Goal: Task Accomplishment & Management: Manage account settings

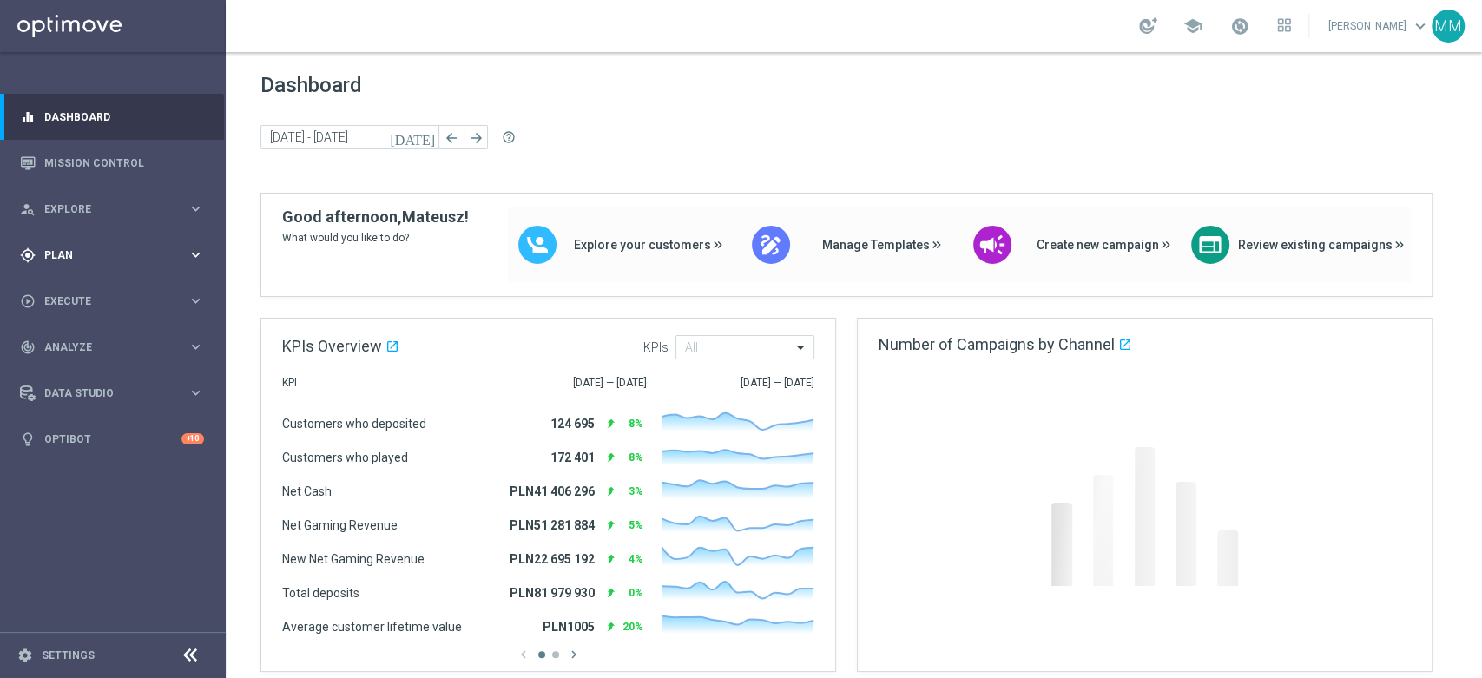
click at [63, 267] on div "gps_fixed Plan keyboard_arrow_right" at bounding box center [112, 255] width 224 height 46
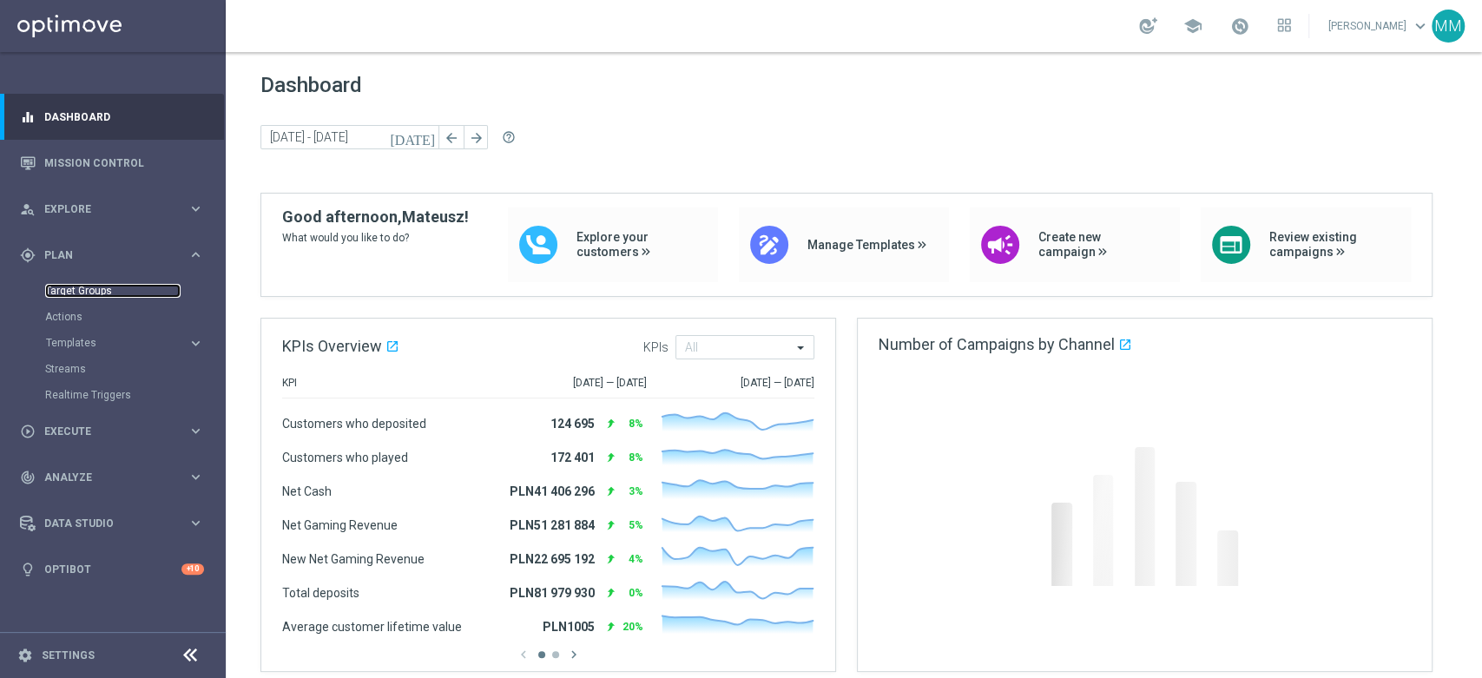
click at [83, 292] on link "Target Groups" at bounding box center [112, 291] width 135 height 14
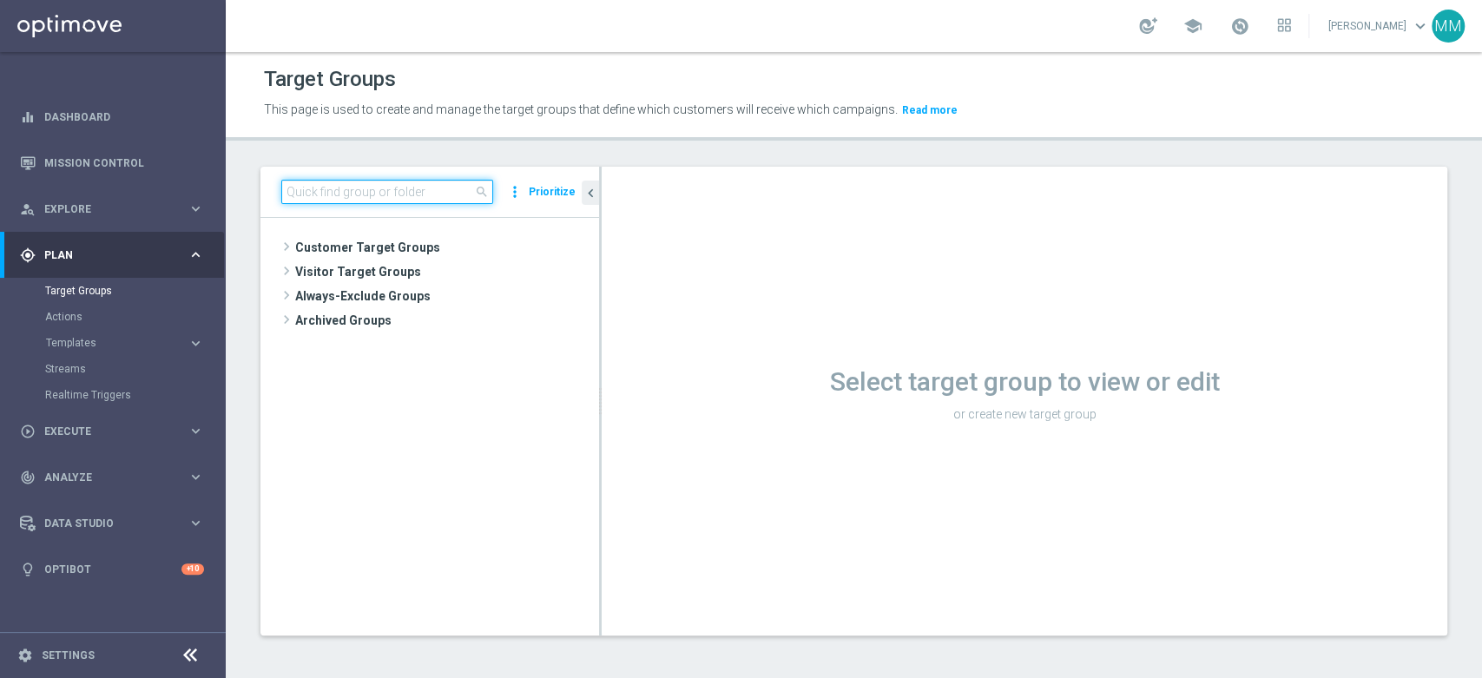
click at [403, 194] on input at bounding box center [387, 192] width 212 height 24
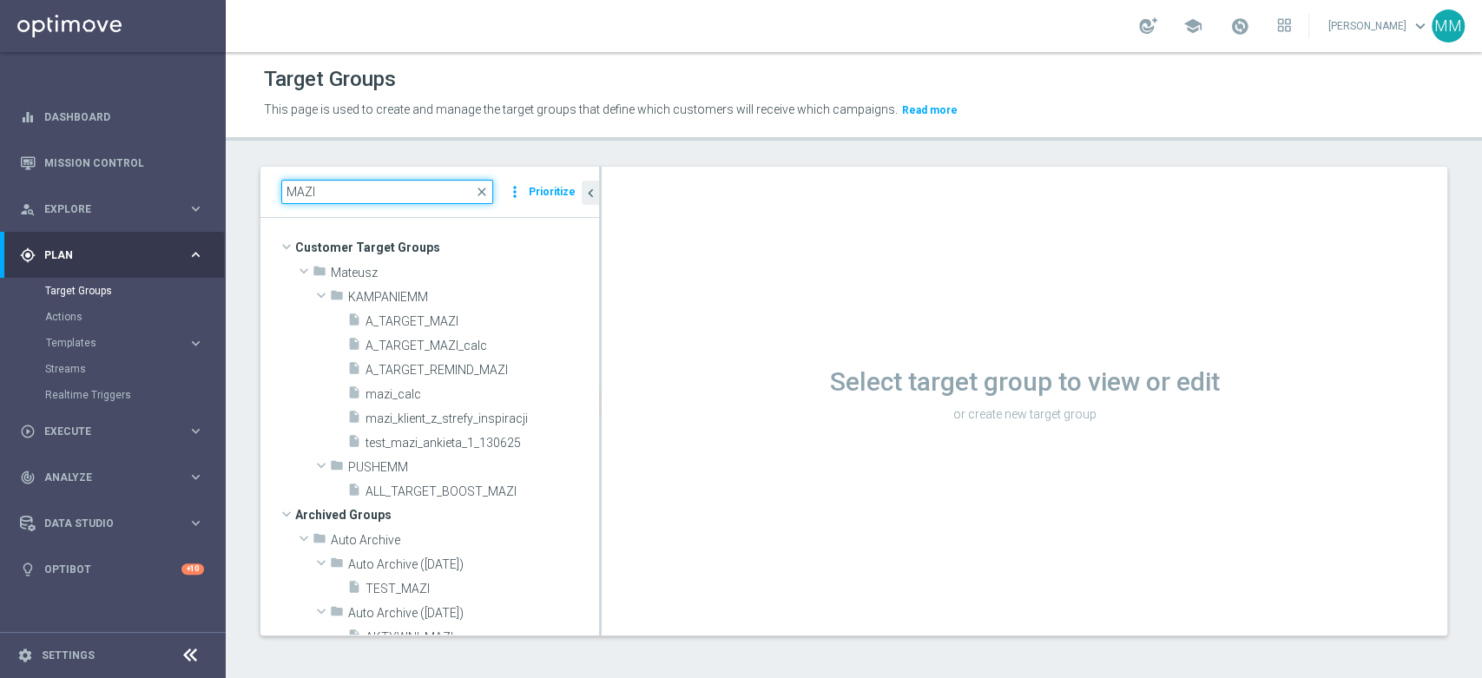
click at [386, 190] on input "MAZI" at bounding box center [387, 192] width 212 height 24
paste input "A_LOW_TARGET_ZBR_ME_KOSZ_100DO30_270825"
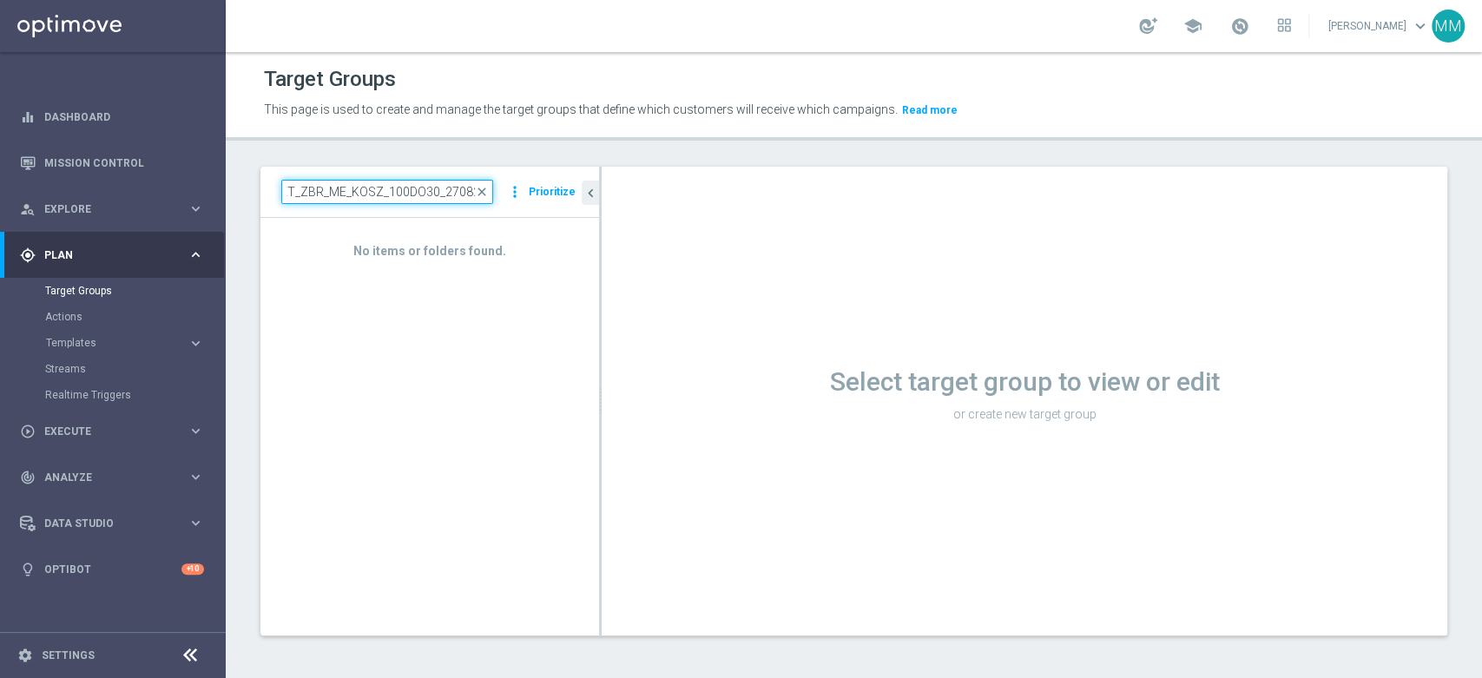
drag, startPoint x: 376, startPoint y: 190, endPoint x: 330, endPoint y: 192, distance: 46.0
click at [330, 192] on input "A_LOW_TARGET_ZBR_ME_KOSZ_100DO30_270825" at bounding box center [387, 192] width 212 height 24
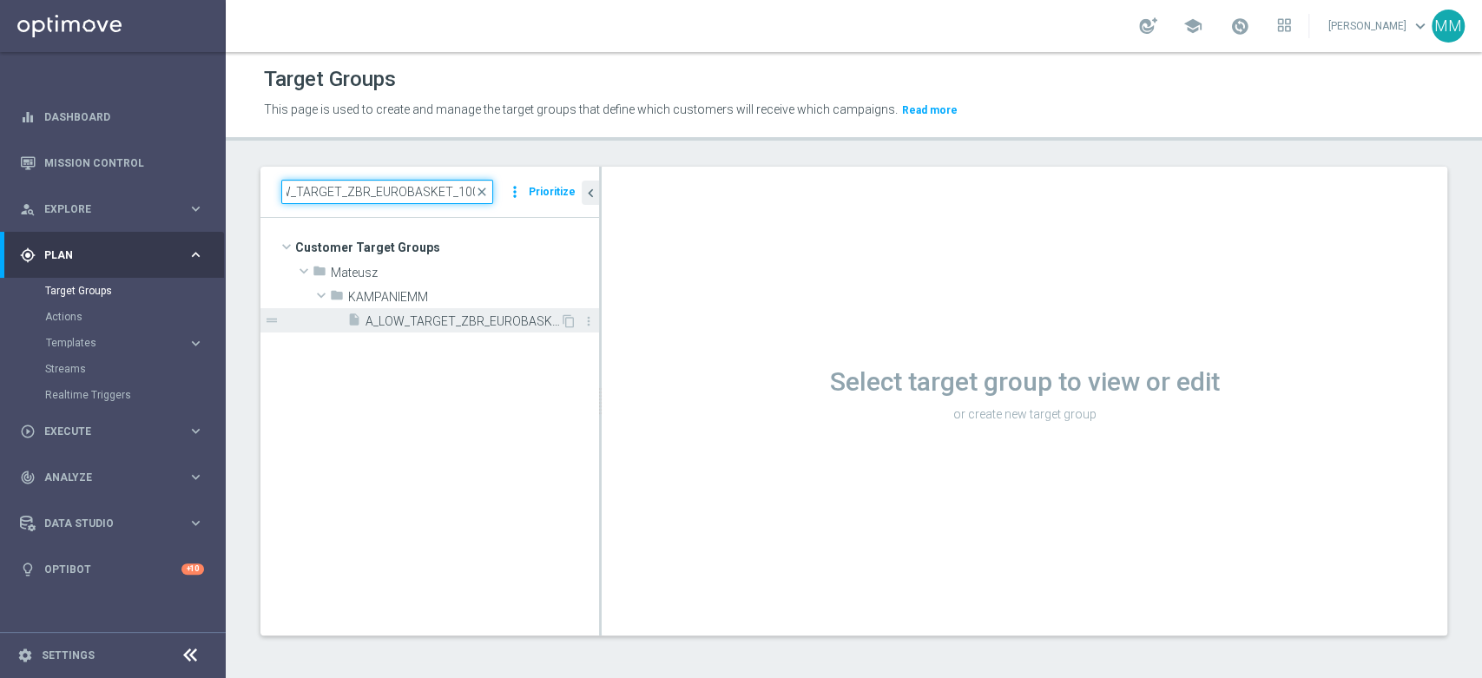
type input "A_LOW_TARGET_ZBR_EUROBASKET_100DO30_270825"
click at [401, 320] on span "A_LOW_TARGET_ZBR_EUROBASKET_100DO30_270825" at bounding box center [463, 321] width 194 height 15
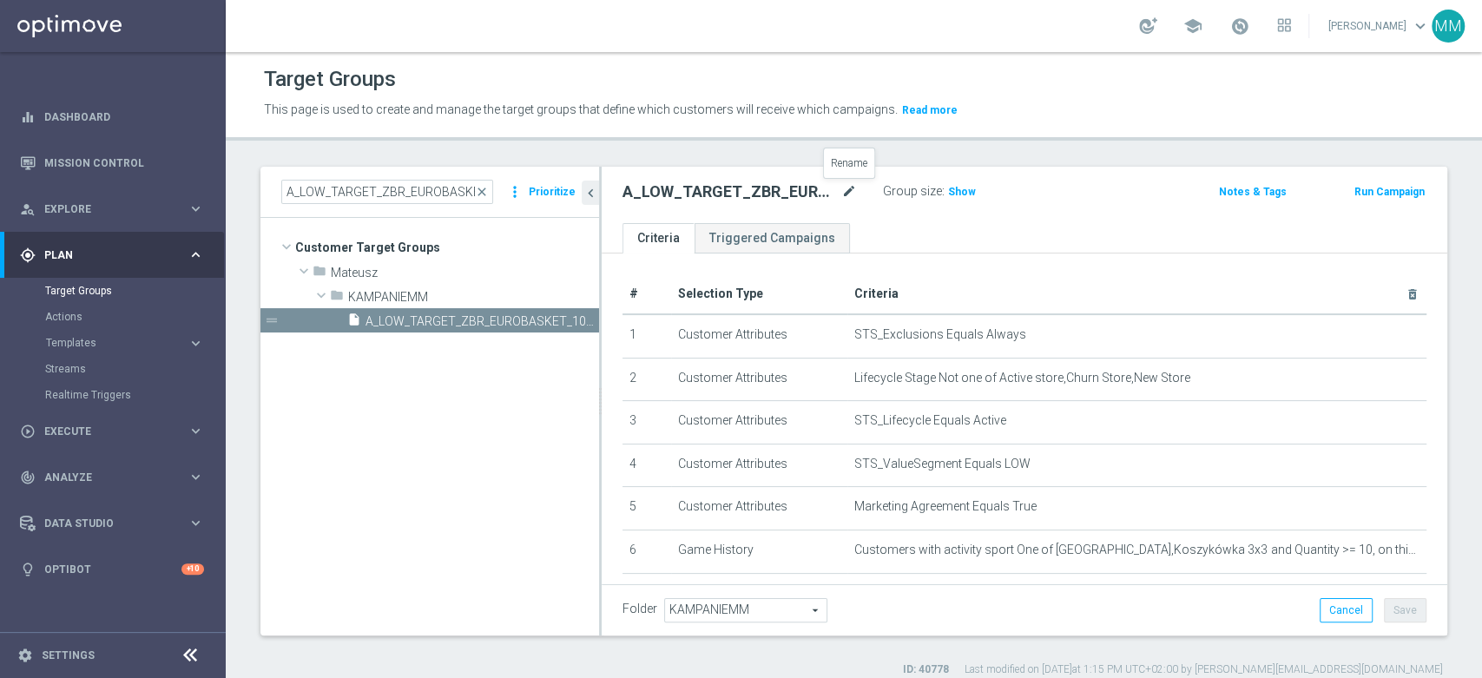
click at [846, 194] on icon "mode_edit" at bounding box center [849, 191] width 16 height 21
type input "A_LOW_TARGET_ZBR_ME_KOSZ_100DO30_270825"
click at [906, 234] on ul "Criteria Triggered Campaigns" at bounding box center [1025, 238] width 846 height 30
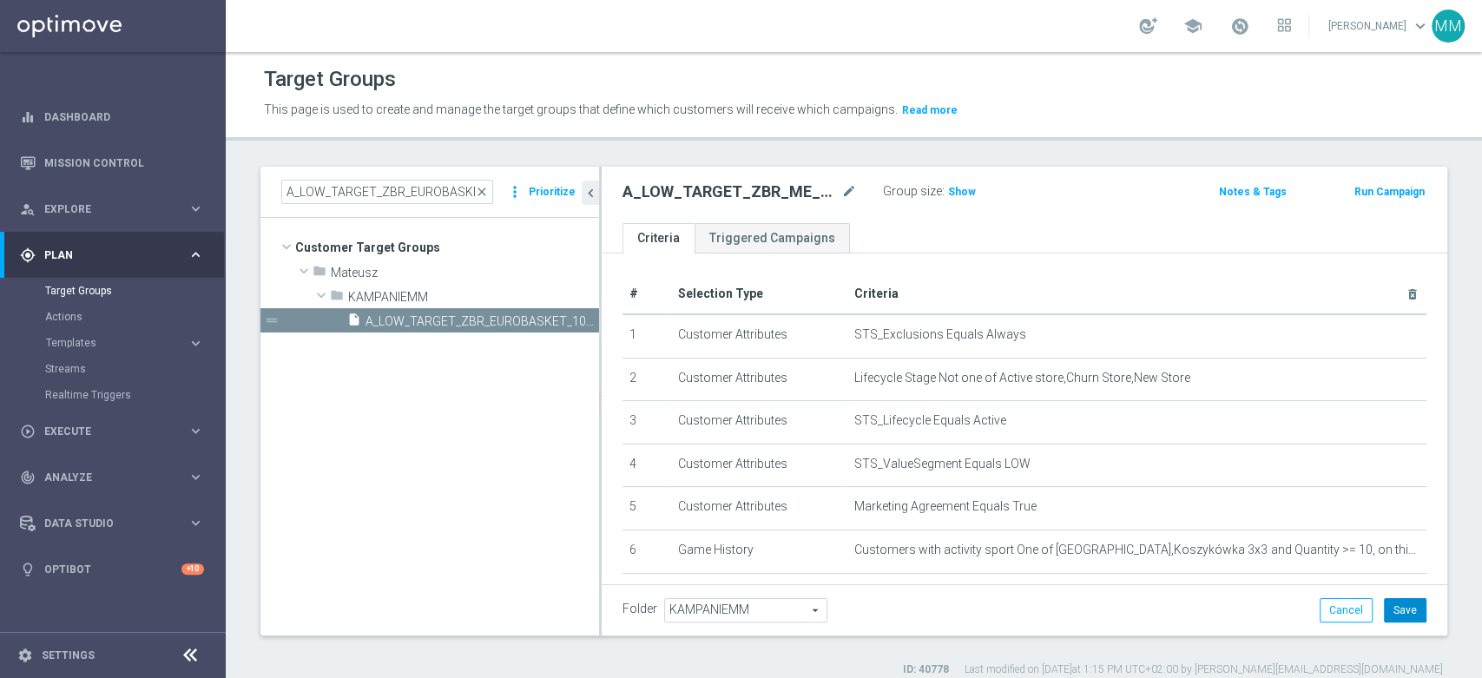
click at [1389, 613] on button "Save" at bounding box center [1405, 610] width 43 height 24
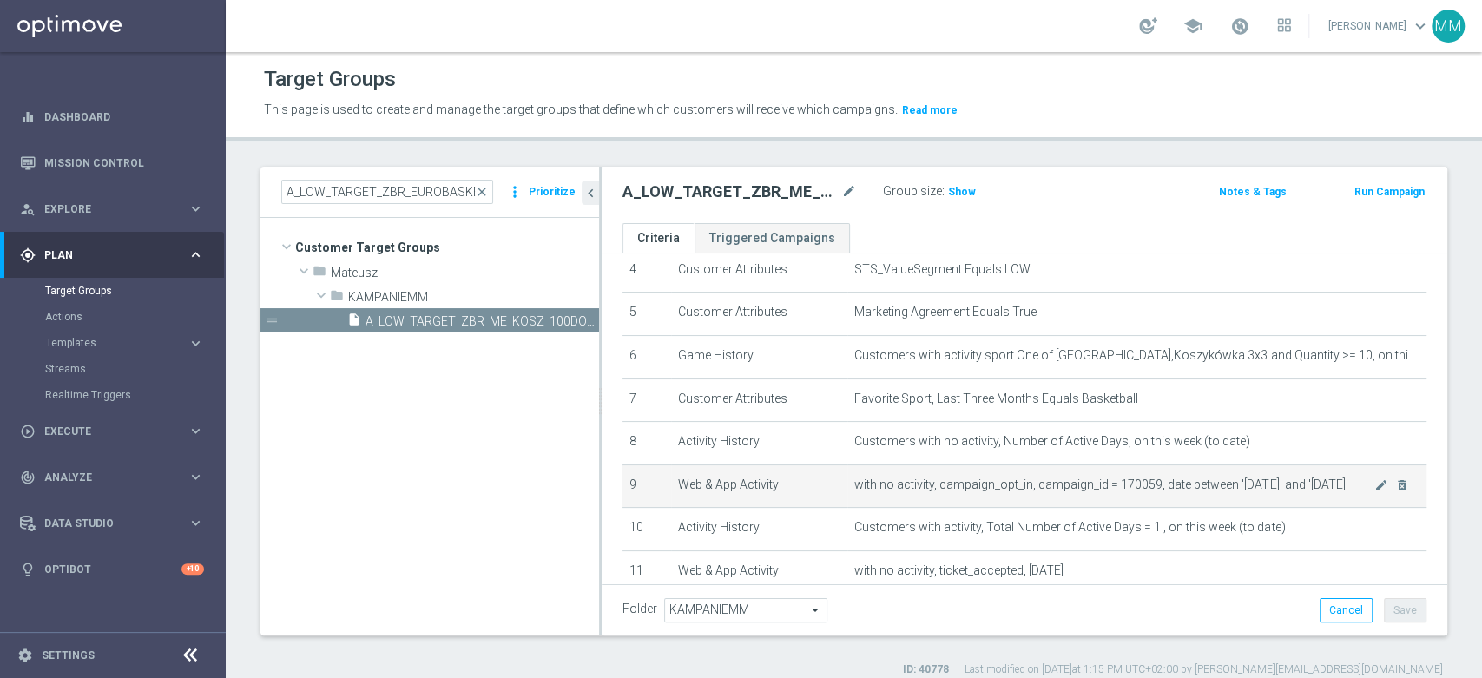
scroll to position [307, 0]
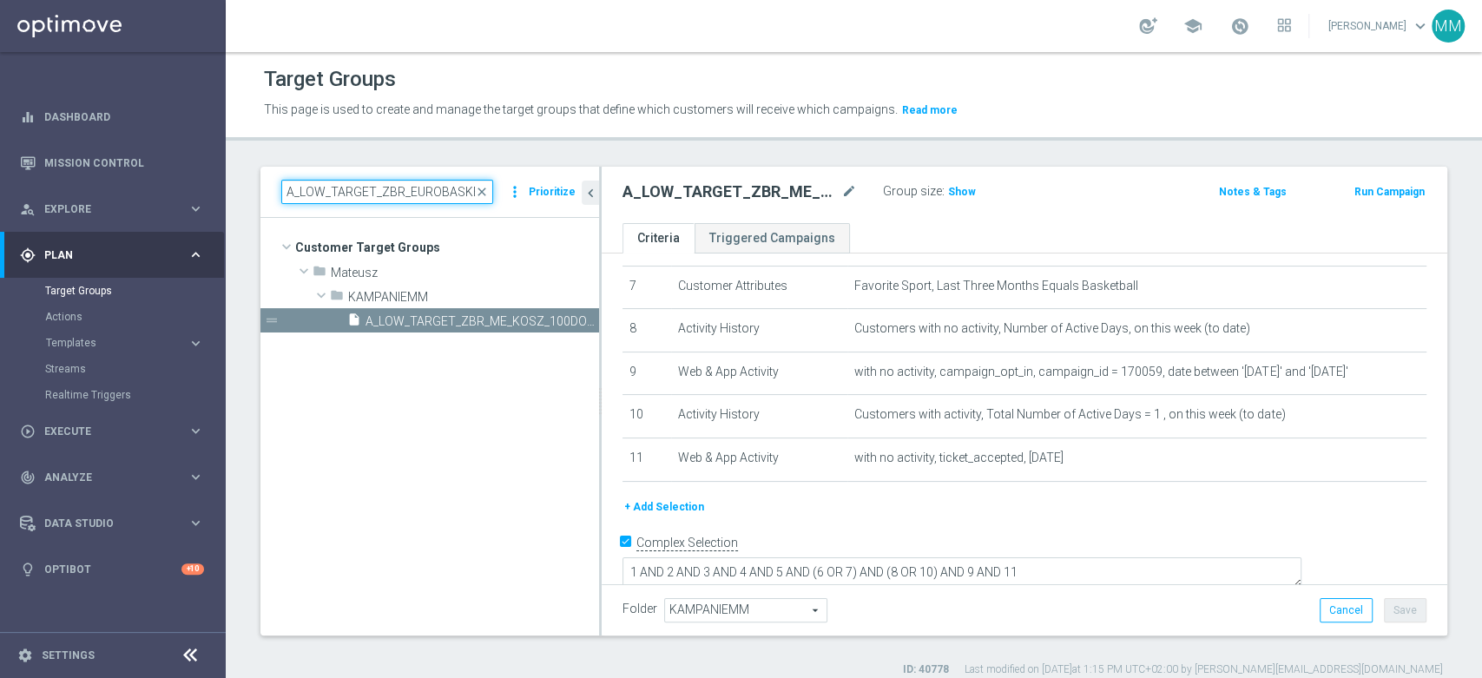
click at [432, 194] on input "A_LOW_TARGET_ZBR_EUROBASKET_100DO30_270825" at bounding box center [387, 192] width 212 height 24
click at [408, 193] on input "A_LOW_TARGET_ZBR_EUROBASKET_100DO30_270825" at bounding box center [387, 192] width 212 height 24
drag, startPoint x: 326, startPoint y: 193, endPoint x: 298, endPoint y: 193, distance: 28.7
click at [298, 193] on input "A_LOW_TARGET_ZBR_EUROBASKET_100DO30_270825" at bounding box center [387, 192] width 212 height 24
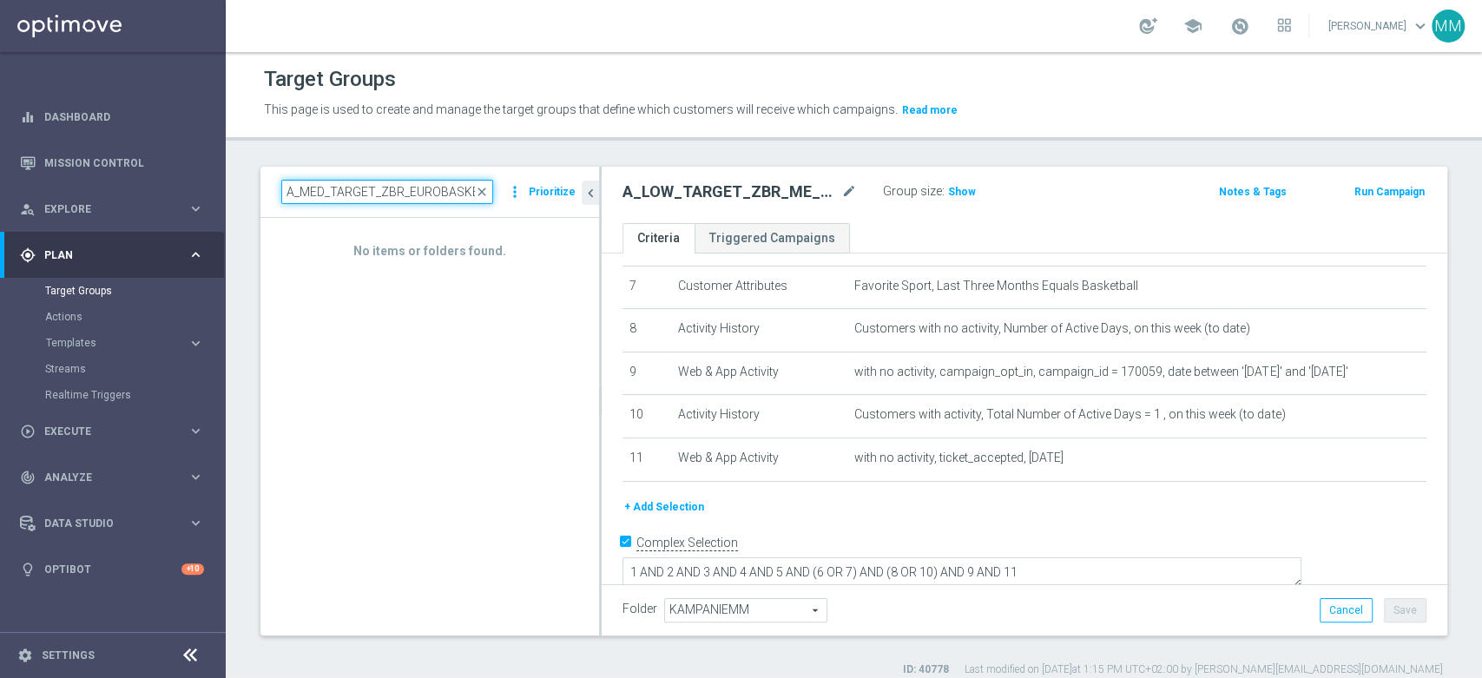
scroll to position [0, 104]
drag, startPoint x: 421, startPoint y: 186, endPoint x: 602, endPoint y: 187, distance: 180.6
click at [618, 190] on as-split "A_MED_TARGET_ZBR_EUROBASKET_100DO30_270825 close more_vert Prioritize No items …" at bounding box center [853, 401] width 1187 height 469
click at [432, 187] on input "A_MED_TARGET_ZBR_EUROBASKET_100DO30_270825" at bounding box center [387, 192] width 212 height 24
click at [425, 190] on input "A_MED_TARGET_ZBR_EUROBASKET_100DO30_270825" at bounding box center [387, 192] width 212 height 24
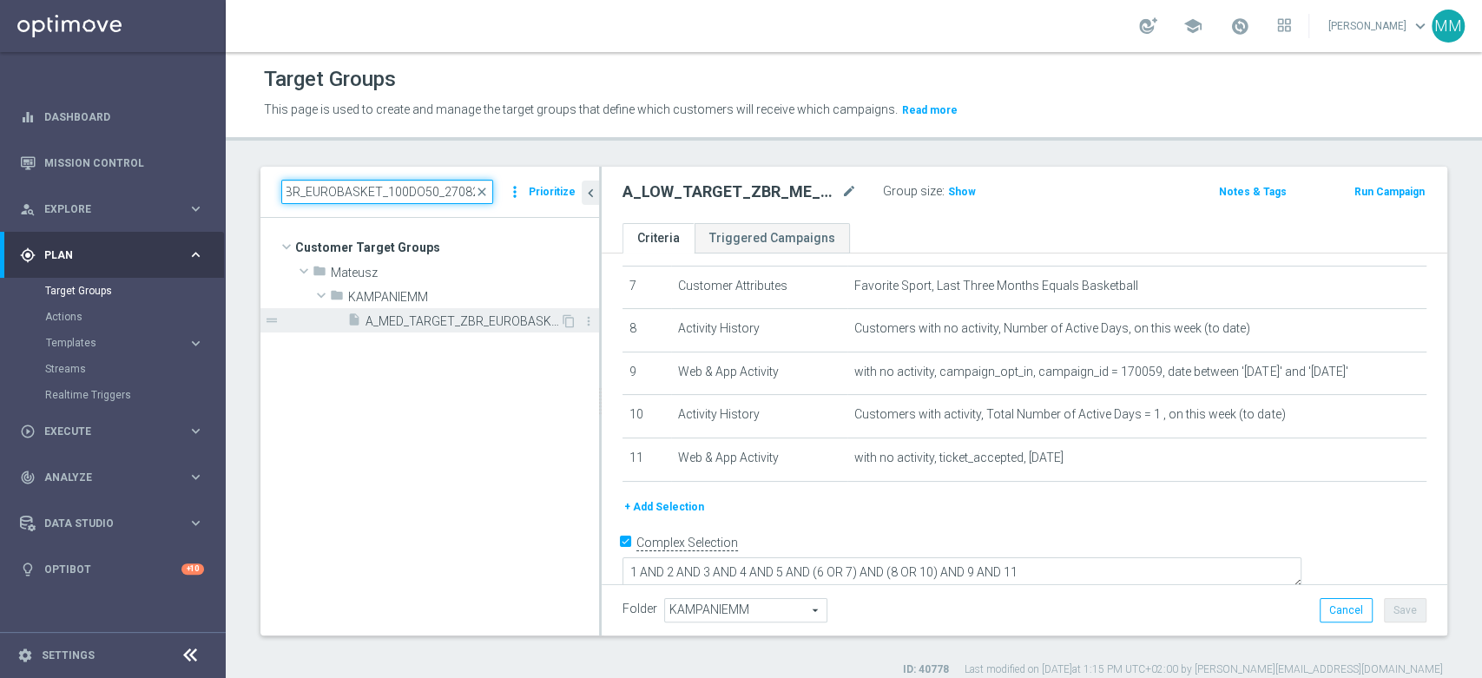
type input "A_MED_TARGET_ZBR_EUROBASKET_100DO50_270825"
click at [460, 315] on span "A_MED_TARGET_ZBR_EUROBASKET_100DO50_270825" at bounding box center [463, 321] width 194 height 15
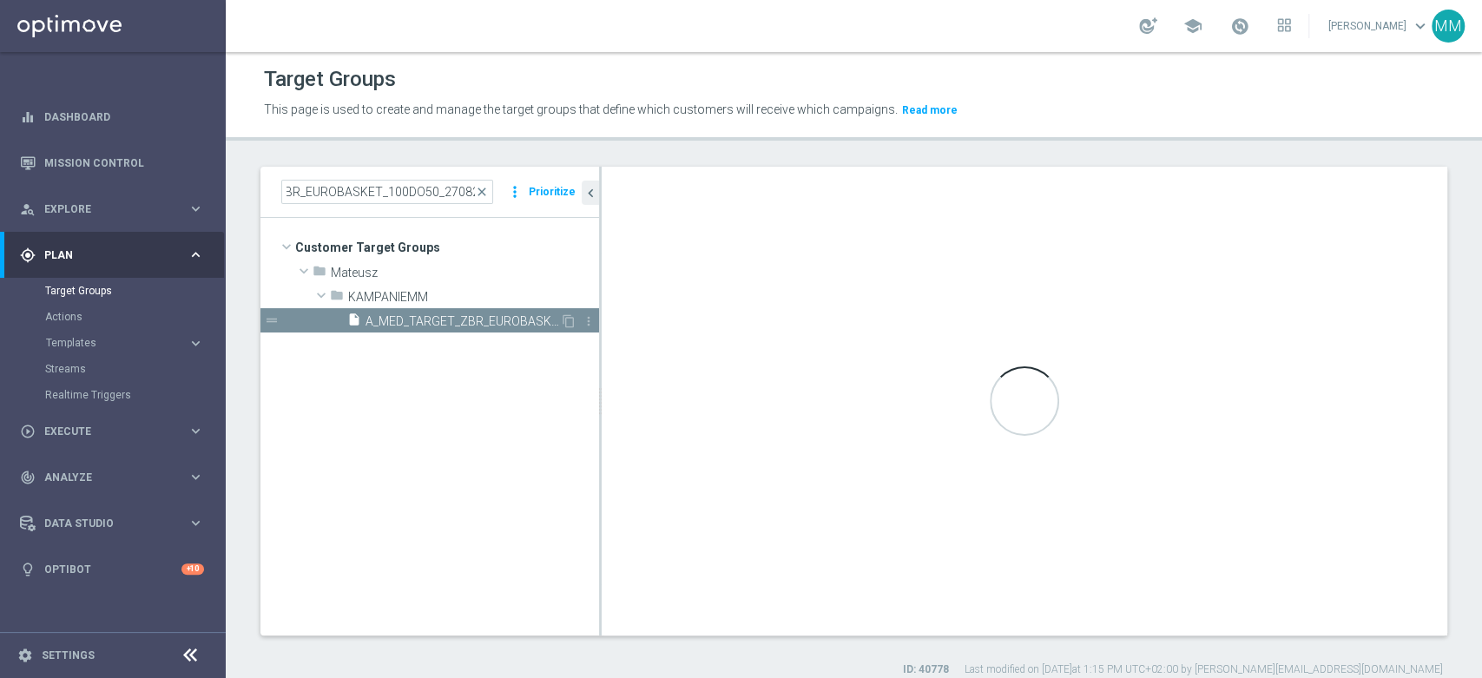
scroll to position [0, 0]
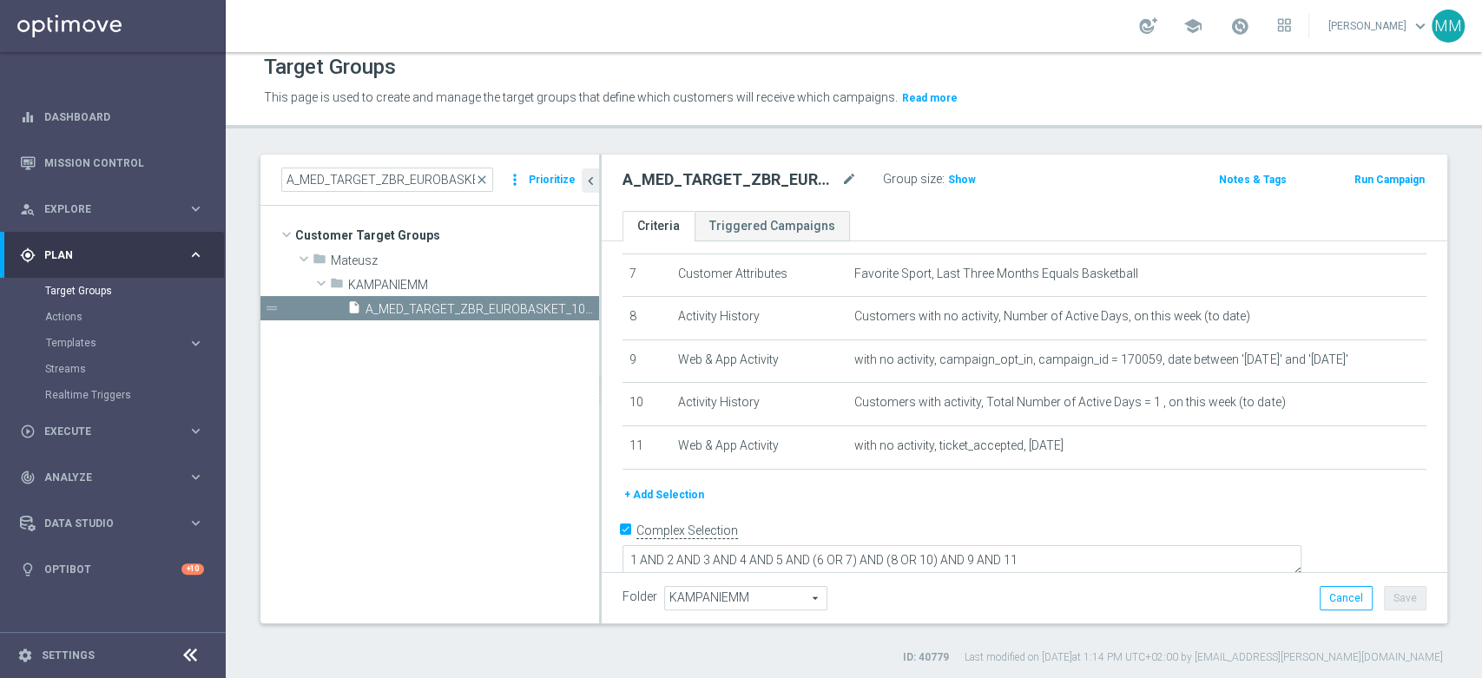
scroll to position [14, 0]
click at [853, 178] on icon "mode_edit" at bounding box center [849, 178] width 16 height 21
type input "A_MED_TARGET_ZBR_ME_KOSZ_100DO50_270825"
click at [903, 214] on ul "Criteria Triggered Campaigns" at bounding box center [1025, 224] width 846 height 30
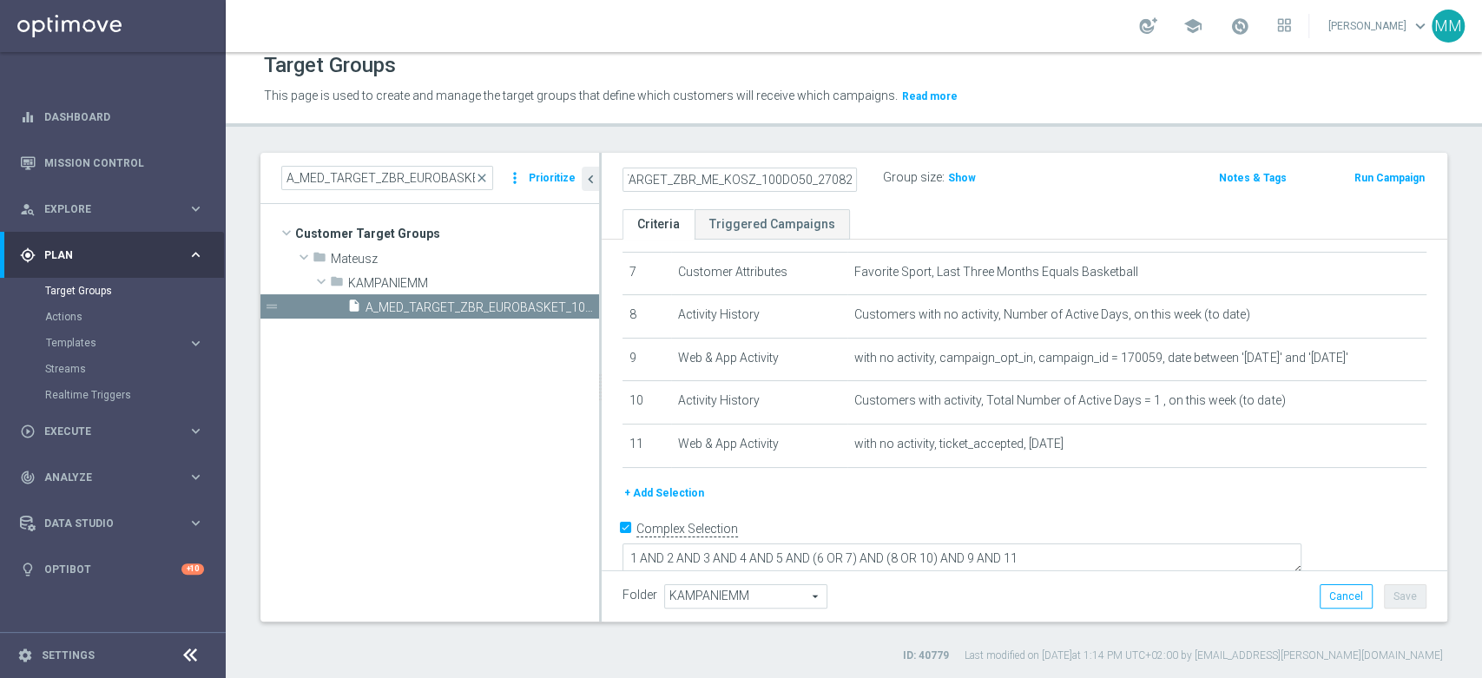
scroll to position [0, 0]
click at [1387, 590] on button "Save" at bounding box center [1405, 596] width 43 height 24
click at [429, 179] on input "A_MED_TARGET_ZBR_EUROBASKET_100DO50_270825" at bounding box center [387, 178] width 212 height 24
paste input "ZBR_ME_KOSZ_"
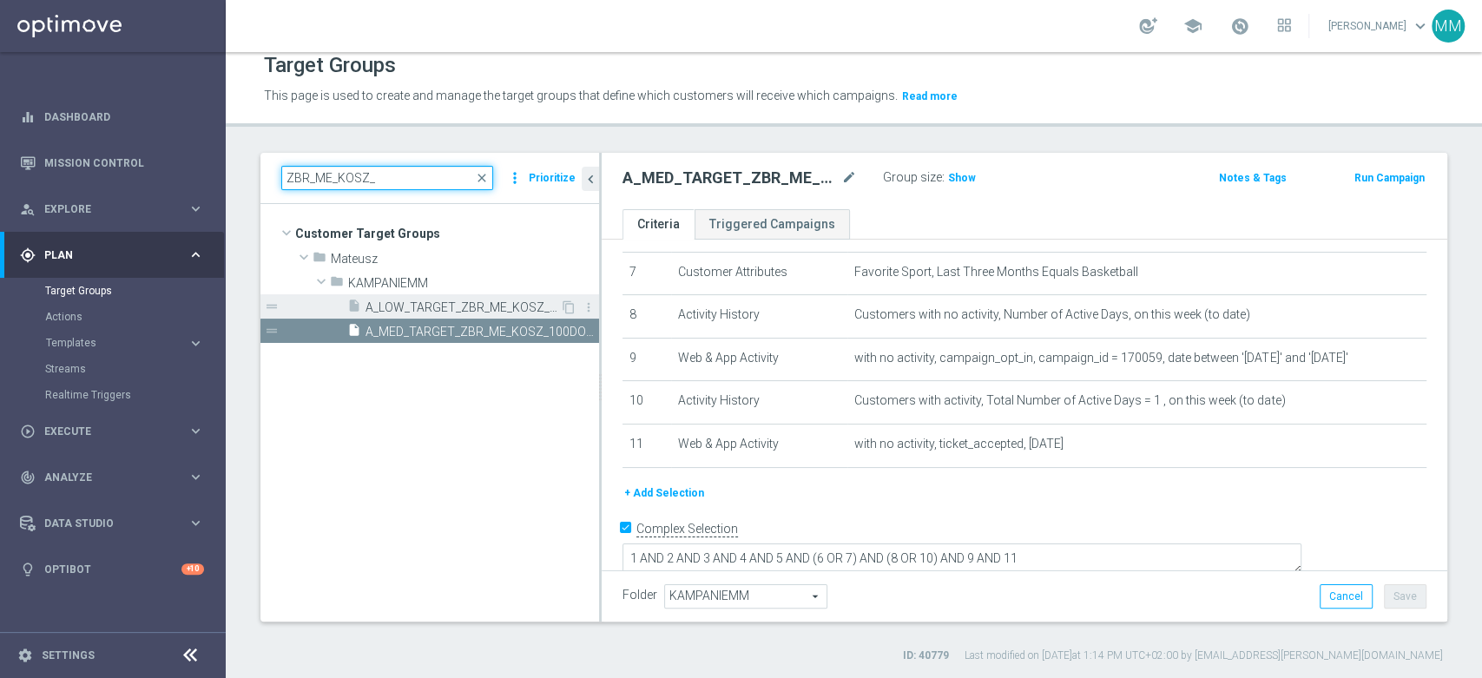
type input "ZBR_ME_KOSZ_"
click at [475, 300] on span "A_LOW_TARGET_ZBR_ME_KOSZ_100DO30_270825" at bounding box center [463, 307] width 194 height 15
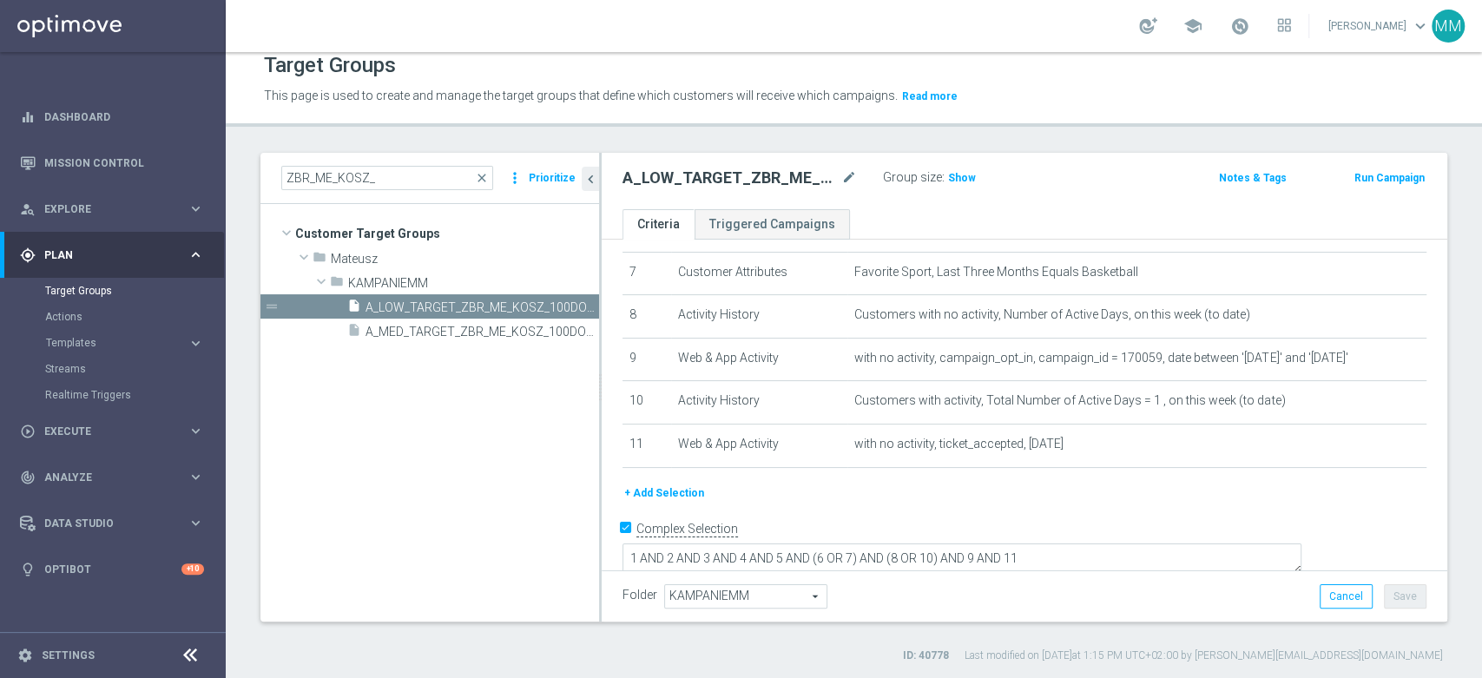
click at [503, 385] on tree-viewport "Customer Target Groups library_add create_new_folder folder" at bounding box center [429, 412] width 339 height 417
click at [499, 326] on span "A_MED_TARGET_ZBR_ME_KOSZ_100DO50_270825" at bounding box center [463, 332] width 194 height 15
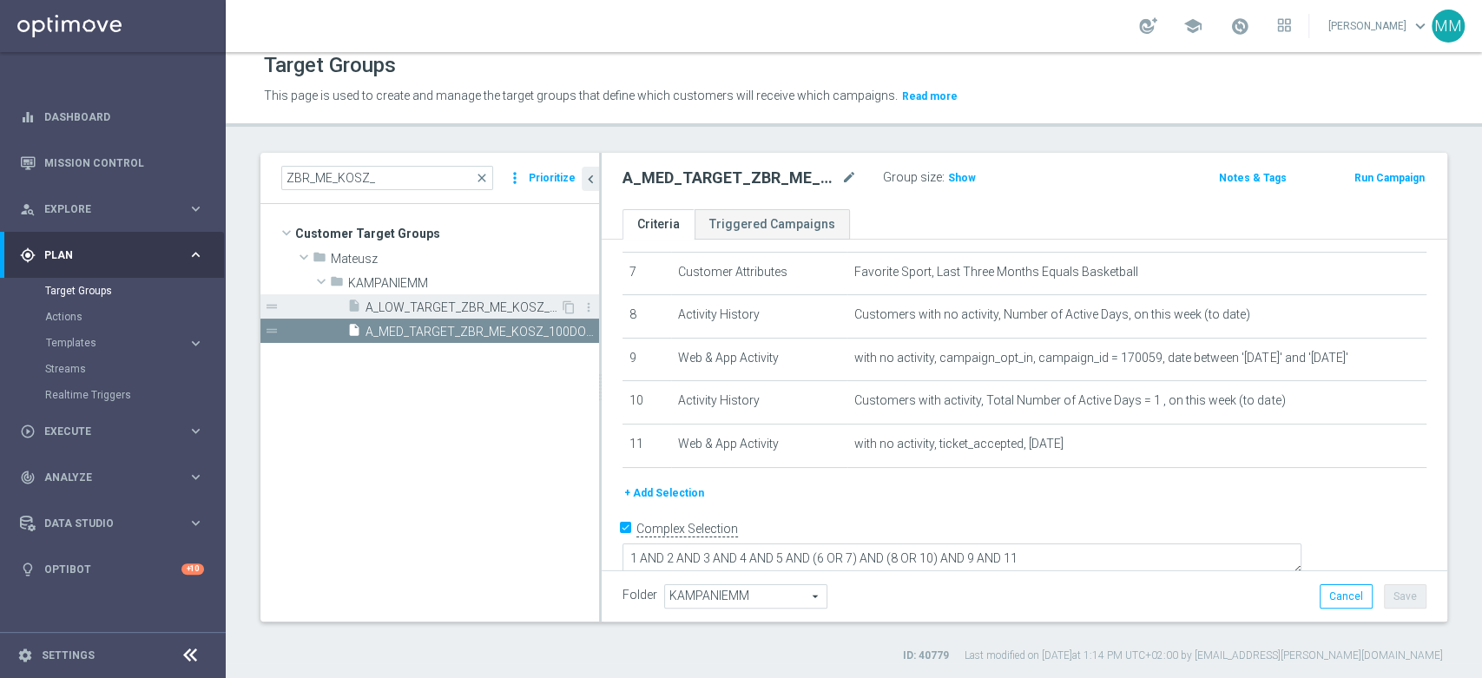
click at [493, 311] on span "A_LOW_TARGET_ZBR_ME_KOSZ_100DO30_270825" at bounding box center [463, 307] width 194 height 15
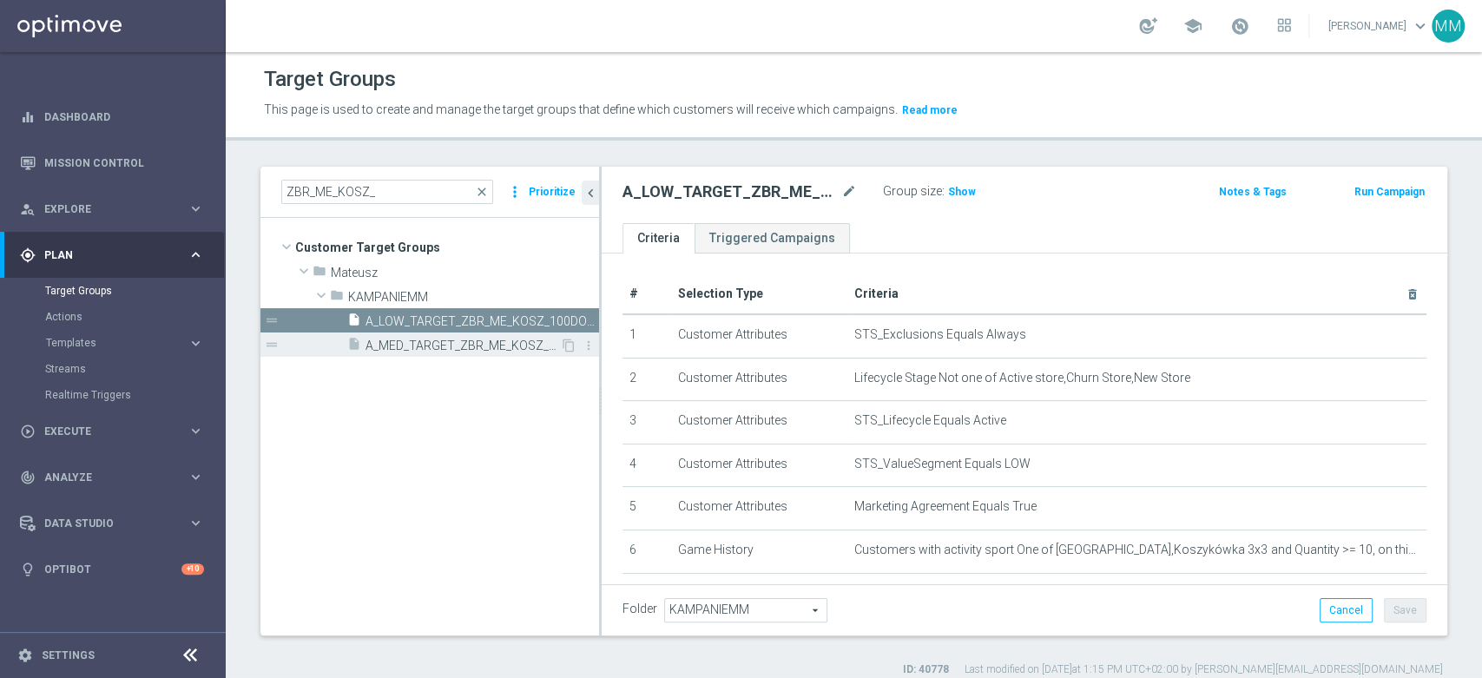
click at [433, 346] on span "A_MED_TARGET_ZBR_ME_KOSZ_100DO50_270825" at bounding box center [463, 346] width 194 height 15
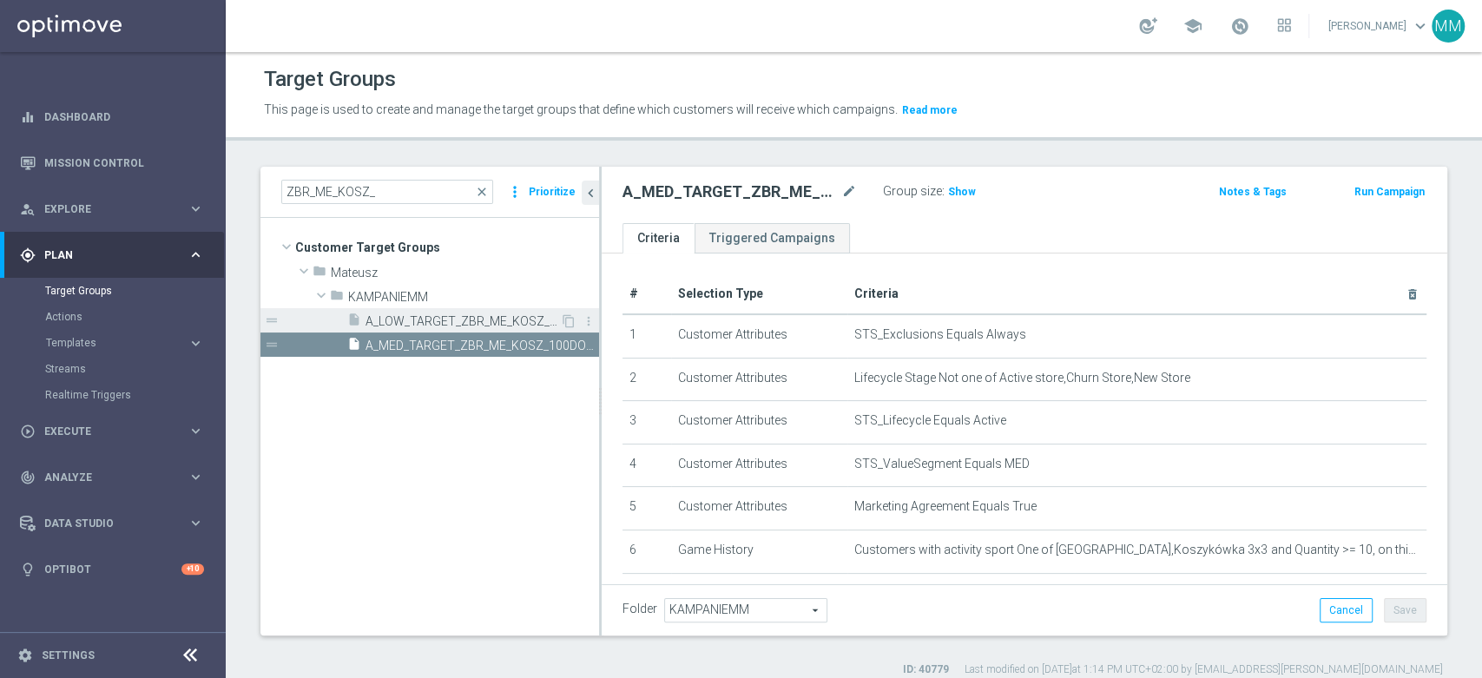
click at [491, 311] on div "insert_drive_file A_LOW_TARGET_ZBR_ME_KOSZ_100DO30_270825" at bounding box center [453, 320] width 213 height 24
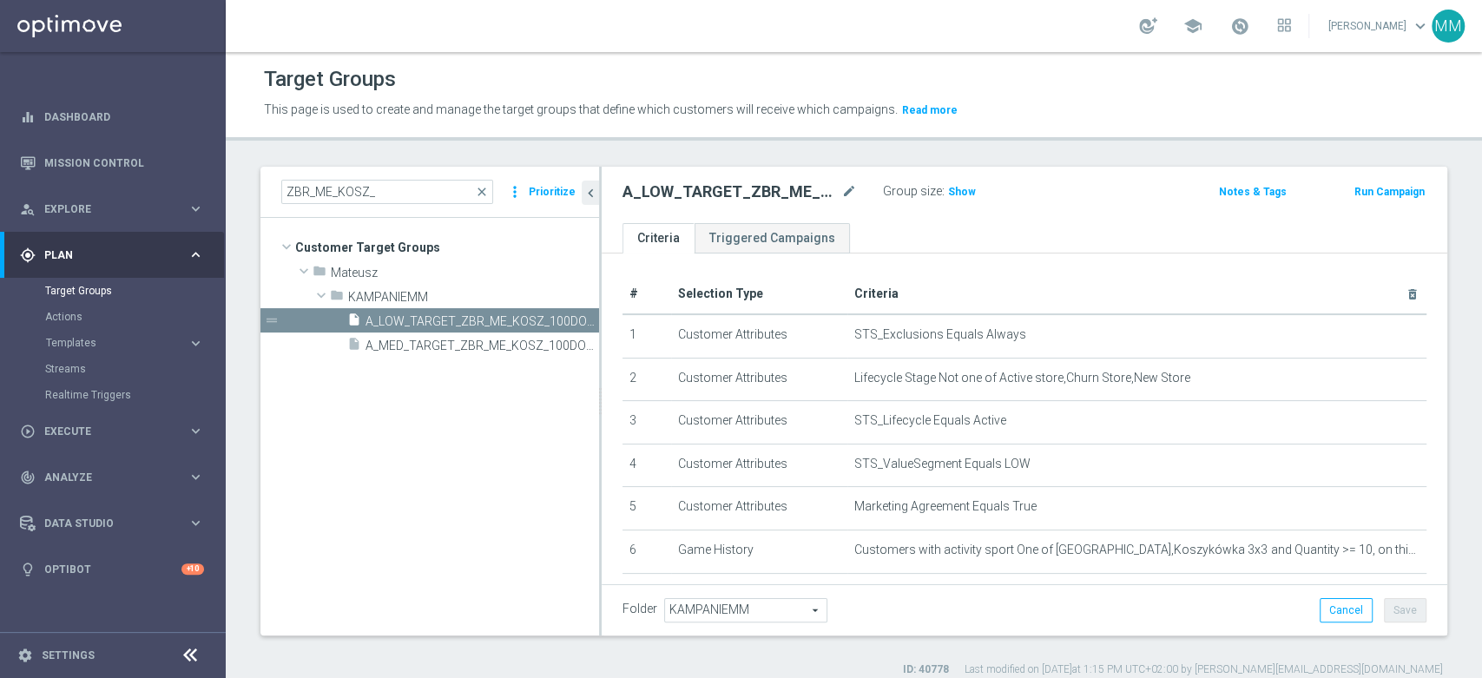
click at [694, 194] on h2 "A_LOW_TARGET_ZBR_ME_KOSZ_100DO30_270825" at bounding box center [730, 191] width 215 height 21
click at [498, 425] on tree-viewport "Customer Target Groups library_add create_new_folder folder" at bounding box center [429, 426] width 339 height 417
click at [524, 344] on span "A_MED_TARGET_ZBR_ME_KOSZ_100DO50_270825" at bounding box center [463, 346] width 194 height 15
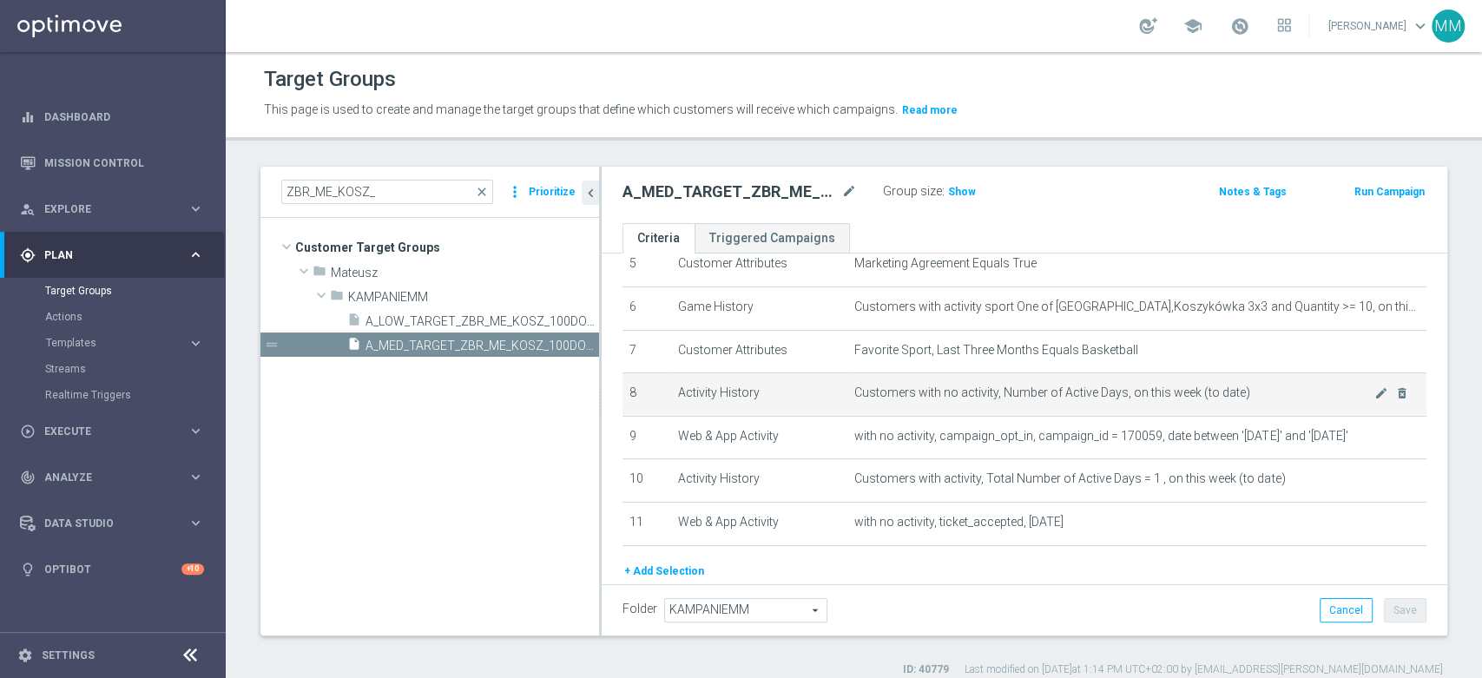
scroll to position [211, 0]
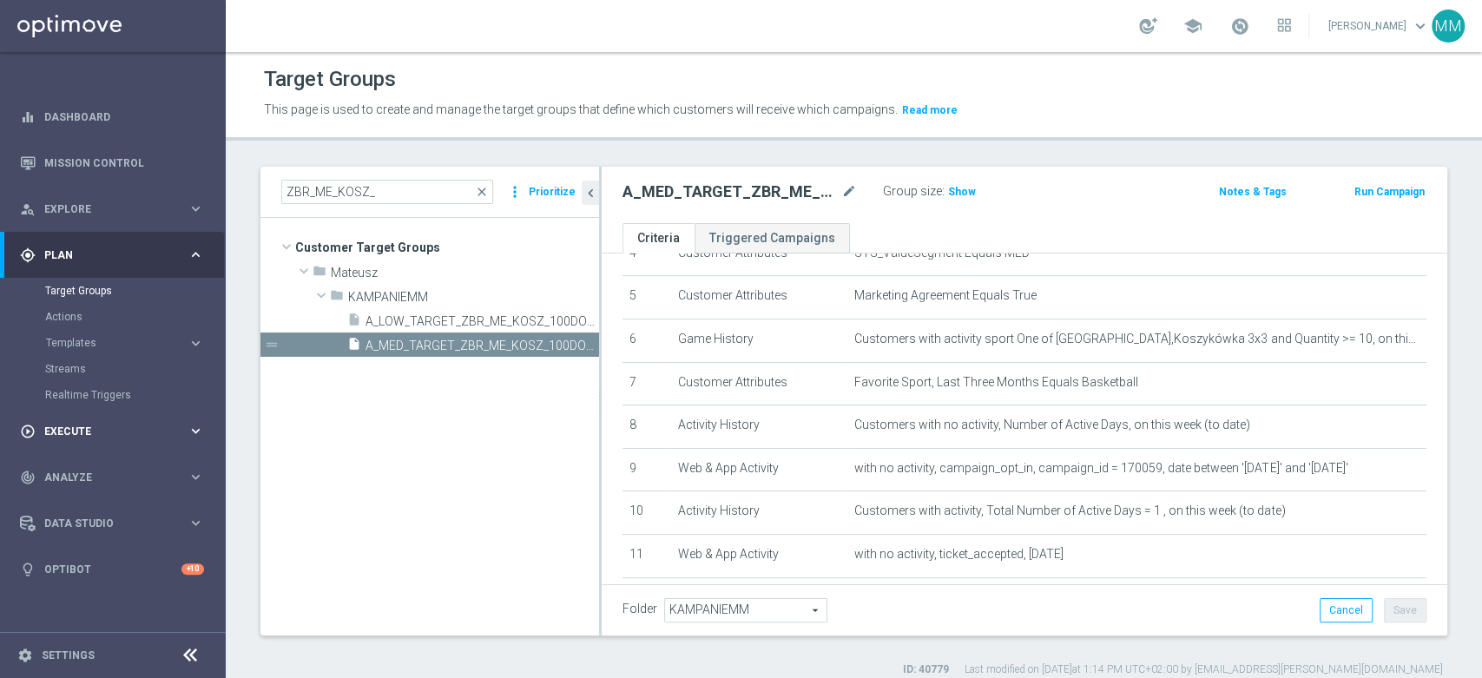
click at [122, 443] on div "play_circle_outline Execute keyboard_arrow_right" at bounding box center [112, 431] width 224 height 46
click at [125, 256] on span "Plan" at bounding box center [115, 255] width 143 height 10
click at [107, 340] on span "Templates" at bounding box center [108, 343] width 124 height 10
click at [101, 452] on span "Execute" at bounding box center [115, 457] width 143 height 10
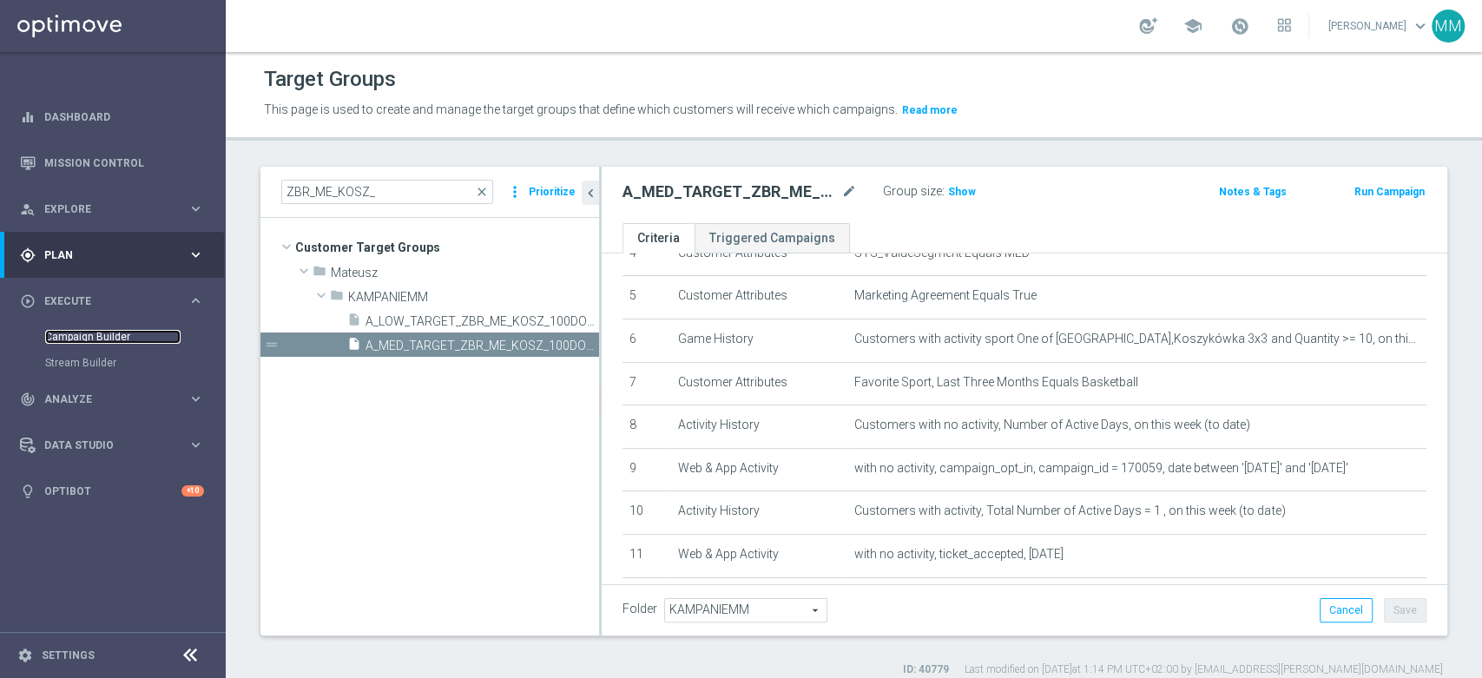
click at [97, 342] on link "Campaign Builder" at bounding box center [112, 337] width 135 height 14
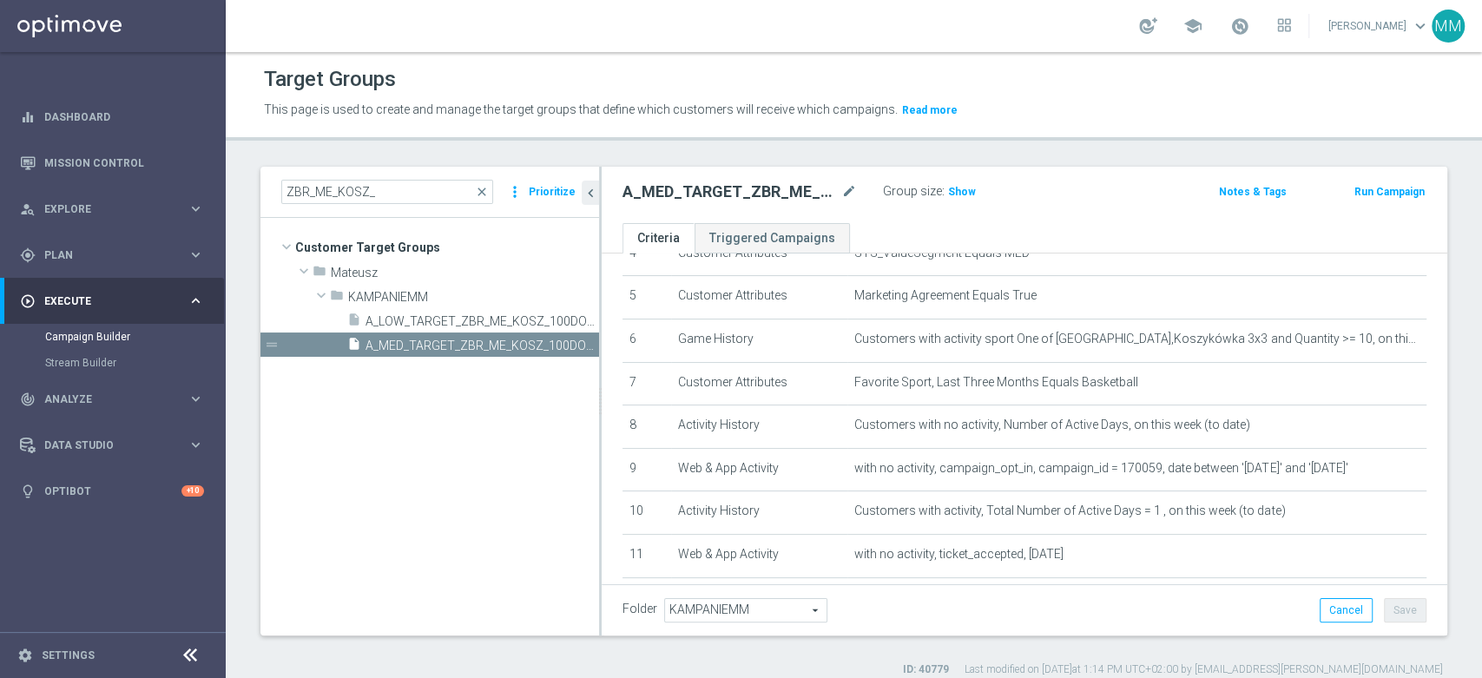
click at [365, 430] on tree-viewport "Customer Target Groups library_add create_new_folder folder" at bounding box center [429, 426] width 339 height 417
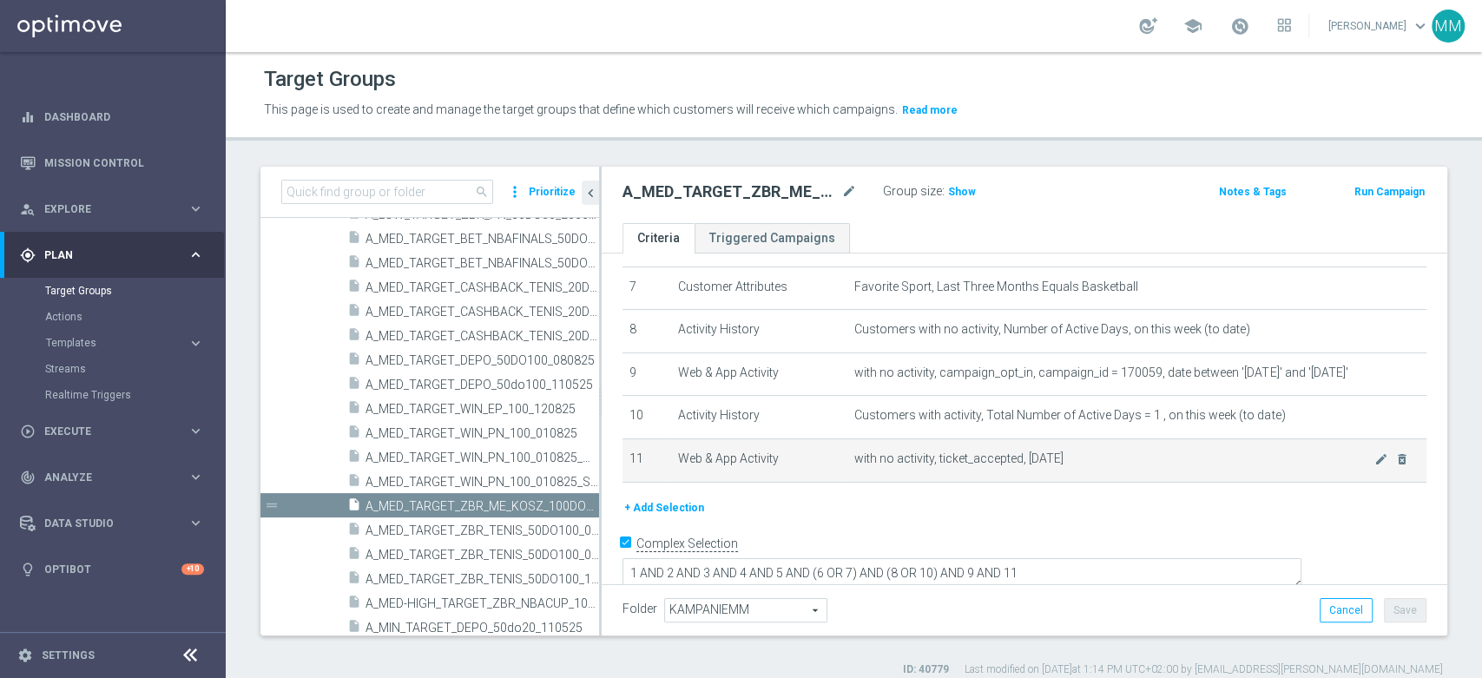
scroll to position [307, 0]
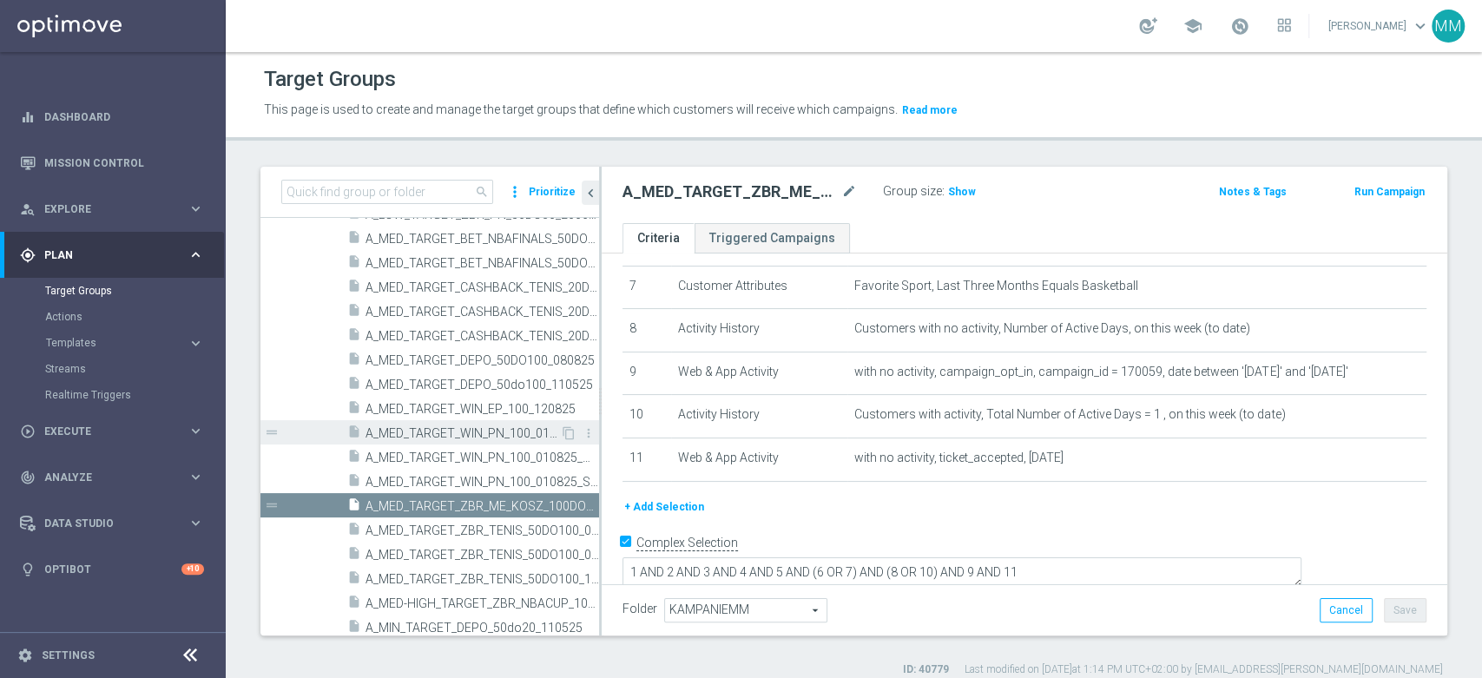
drag, startPoint x: 932, startPoint y: 397, endPoint x: 560, endPoint y: 419, distance: 372.3
click at [932, 397] on td "Customers with activity, Total Number of Active Days = 1 , on this week (to dat…" at bounding box center [1136, 416] width 579 height 43
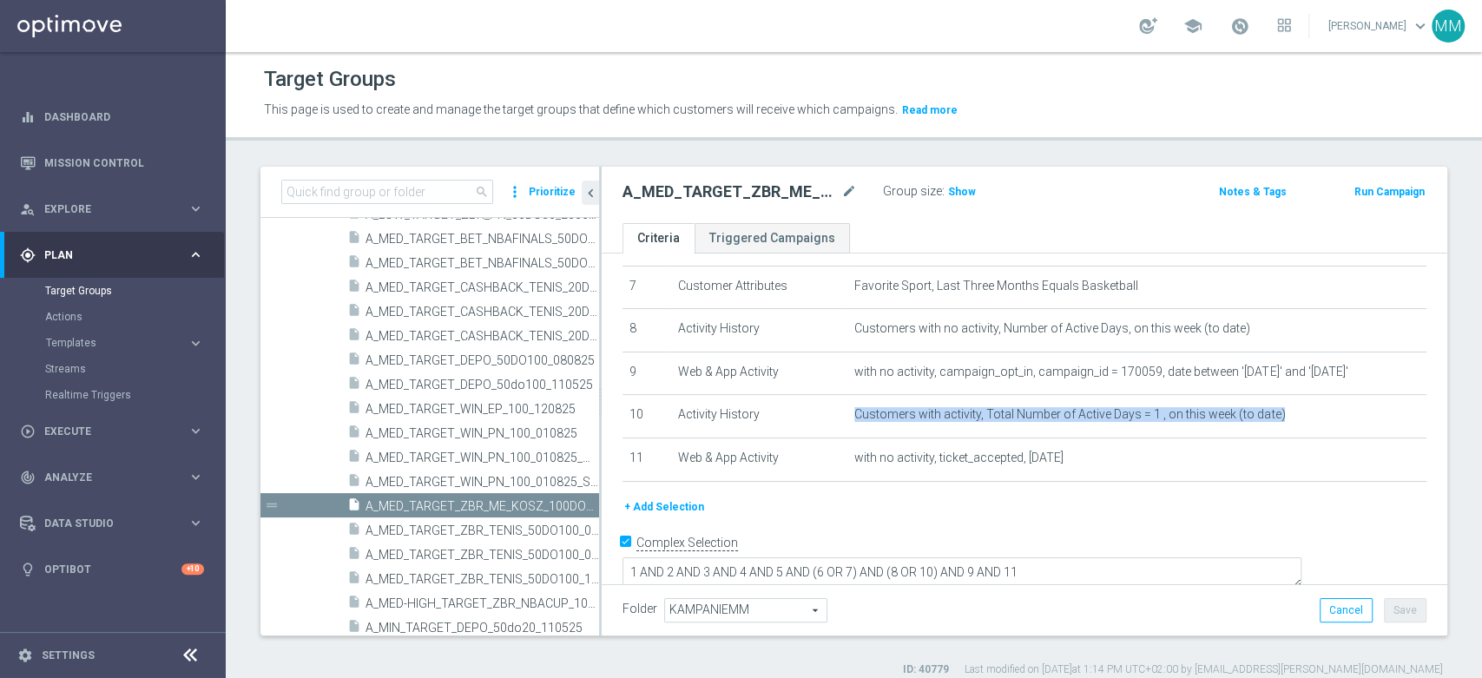
click at [763, 193] on h2 "A_MED_TARGET_ZBR_ME_KOSZ_100DO50_270825" at bounding box center [730, 191] width 215 height 21
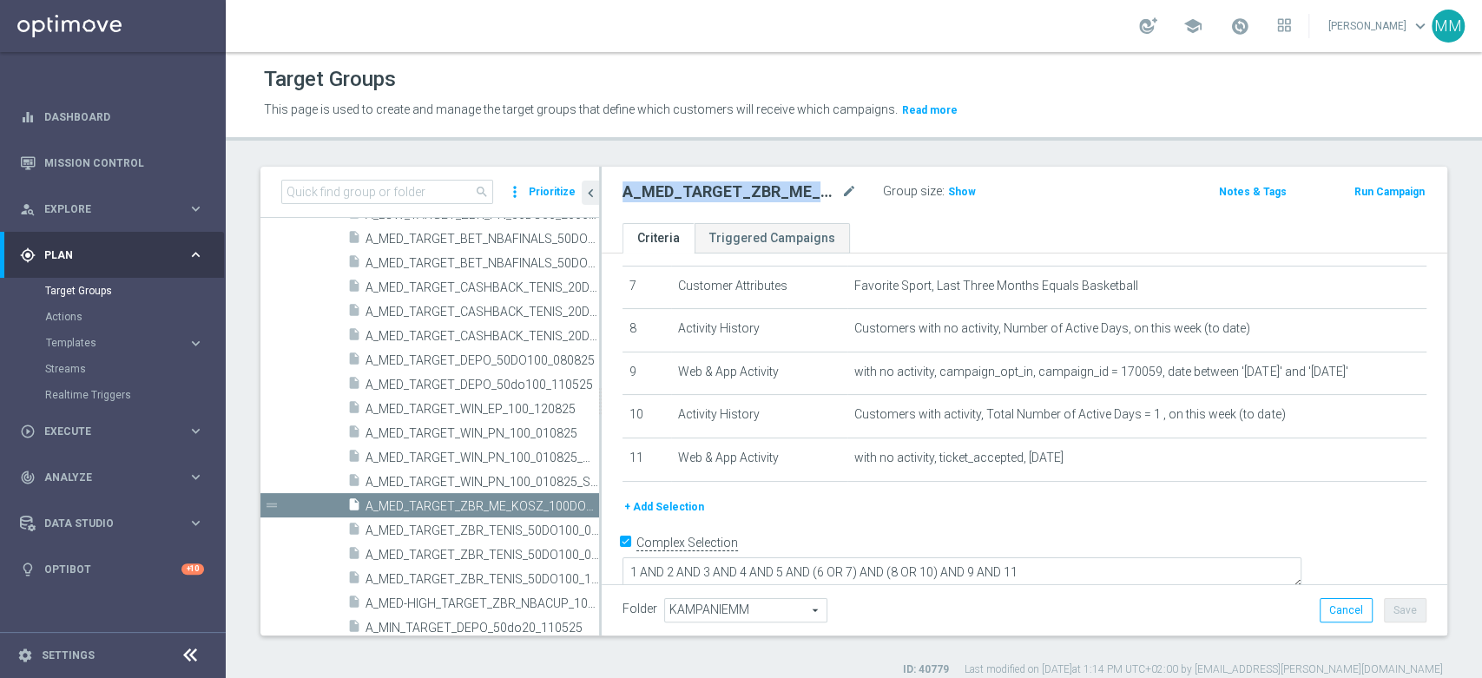
click at [763, 193] on h2 "A_MED_TARGET_ZBR_ME_KOSZ_100DO50_270825" at bounding box center [730, 191] width 215 height 21
click at [700, 193] on h2 "A_MED_TARGET_ZBR_ME_KOSZ_100DO50_270825" at bounding box center [730, 191] width 215 height 21
click at [1367, 194] on button "Run Campaign" at bounding box center [1390, 191] width 74 height 19
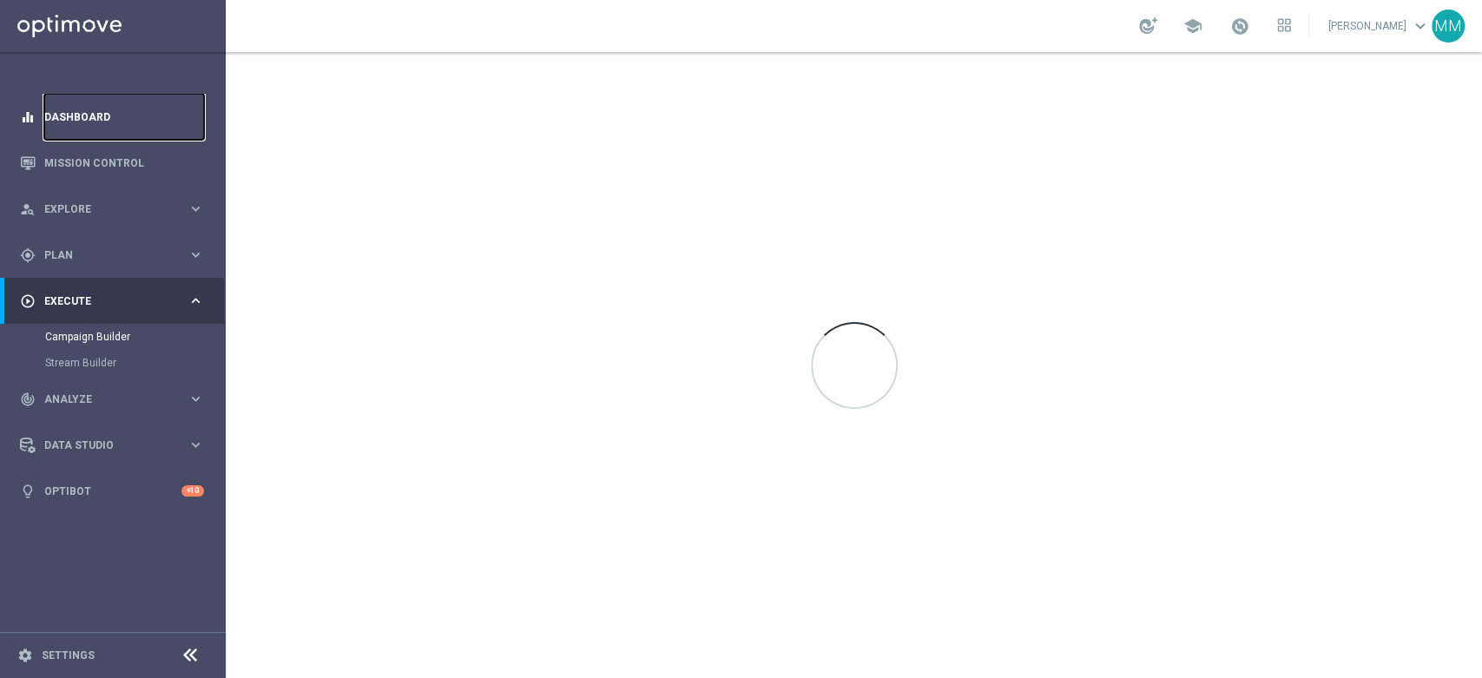
click at [52, 110] on link "Dashboard" at bounding box center [124, 117] width 160 height 46
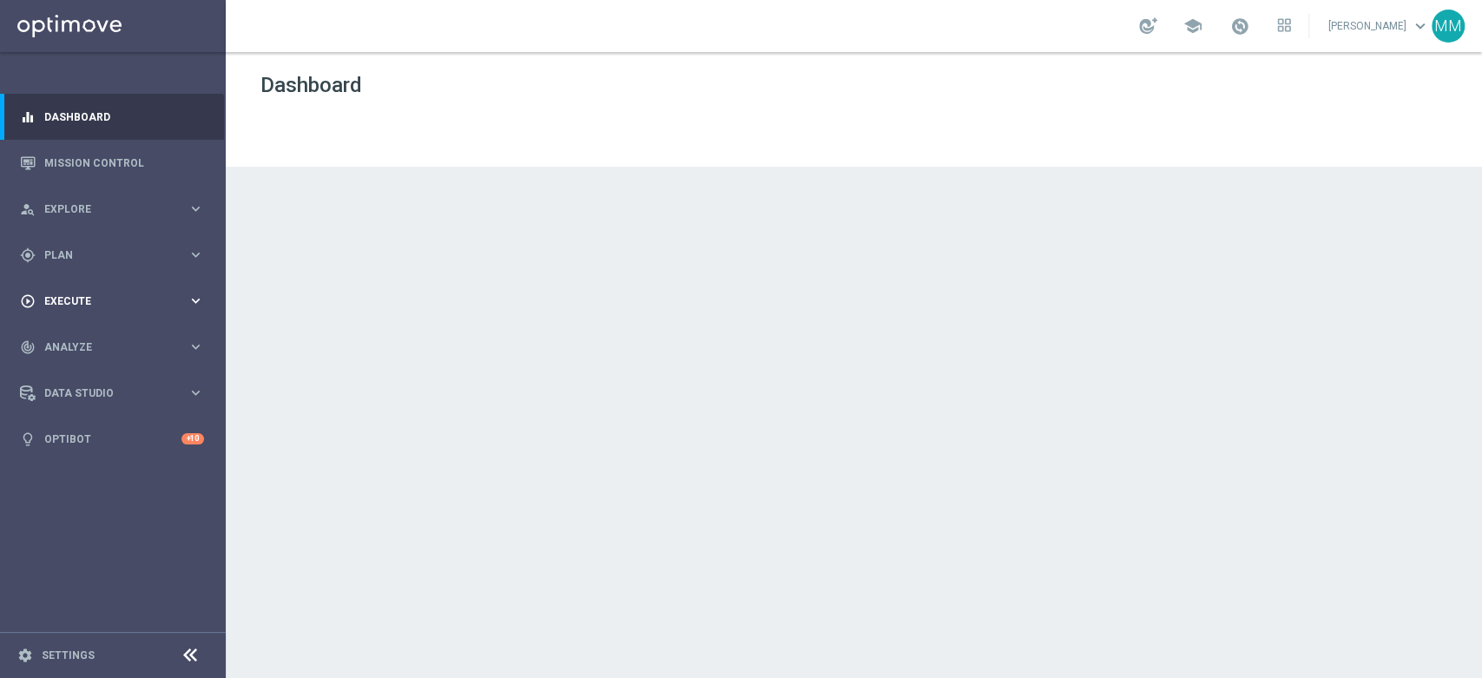
click at [58, 310] on div "play_circle_outline Execute keyboard_arrow_right" at bounding box center [112, 301] width 224 height 46
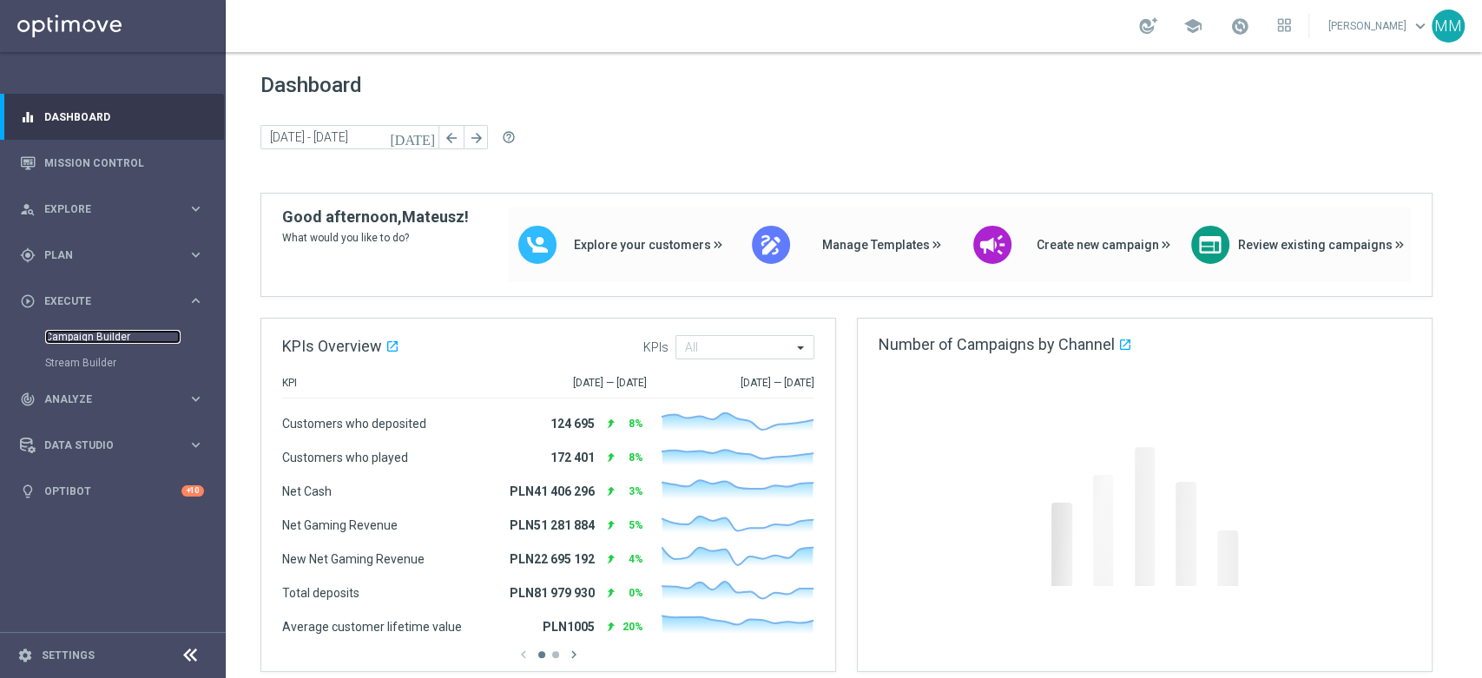
click at [62, 331] on link "Campaign Builder" at bounding box center [112, 337] width 135 height 14
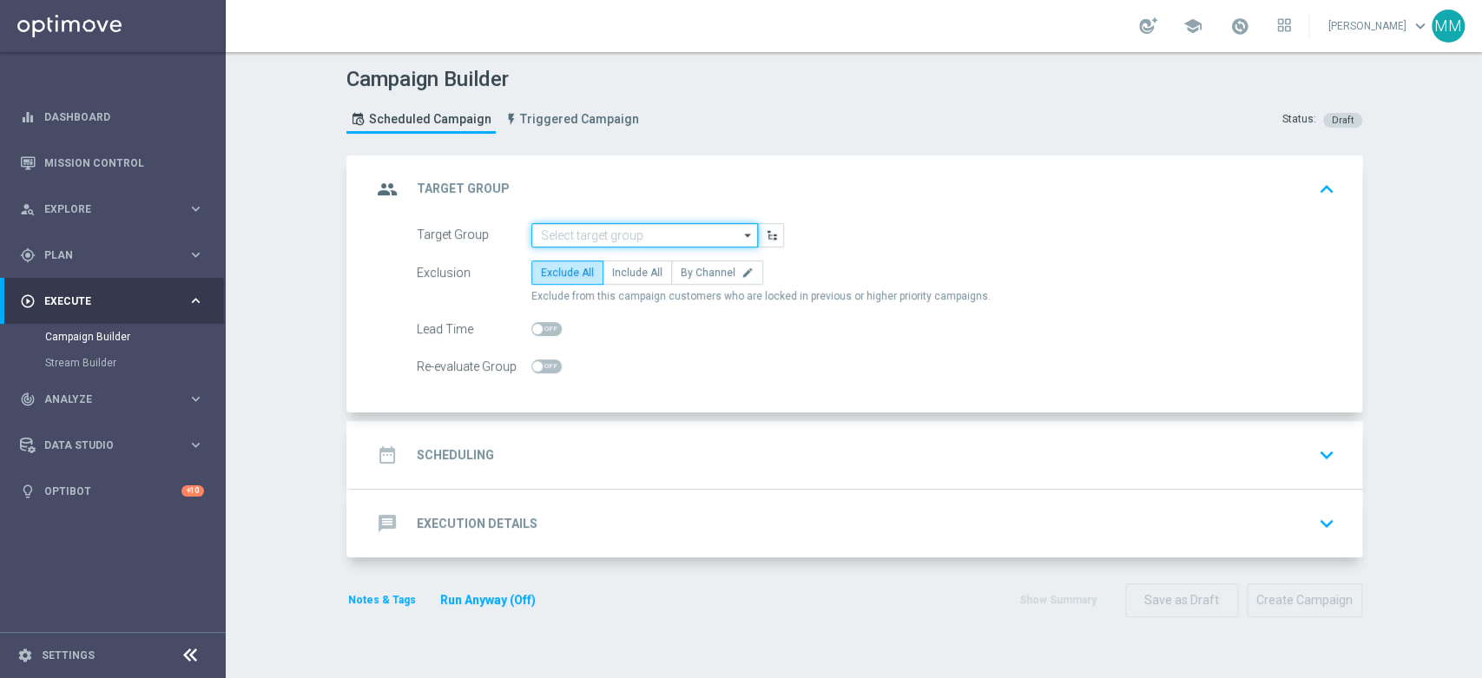
click at [563, 229] on input at bounding box center [644, 235] width 227 height 24
paste input "A_LOW_TARGET_ZBR_ME_KOSZ_100DO30_270825"
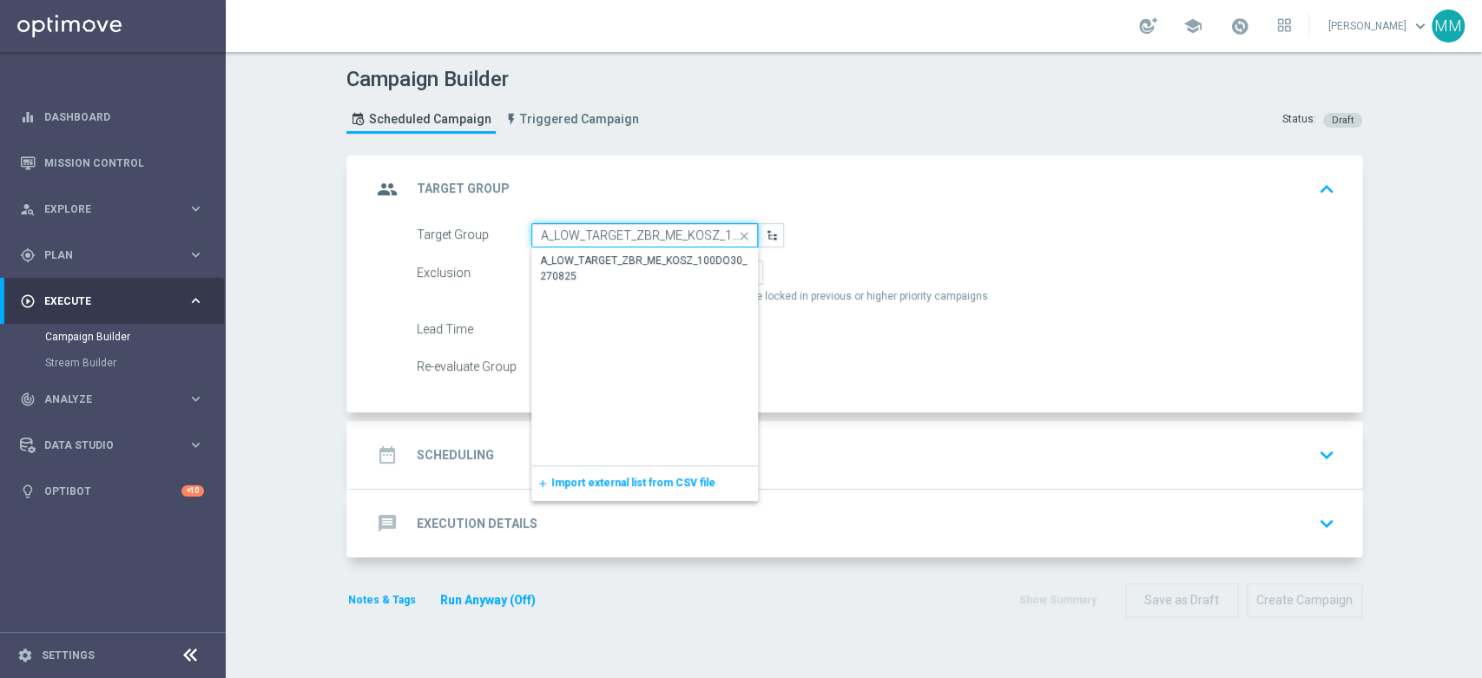
scroll to position [0, 75]
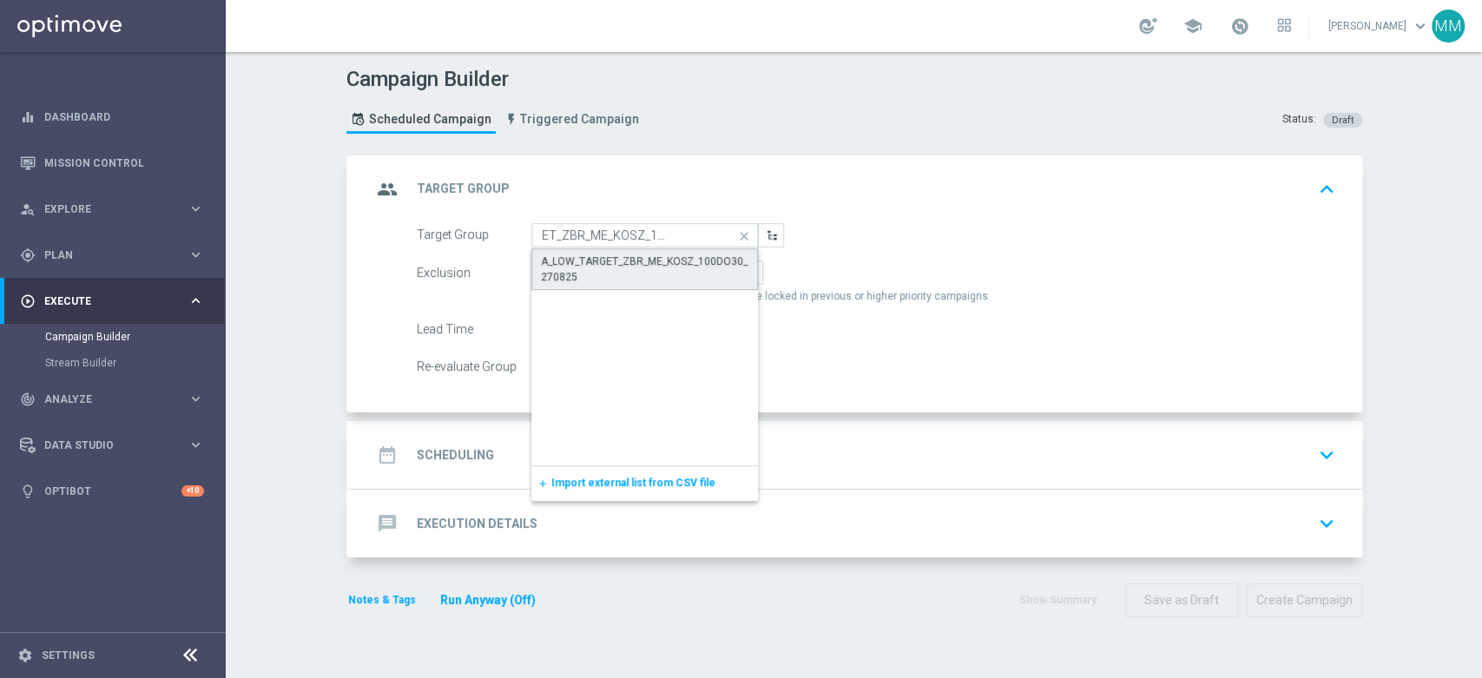
click at [565, 260] on div "A_LOW_TARGET_ZBR_ME_KOSZ_100DO30_270825" at bounding box center [645, 269] width 208 height 31
type input "A_LOW_TARGET_ZBR_ME_KOSZ_100DO30_270825"
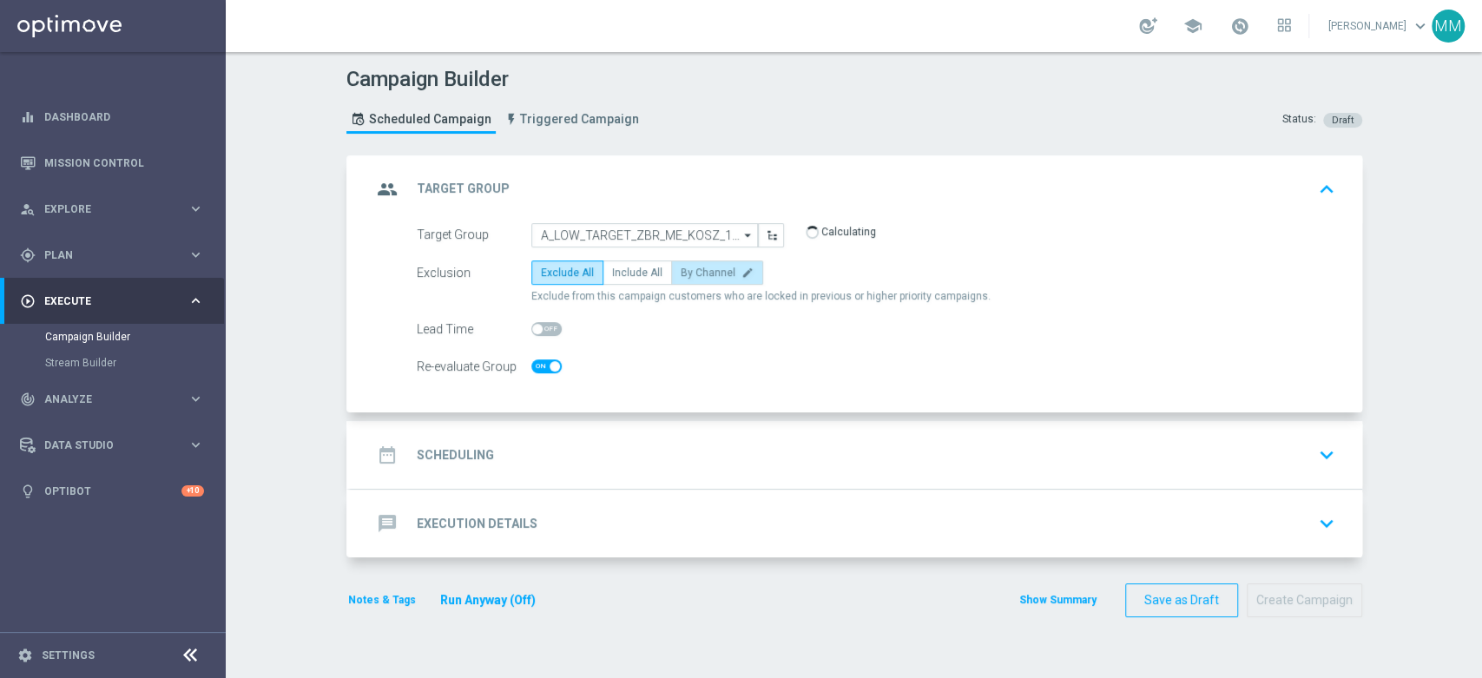
checkbox input "true"
click at [681, 276] on span "By Channel" at bounding box center [708, 273] width 55 height 12
click at [681, 276] on input "By Channel edit" at bounding box center [686, 275] width 11 height 11
radio input "true"
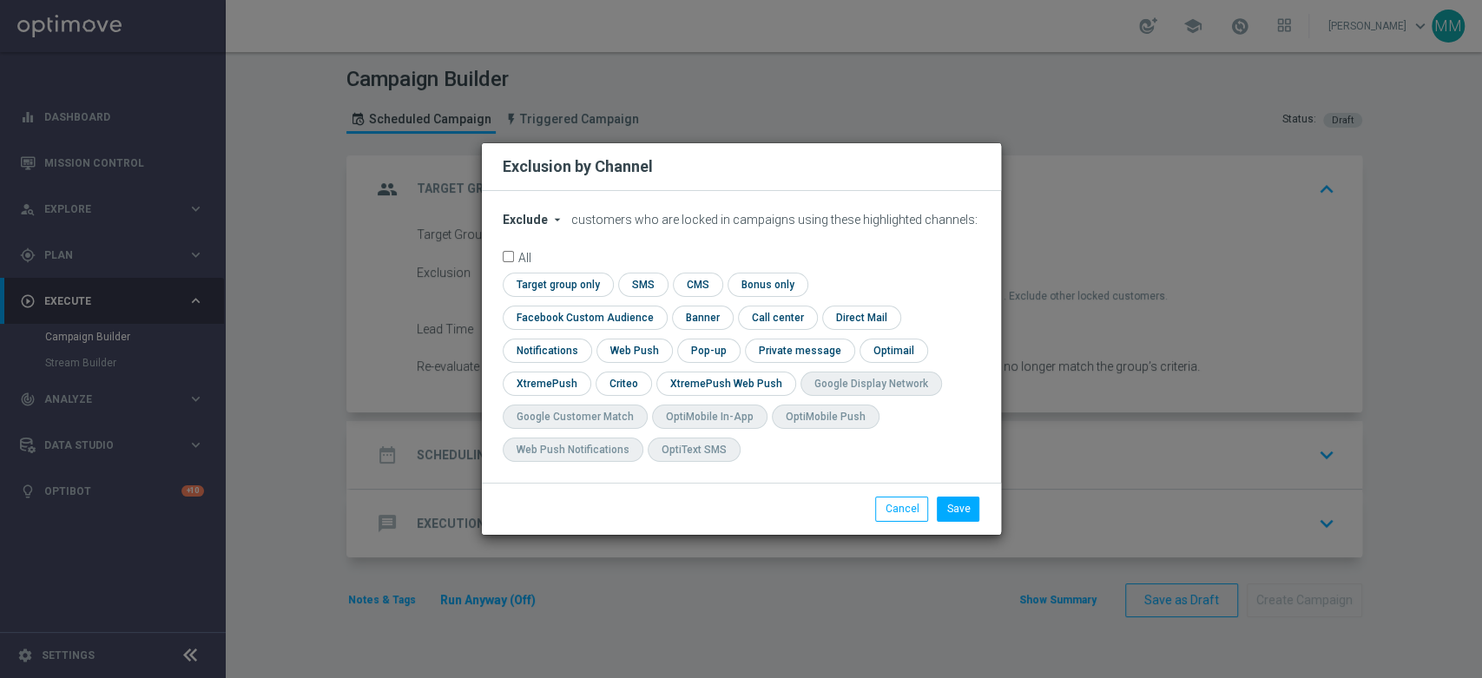
click at [542, 227] on span "Exclude" at bounding box center [525, 220] width 45 height 14
click at [548, 270] on div "Include" at bounding box center [536, 259] width 64 height 21
click at [586, 296] on input "checkbox" at bounding box center [556, 284] width 106 height 23
checkbox input "true"
click at [559, 319] on input "checkbox" at bounding box center [581, 317] width 157 height 23
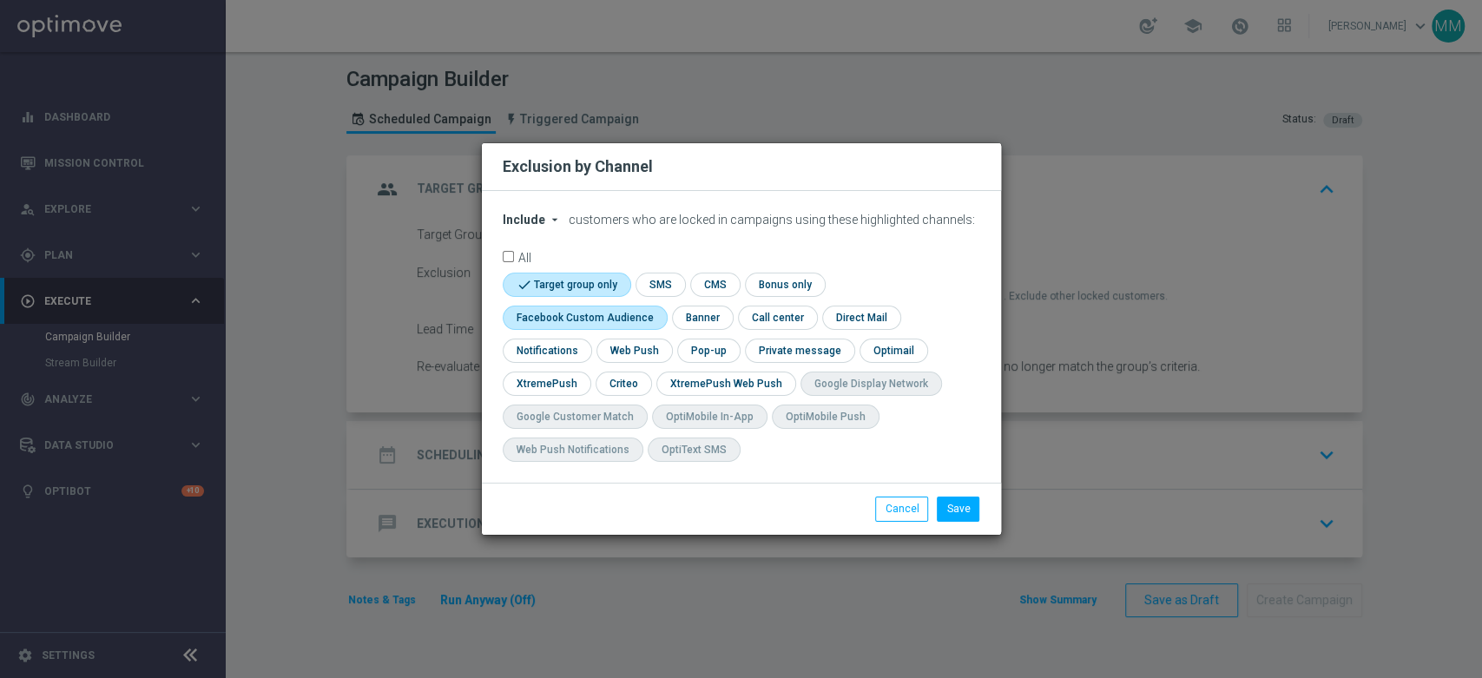
checkbox input "true"
click at [607, 385] on input "checkbox" at bounding box center [623, 383] width 54 height 23
checkbox input "true"
click at [947, 517] on button "Save" at bounding box center [958, 509] width 43 height 24
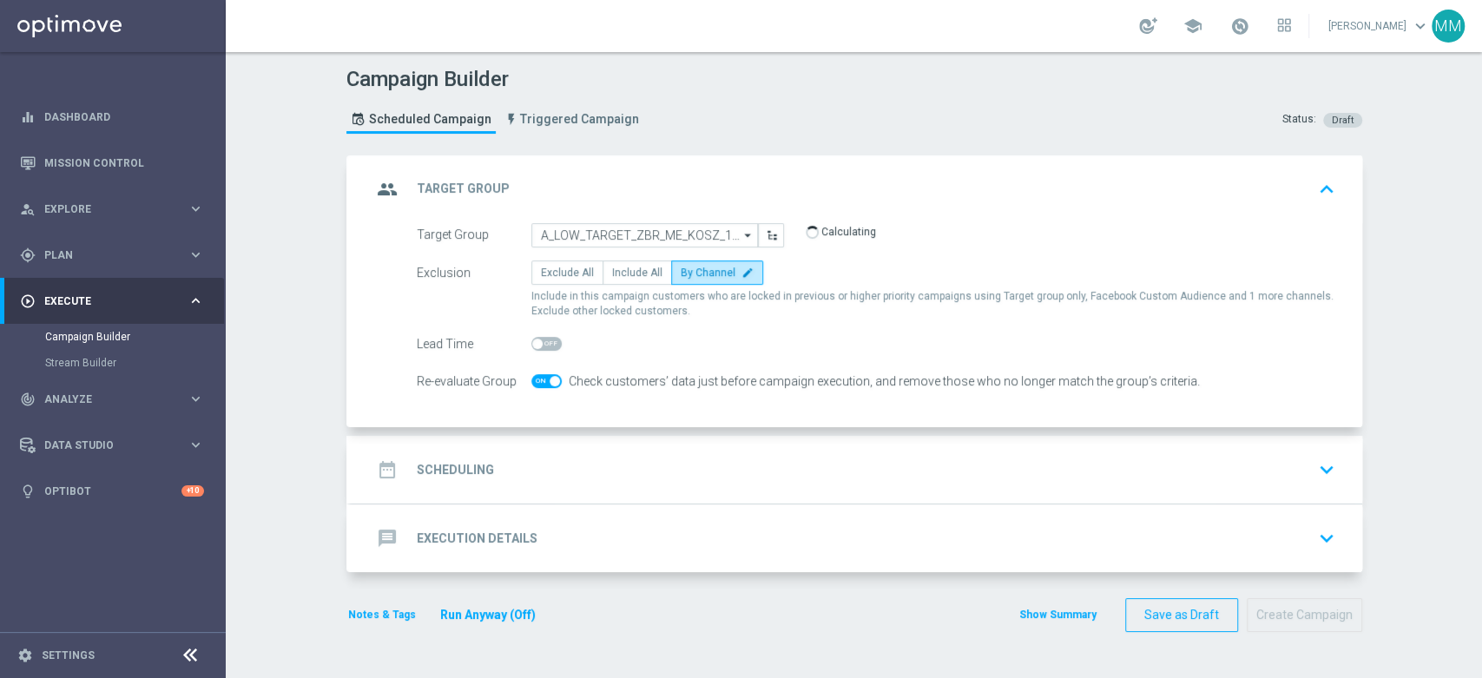
click at [517, 380] on div "Re-evaluate Group" at bounding box center [474, 381] width 115 height 24
click at [531, 380] on span at bounding box center [546, 381] width 30 height 14
click at [531, 380] on input "checkbox" at bounding box center [546, 381] width 30 height 14
checkbox input "false"
click at [569, 460] on div "date_range Scheduling keyboard_arrow_down" at bounding box center [857, 469] width 970 height 33
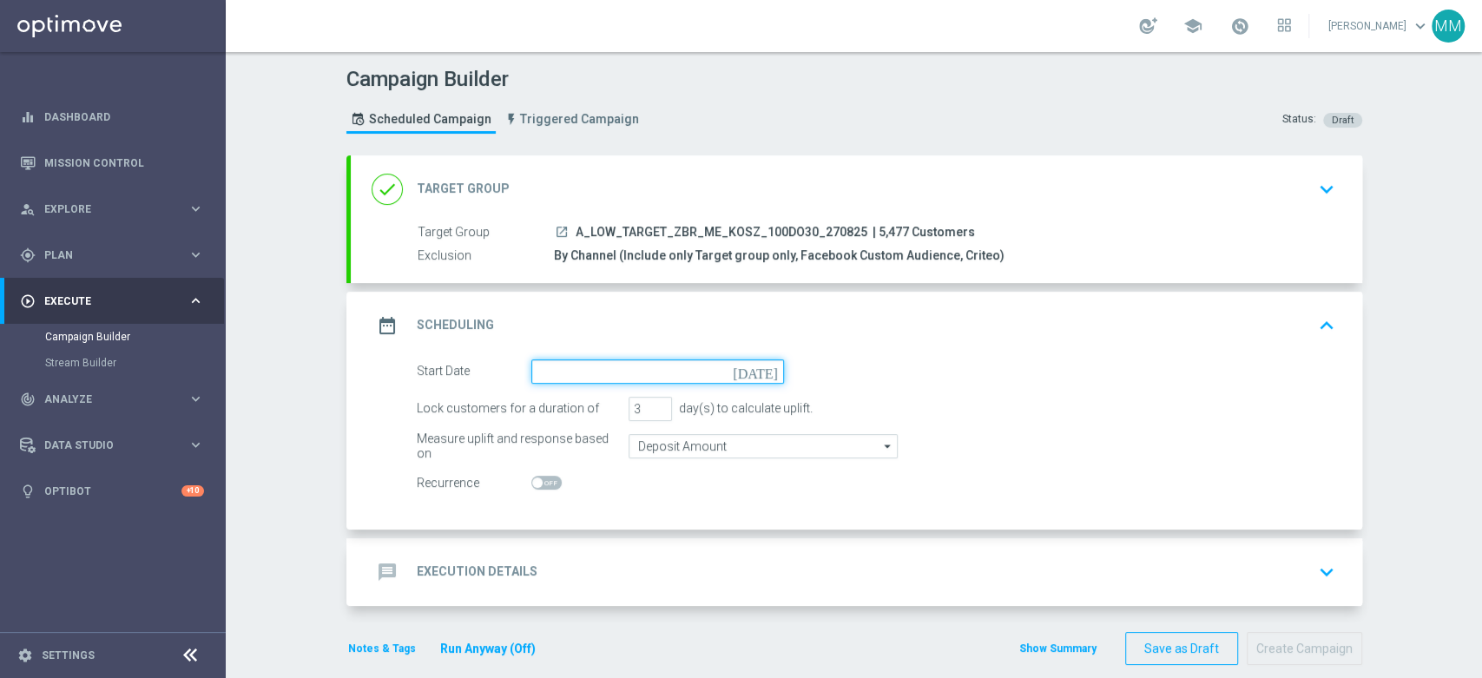
click at [556, 372] on input at bounding box center [657, 371] width 253 height 24
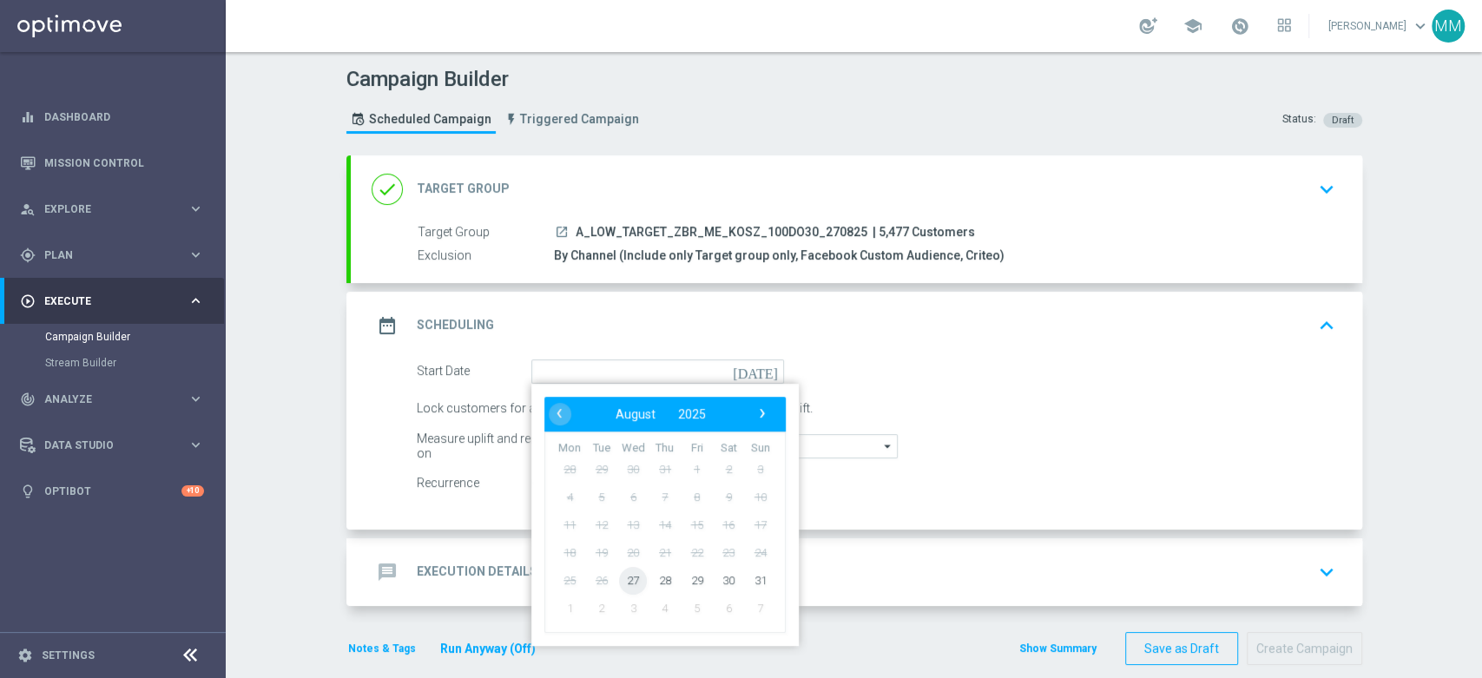
click at [629, 576] on span "27" at bounding box center [633, 580] width 28 height 28
type input "[DATE]"
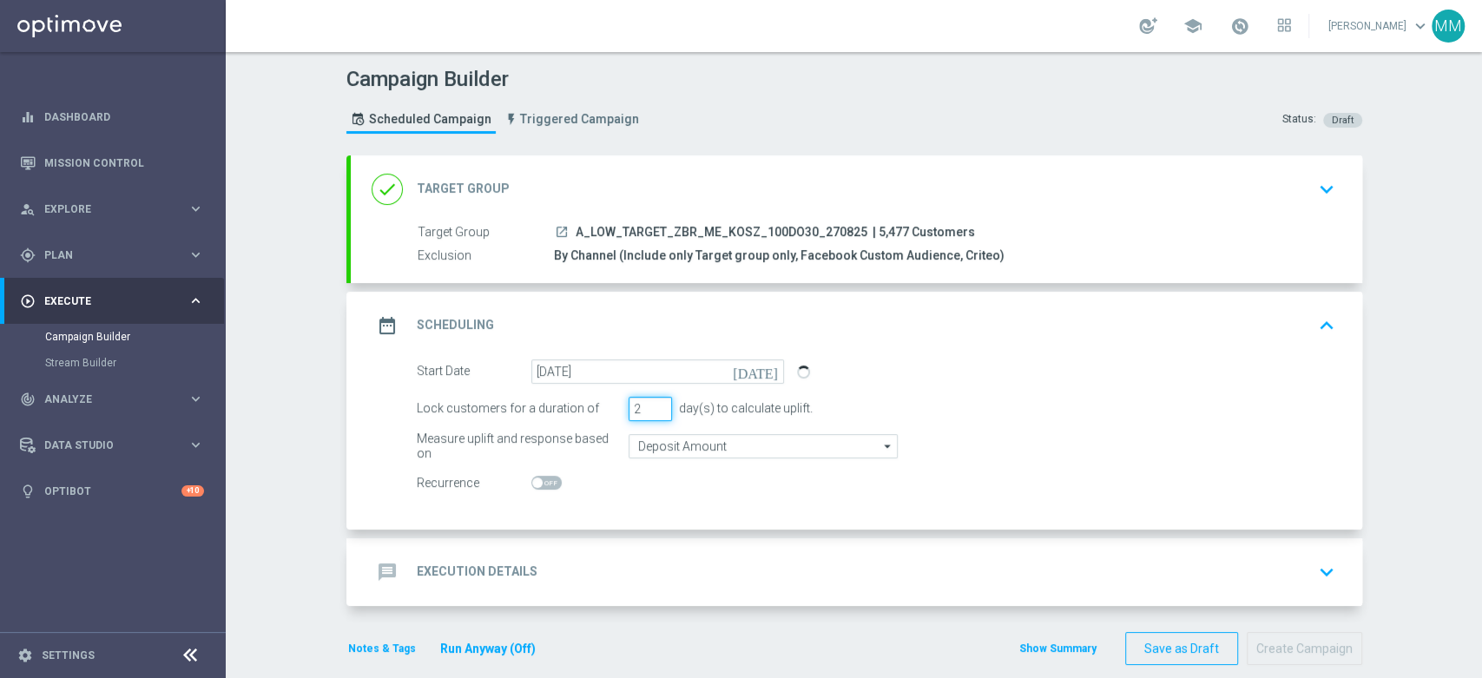
click at [652, 411] on input "2" at bounding box center [650, 409] width 43 height 24
click at [652, 411] on input "1" at bounding box center [650, 409] width 43 height 24
type input "2"
click at [654, 400] on input "2" at bounding box center [650, 409] width 43 height 24
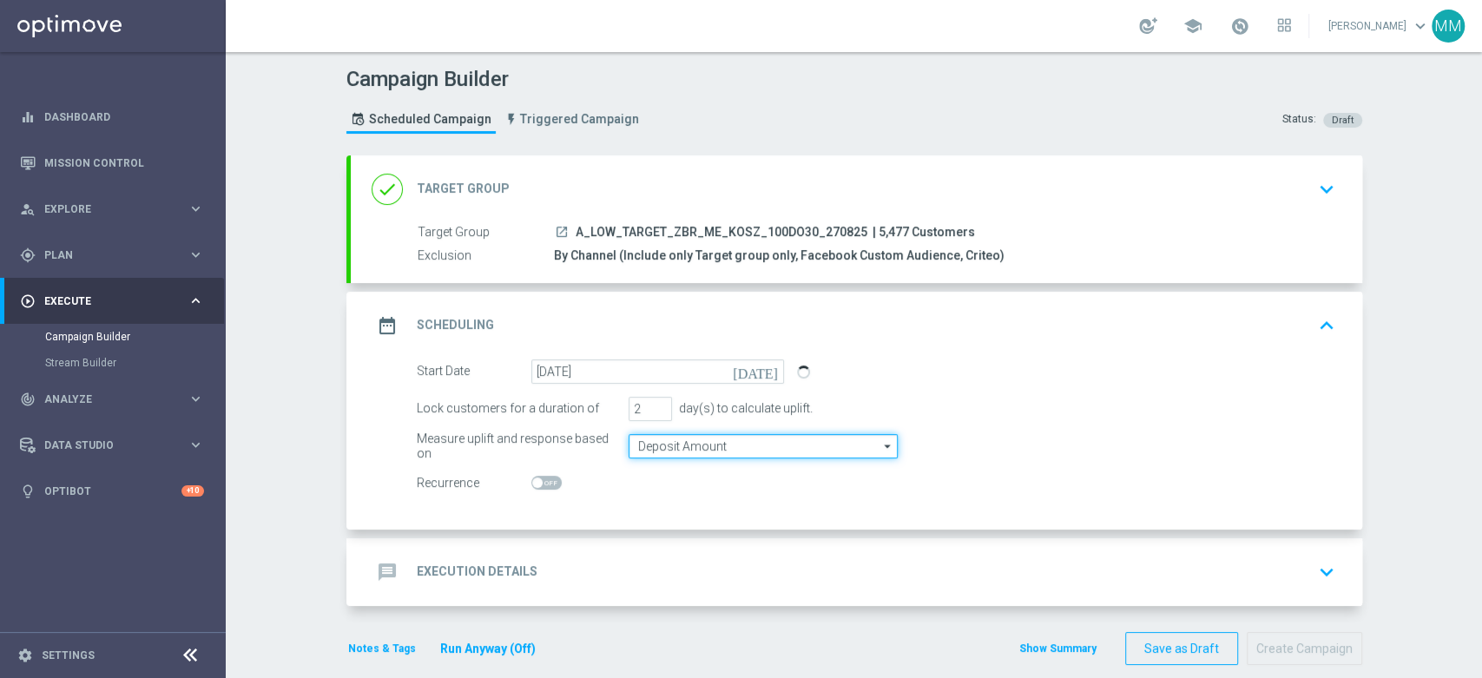
click at [656, 444] on input "Deposit Amount" at bounding box center [763, 446] width 269 height 24
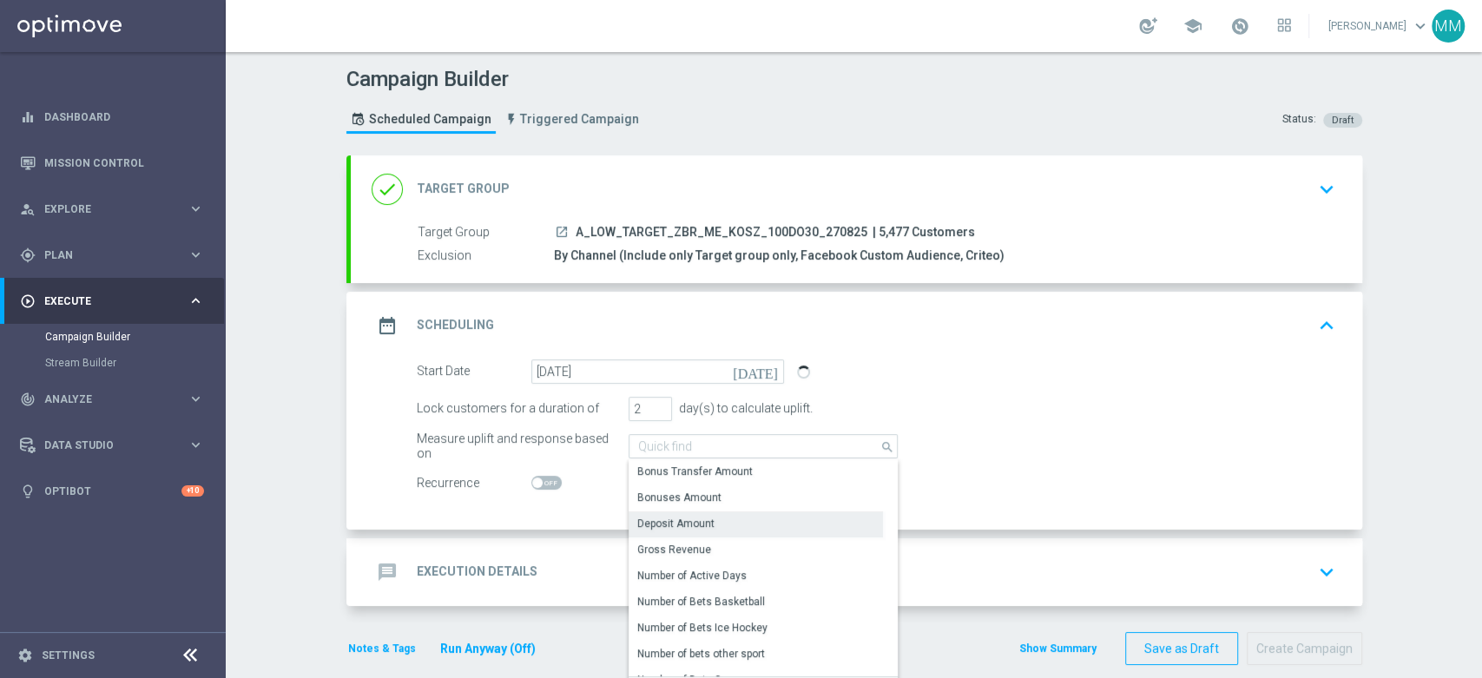
click at [666, 517] on div "Deposit Amount" at bounding box center [675, 524] width 77 height 16
type input "Deposit Amount"
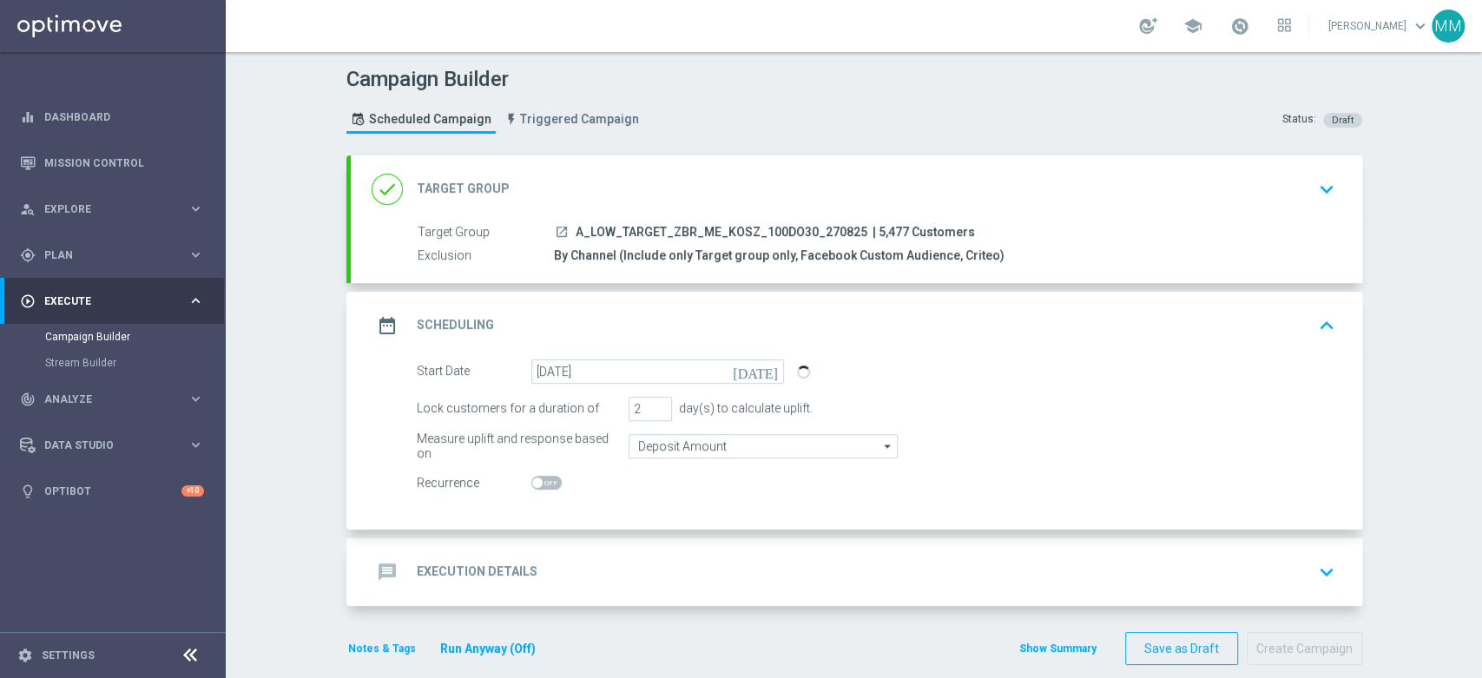
click at [631, 587] on div "message Execution Details keyboard_arrow_down" at bounding box center [857, 572] width 970 height 33
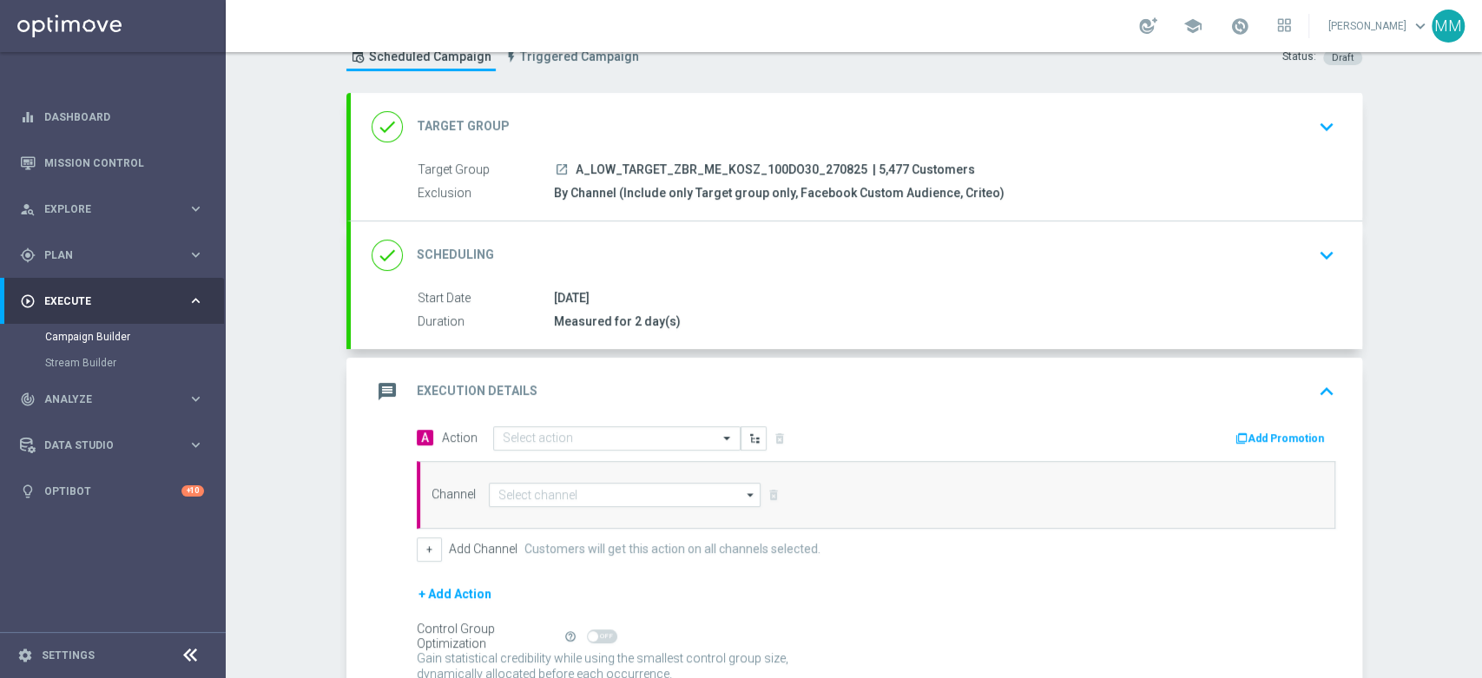
scroll to position [96, 0]
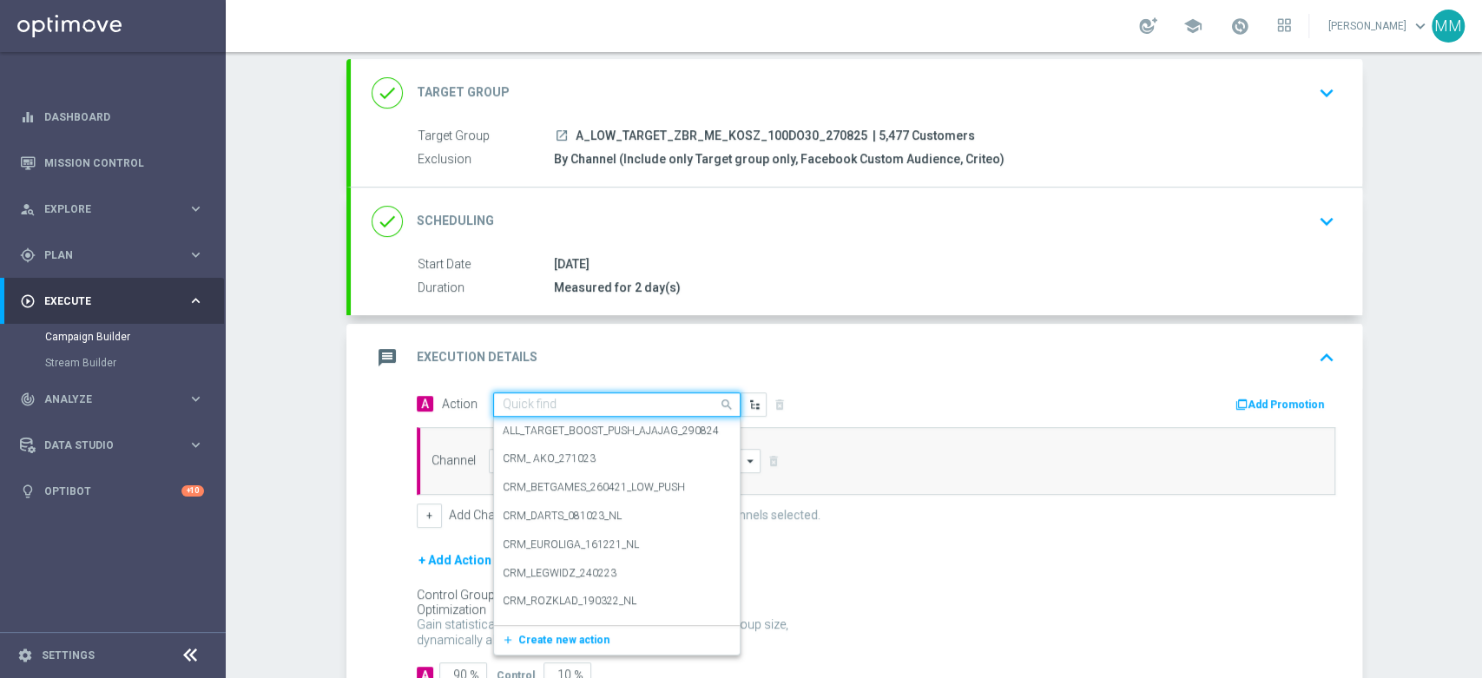
click at [544, 408] on input "text" at bounding box center [600, 405] width 194 height 15
click at [550, 644] on span "Create new action" at bounding box center [563, 640] width 91 height 12
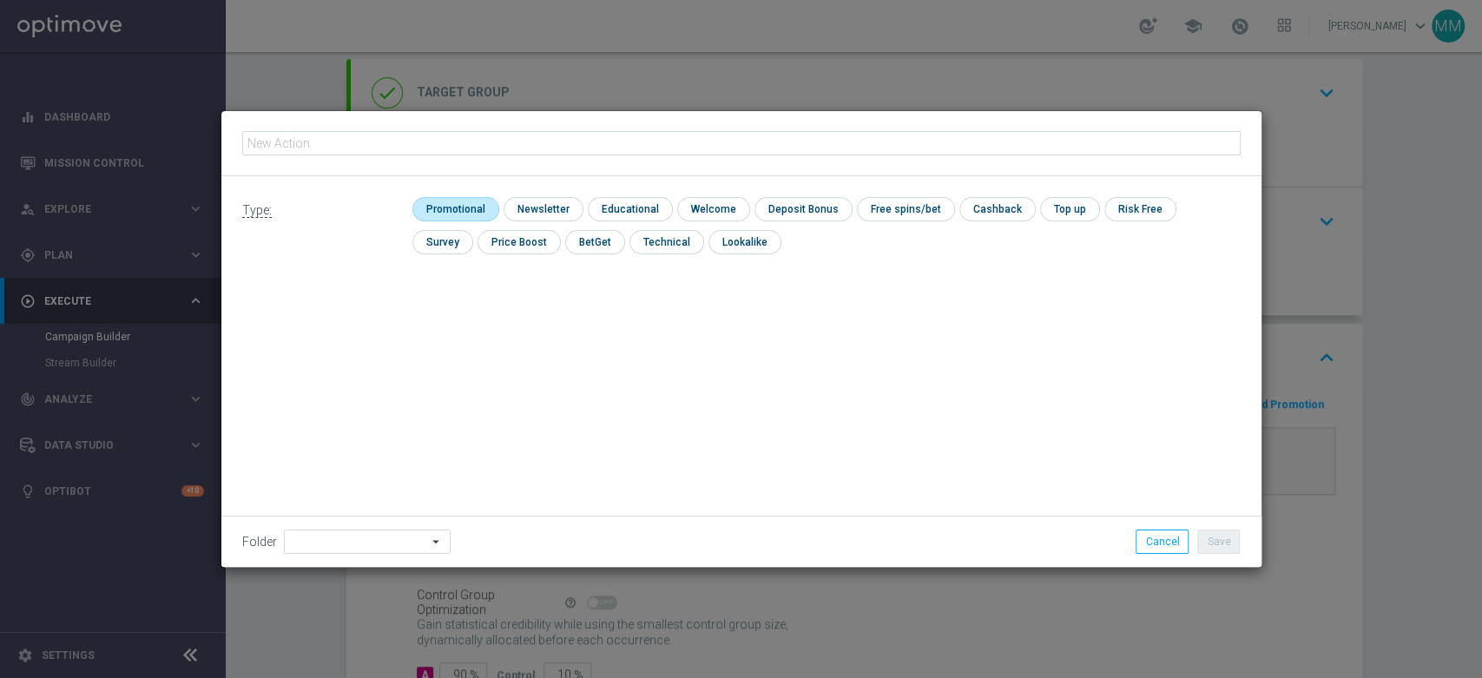
type input "A_LOW_TARGET_ZBR_ME_KOSZ_100DO30_270825"
click at [445, 214] on input "checkbox" at bounding box center [453, 208] width 82 height 23
checkbox input "true"
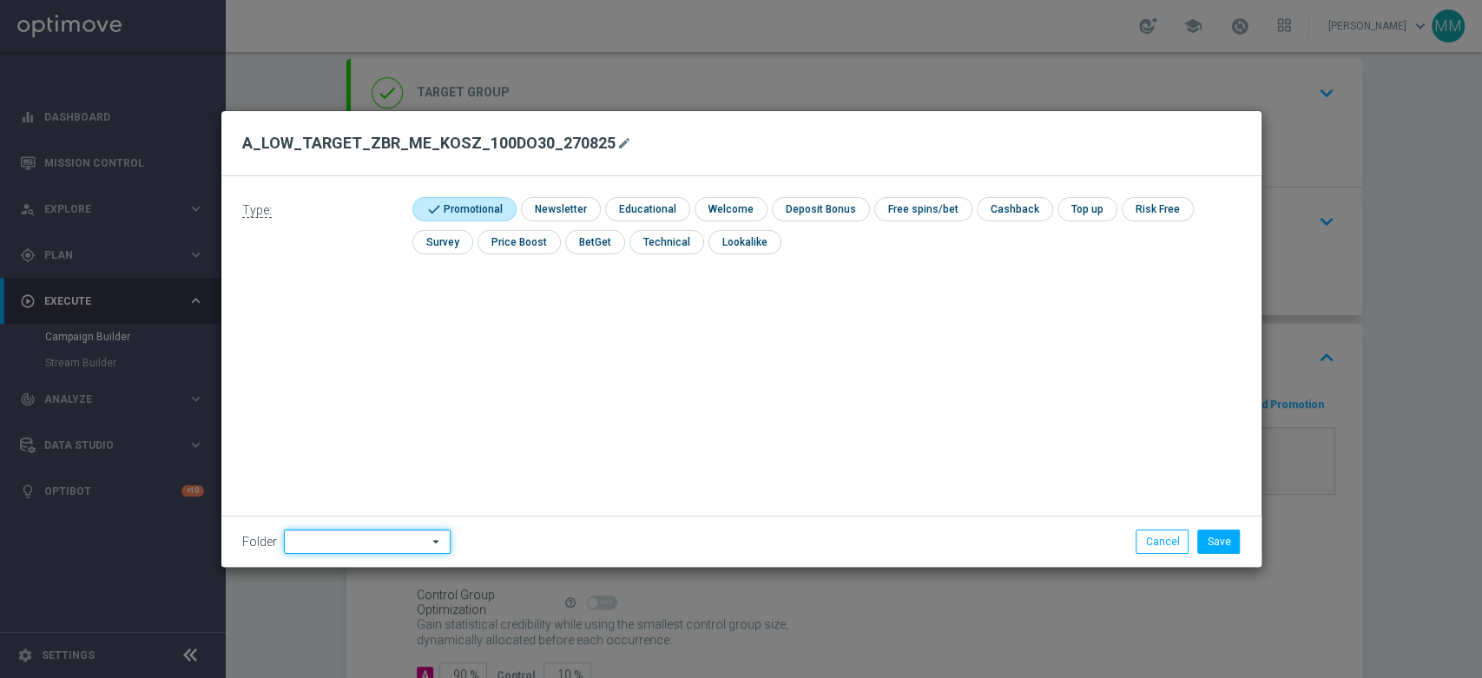
click at [378, 535] on input at bounding box center [367, 542] width 167 height 24
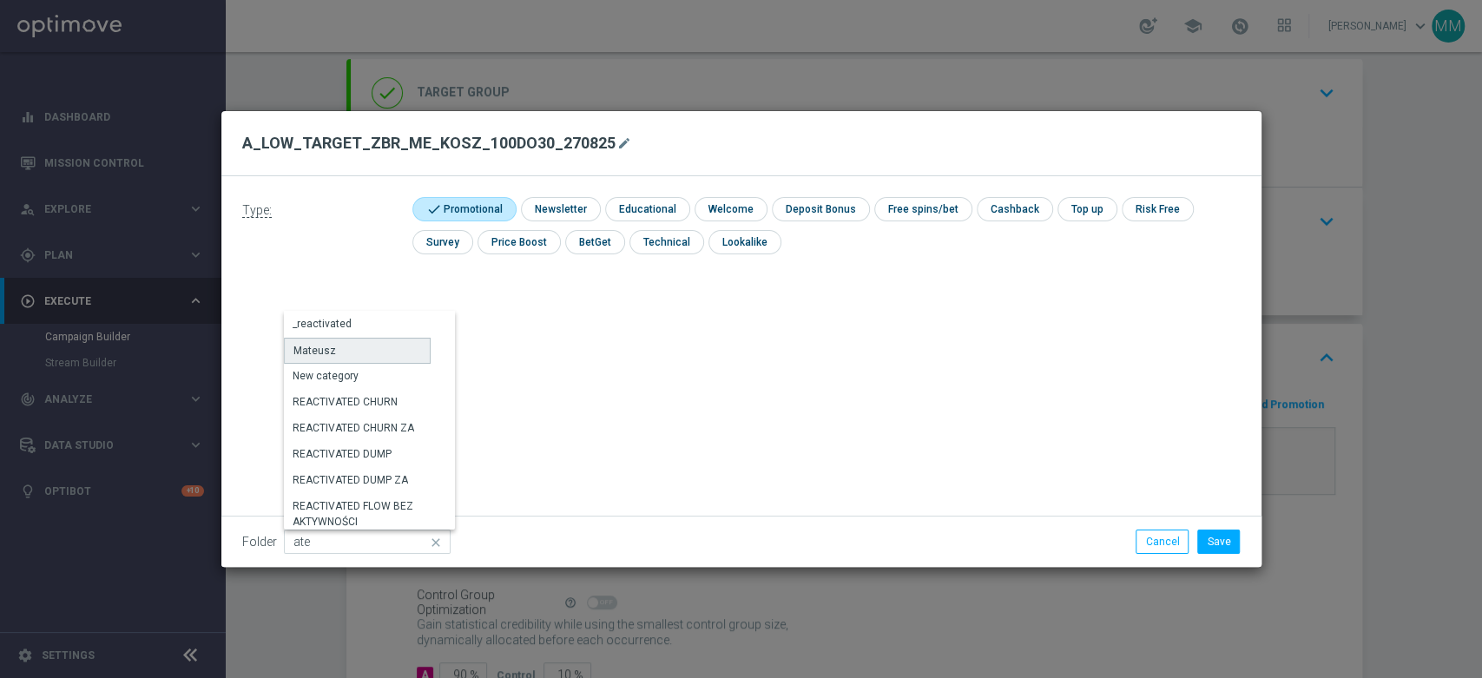
click at [364, 359] on div "Mateusz" at bounding box center [357, 351] width 147 height 26
type input "Mateusz"
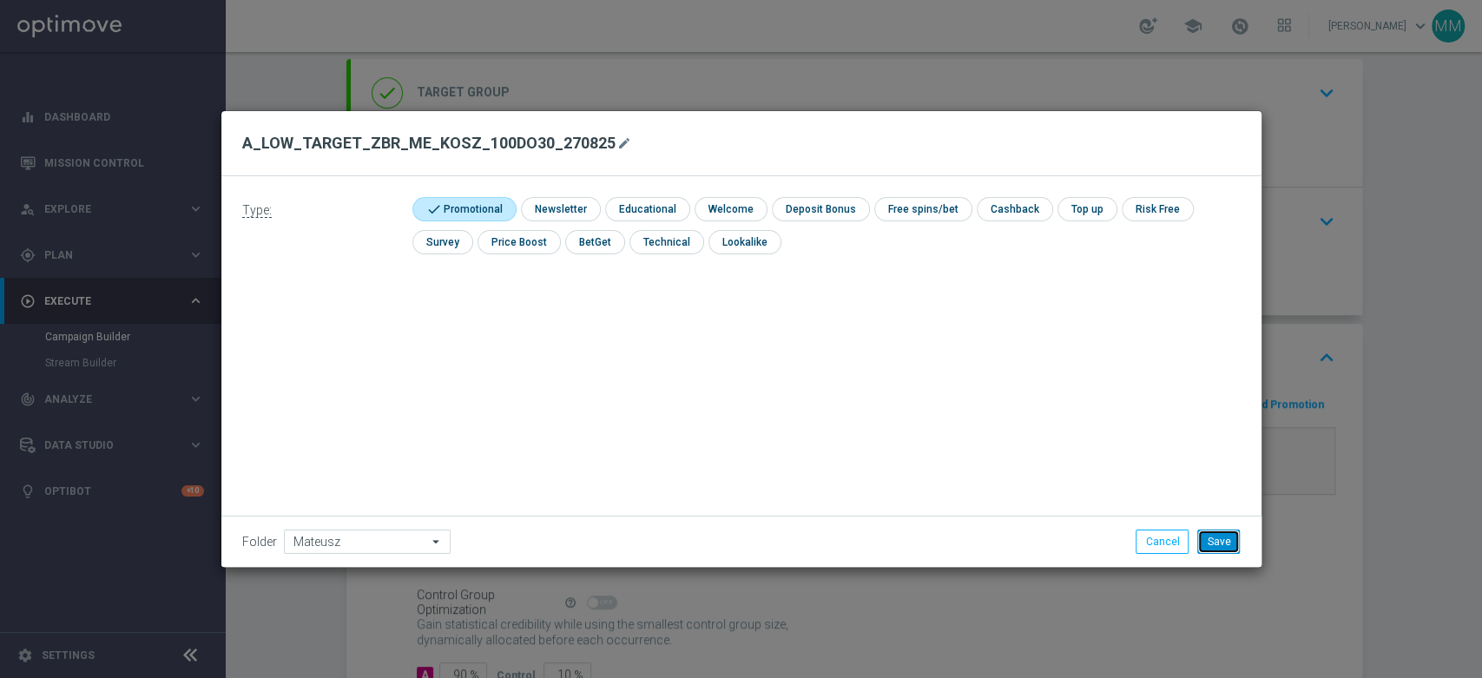
click at [1224, 550] on button "Save" at bounding box center [1218, 542] width 43 height 24
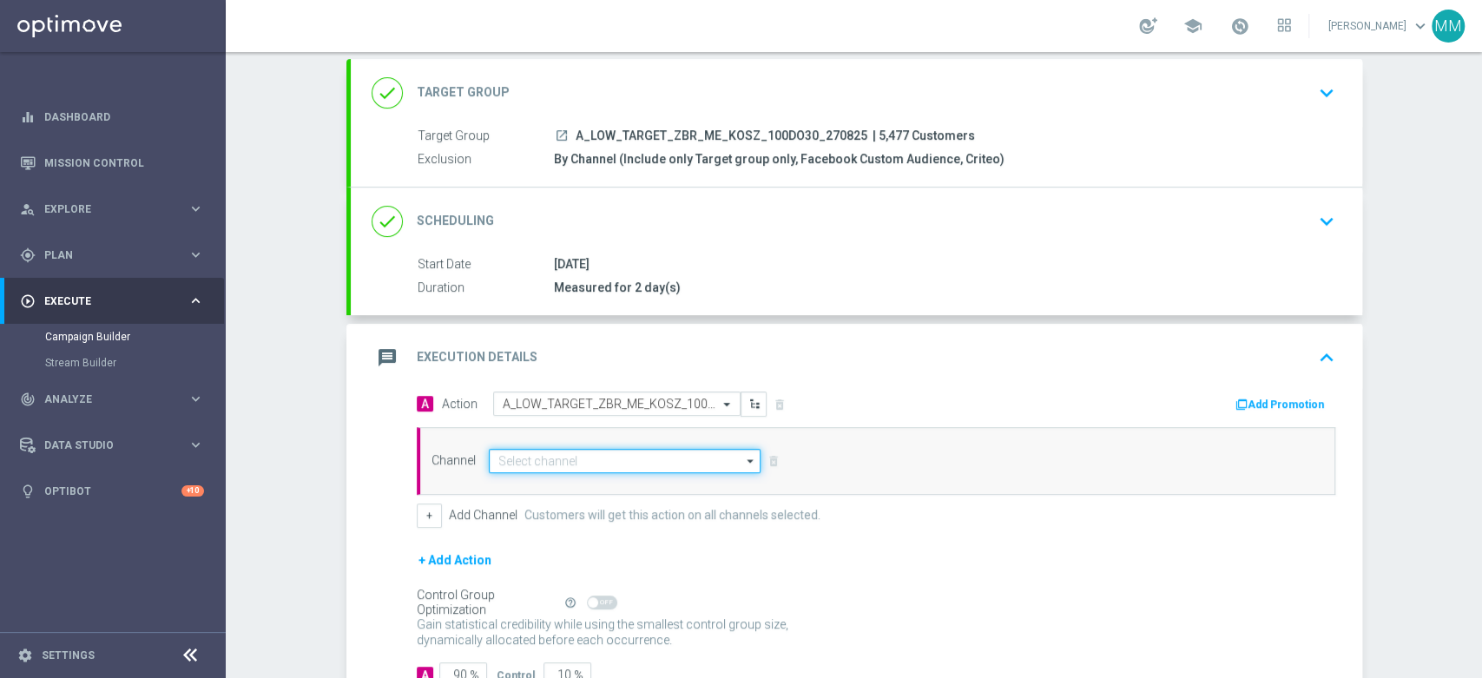
click at [527, 453] on input at bounding box center [625, 461] width 273 height 24
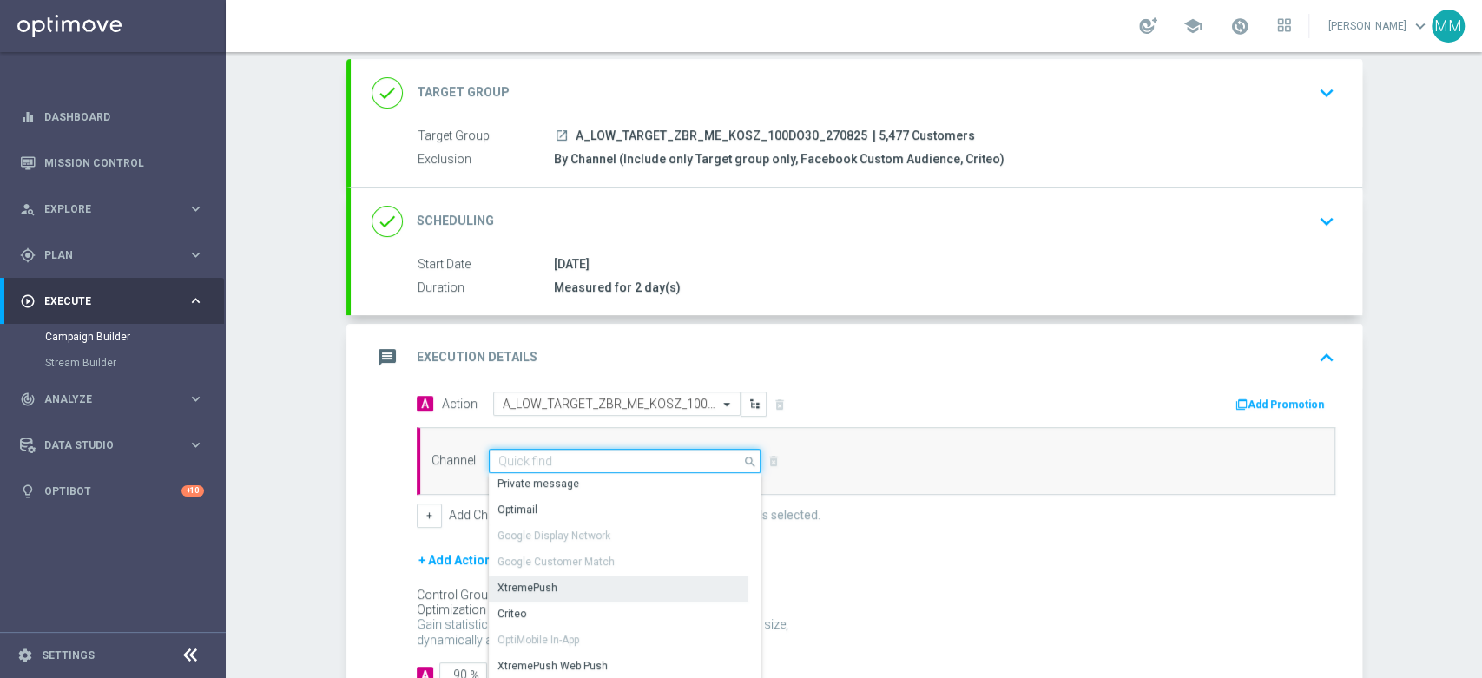
scroll to position [217, 0]
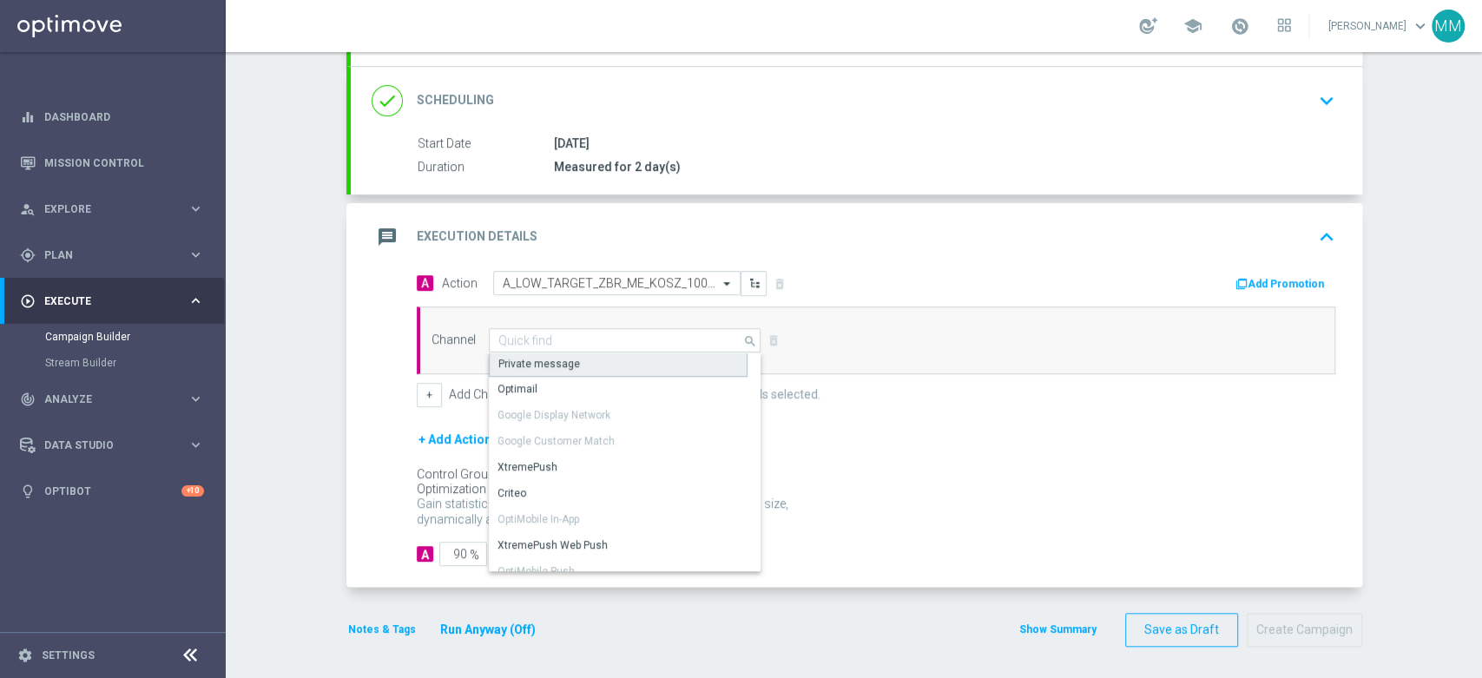
click at [559, 372] on div "Private message" at bounding box center [618, 364] width 259 height 26
type input "Private message"
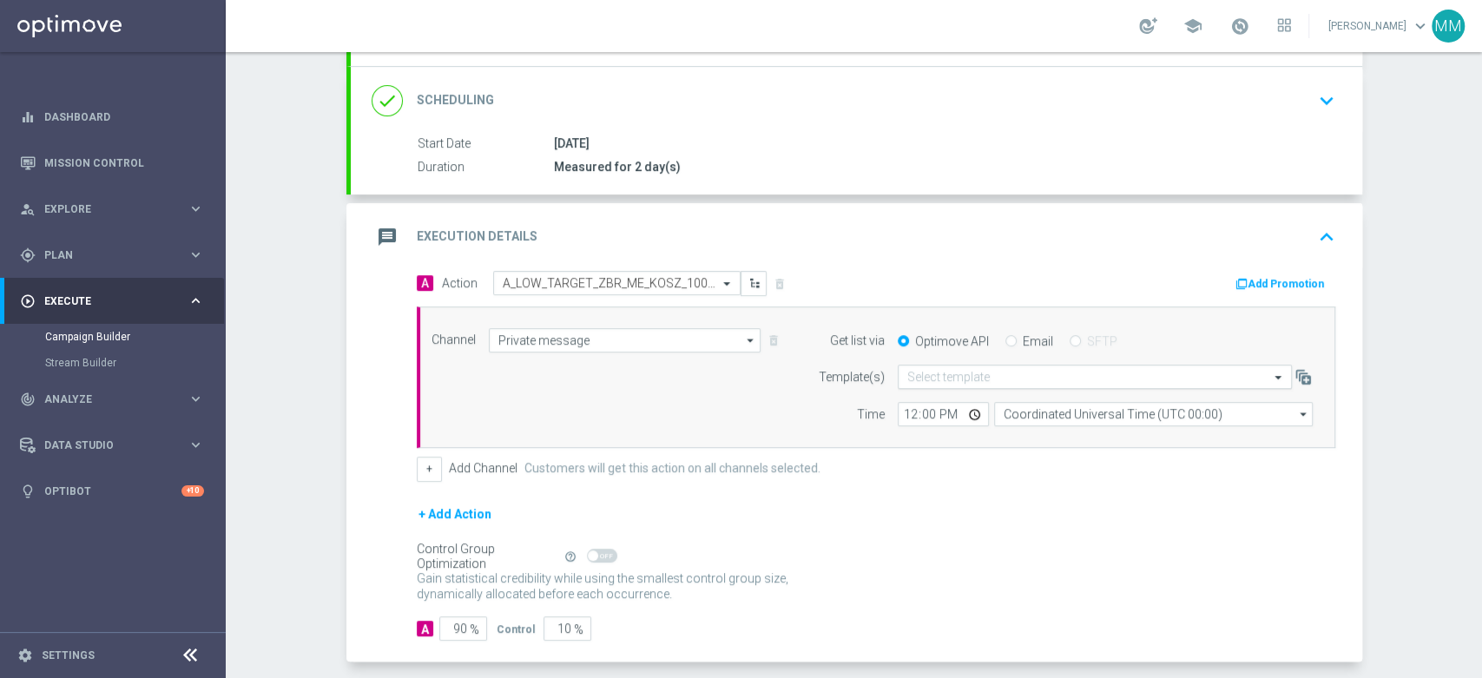
click at [910, 374] on input "text" at bounding box center [1077, 377] width 340 height 15
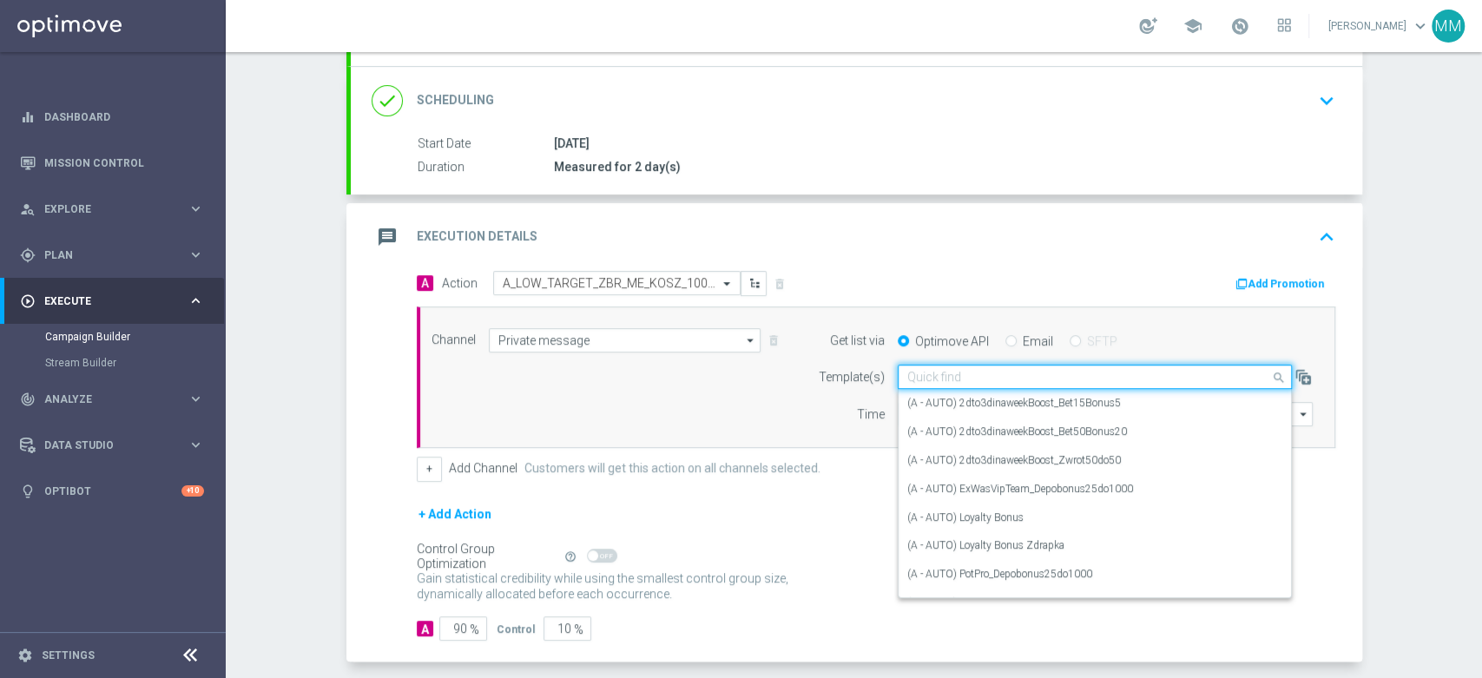
paste input "A_LOW_TARGET_ZBR_ME_KOSZ_100DO30_270825"
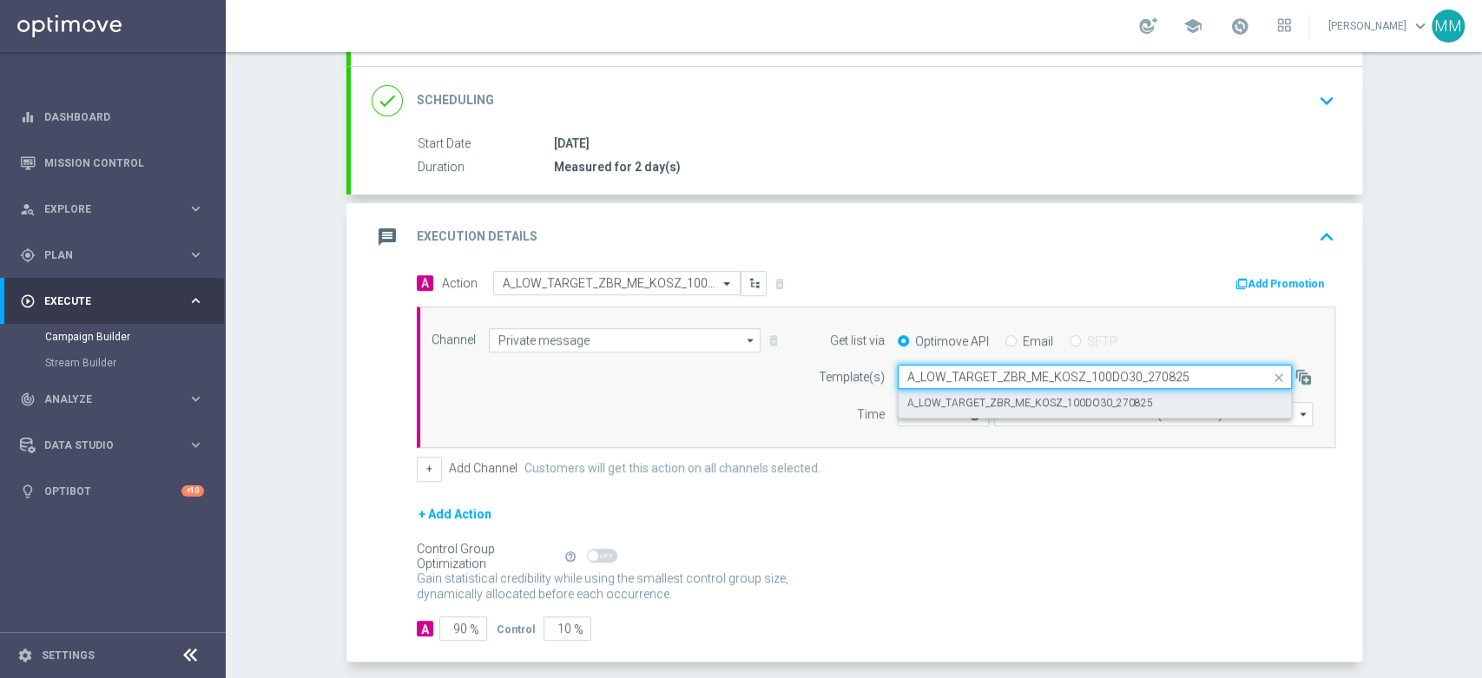
click at [959, 400] on label "A_LOW_TARGET_ZBR_ME_KOSZ_100DO30_270825" at bounding box center [1030, 403] width 246 height 15
type input "A_LOW_TARGET_ZBR_ME_KOSZ_100DO30_270825"
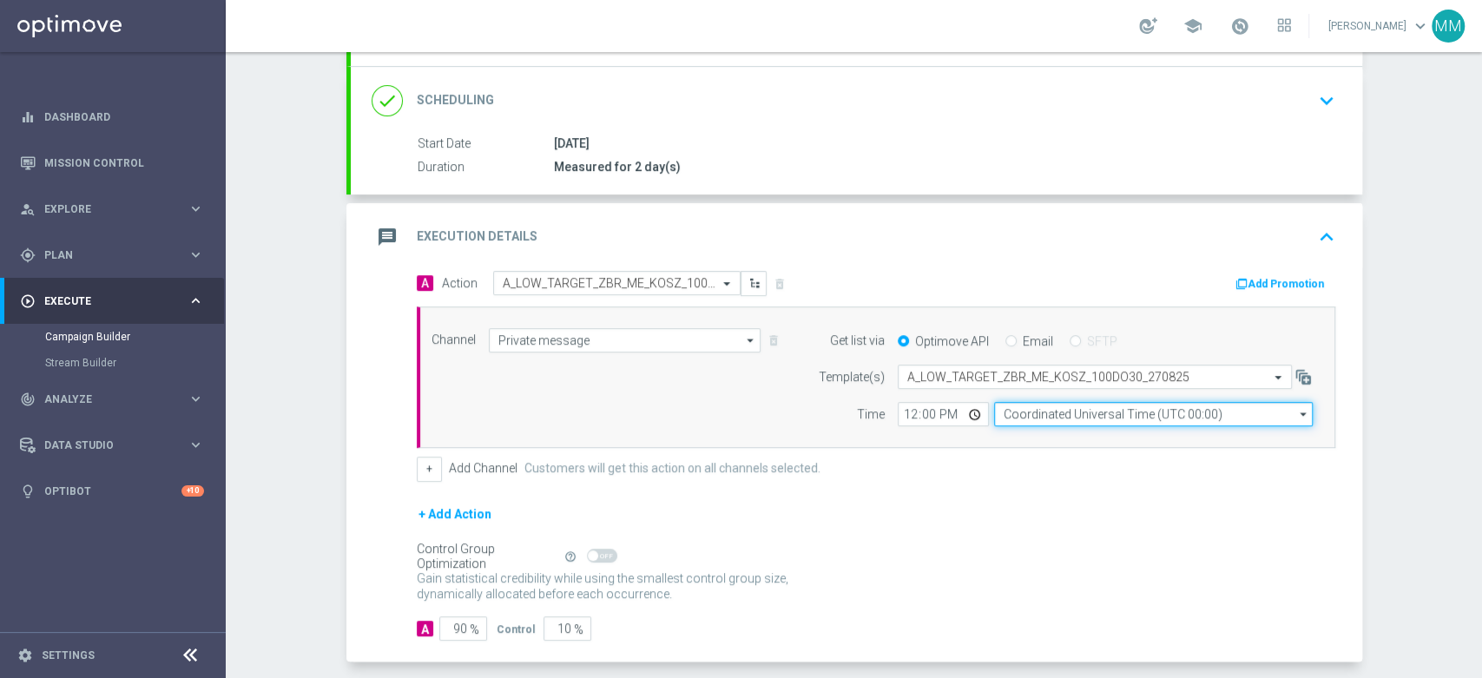
click at [1041, 416] on input "Coordinated Universal Time (UTC 00:00)" at bounding box center [1153, 414] width 319 height 24
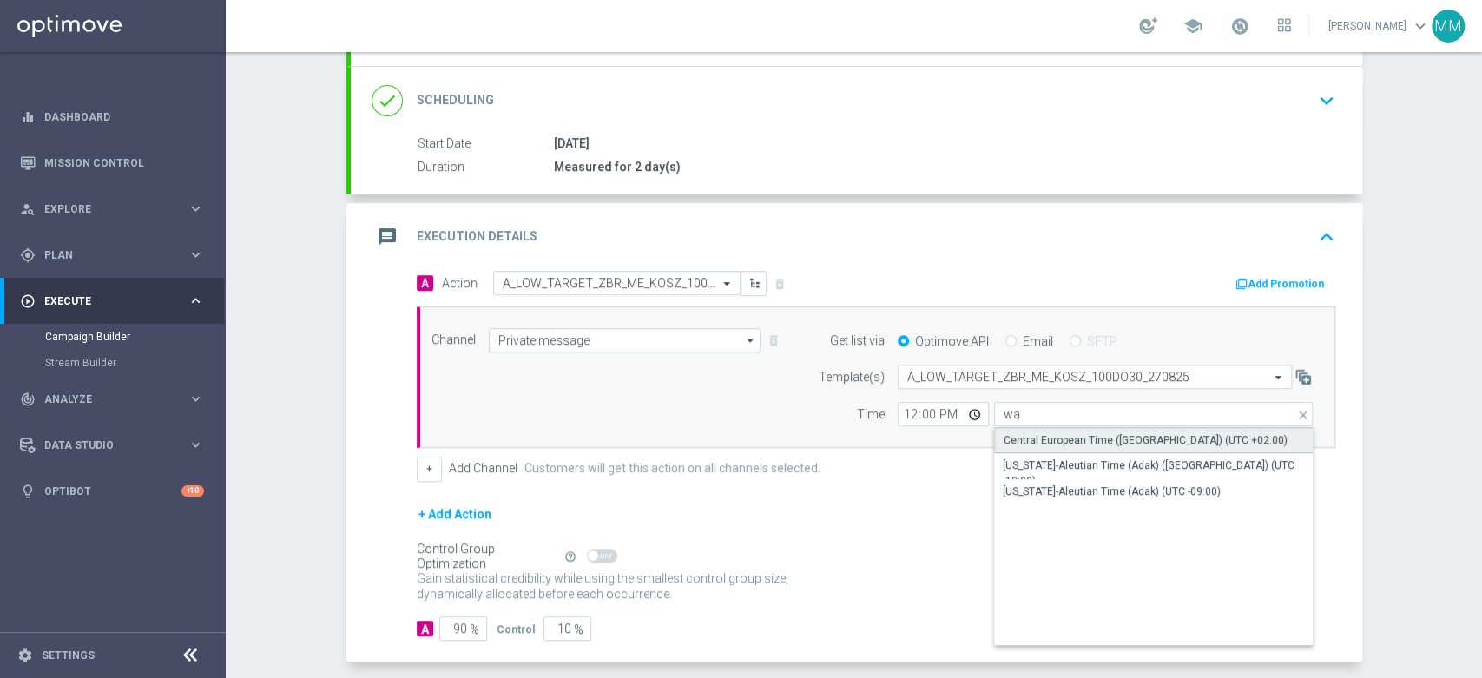
click at [1042, 439] on div "Central European Time ([GEOGRAPHIC_DATA]) (UTC +02:00)" at bounding box center [1146, 440] width 284 height 16
type input "Central European Time ([GEOGRAPHIC_DATA]) (UTC +02:00)"
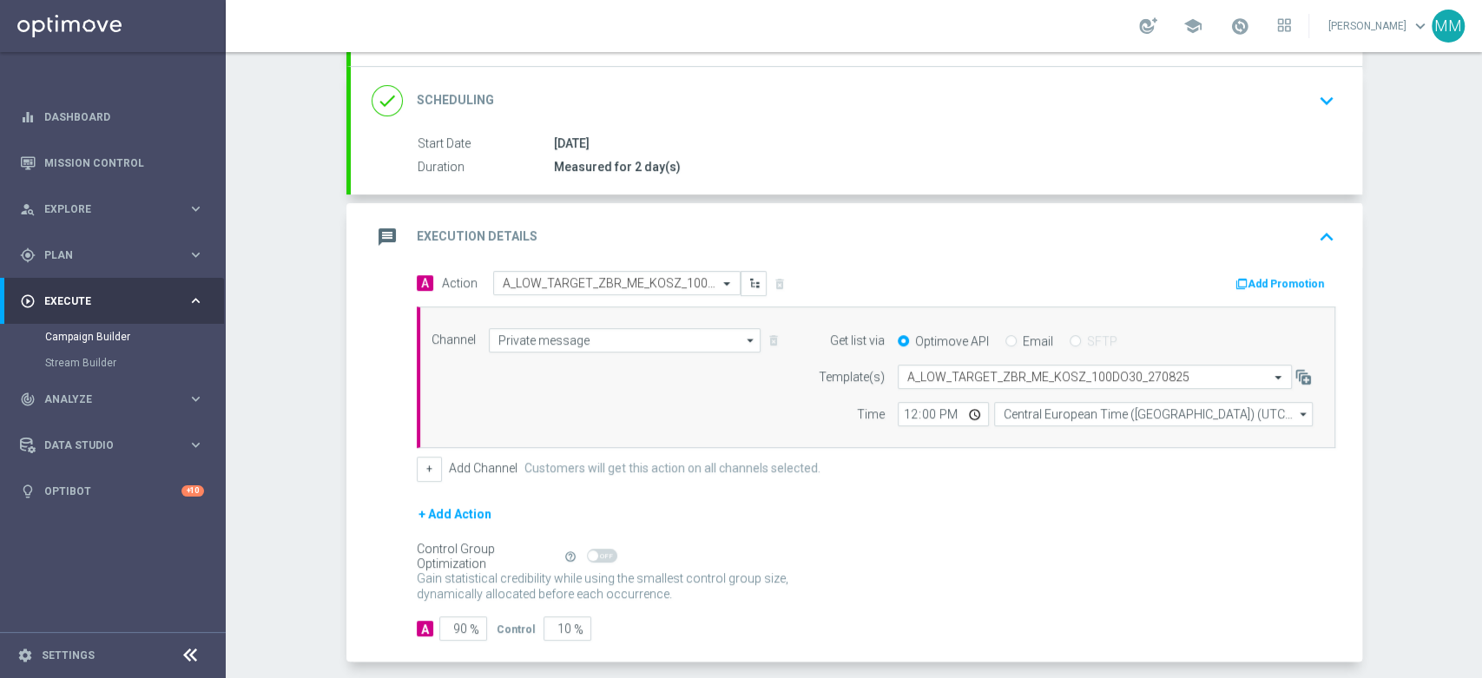
click at [1282, 274] on button "Add Promotion" at bounding box center [1282, 283] width 96 height 19
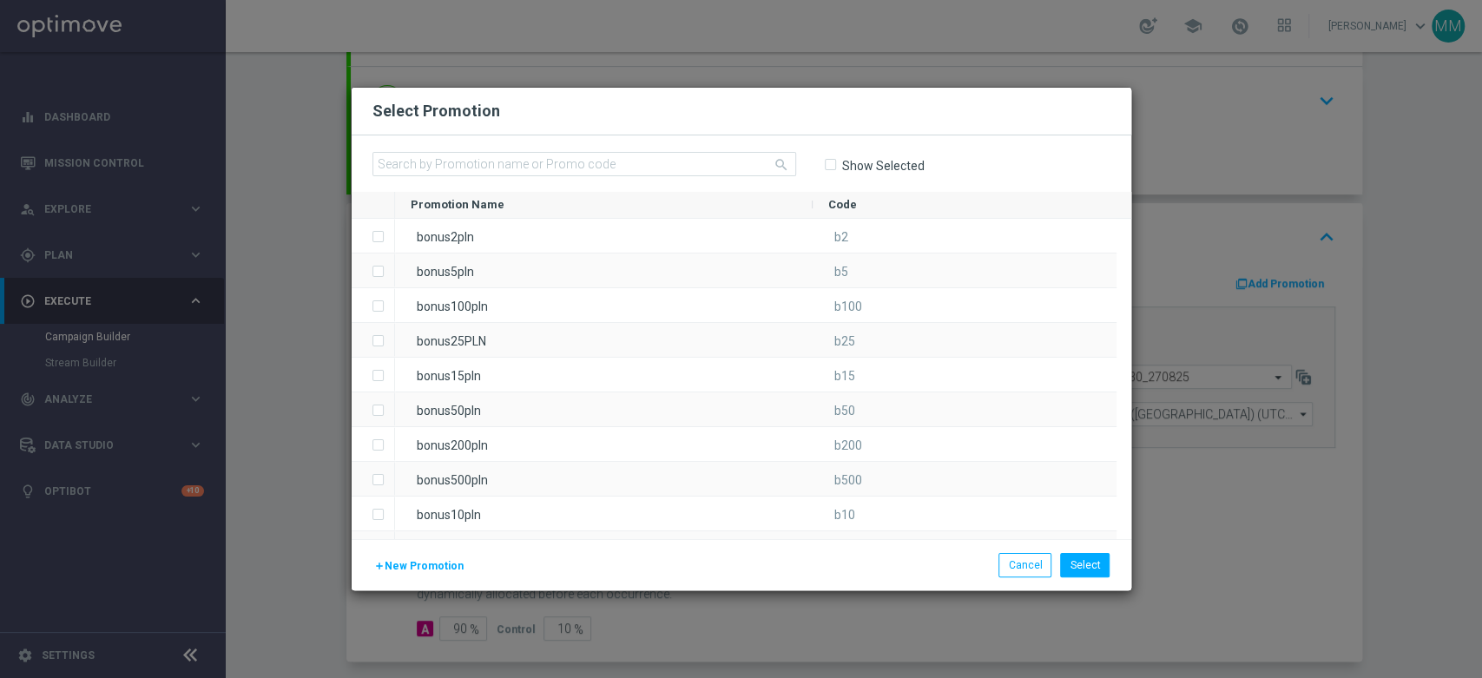
click at [433, 562] on span "New Promotion" at bounding box center [424, 566] width 79 height 12
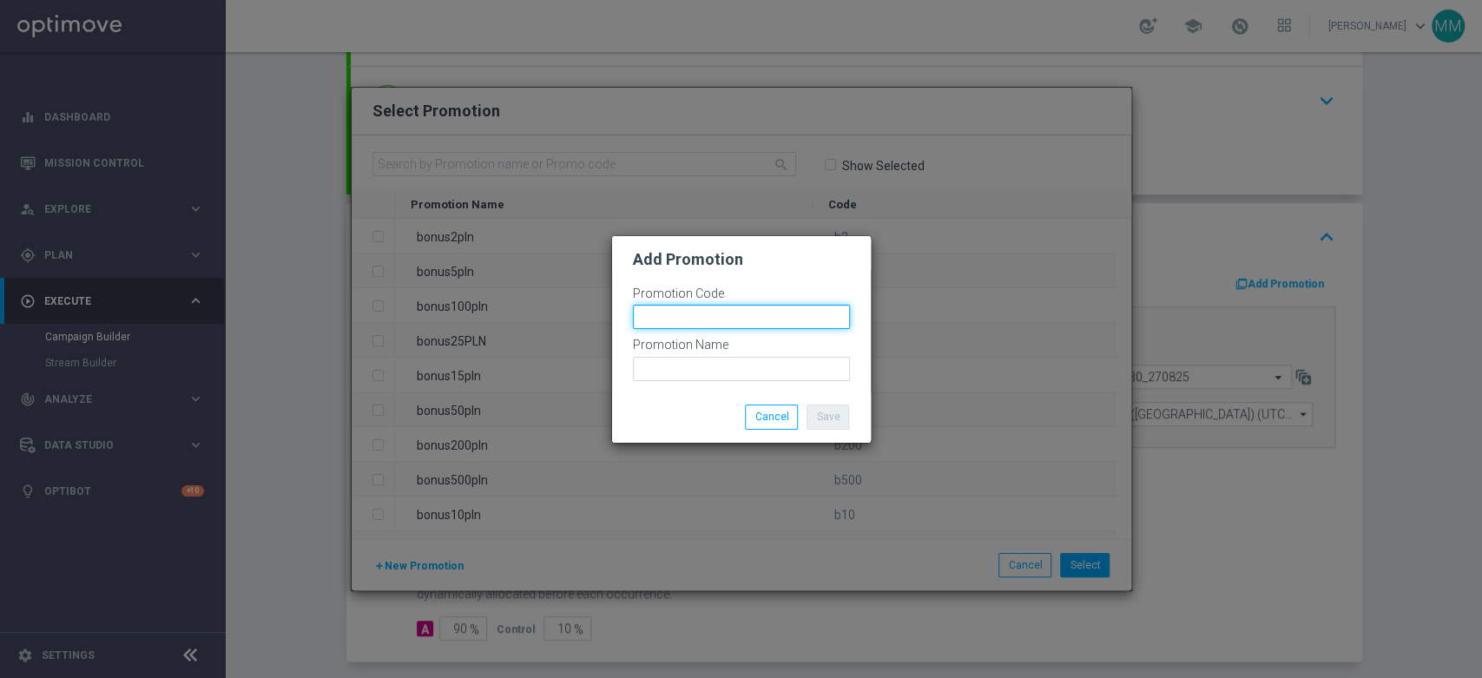
click at [633, 320] on input "text" at bounding box center [741, 317] width 217 height 24
click at [776, 306] on input "bonusapi_tg-" at bounding box center [741, 317] width 217 height 24
paste input "172358"
type input "bonusapi_tg-172358"
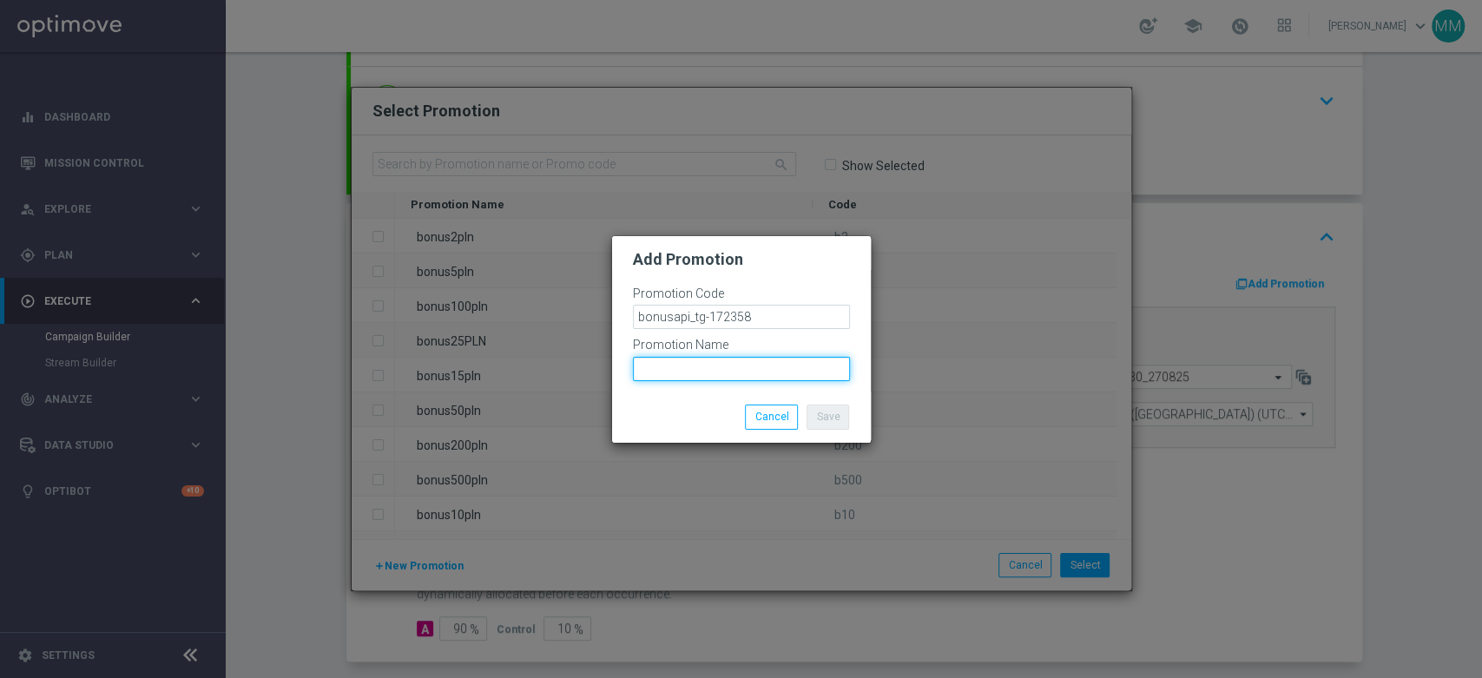
click at [757, 362] on input "text" at bounding box center [741, 369] width 217 height 24
paste input "bonusapi_tg-172358"
type input "bonusapi_tg-172358"
click at [814, 399] on div "Save Cancel" at bounding box center [741, 417] width 259 height 50
click at [828, 415] on button "Save" at bounding box center [828, 417] width 43 height 24
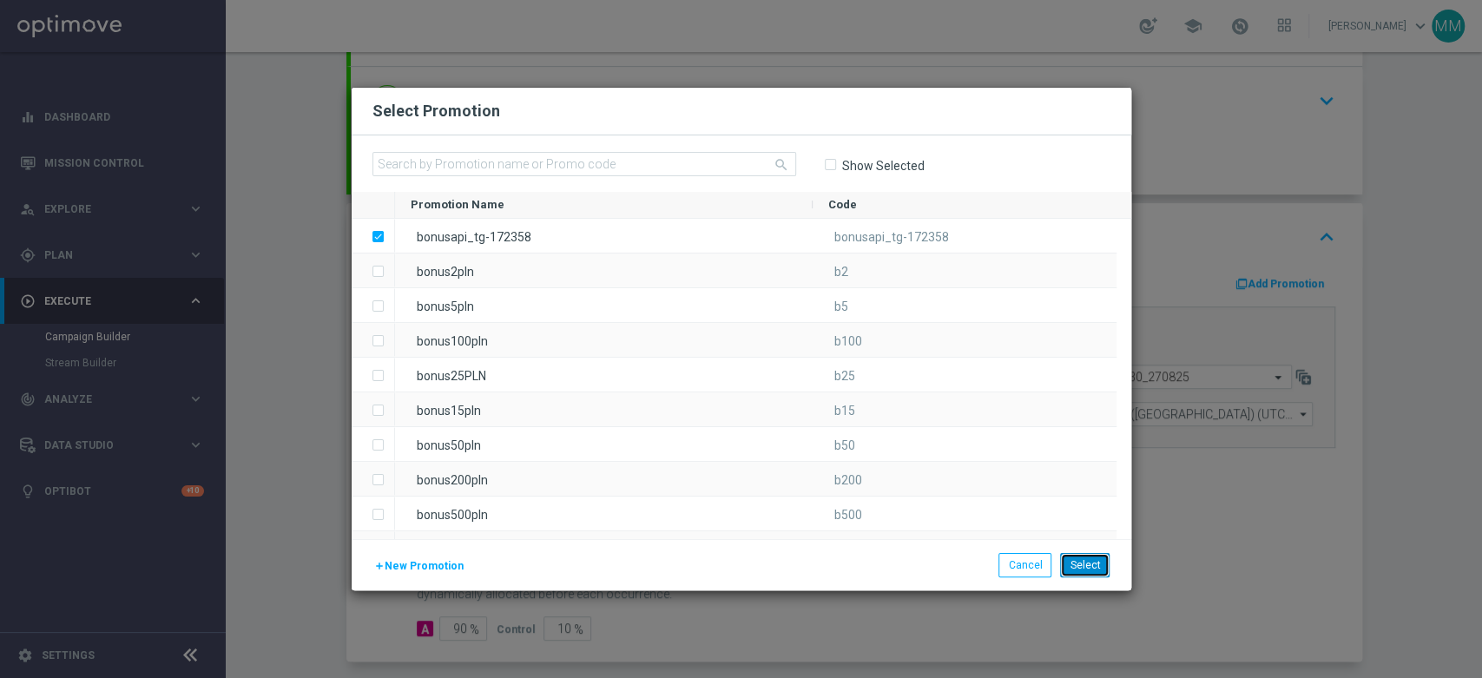
click at [1070, 559] on button "Select" at bounding box center [1084, 565] width 49 height 24
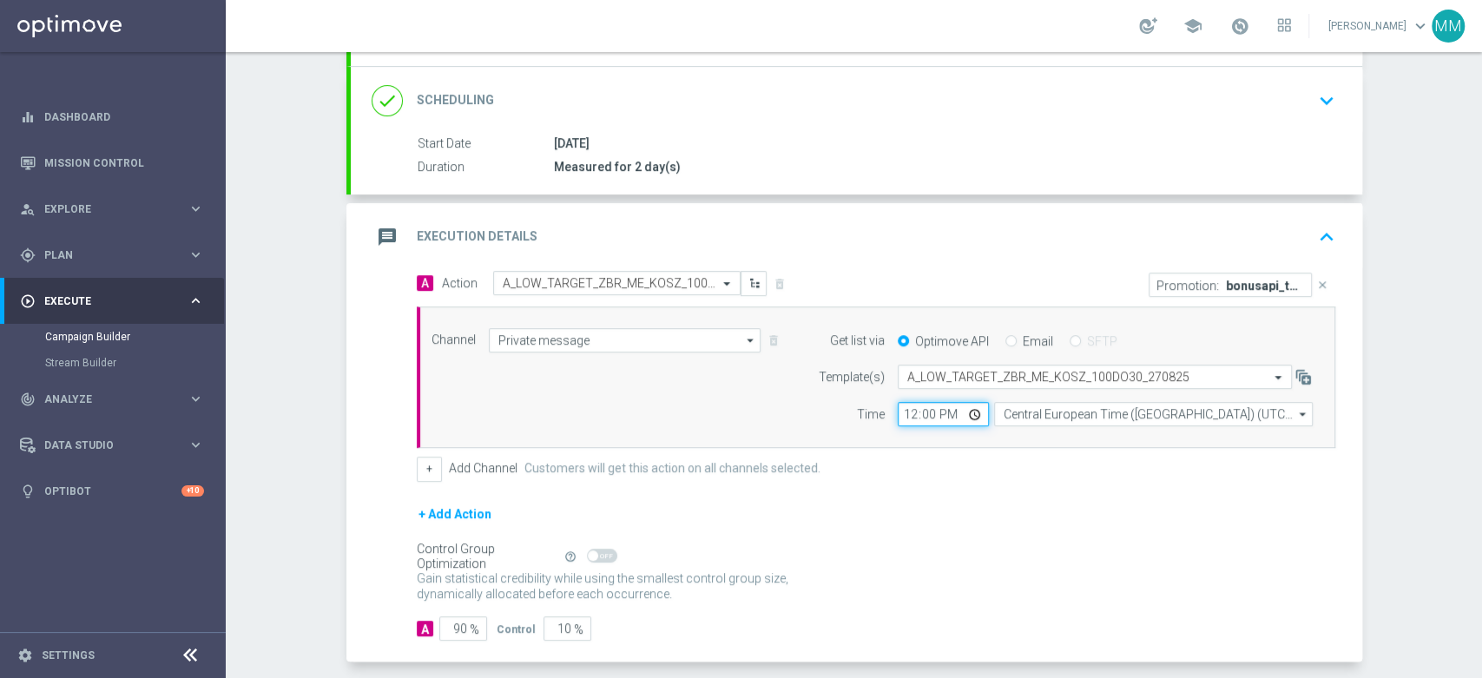
click at [905, 413] on input "12:00" at bounding box center [943, 414] width 91 height 24
type input "15:06"
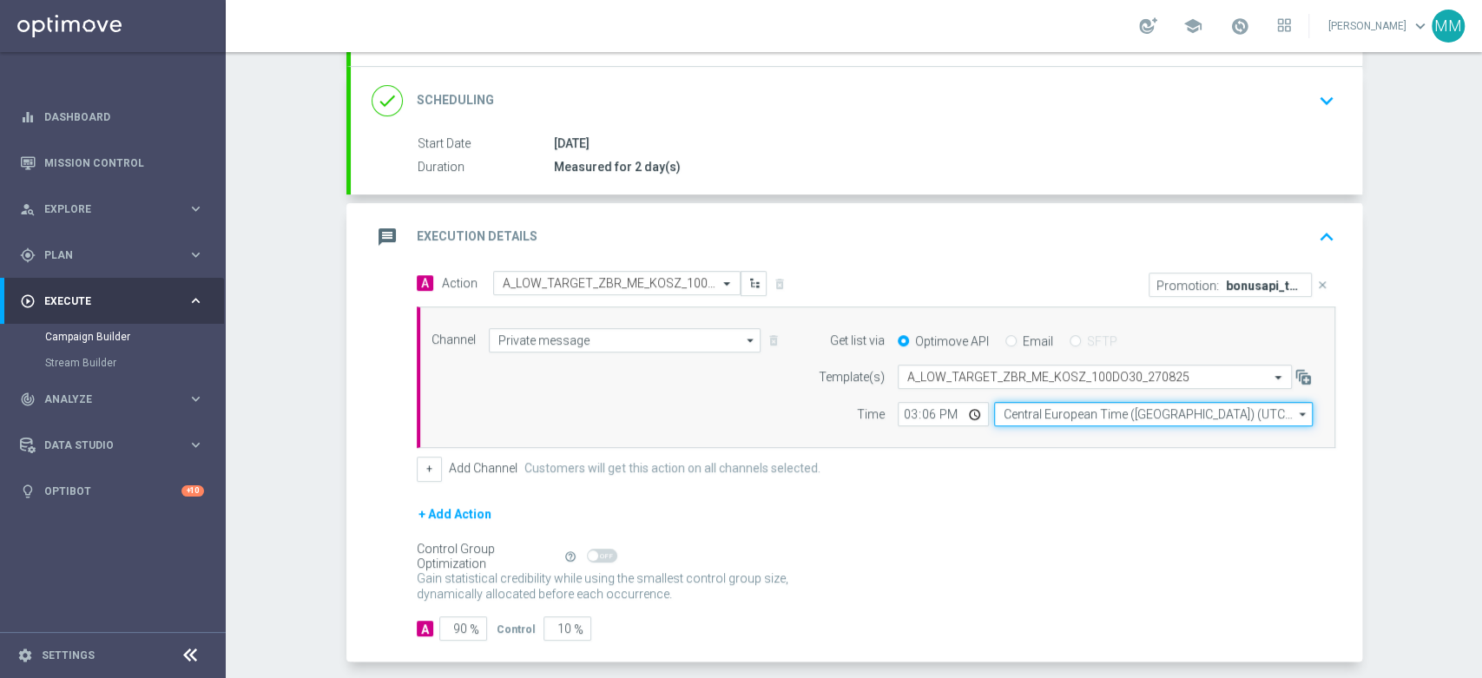
click at [1033, 407] on input "Central European Time ([GEOGRAPHIC_DATA]) (UTC +02:00)" at bounding box center [1153, 414] width 319 height 24
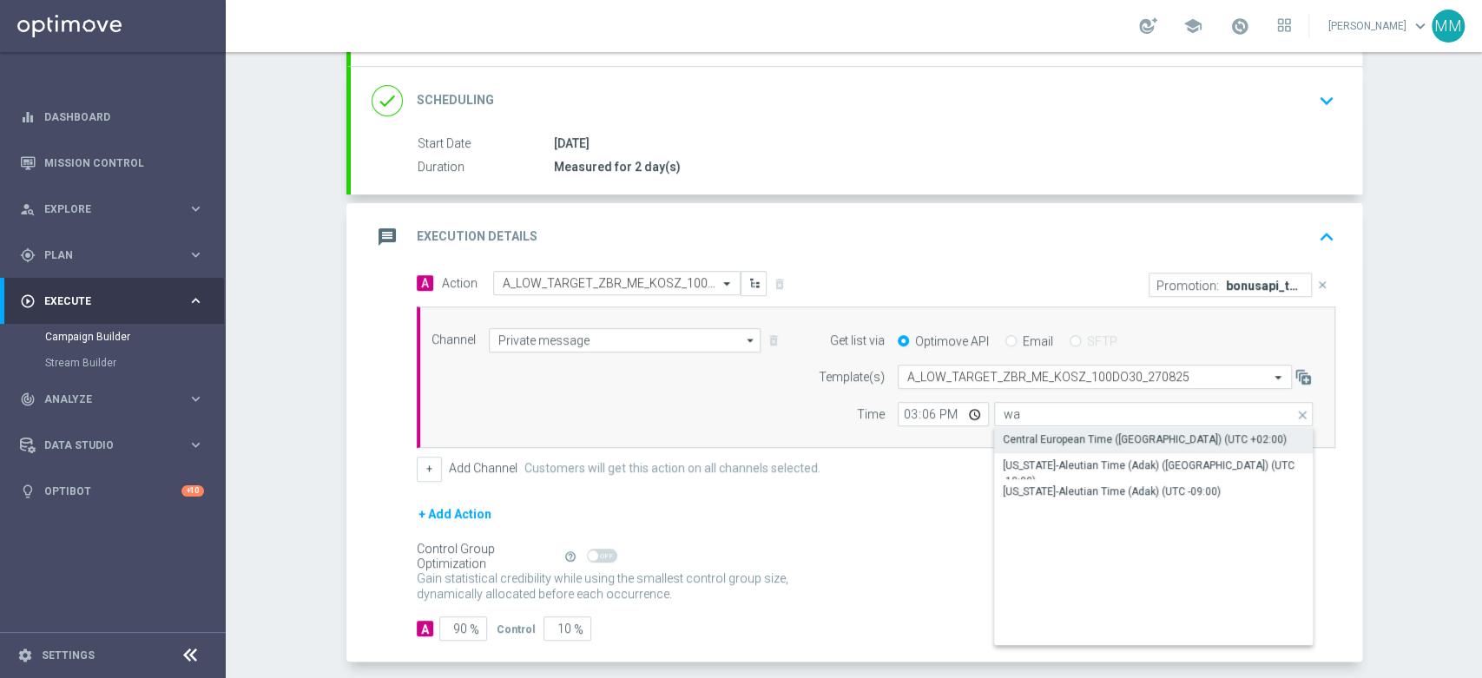
click at [1029, 444] on div "Central European Time ([GEOGRAPHIC_DATA]) (UTC +02:00)" at bounding box center [1145, 440] width 284 height 16
type input "Central European Time ([GEOGRAPHIC_DATA]) (UTC +02:00)"
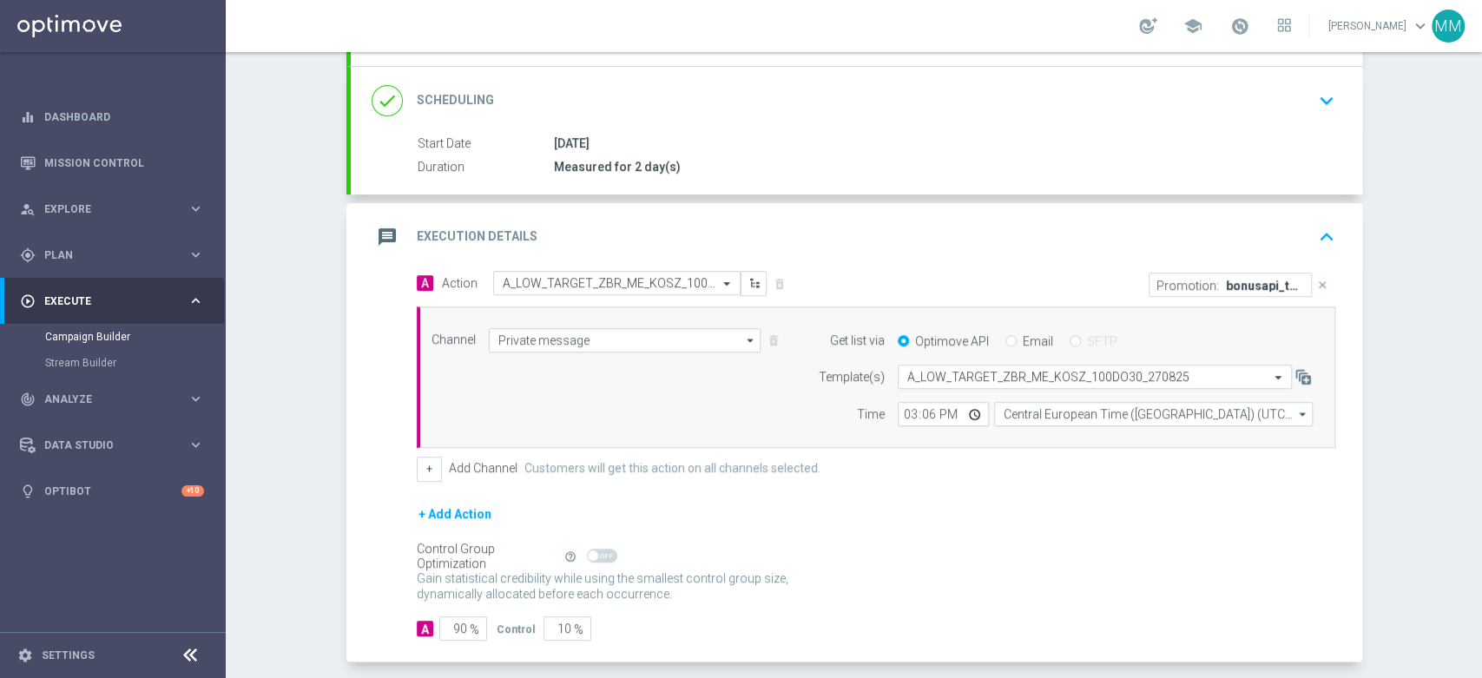
scroll to position [292, 0]
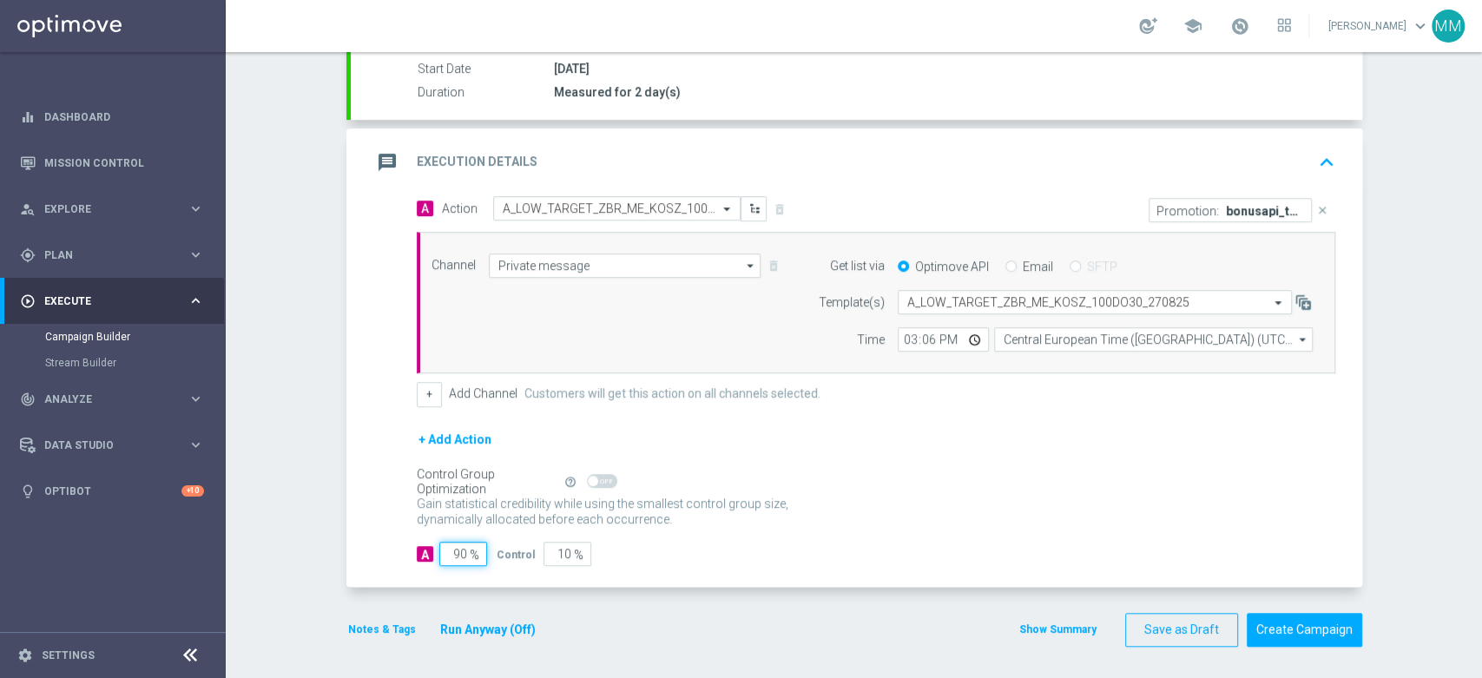
click at [454, 547] on input "90" at bounding box center [463, 554] width 48 height 24
click at [621, 175] on div "message Execution Details keyboard_arrow_up" at bounding box center [857, 162] width 970 height 33
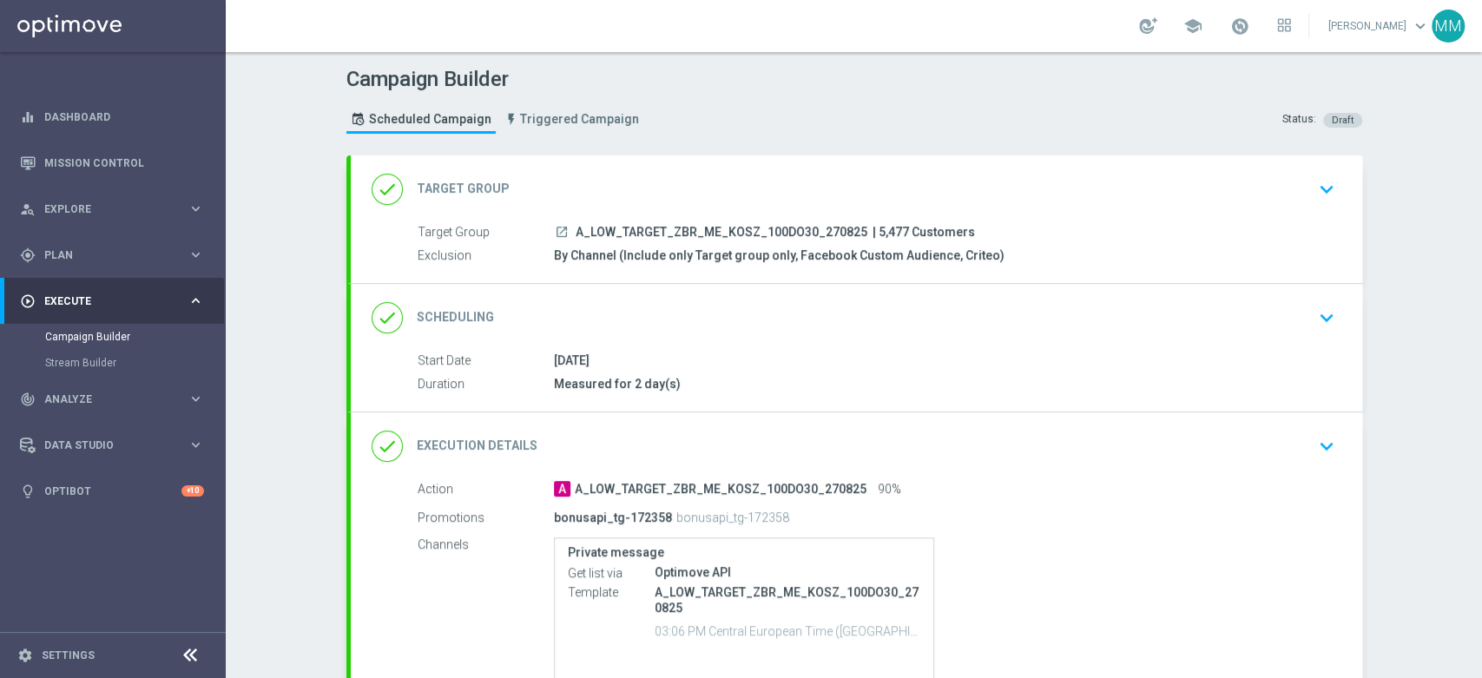
scroll to position [0, 0]
click at [661, 200] on div "done Target Group keyboard_arrow_down" at bounding box center [857, 189] width 970 height 33
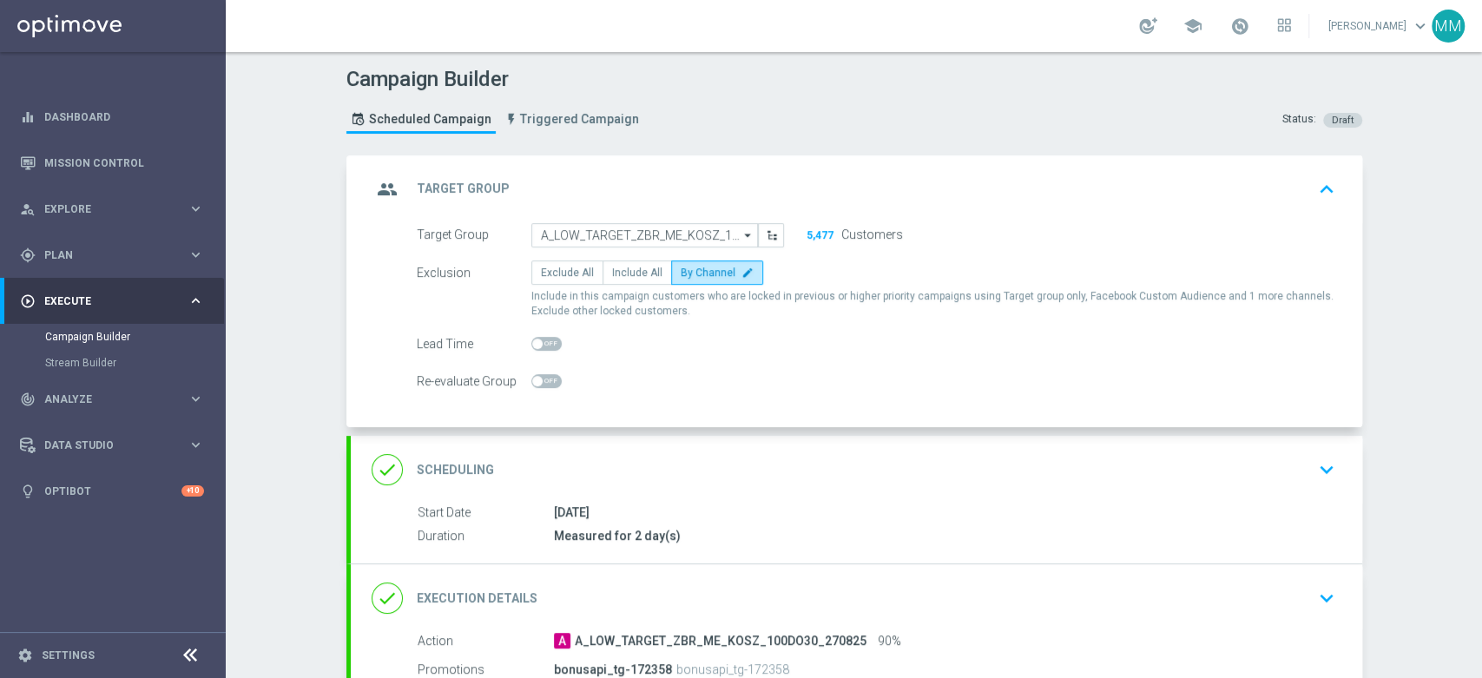
click at [693, 454] on div "done Scheduling keyboard_arrow_down" at bounding box center [857, 469] width 970 height 33
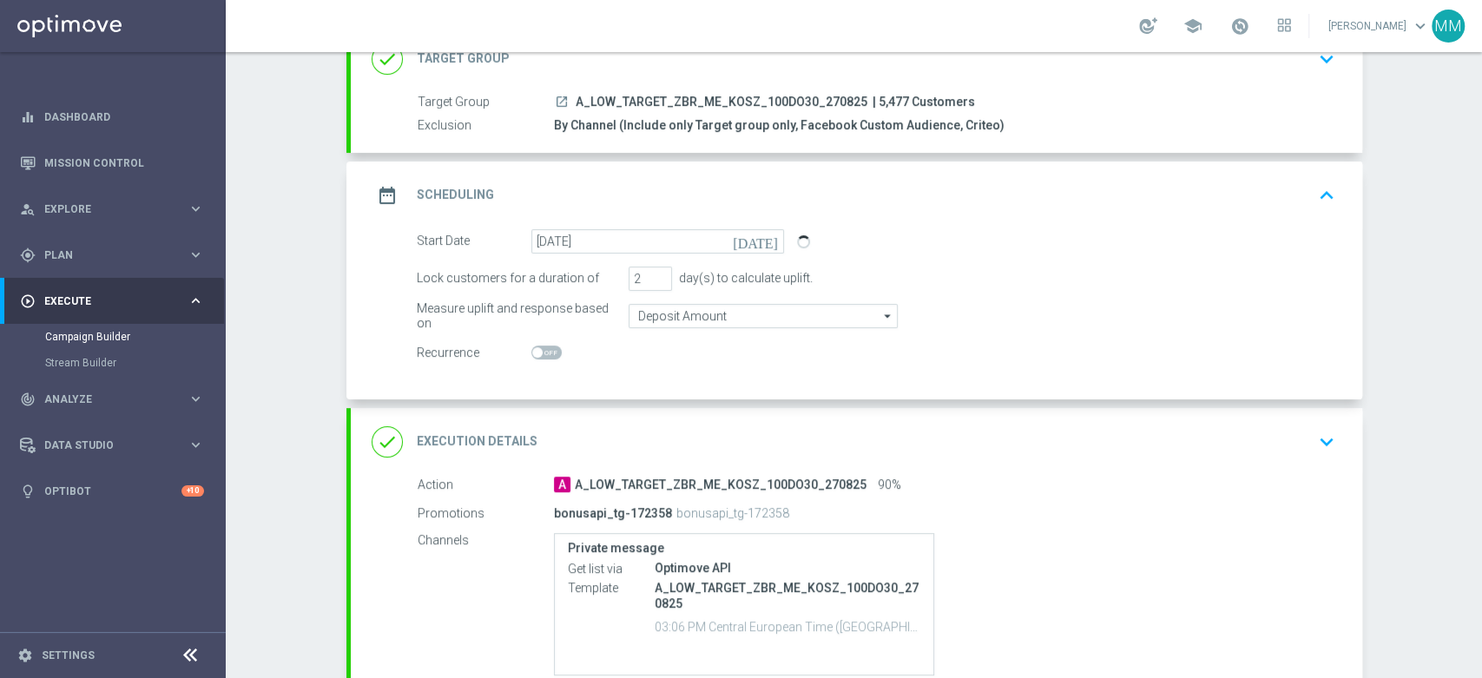
scroll to position [96, 0]
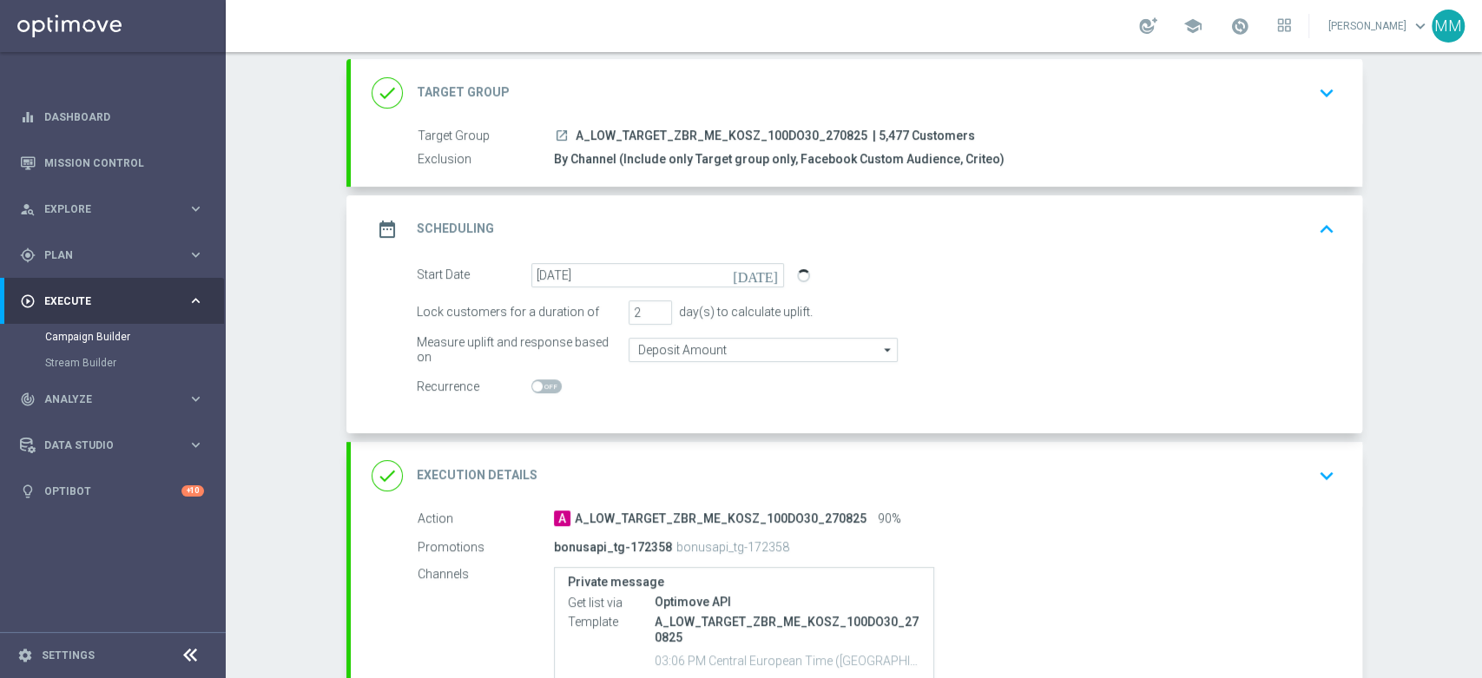
click at [702, 87] on div "done Target Group keyboard_arrow_down" at bounding box center [857, 92] width 970 height 33
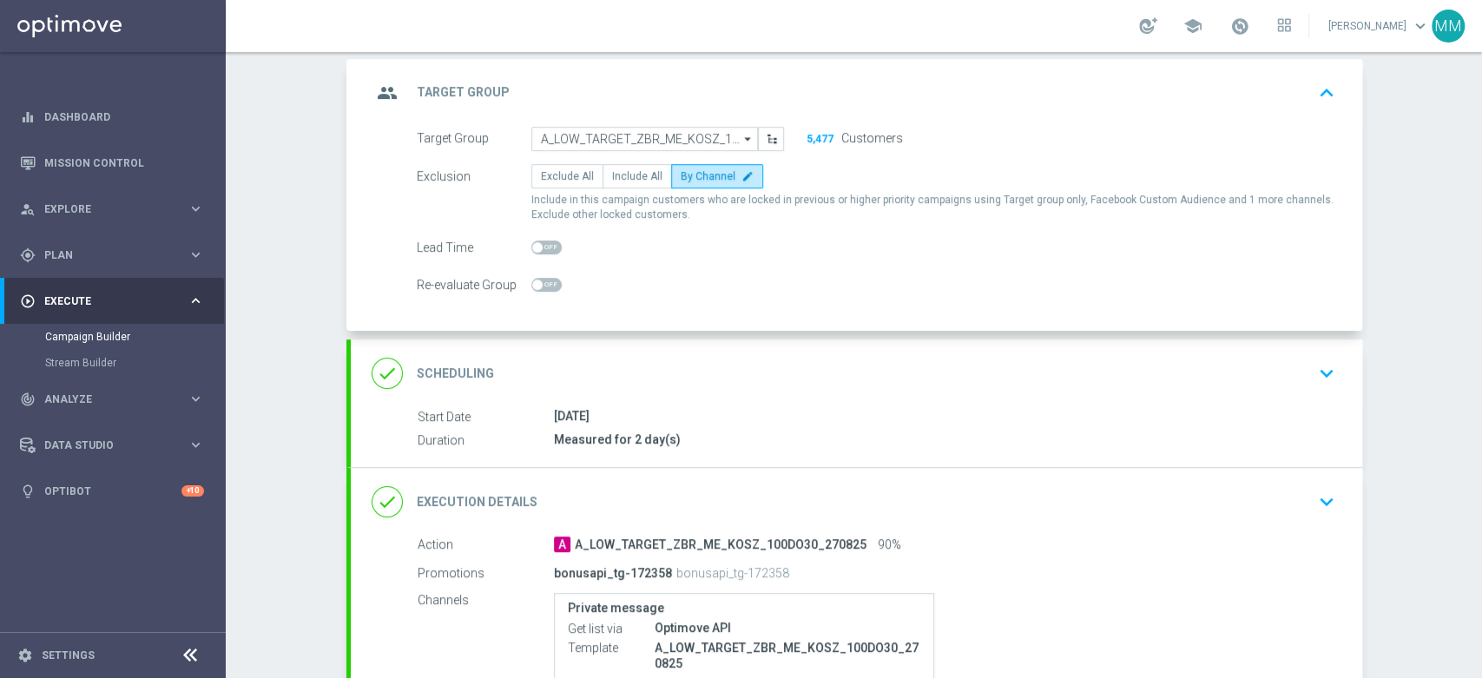
click at [708, 102] on div "group Target Group keyboard_arrow_up" at bounding box center [857, 92] width 970 height 33
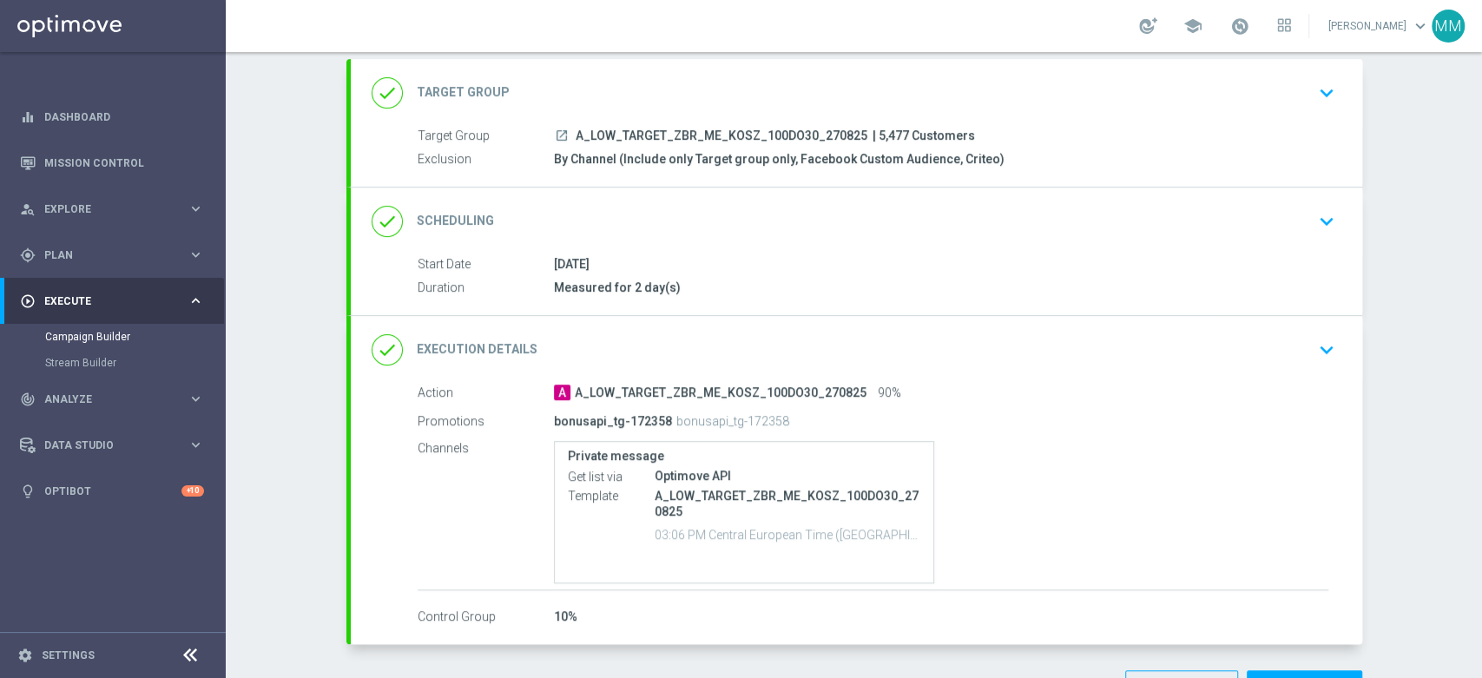
click at [695, 214] on div "done Scheduling keyboard_arrow_down" at bounding box center [857, 221] width 970 height 33
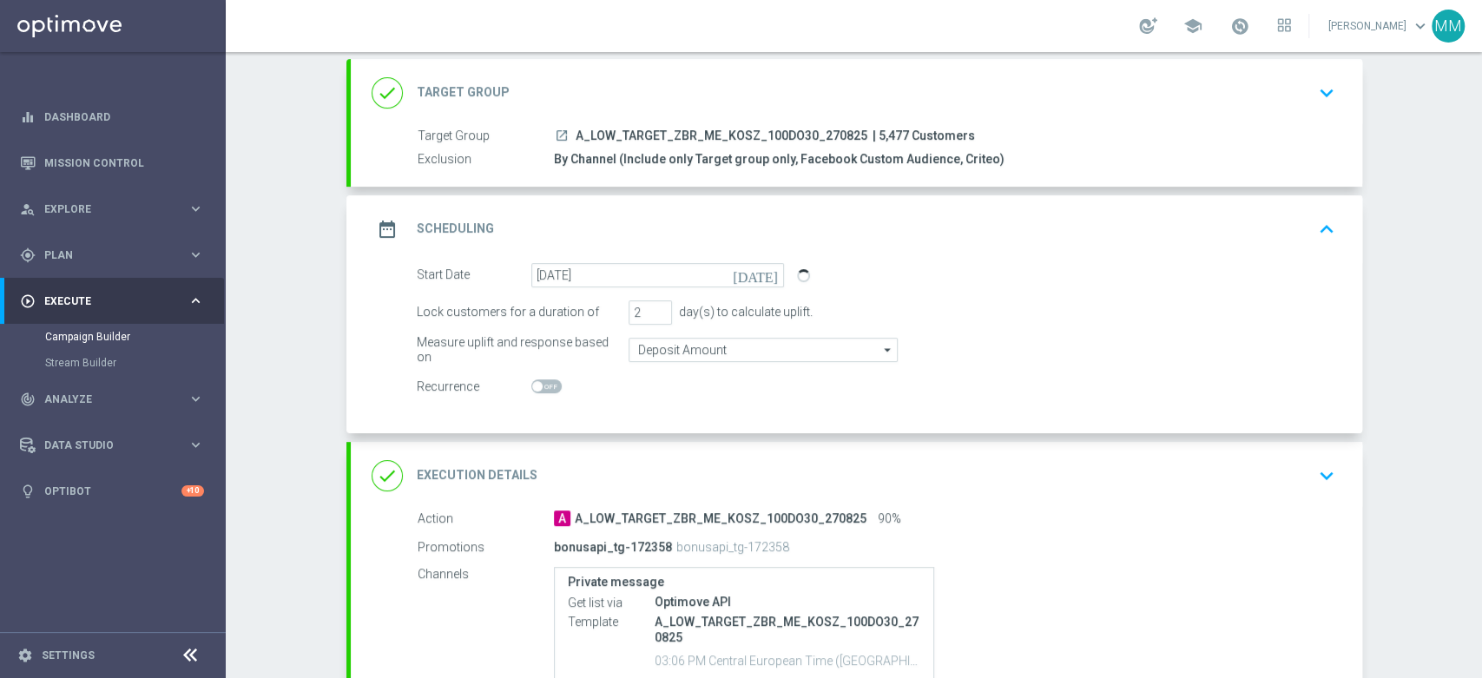
click at [682, 230] on div "date_range Scheduling keyboard_arrow_up" at bounding box center [857, 229] width 970 height 33
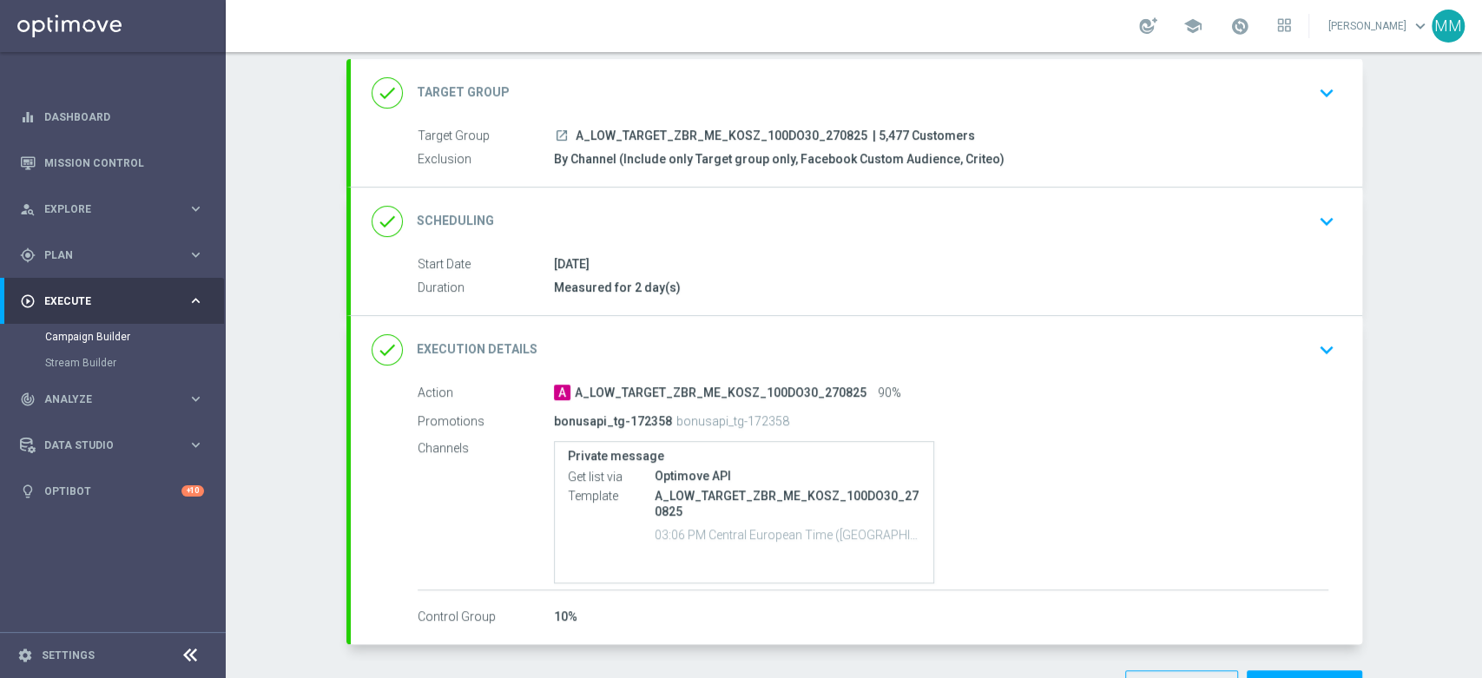
click at [686, 365] on div "done Execution Details keyboard_arrow_down" at bounding box center [856, 350] width 1011 height 68
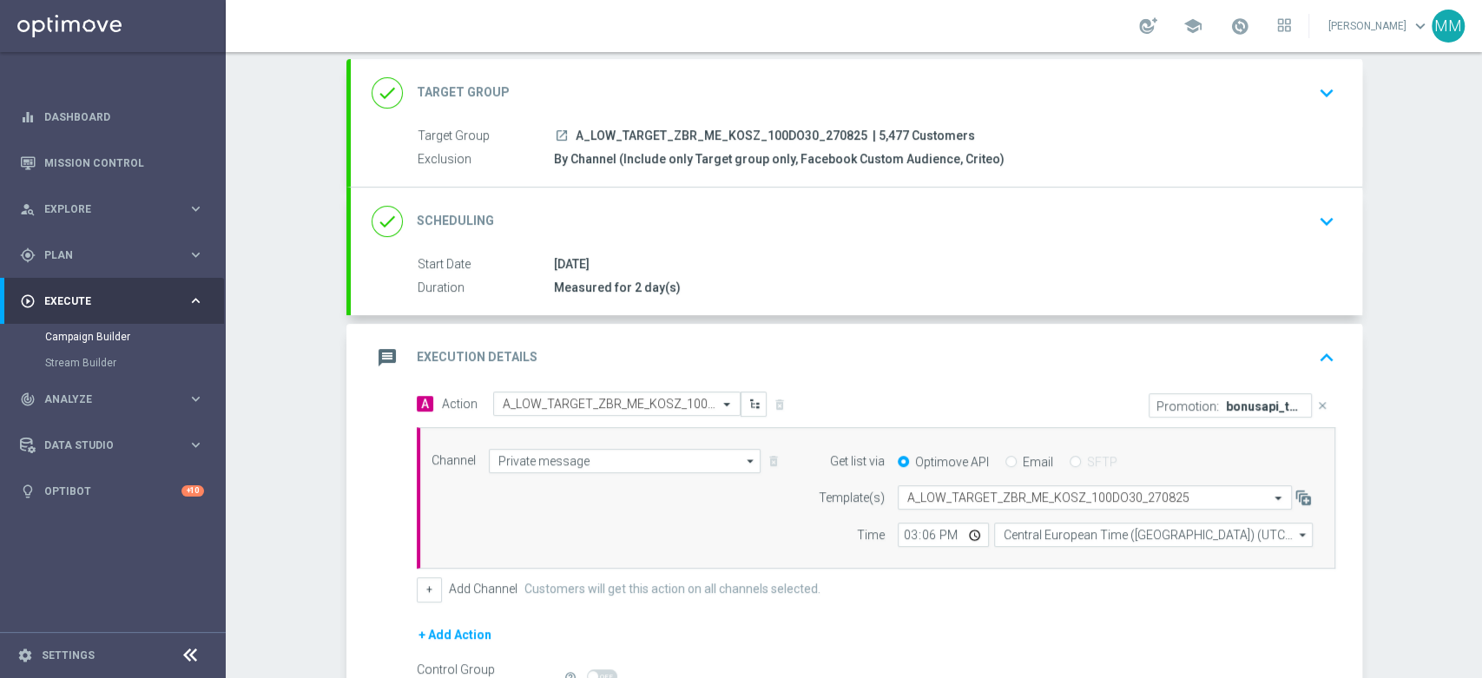
click at [736, 352] on div "message Execution Details keyboard_arrow_up" at bounding box center [857, 357] width 970 height 33
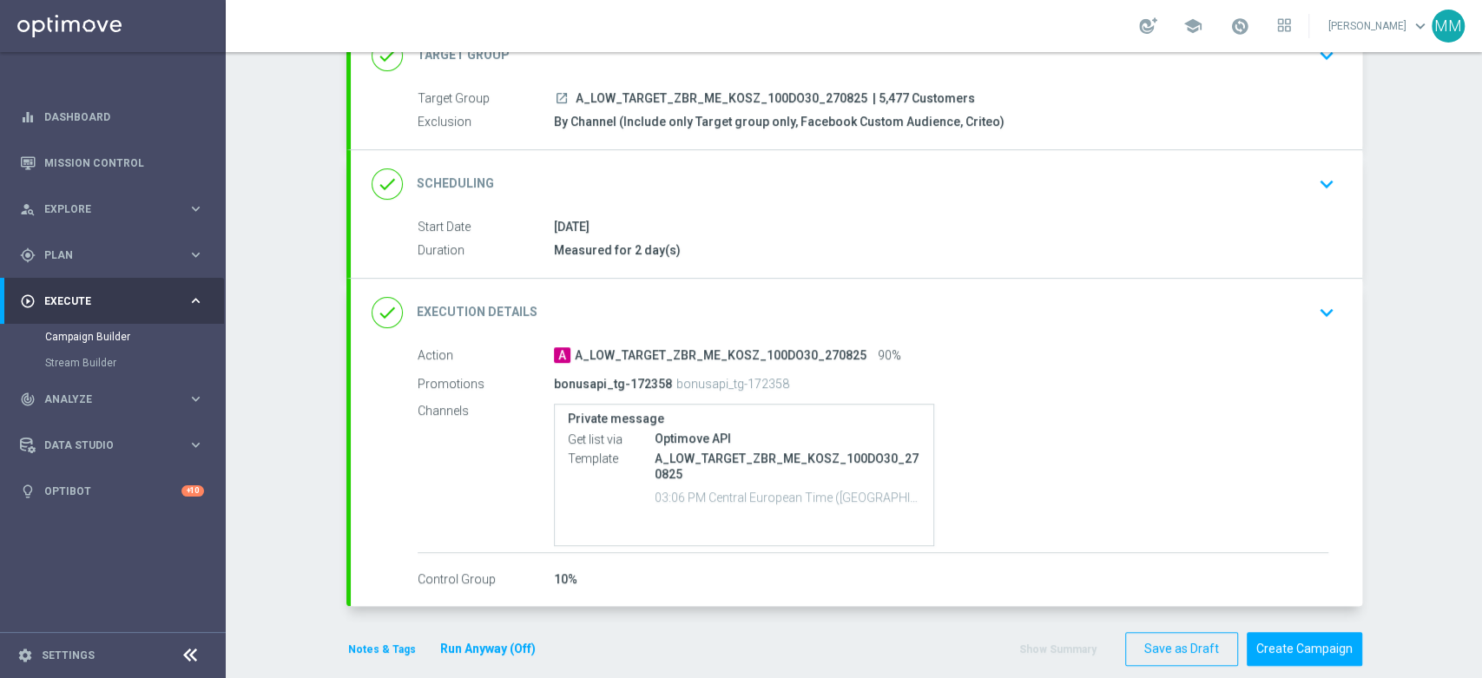
scroll to position [154, 0]
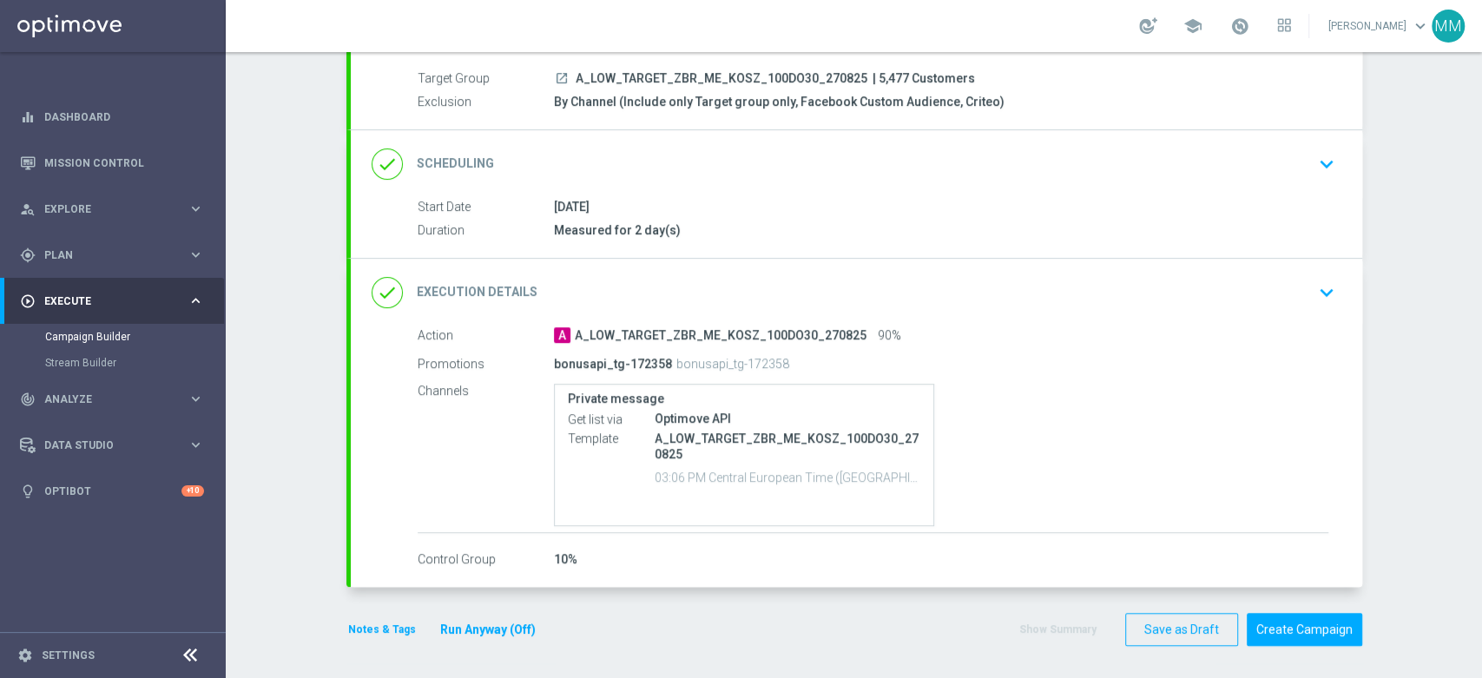
click at [385, 620] on button "Notes & Tags" at bounding box center [381, 629] width 71 height 19
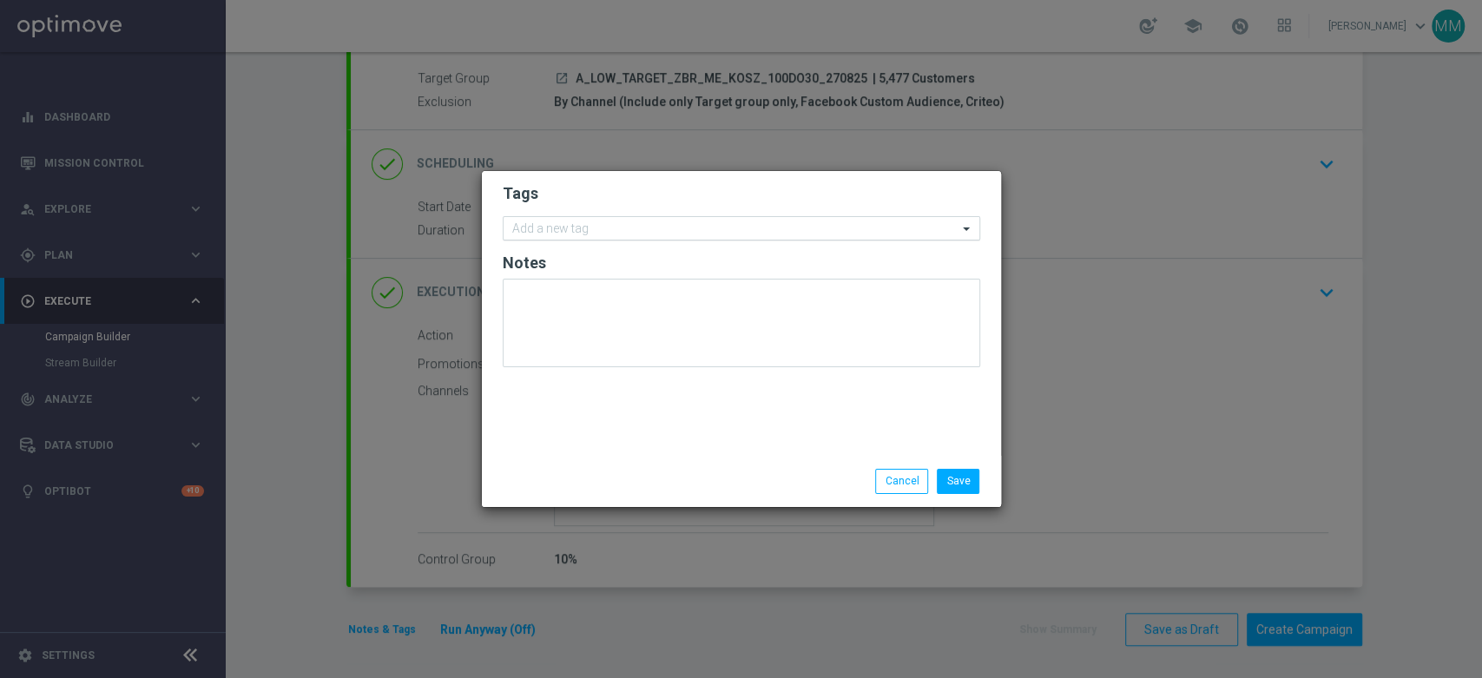
click at [833, 231] on input "text" at bounding box center [734, 229] width 445 height 15
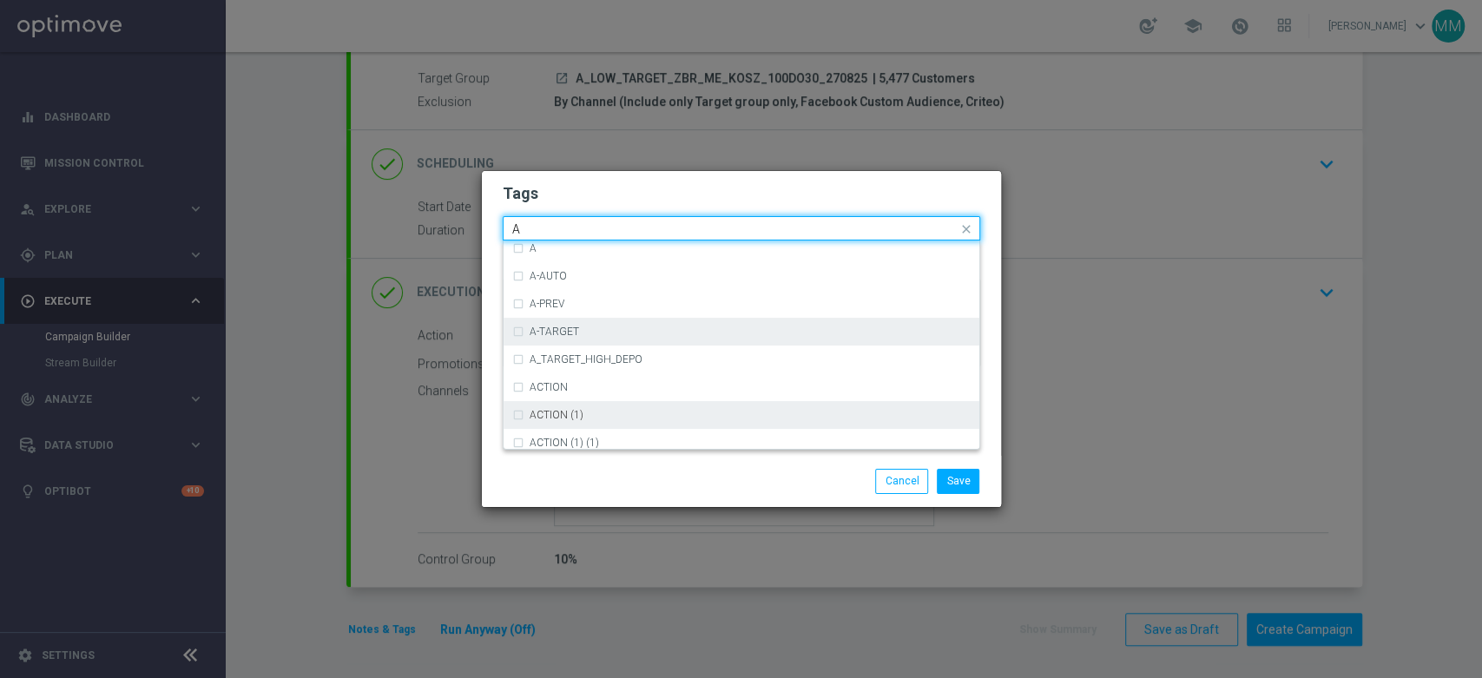
scroll to position [2122, 0]
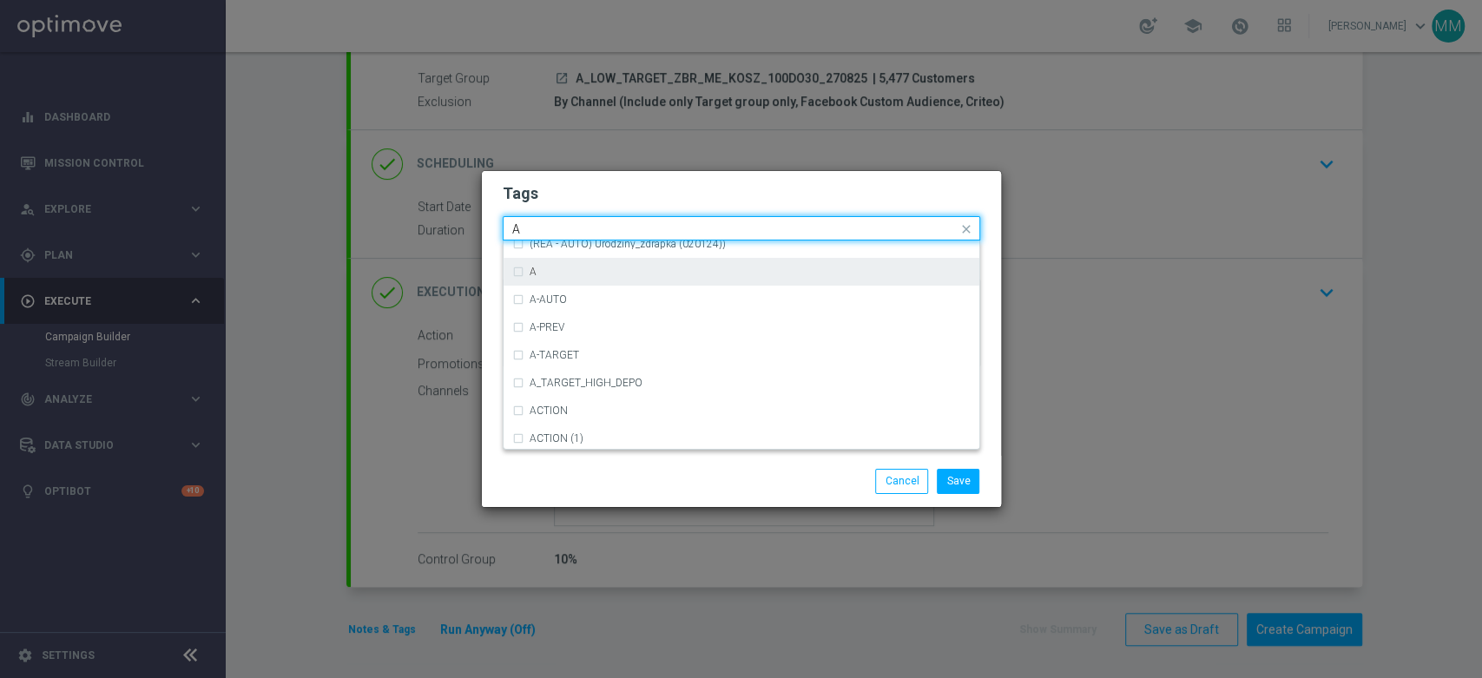
click at [566, 276] on div "A" at bounding box center [750, 272] width 441 height 10
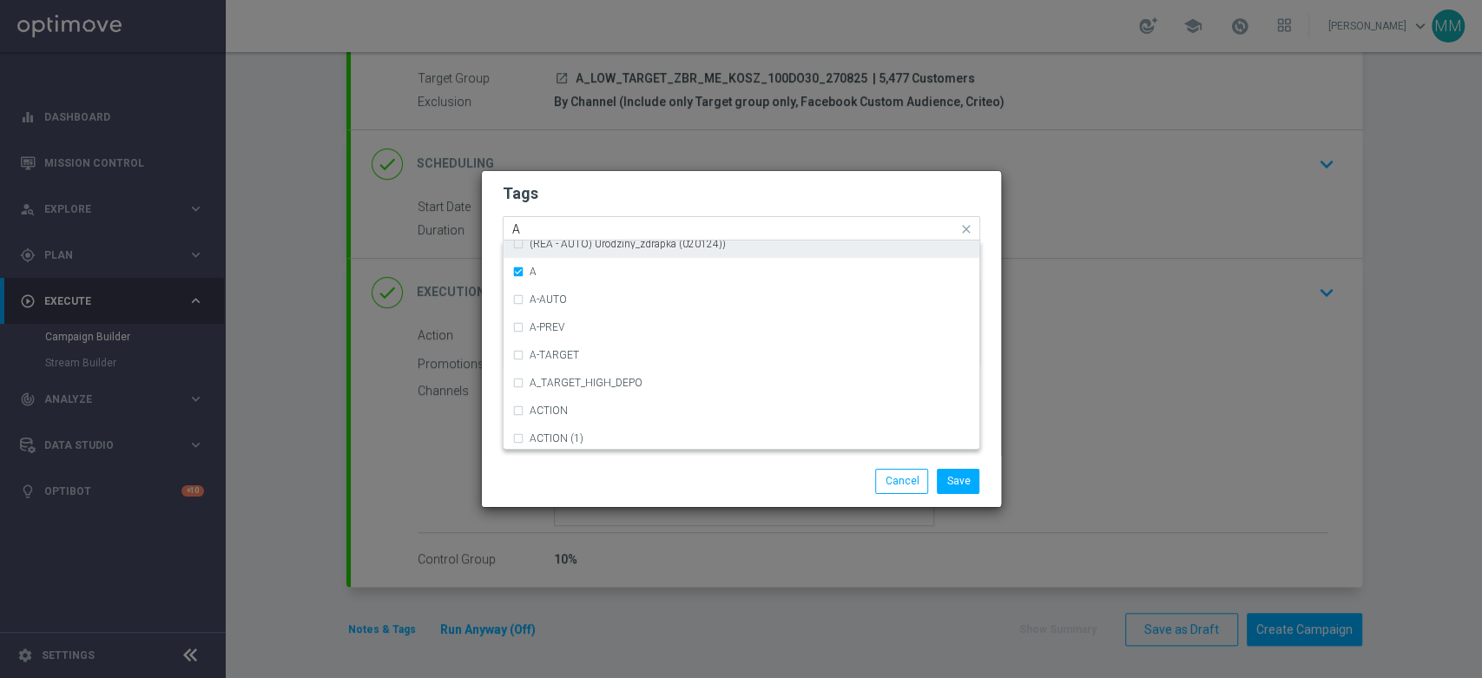
click at [563, 233] on input "A" at bounding box center [734, 229] width 445 height 15
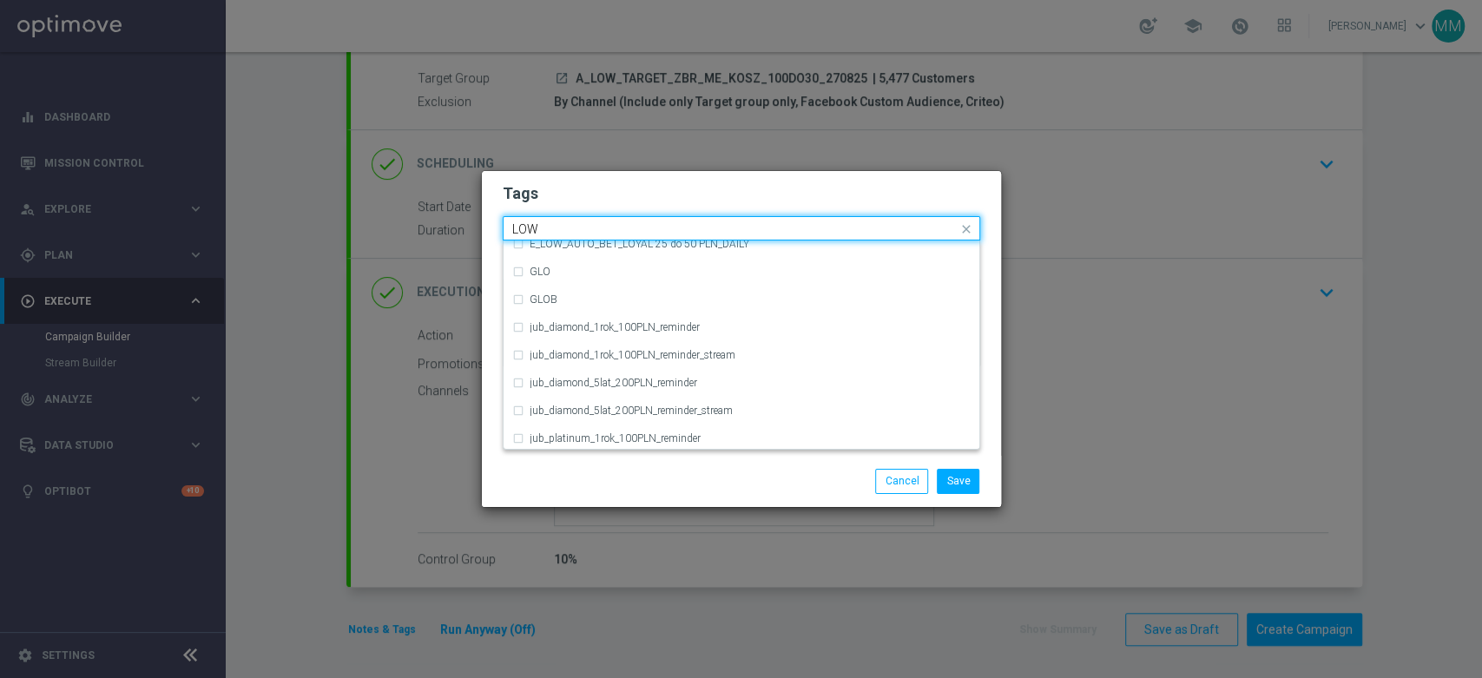
scroll to position [847, 0]
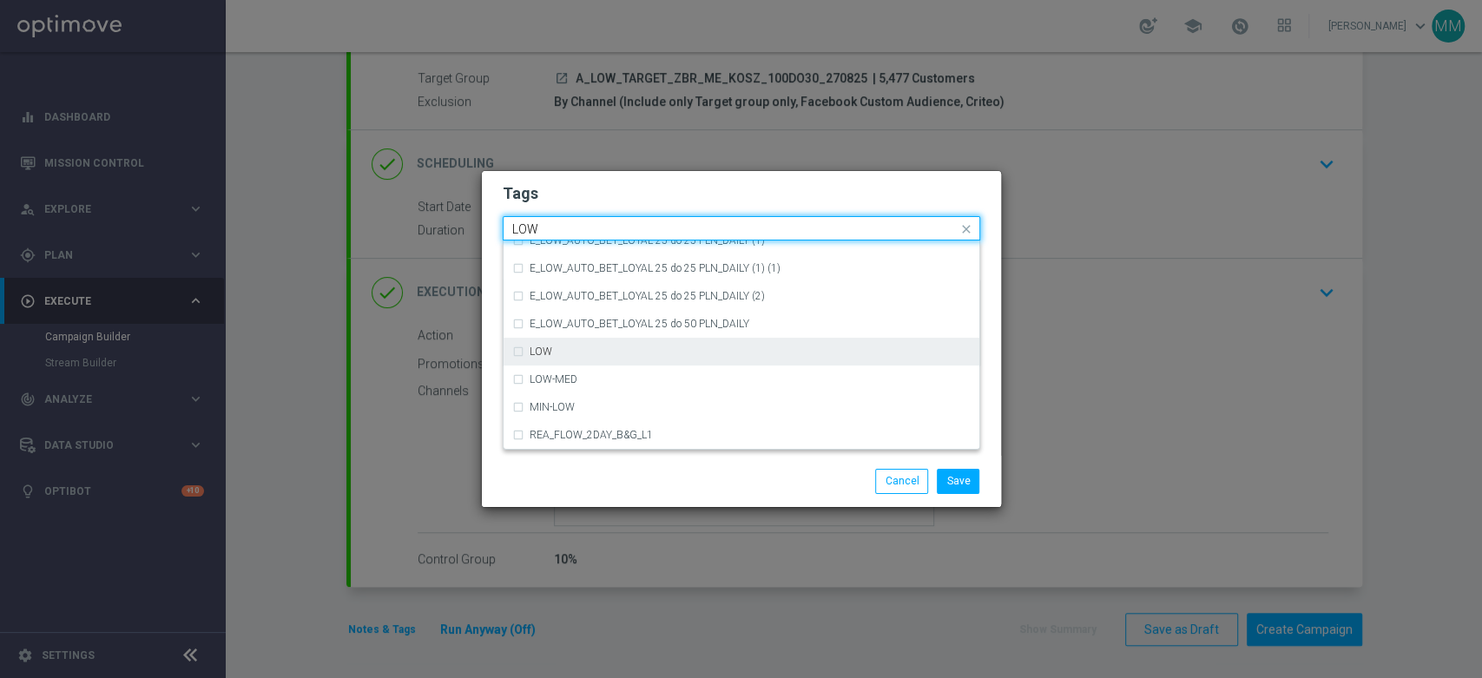
click at [585, 360] on div "LOW" at bounding box center [741, 352] width 458 height 28
type input "LOW"
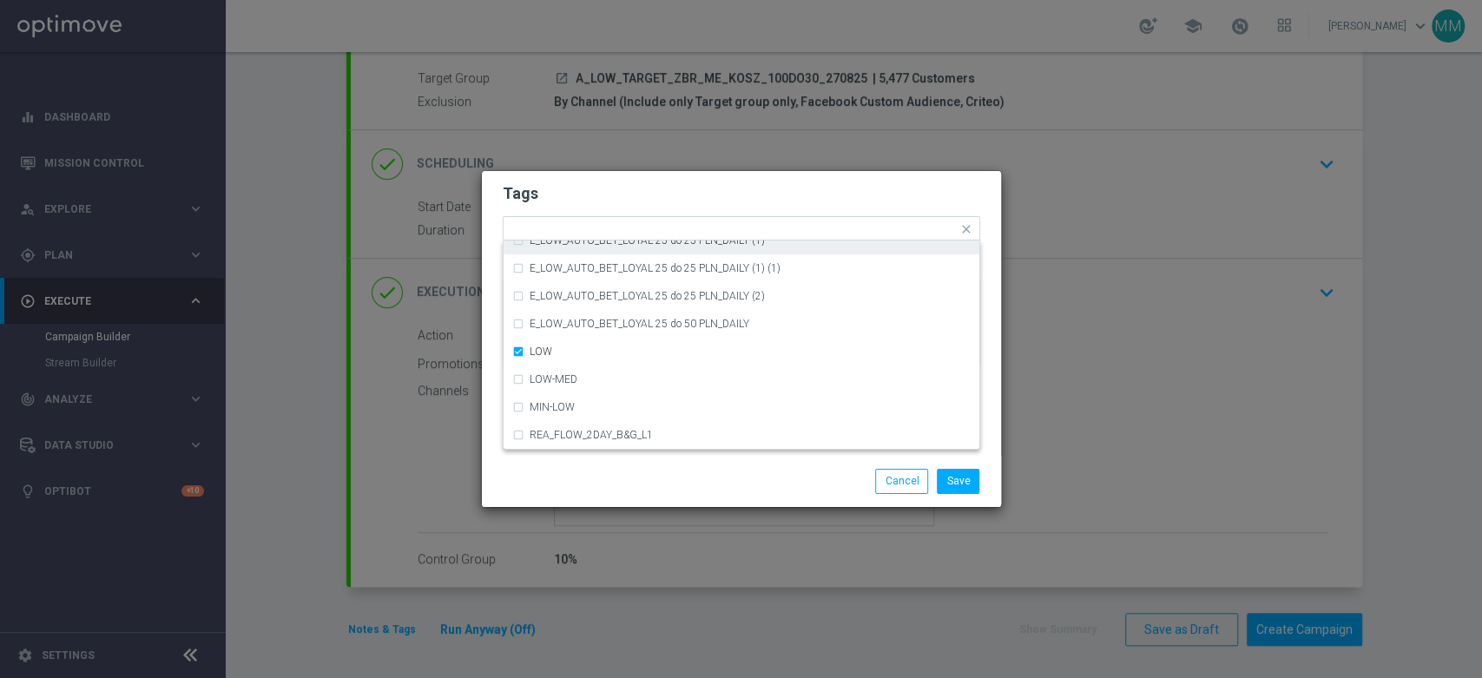
click at [549, 214] on form "Tags Quick find × A × LOW (REA - AUTO) REA_FLOW_8DAY_B&G (1) (1) (REA - AUTO) R…" at bounding box center [742, 279] width 478 height 201
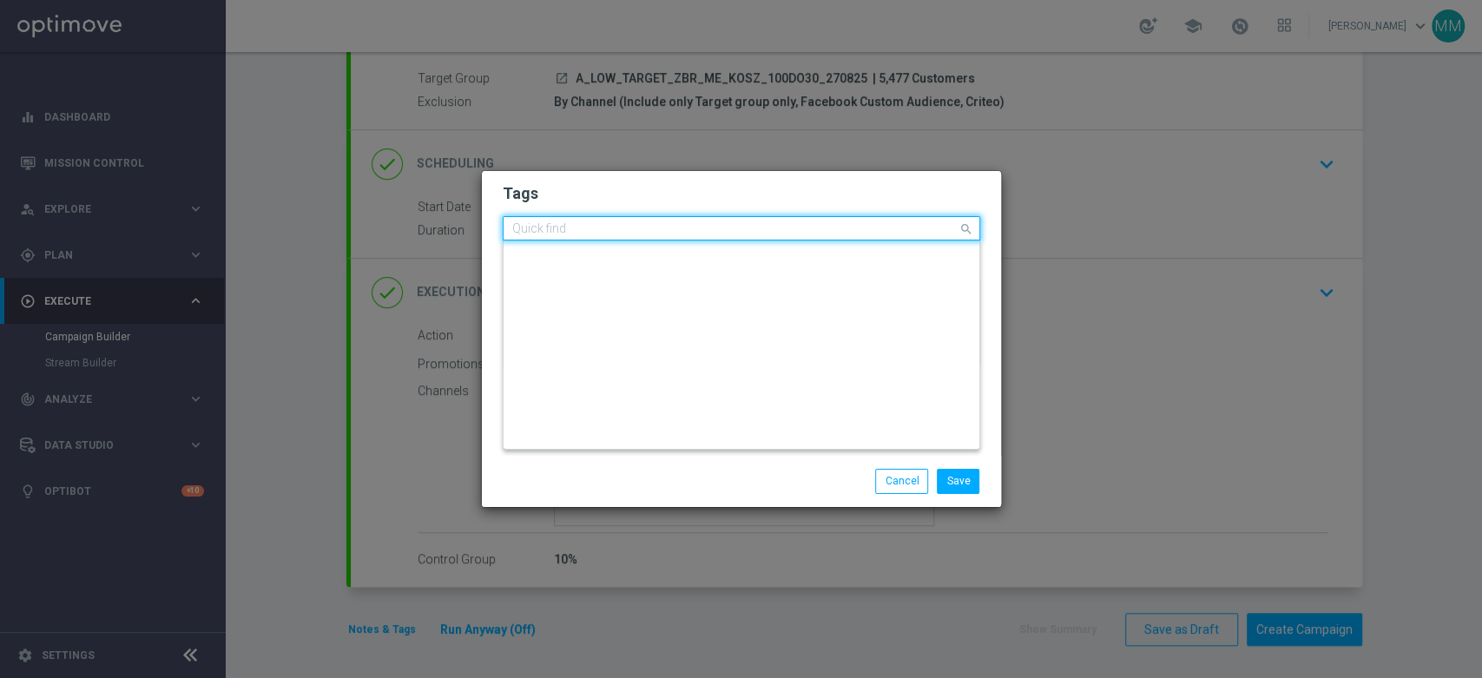
click at [616, 227] on input "text" at bounding box center [734, 229] width 445 height 15
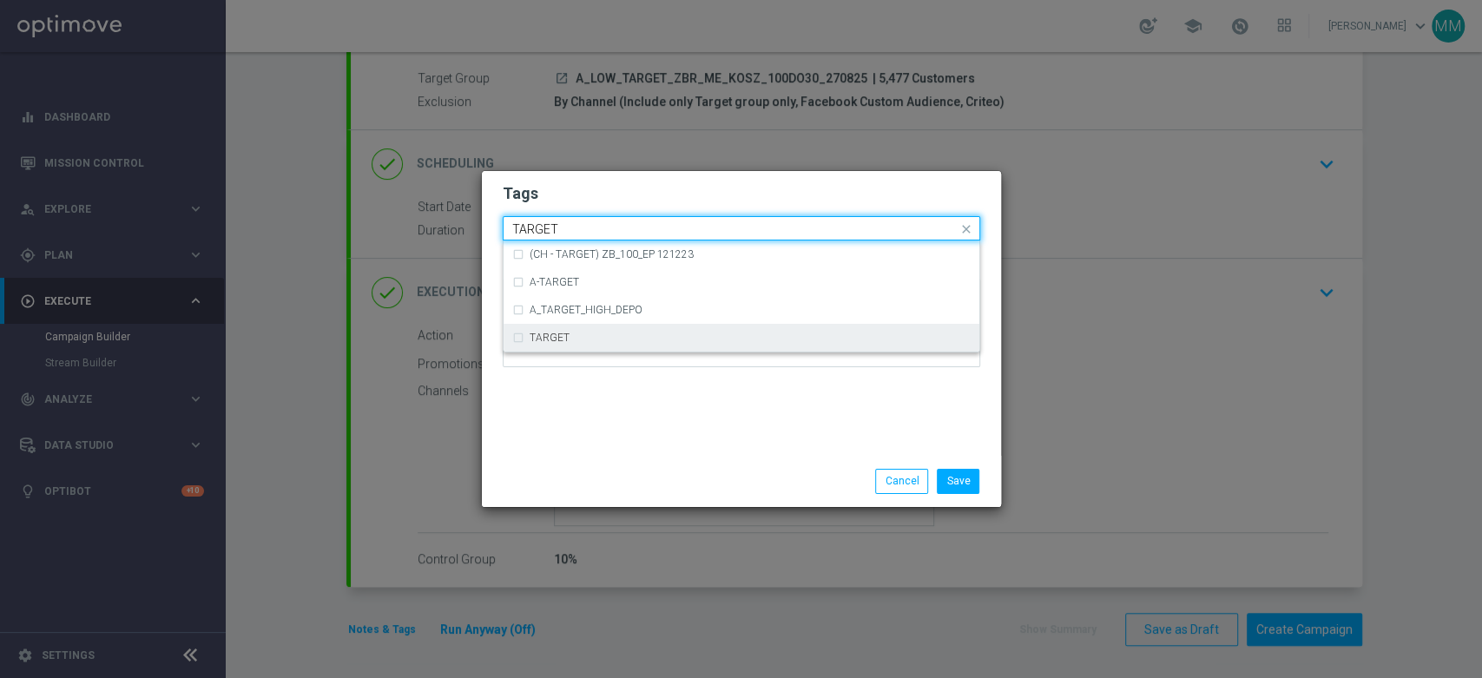
click at [590, 343] on div "TARGET" at bounding box center [750, 338] width 441 height 10
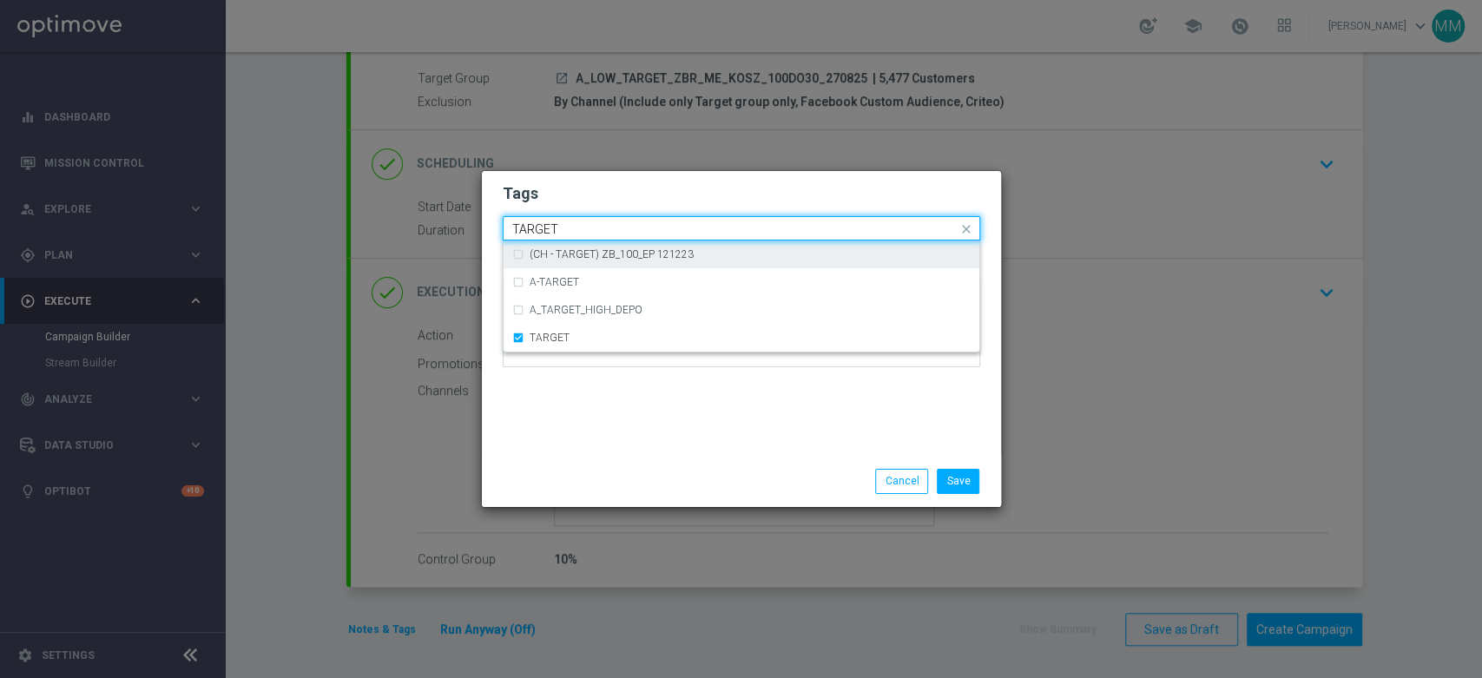
click at [590, 234] on input "TARGET" at bounding box center [734, 229] width 445 height 15
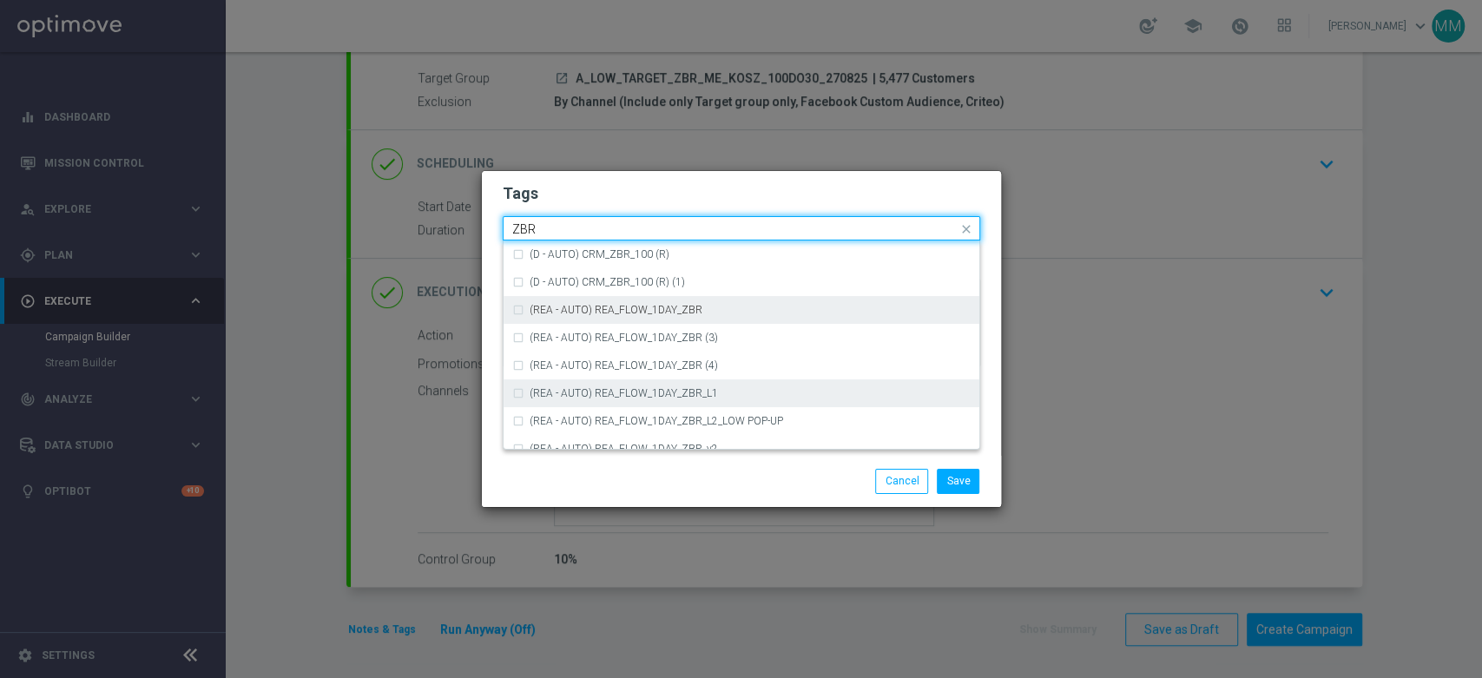
scroll to position [181, 0]
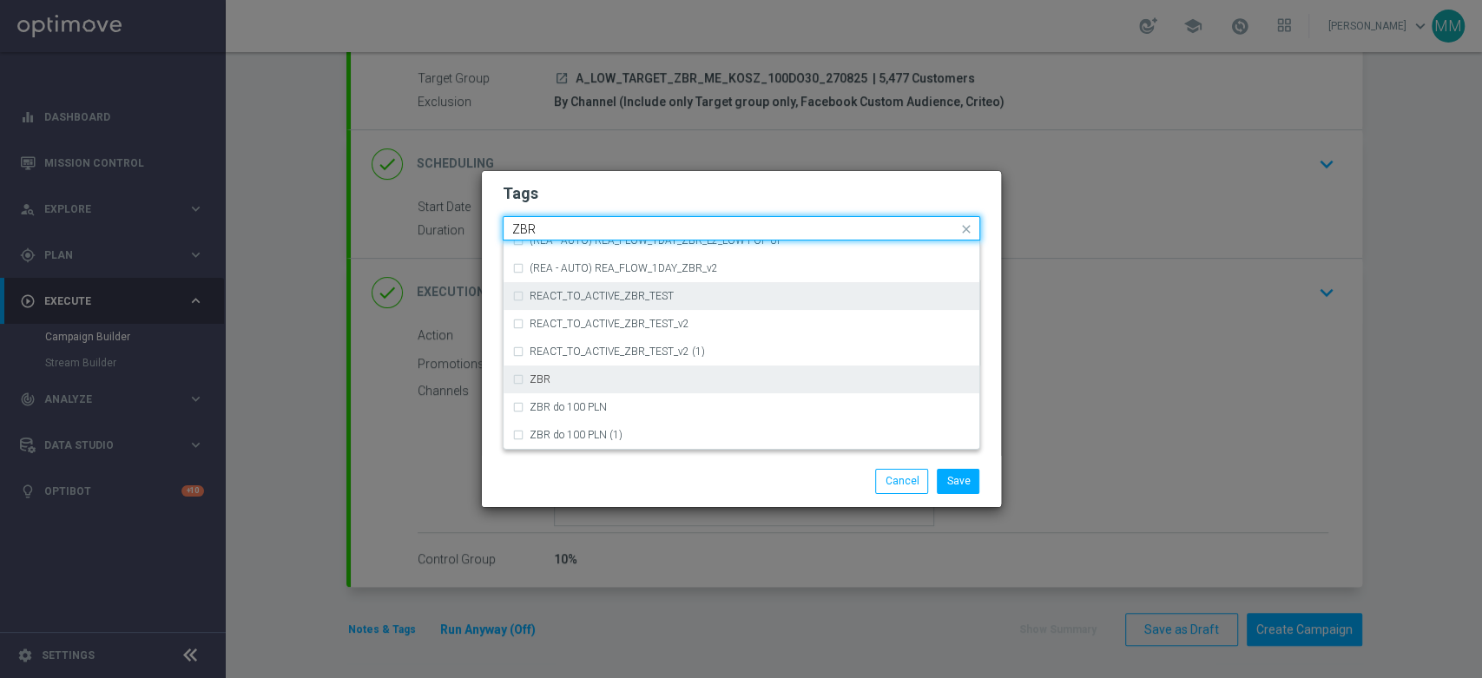
drag, startPoint x: 599, startPoint y: 379, endPoint x: 602, endPoint y: 301, distance: 77.3
click at [599, 379] on div "ZBR" at bounding box center [750, 379] width 441 height 10
type input "ZBR"
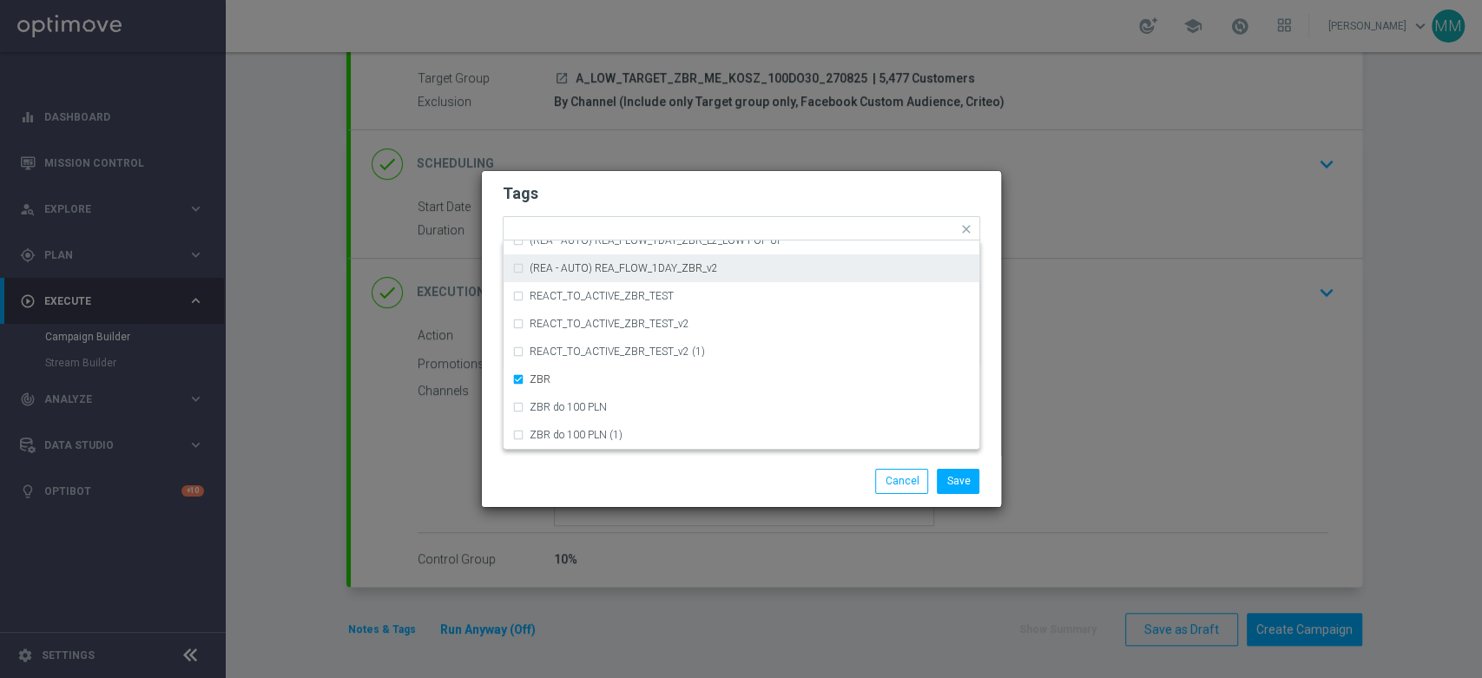
click at [603, 209] on form "Tags Quick find × A × LOW × TARGET × ZBR (REA - AUTO) REA_FLOW_1DAY_ZBR (REA - …" at bounding box center [742, 279] width 478 height 201
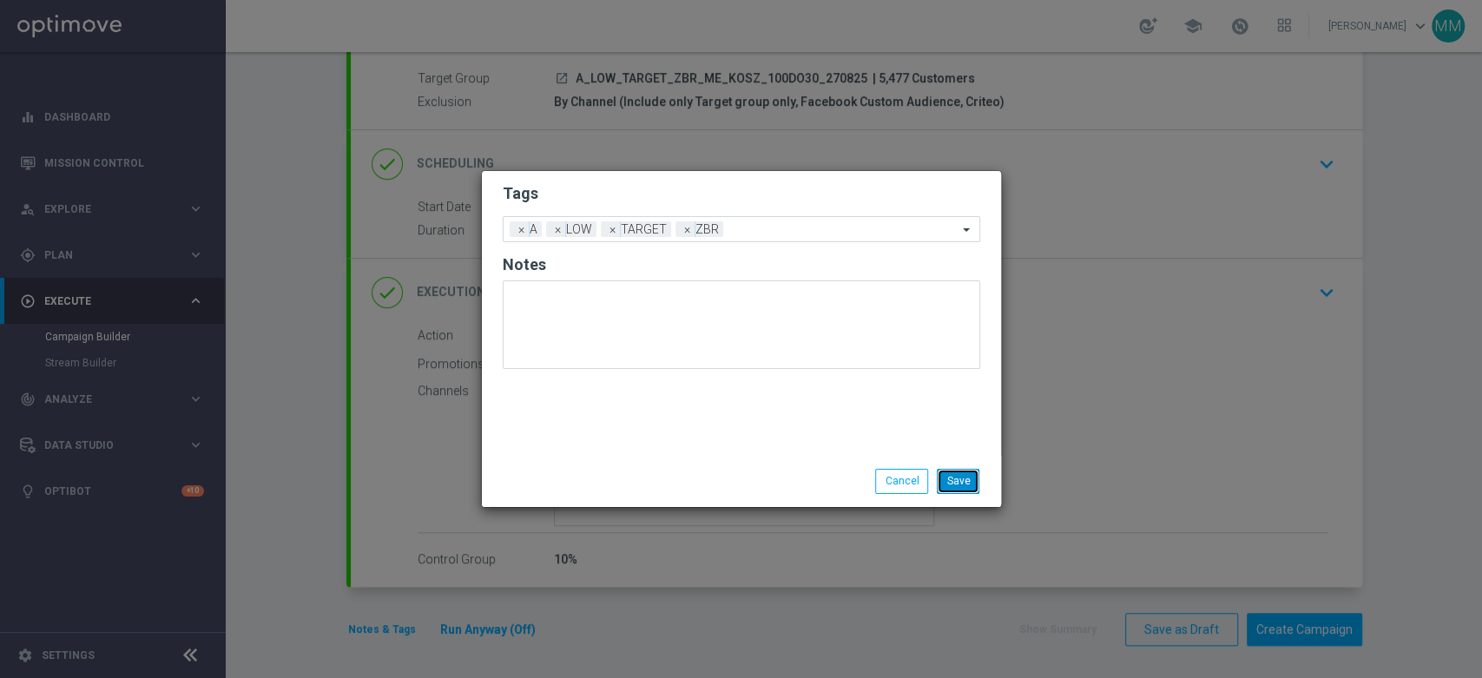
click at [968, 483] on button "Save" at bounding box center [958, 481] width 43 height 24
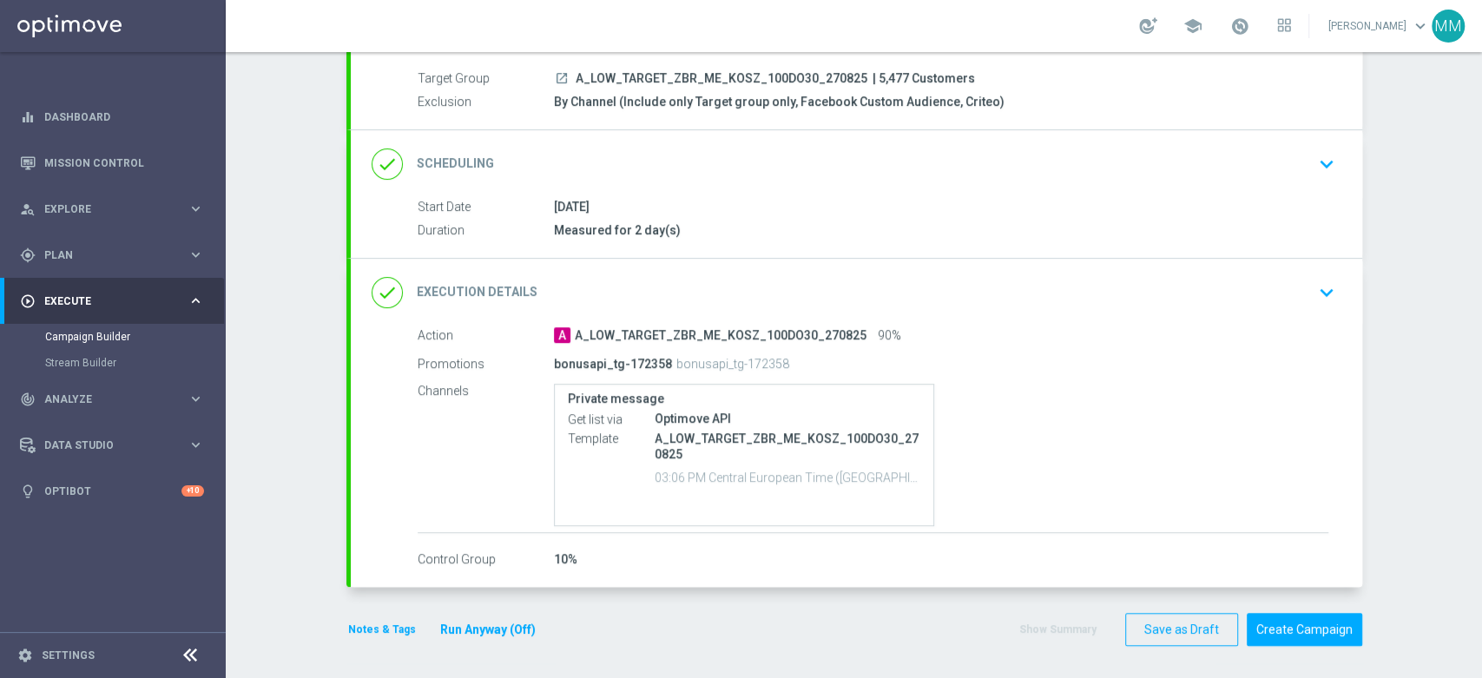
scroll to position [0, 0]
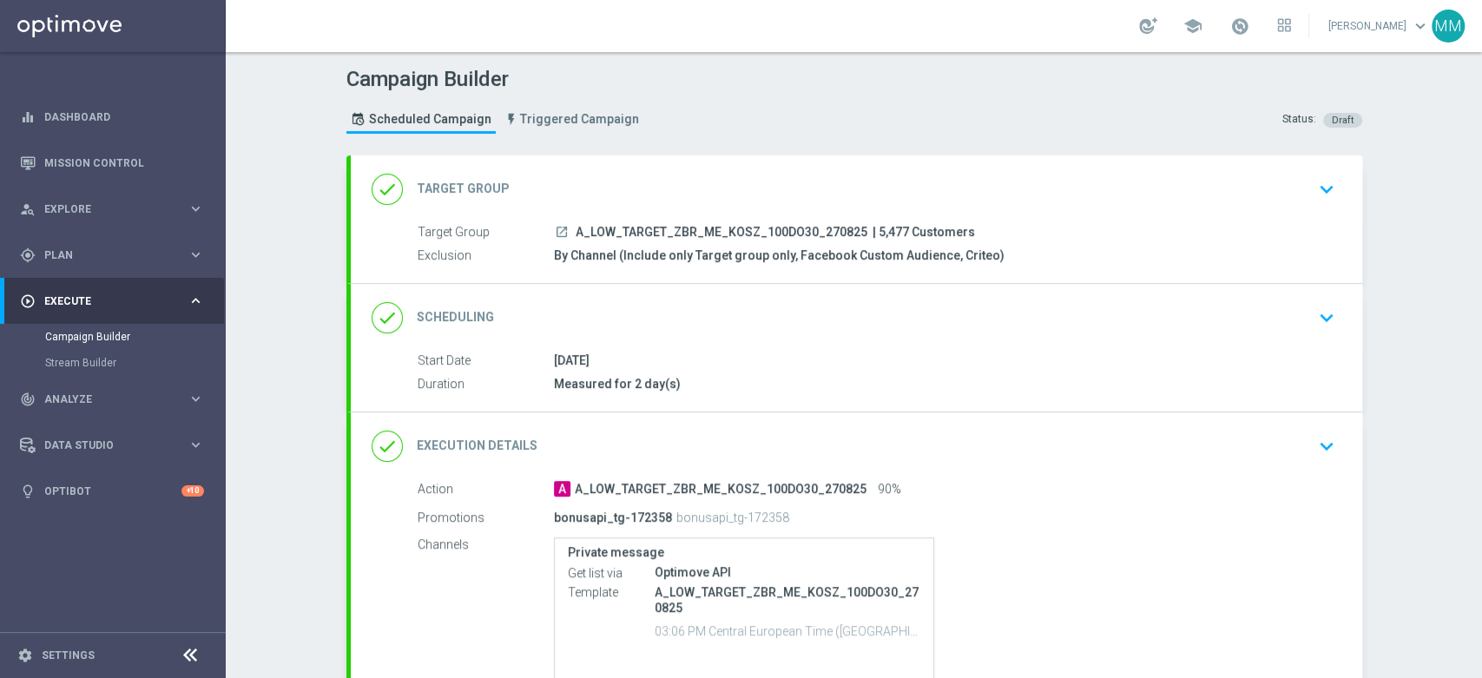
click at [729, 307] on div "done Scheduling keyboard_arrow_down" at bounding box center [857, 317] width 970 height 33
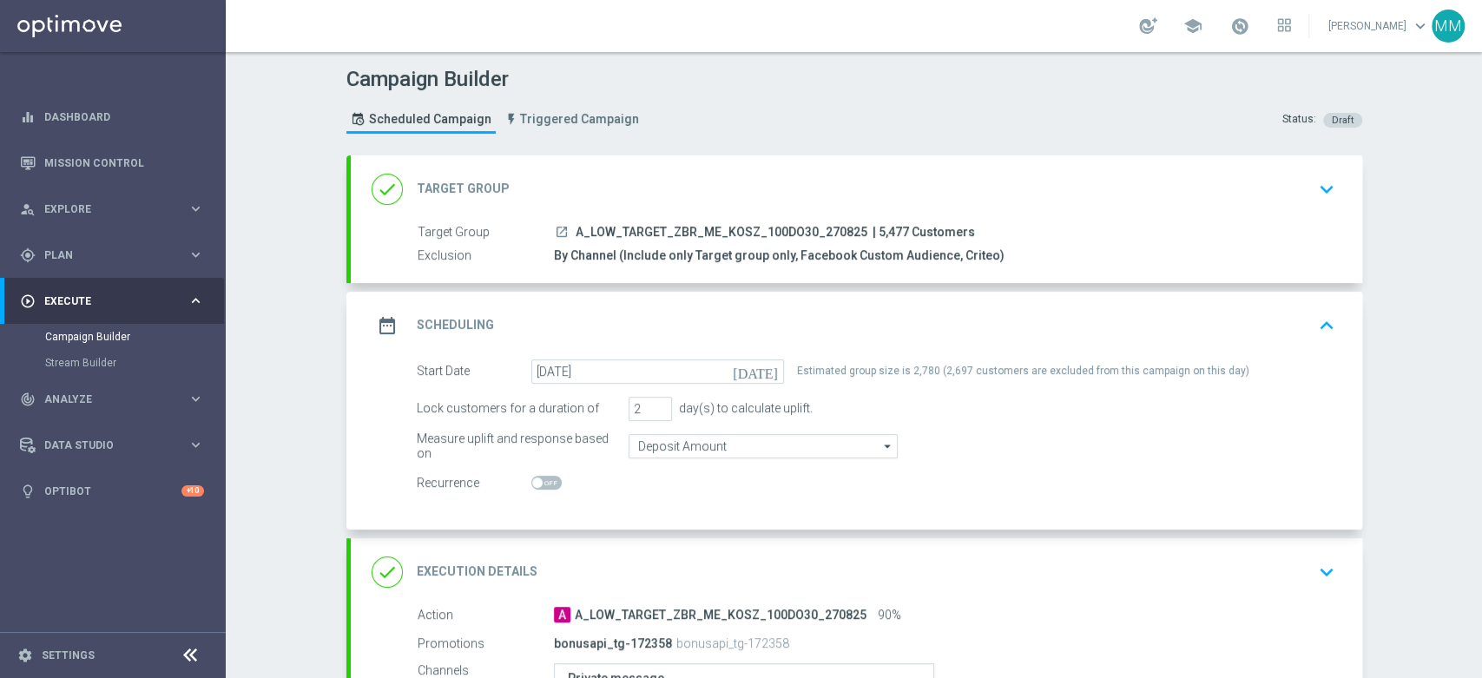
click at [756, 310] on div "date_range Scheduling keyboard_arrow_up" at bounding box center [857, 325] width 970 height 33
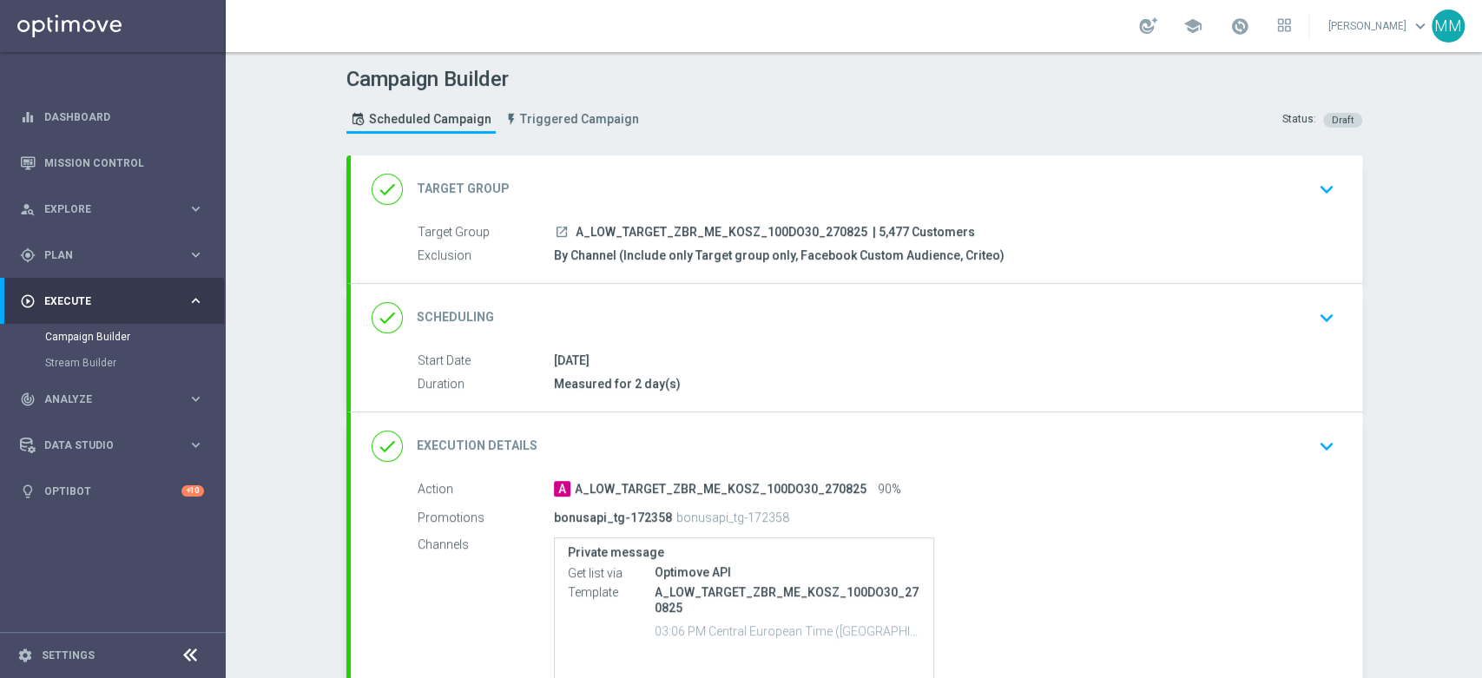
click at [618, 297] on div "done Scheduling keyboard_arrow_down" at bounding box center [856, 318] width 1011 height 68
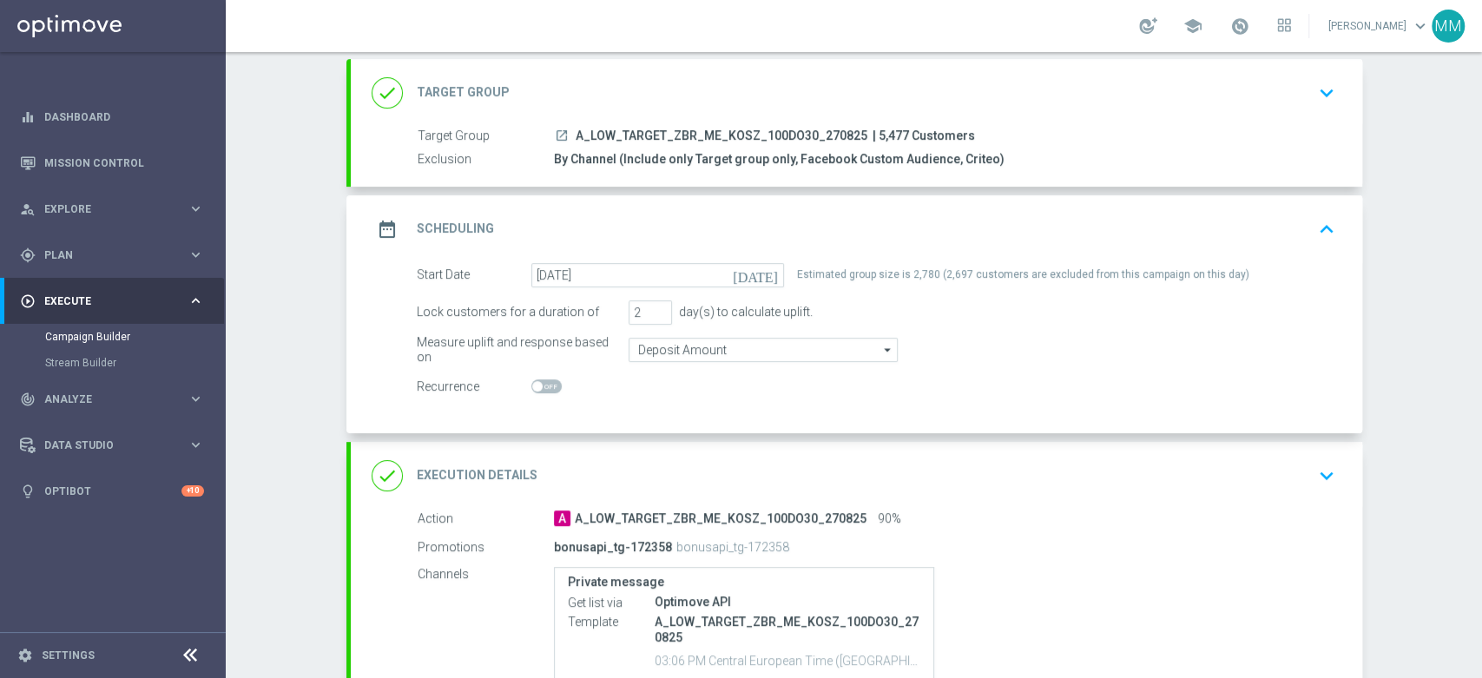
click at [642, 447] on div "done Execution Details keyboard_arrow_down" at bounding box center [856, 476] width 1011 height 68
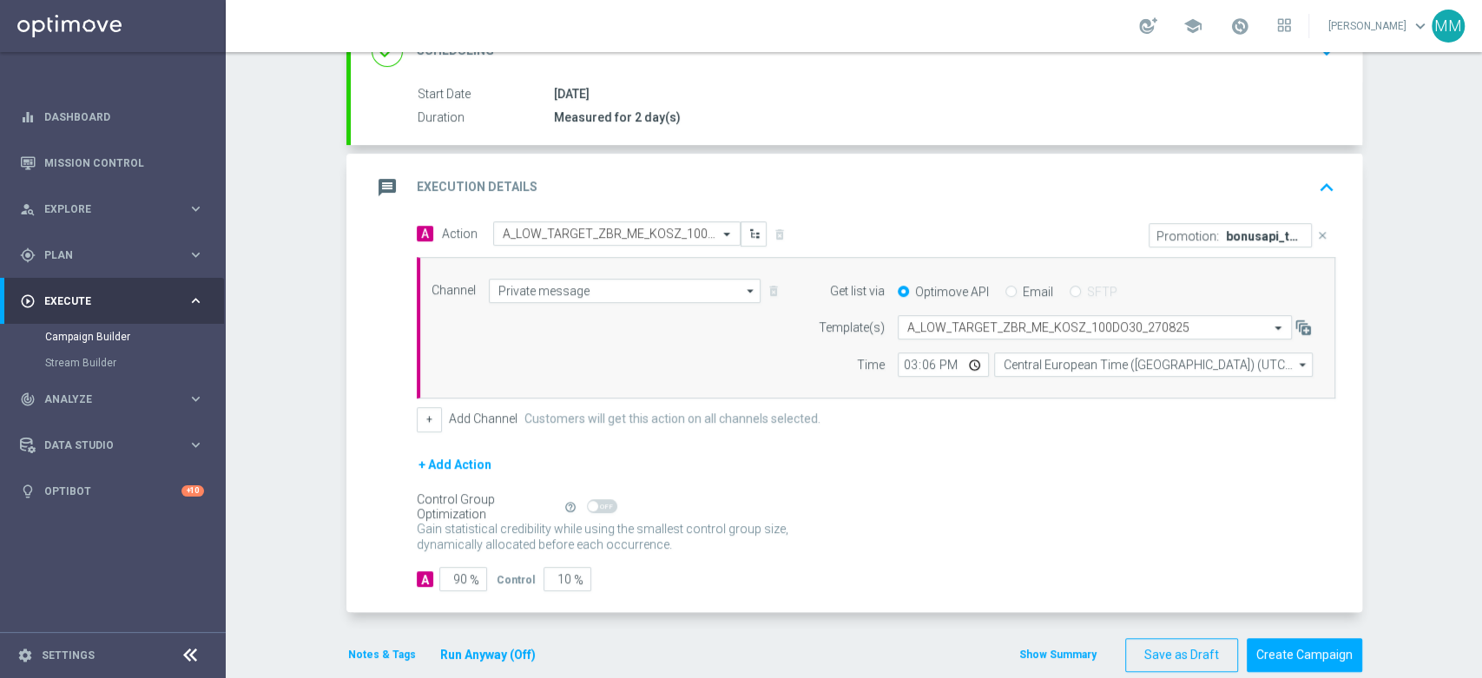
click at [677, 179] on div "message Execution Details keyboard_arrow_up" at bounding box center [857, 187] width 970 height 33
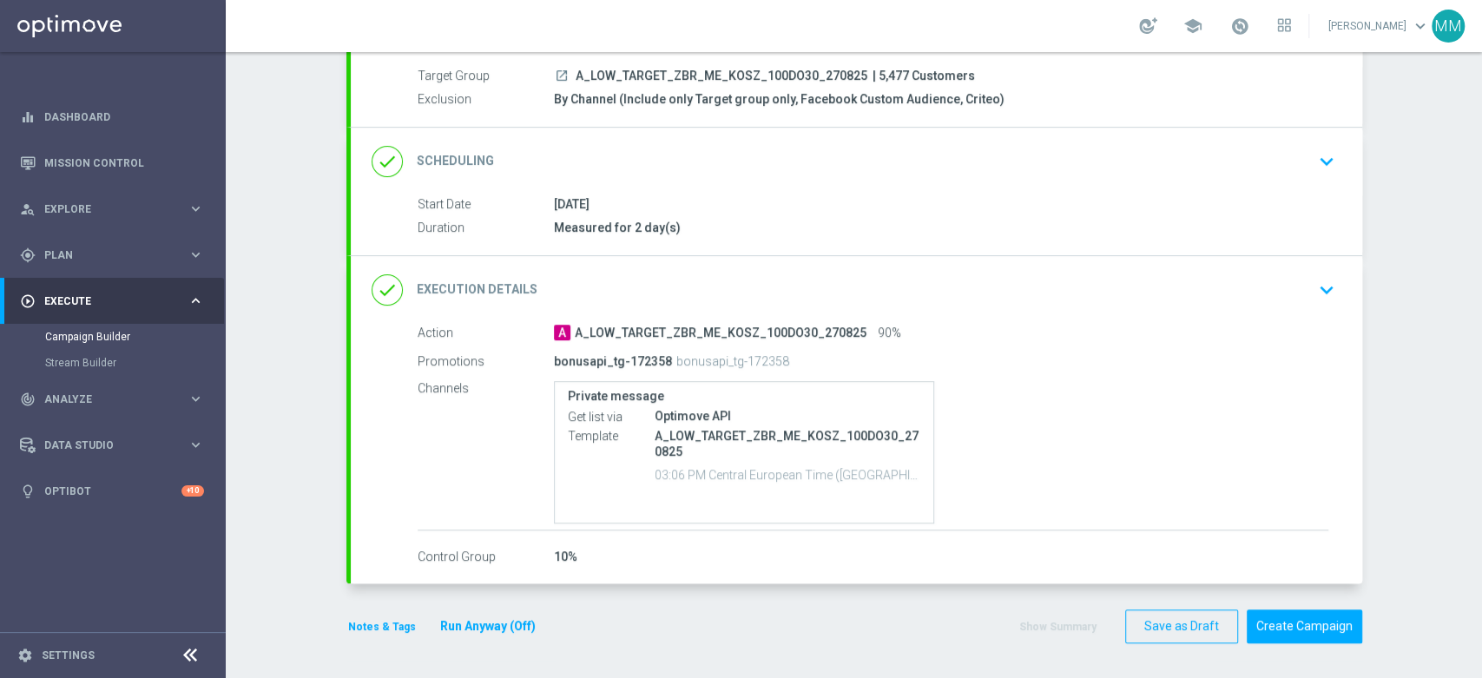
scroll to position [154, 0]
click at [387, 624] on button "Notes & Tags" at bounding box center [381, 629] width 71 height 19
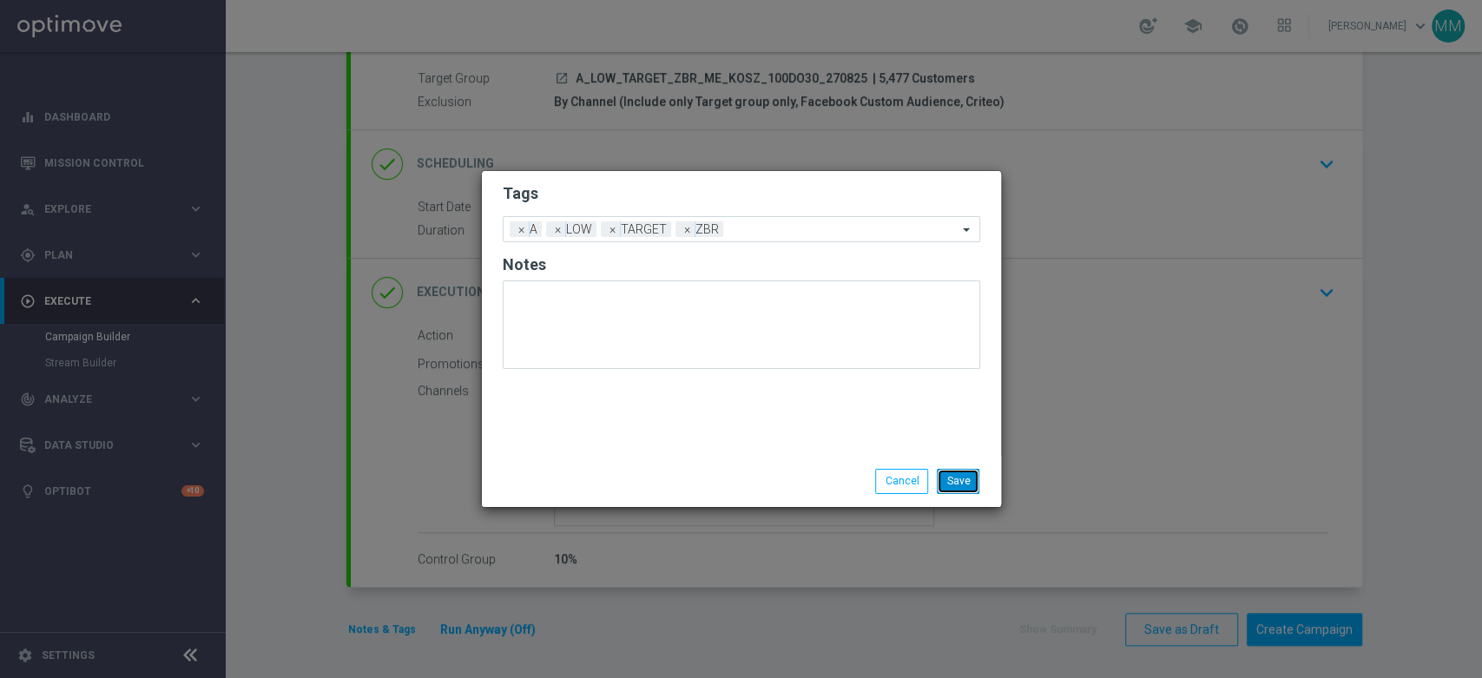
click at [945, 478] on button "Save" at bounding box center [958, 481] width 43 height 24
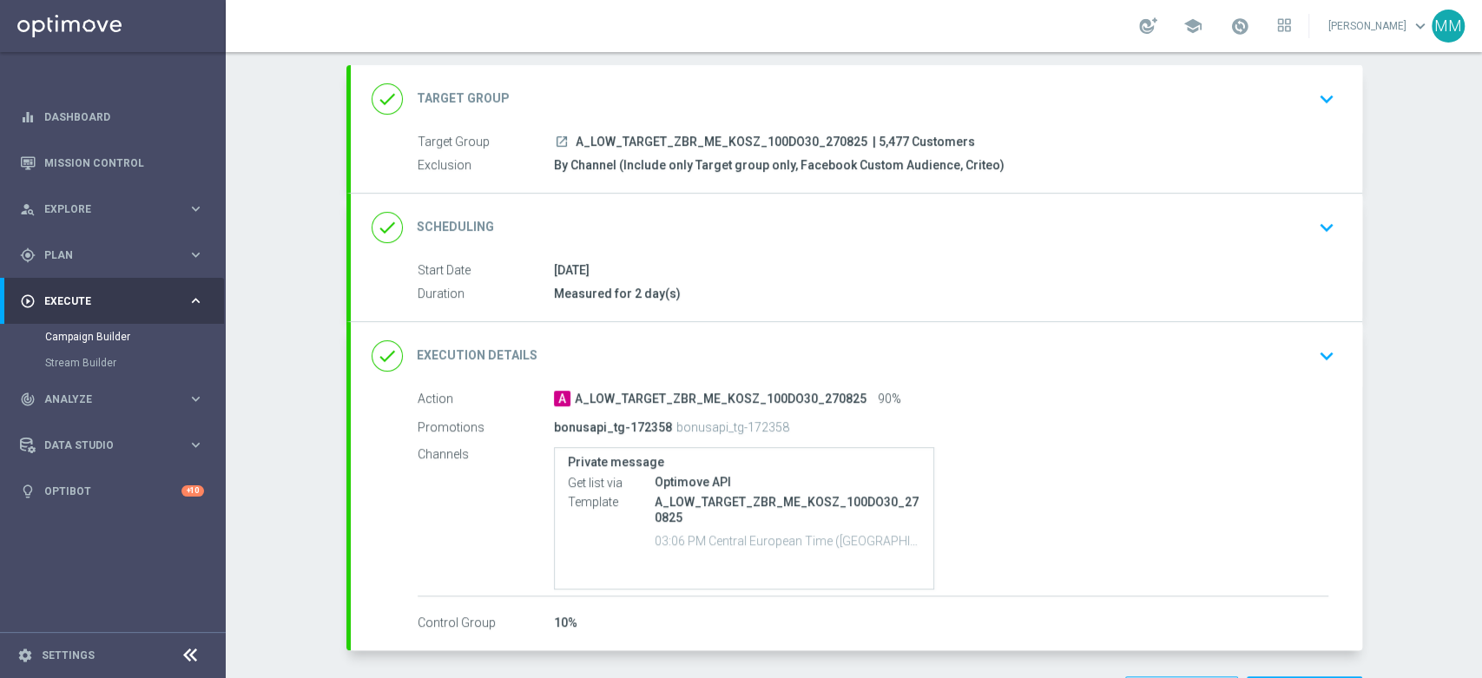
scroll to position [57, 0]
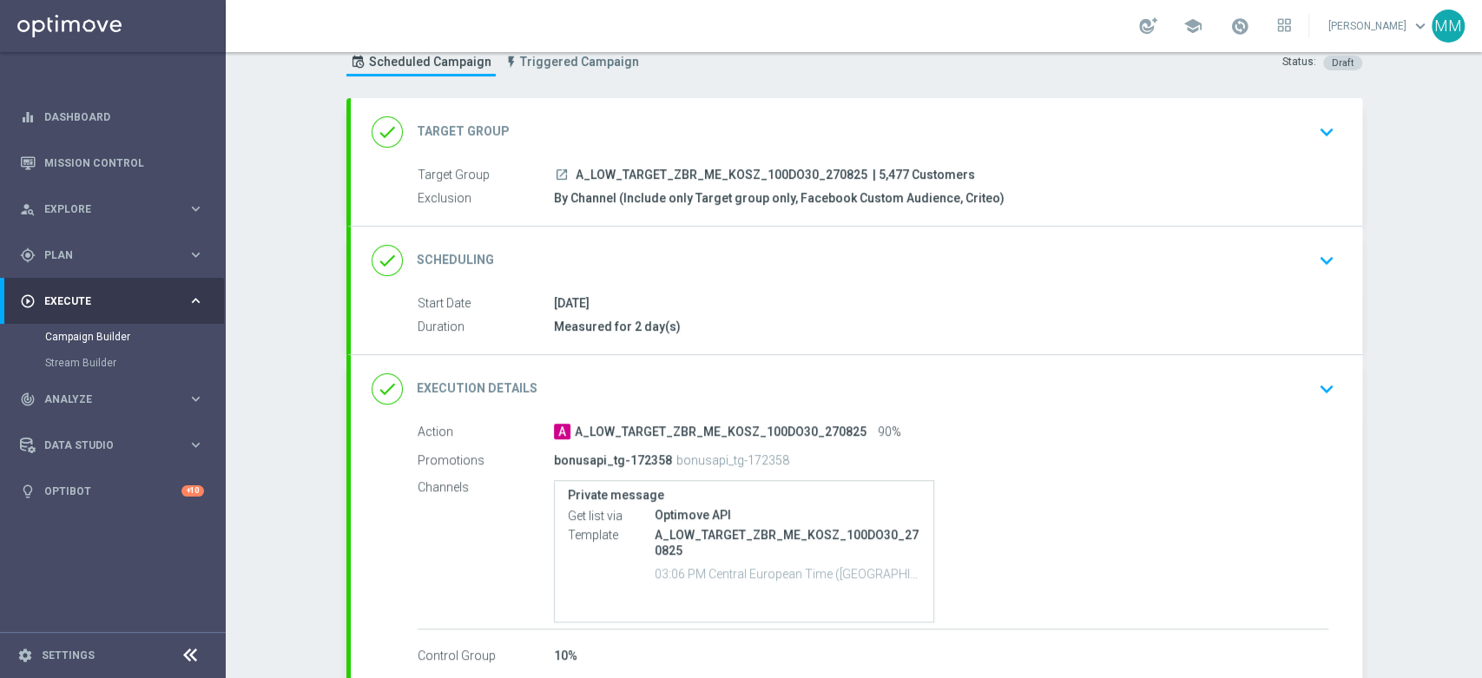
click at [746, 137] on div "done Target Group keyboard_arrow_down" at bounding box center [857, 131] width 970 height 33
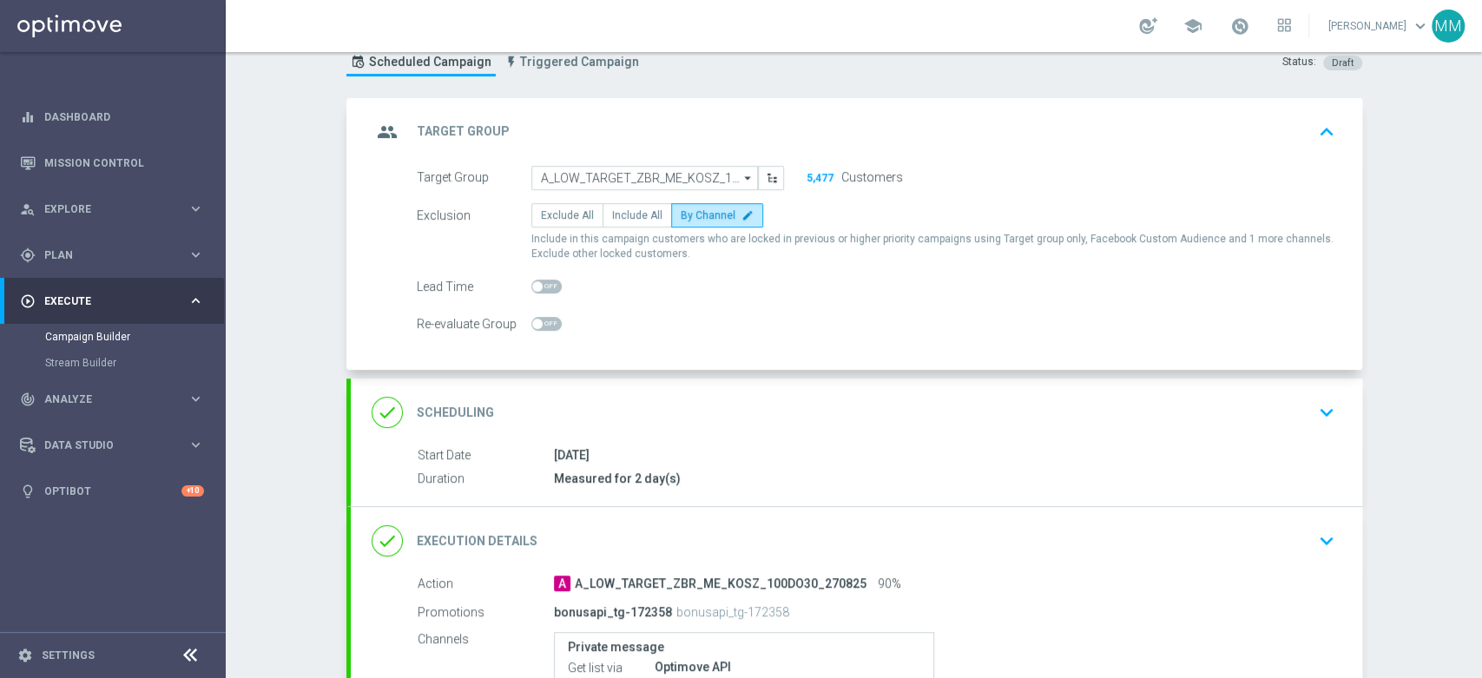
click at [708, 129] on div "group Target Group keyboard_arrow_up" at bounding box center [857, 131] width 970 height 33
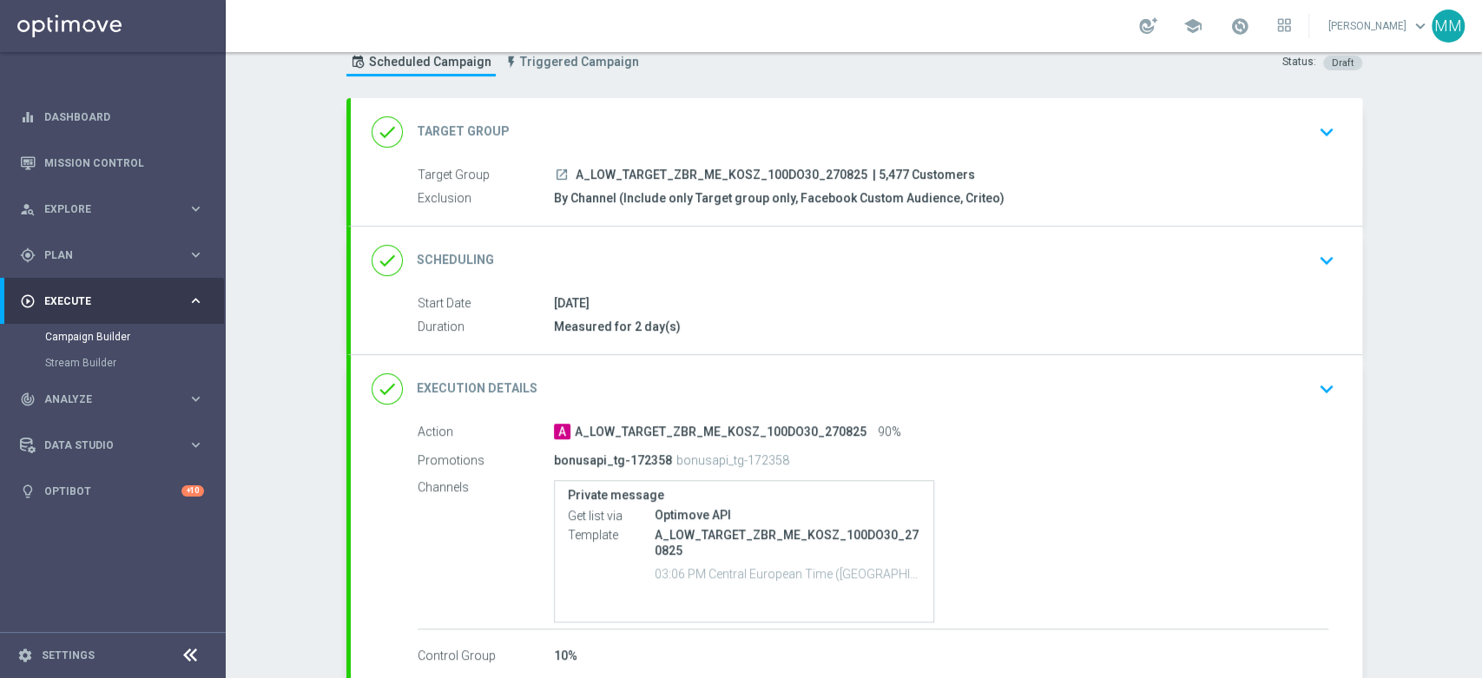
click at [697, 258] on div "done Scheduling keyboard_arrow_down" at bounding box center [857, 260] width 970 height 33
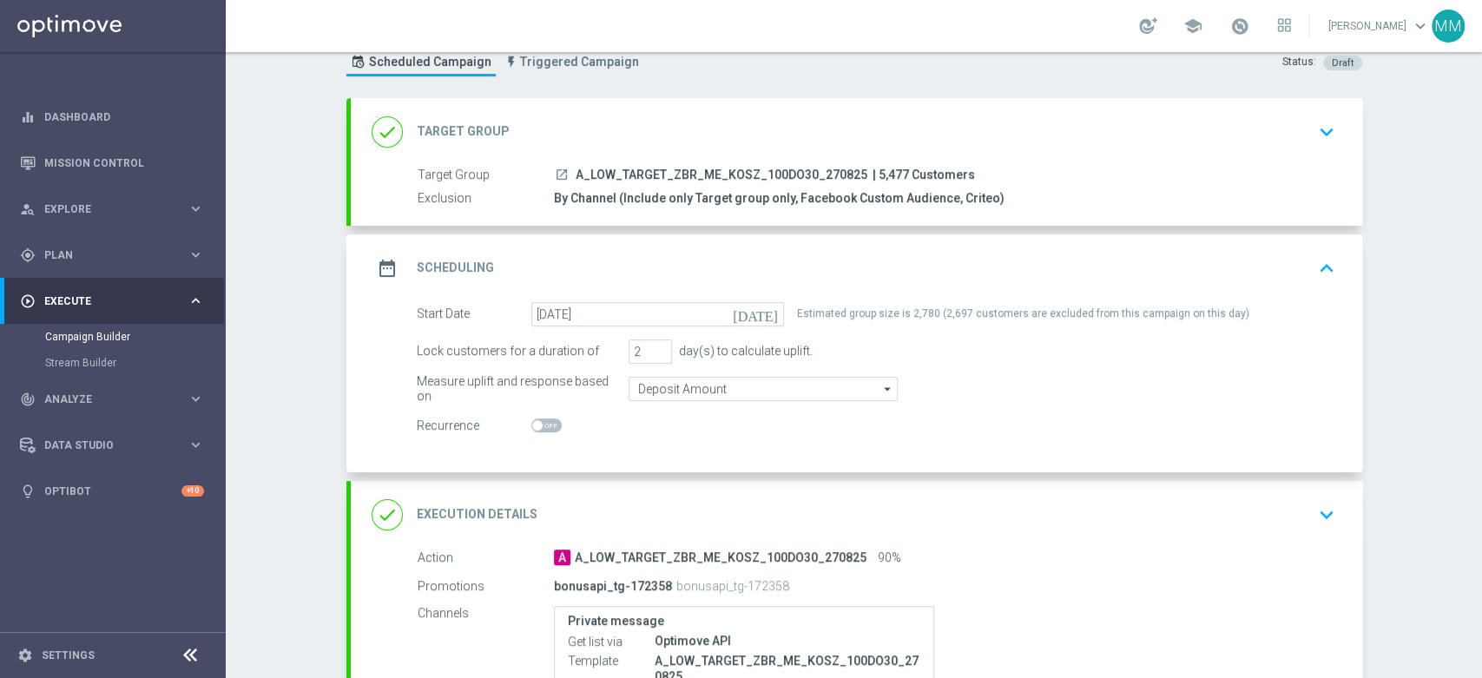
click at [675, 256] on div "date_range Scheduling keyboard_arrow_up" at bounding box center [857, 268] width 970 height 33
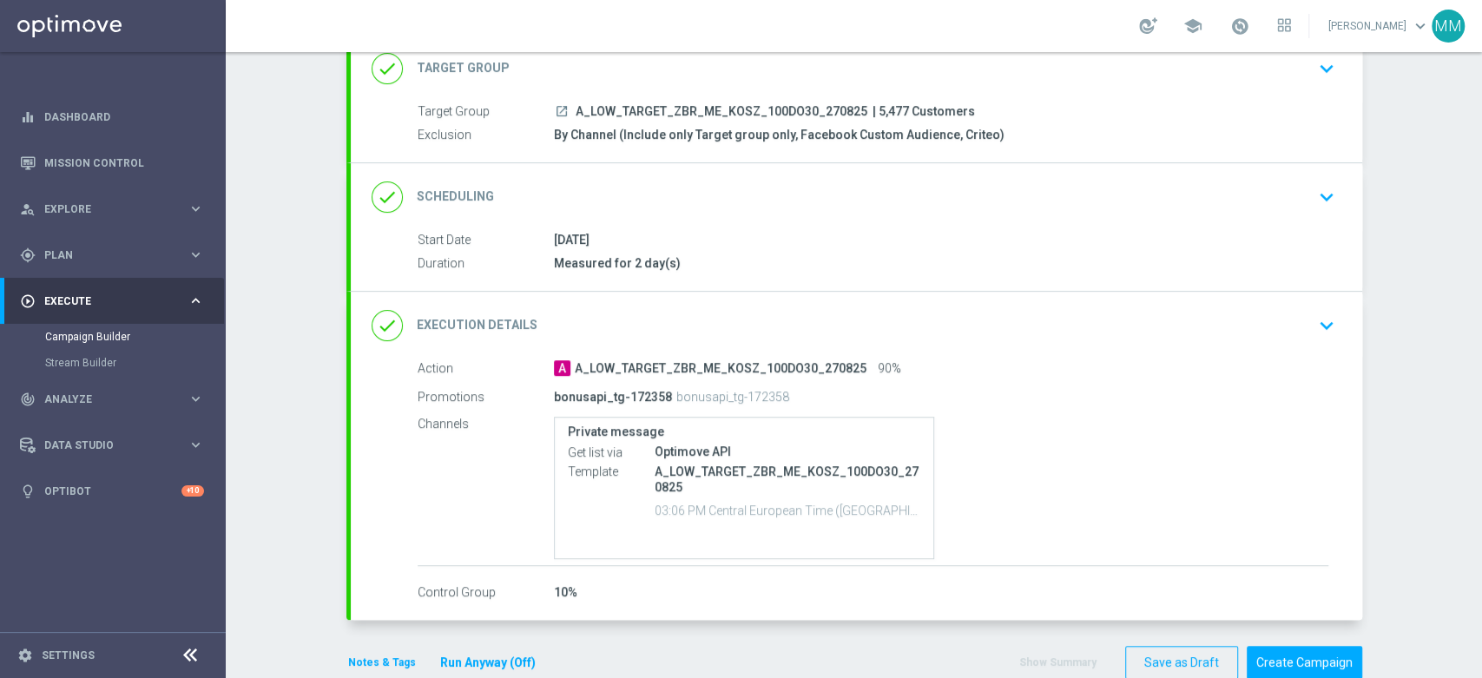
scroll to position [154, 0]
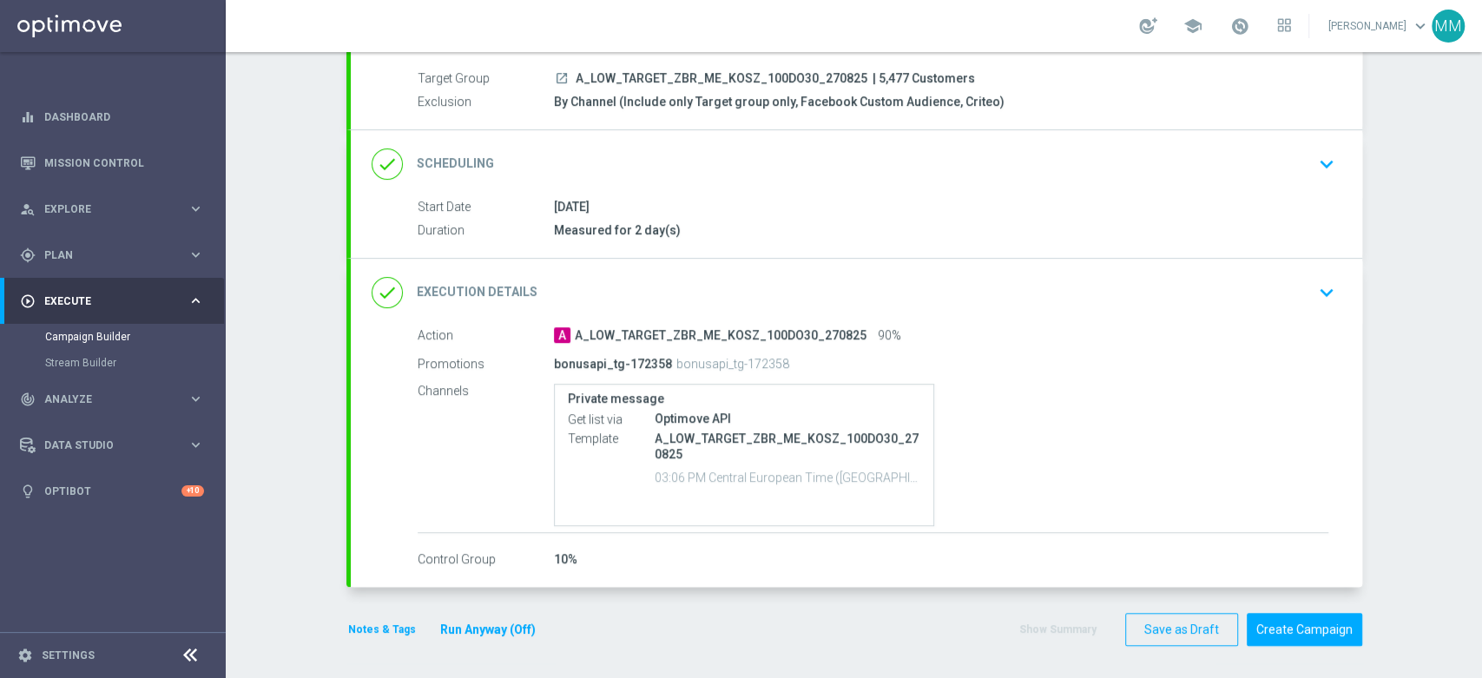
click at [346, 620] on button "Notes & Tags" at bounding box center [381, 629] width 71 height 19
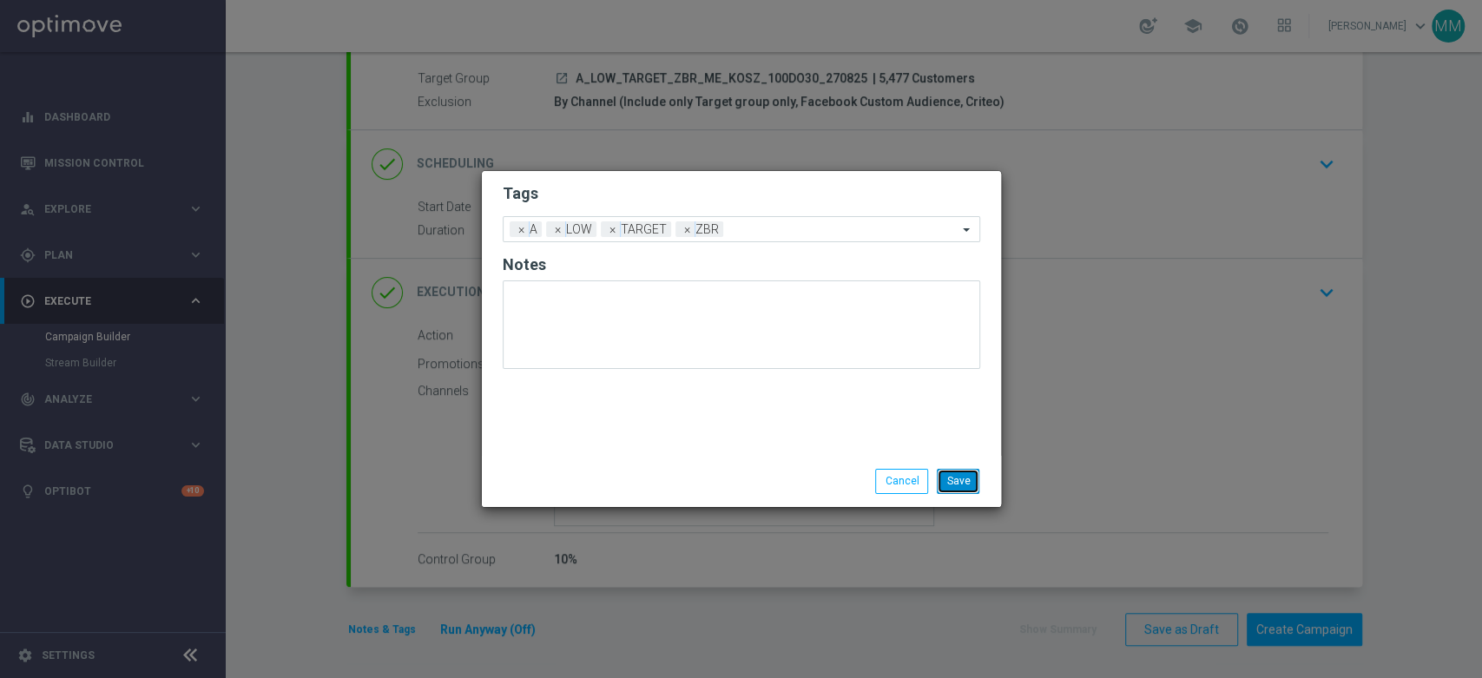
click at [952, 482] on button "Save" at bounding box center [958, 481] width 43 height 24
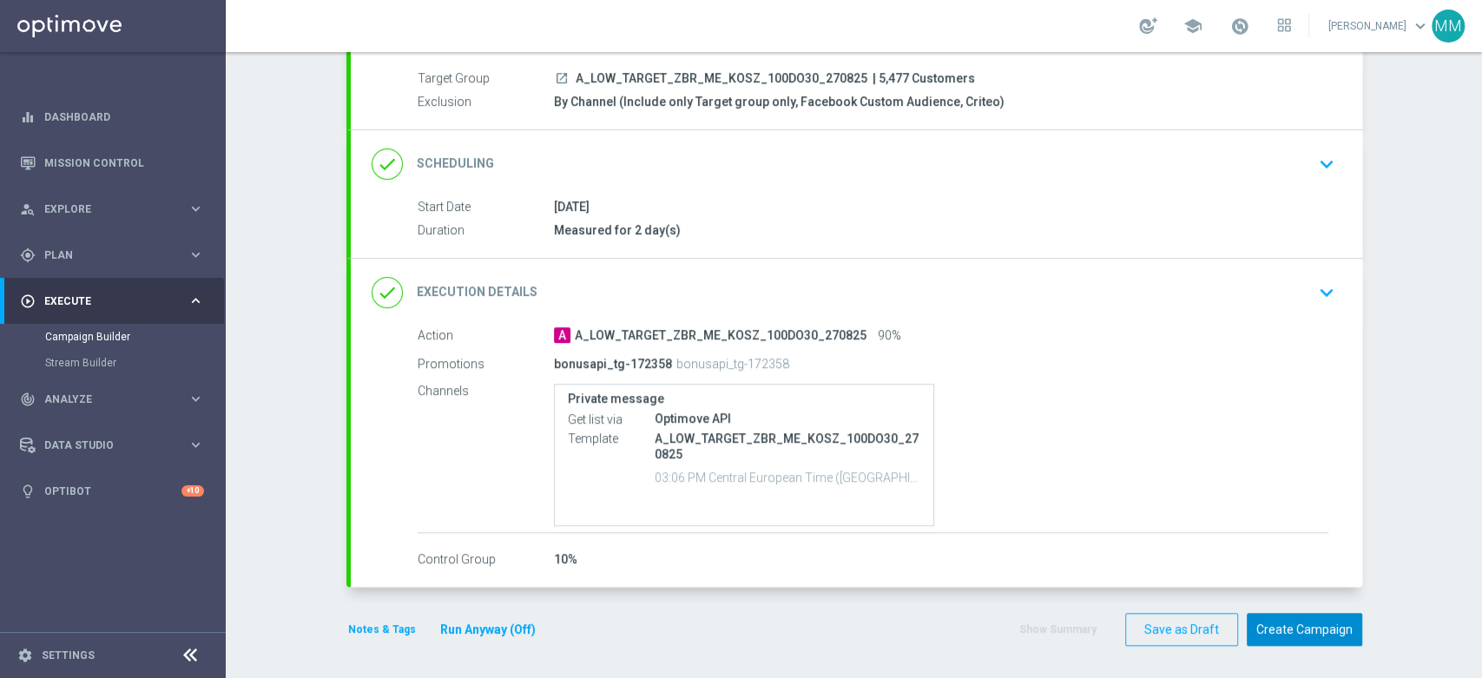
click at [1307, 634] on button "Create Campaign" at bounding box center [1304, 630] width 115 height 34
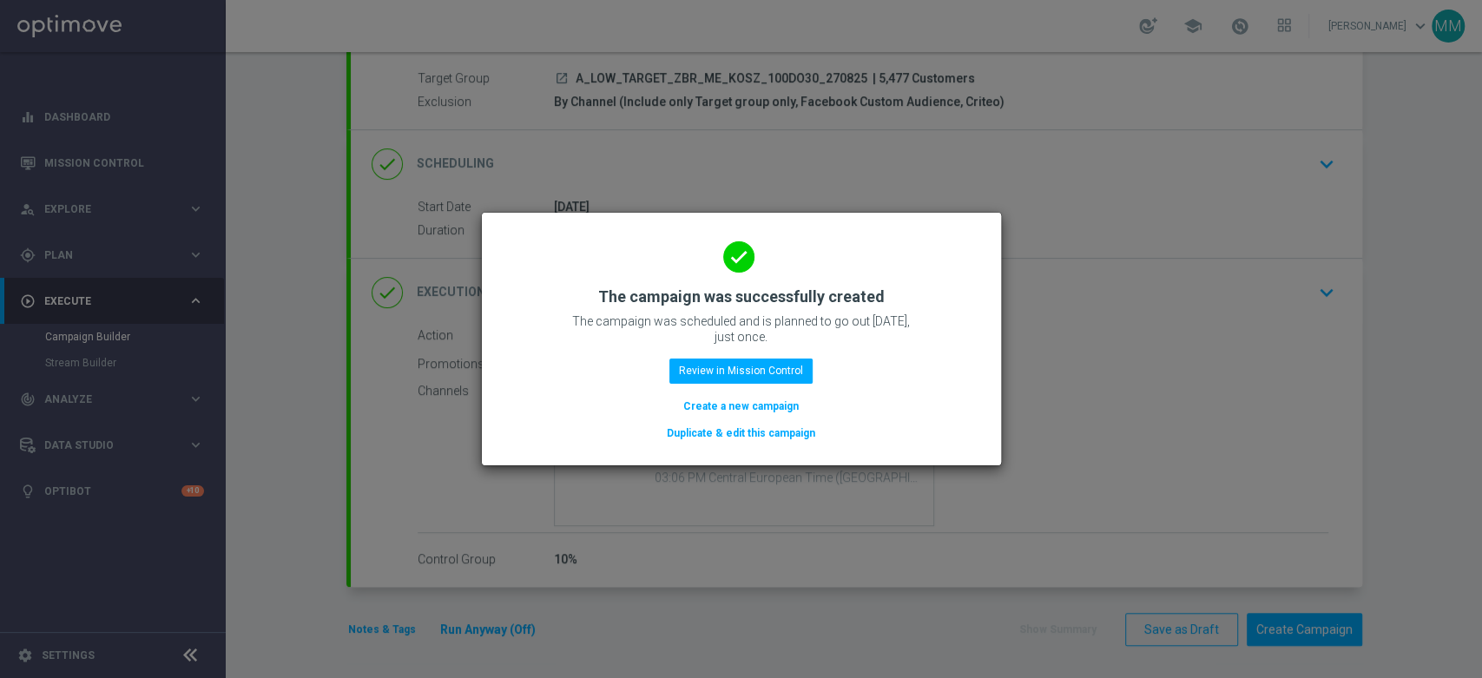
click at [776, 402] on button "Create a new campaign" at bounding box center [741, 406] width 119 height 19
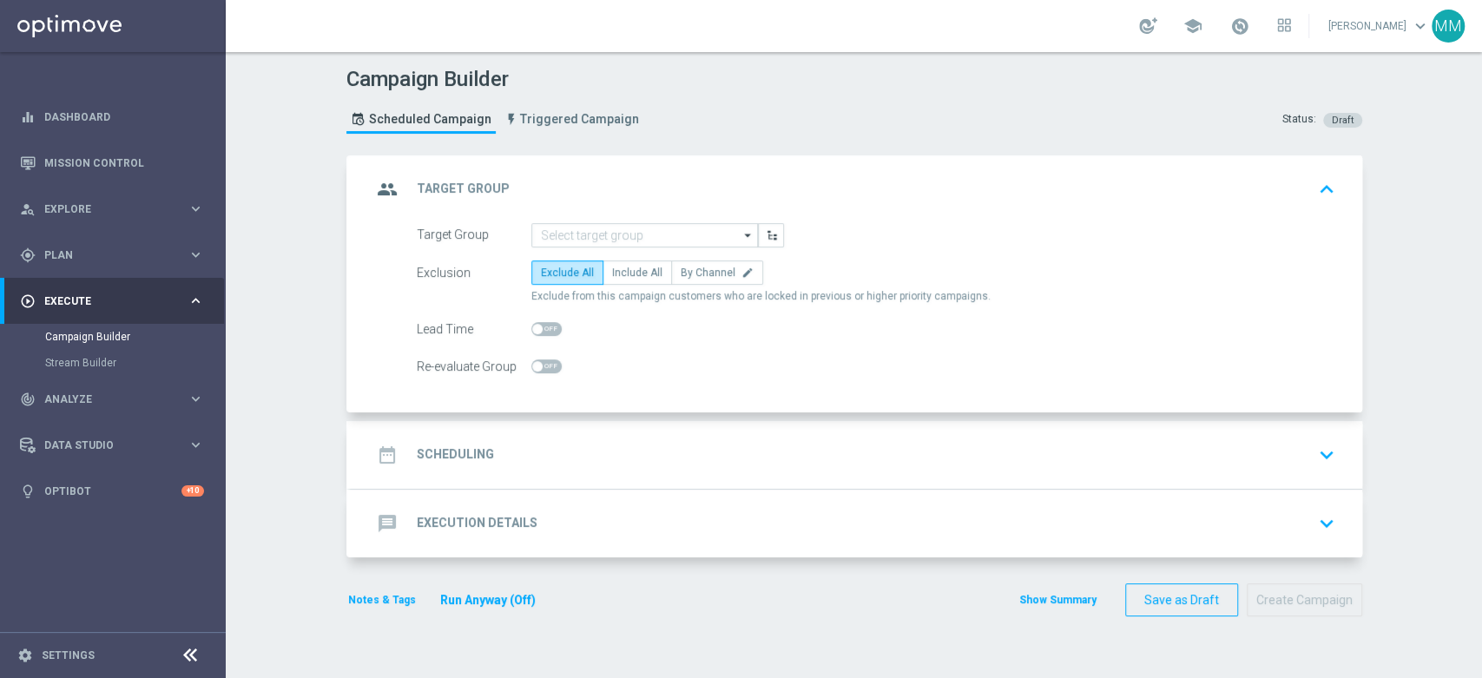
scroll to position [0, 0]
click at [569, 245] on input at bounding box center [644, 235] width 227 height 24
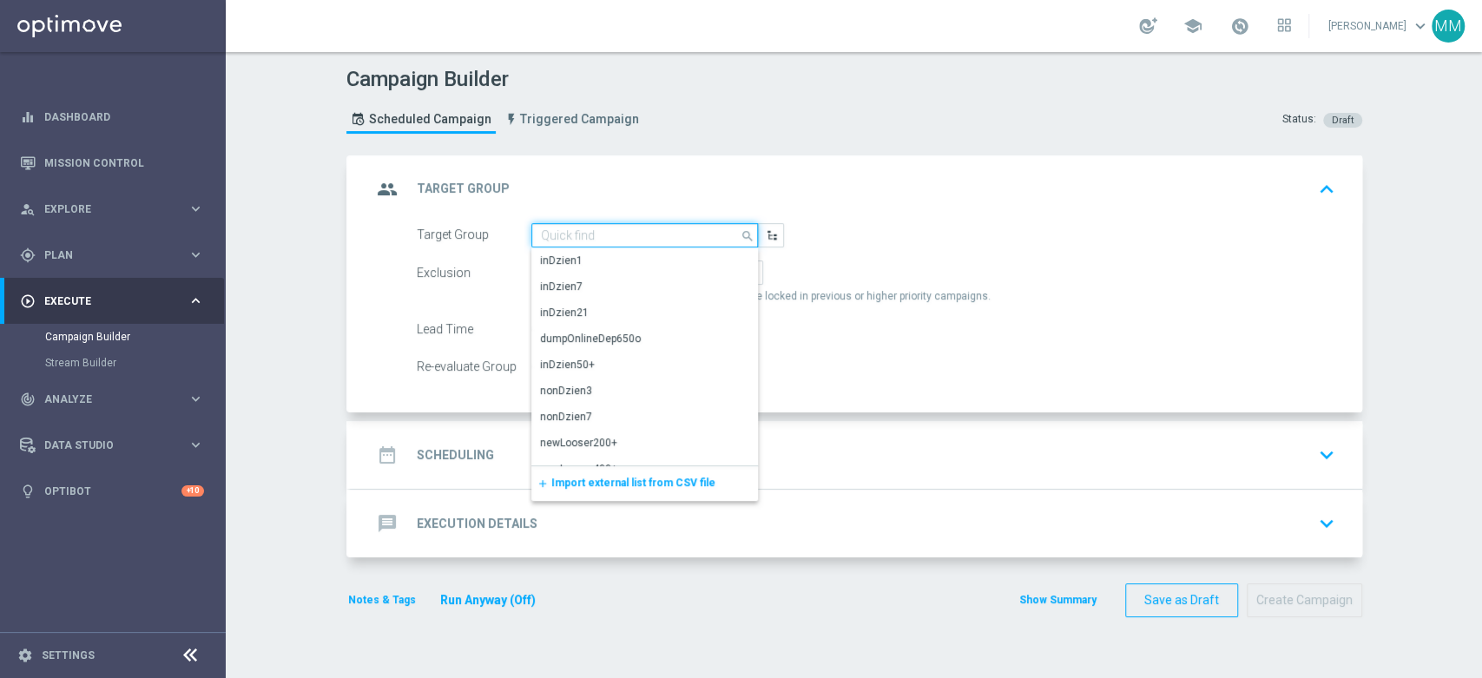
paste input "A_MED_TARGET_ZBR_ME_KOSZ_100DO50_270825"
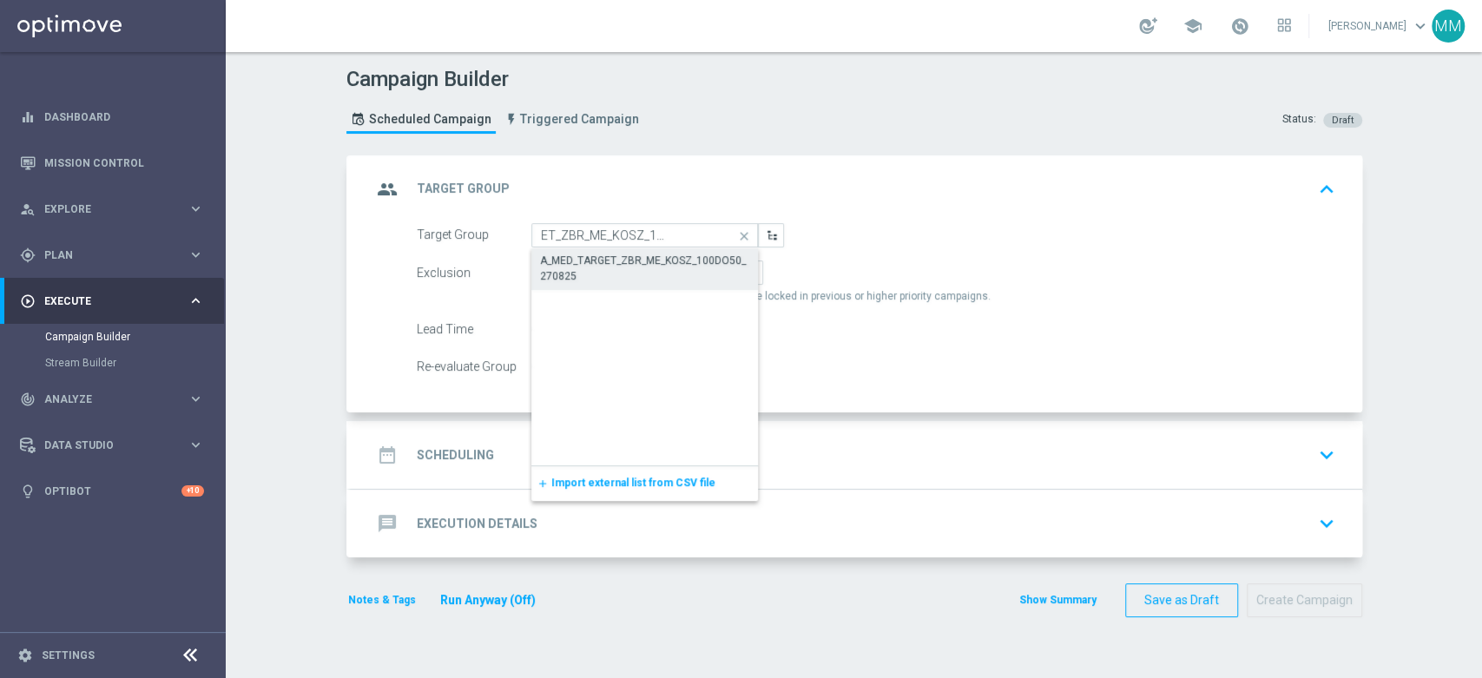
click at [578, 261] on div "A_MED_TARGET_ZBR_ME_KOSZ_100DO50_270825" at bounding box center [645, 268] width 210 height 31
type input "A_MED_TARGET_ZBR_ME_KOSZ_100DO50_270825"
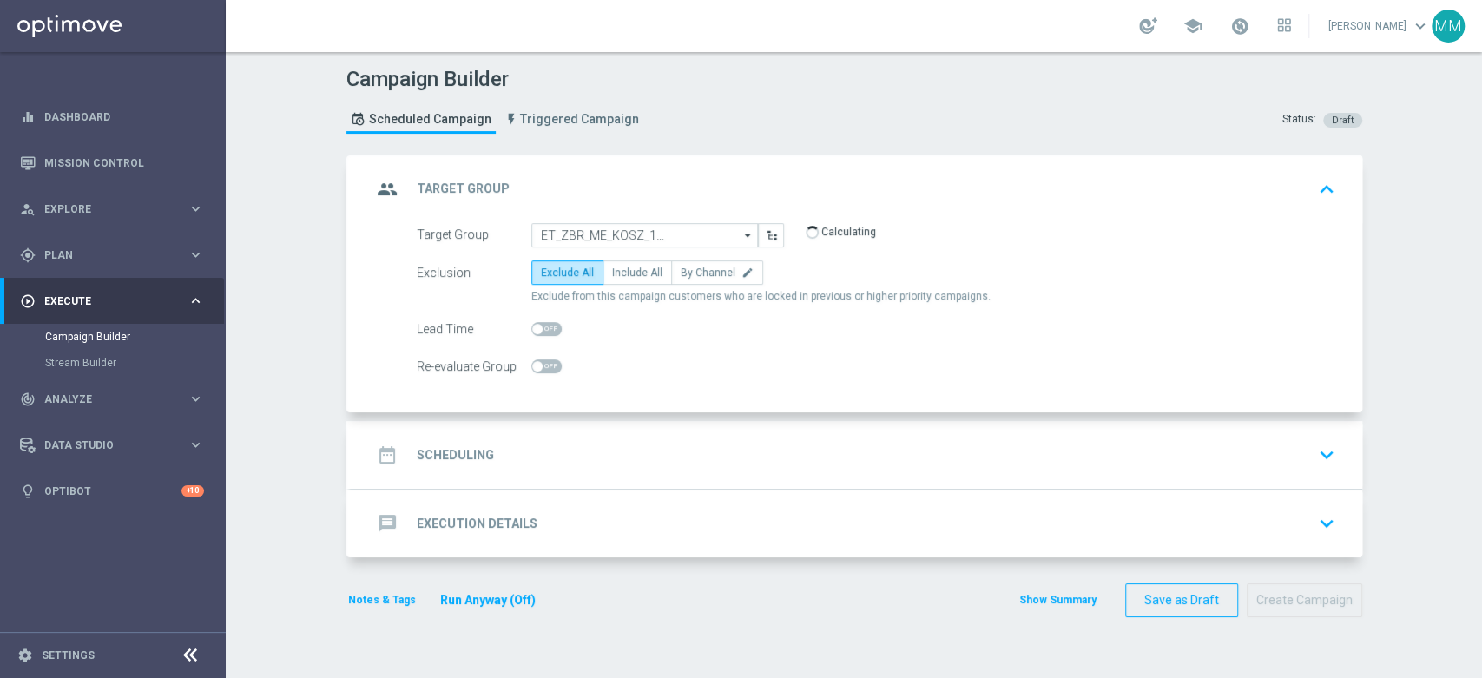
scroll to position [0, 0]
checkbox input "true"
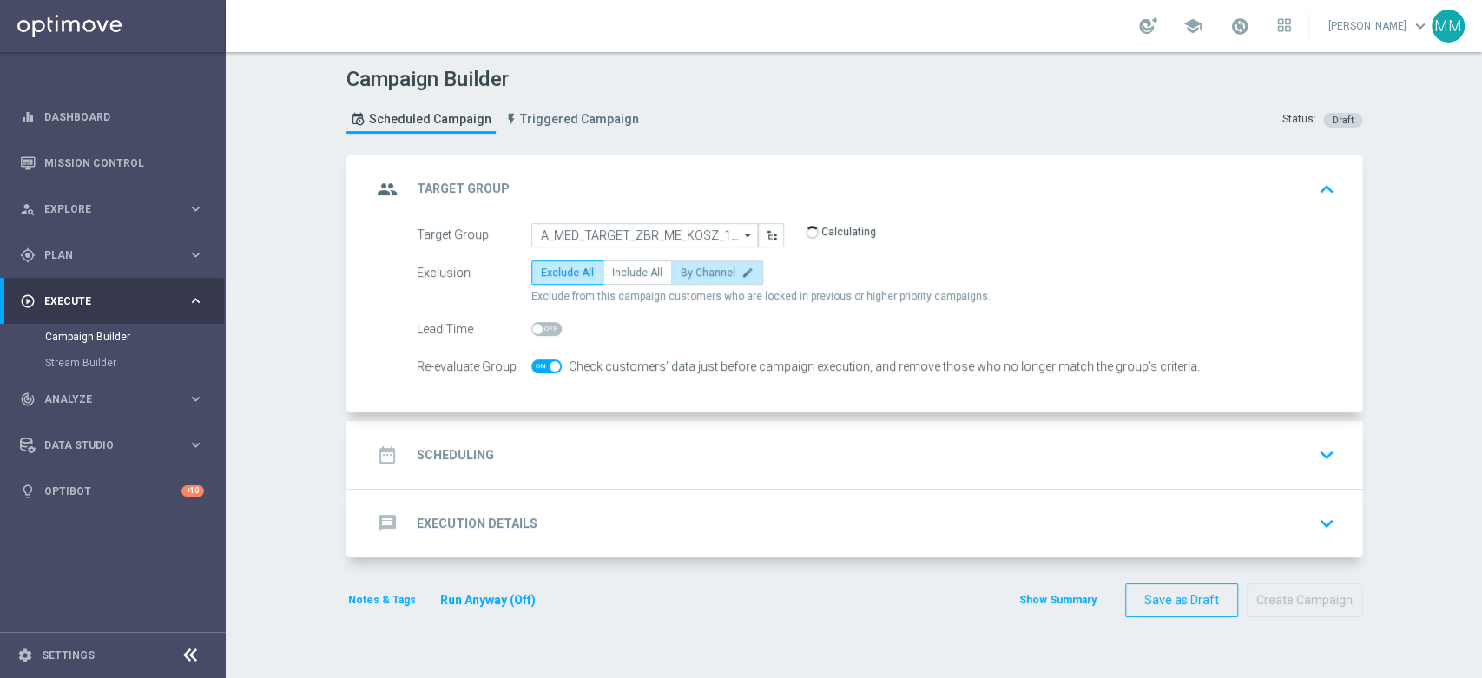
click at [681, 271] on span "By Channel" at bounding box center [708, 273] width 55 height 12
click at [681, 271] on input "By Channel edit" at bounding box center [686, 275] width 11 height 11
radio input "true"
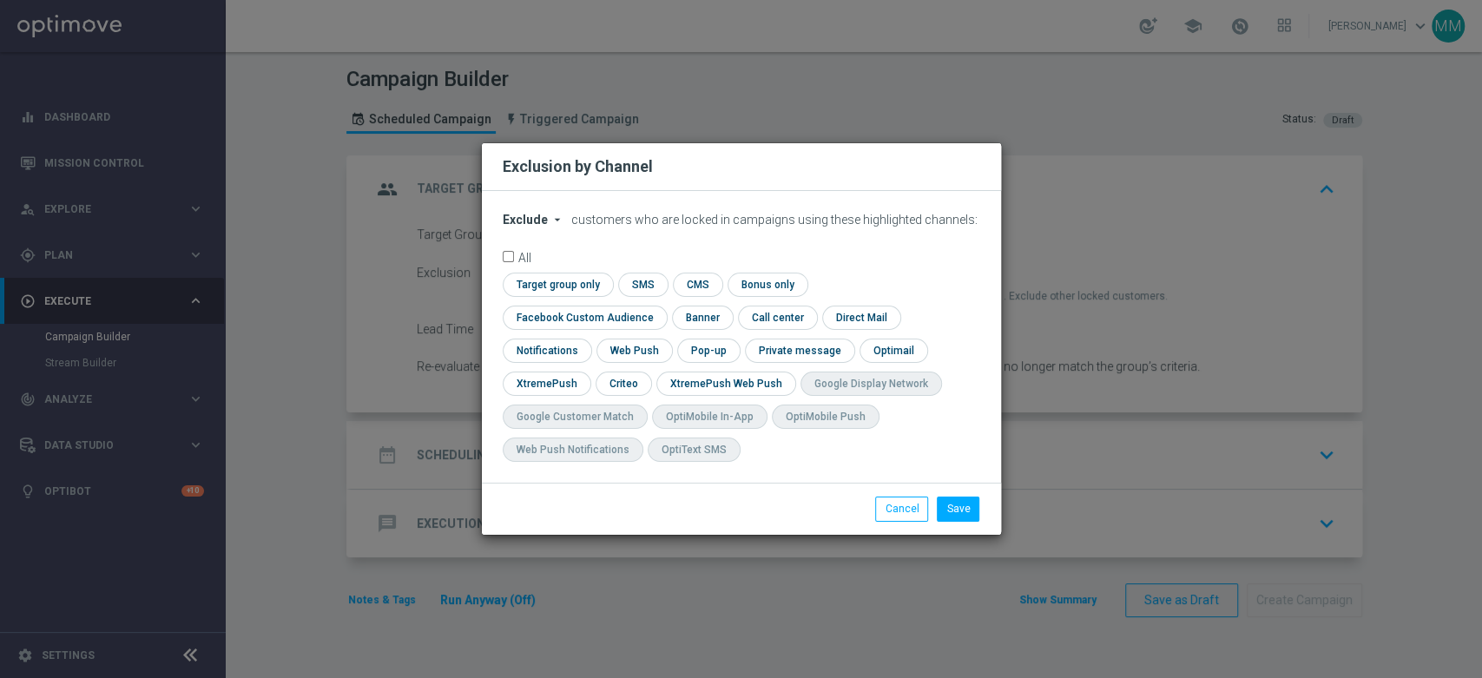
click at [535, 227] on span "Exclude" at bounding box center [525, 220] width 45 height 14
click at [0, 0] on span "Include" at bounding box center [0, 0] width 0 height 0
click at [551, 291] on input "checkbox" at bounding box center [556, 284] width 106 height 23
checkbox input "true"
click at [583, 328] on input "checkbox" at bounding box center [581, 317] width 157 height 23
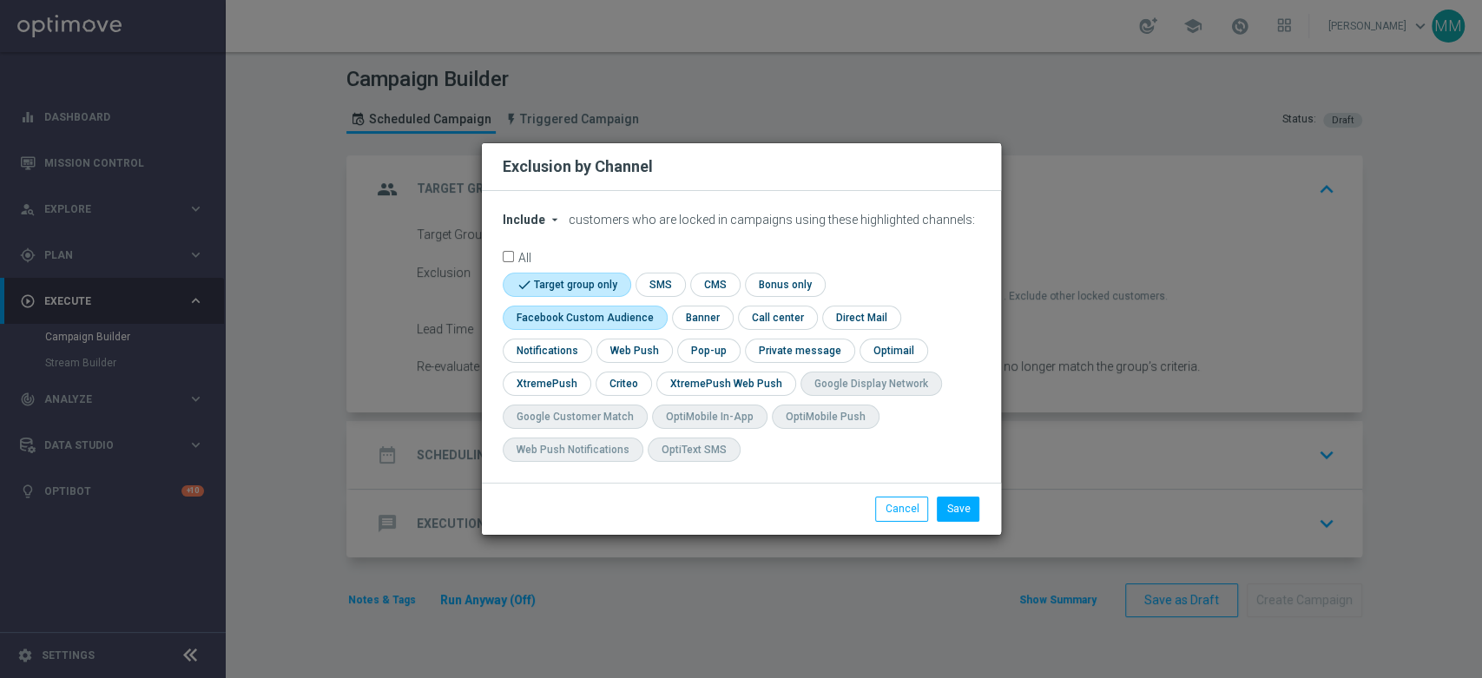
checkbox input "true"
click at [627, 387] on input "checkbox" at bounding box center [623, 383] width 54 height 23
checkbox input "true"
click at [959, 518] on button "Save" at bounding box center [958, 509] width 43 height 24
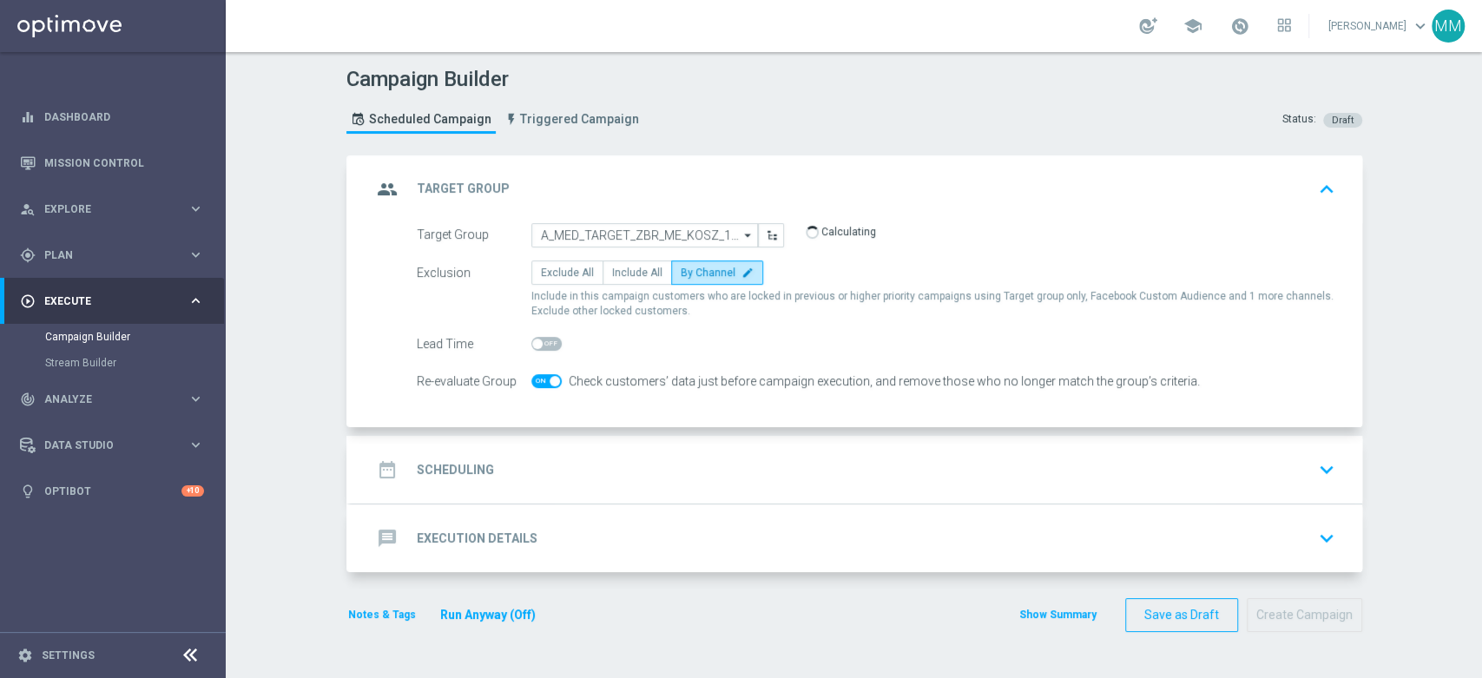
click at [562, 381] on div "Check customers’ data just before campaign execution, and remove those who no l…" at bounding box center [881, 381] width 638 height 24
drag, startPoint x: 544, startPoint y: 384, endPoint x: 559, endPoint y: 438, distance: 56.7
click at [543, 385] on label at bounding box center [546, 381] width 30 height 14
click at [562, 443] on div "date_range Scheduling keyboard_arrow_down" at bounding box center [856, 470] width 1011 height 68
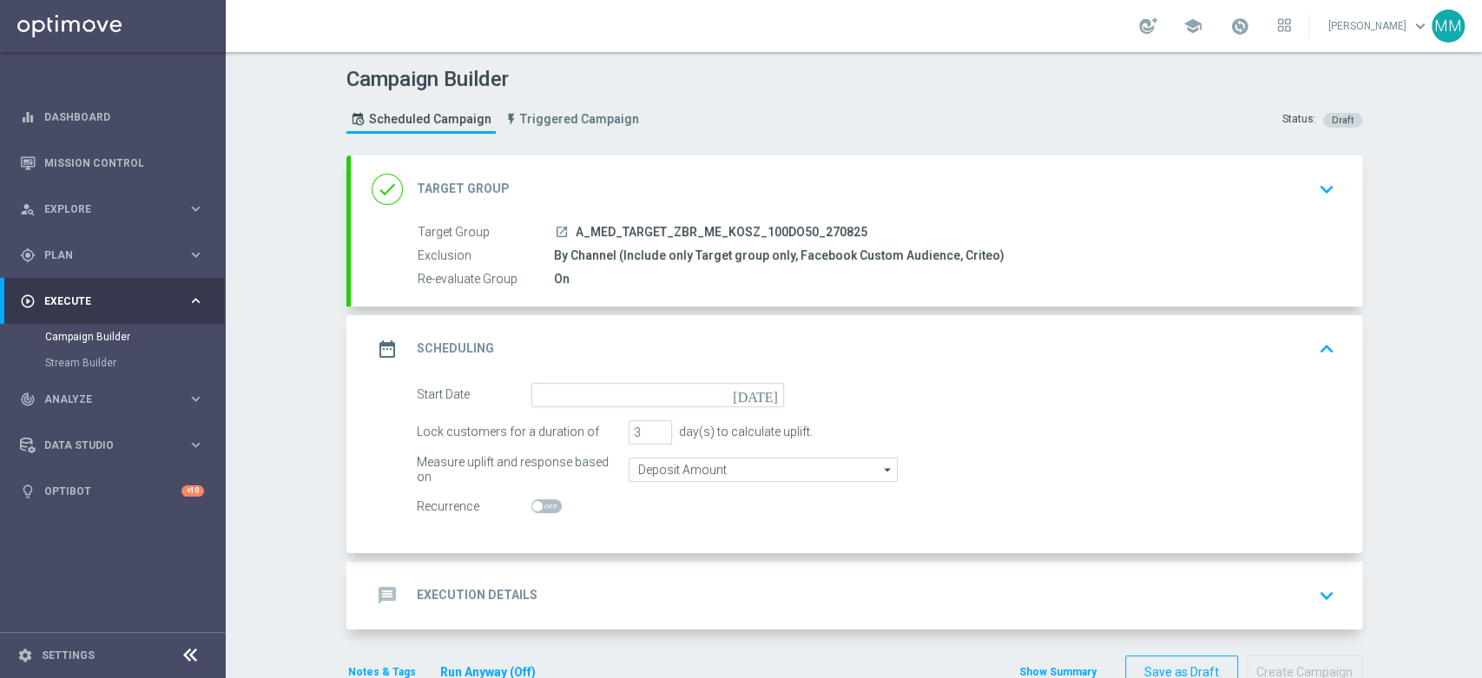
click at [550, 185] on div "done Target Group keyboard_arrow_down" at bounding box center [857, 189] width 970 height 33
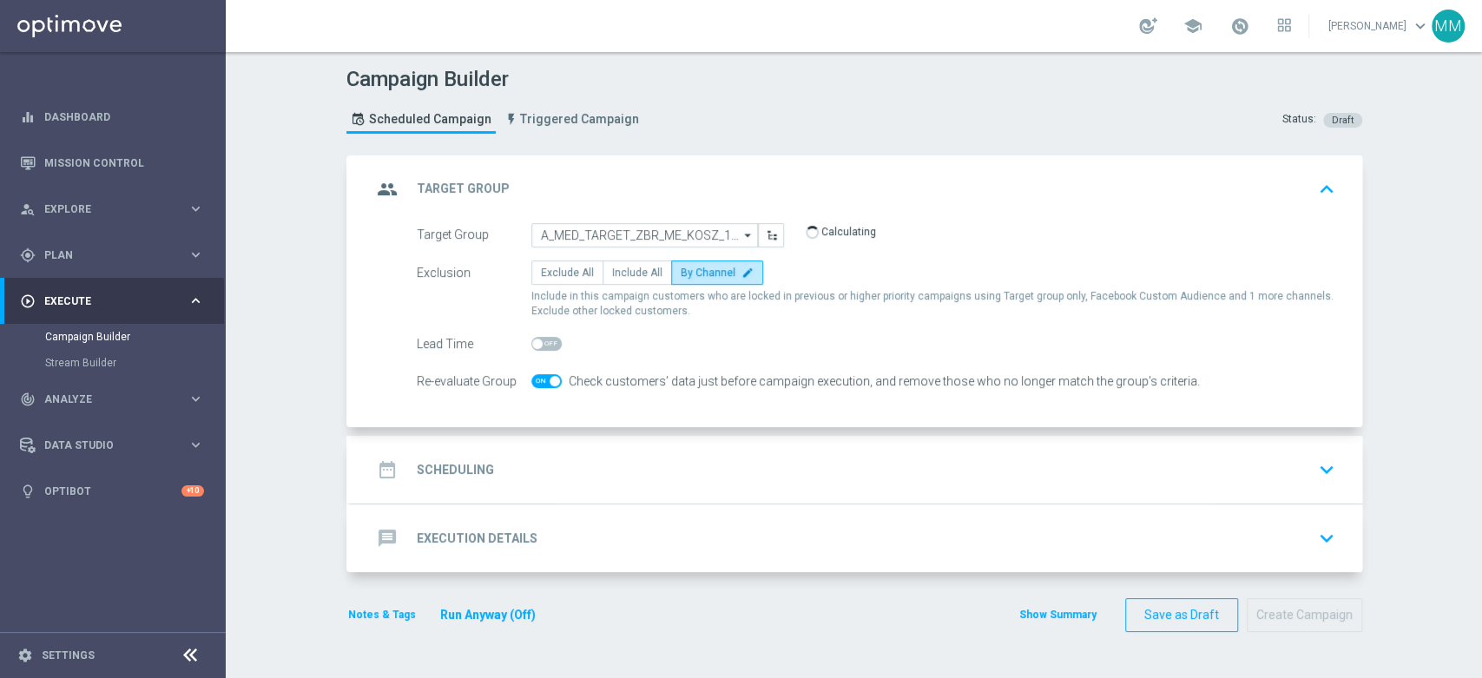
drag, startPoint x: 533, startPoint y: 370, endPoint x: 537, endPoint y: 380, distance: 11.3
click at [533, 372] on div at bounding box center [546, 381] width 30 height 24
click at [537, 381] on span at bounding box center [546, 381] width 30 height 14
click at [537, 381] on input "checkbox" at bounding box center [546, 381] width 30 height 14
checkbox input "false"
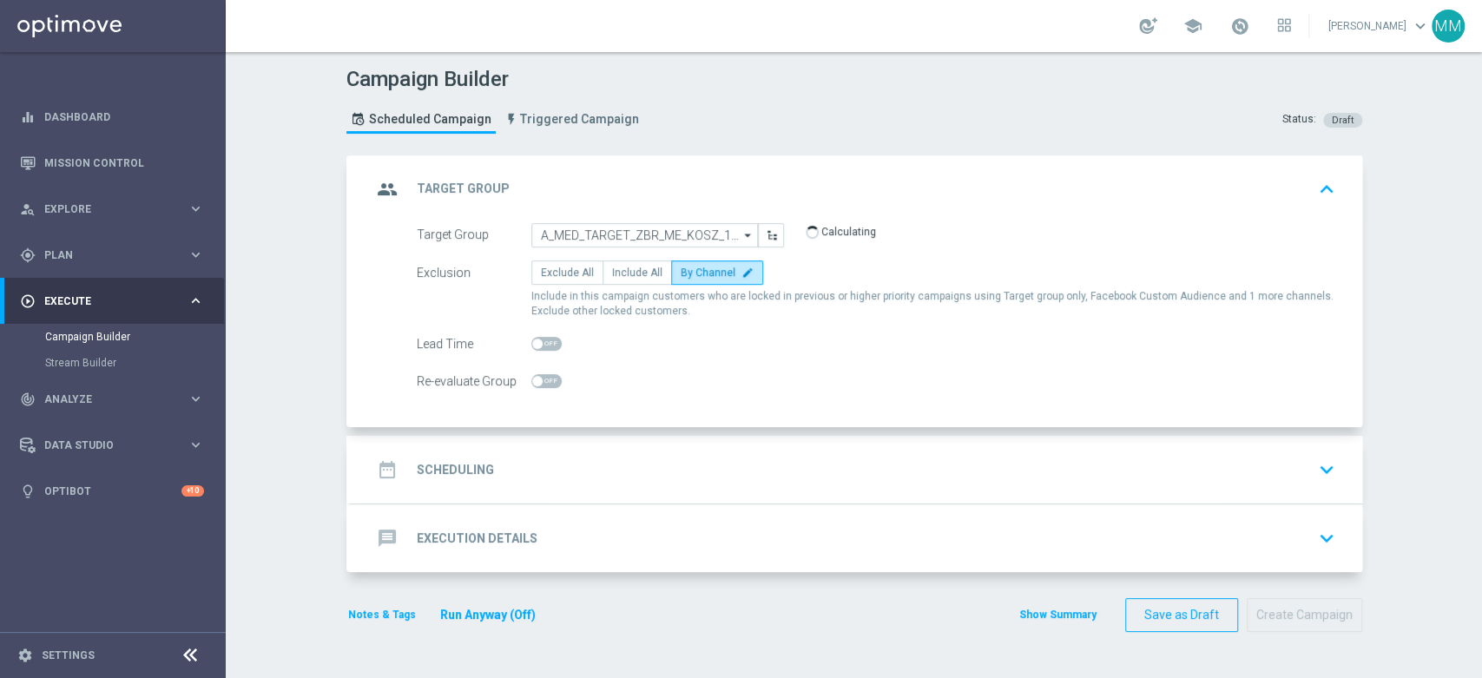
click at [563, 446] on div "date_range Scheduling keyboard_arrow_down" at bounding box center [856, 470] width 1011 height 68
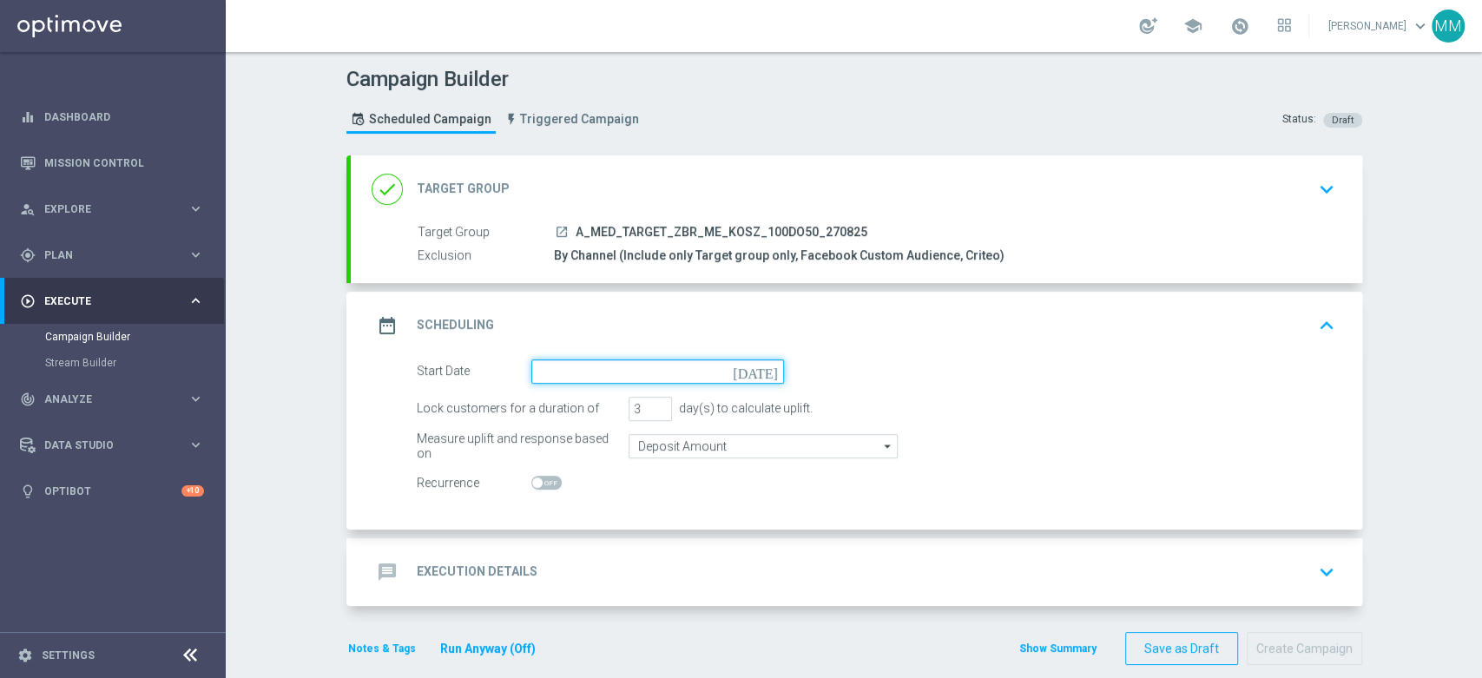
click at [601, 374] on input at bounding box center [657, 371] width 253 height 24
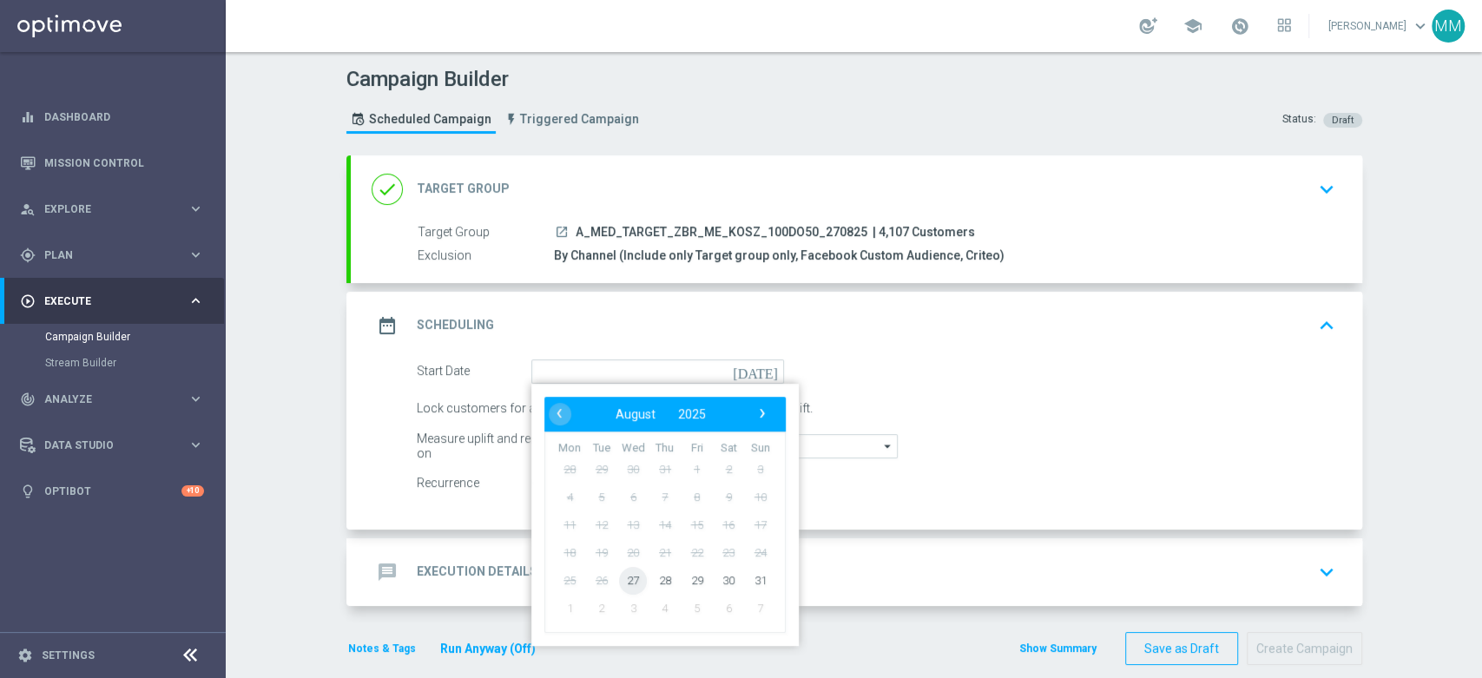
click at [632, 581] on span "27" at bounding box center [633, 580] width 28 height 28
type input "[DATE]"
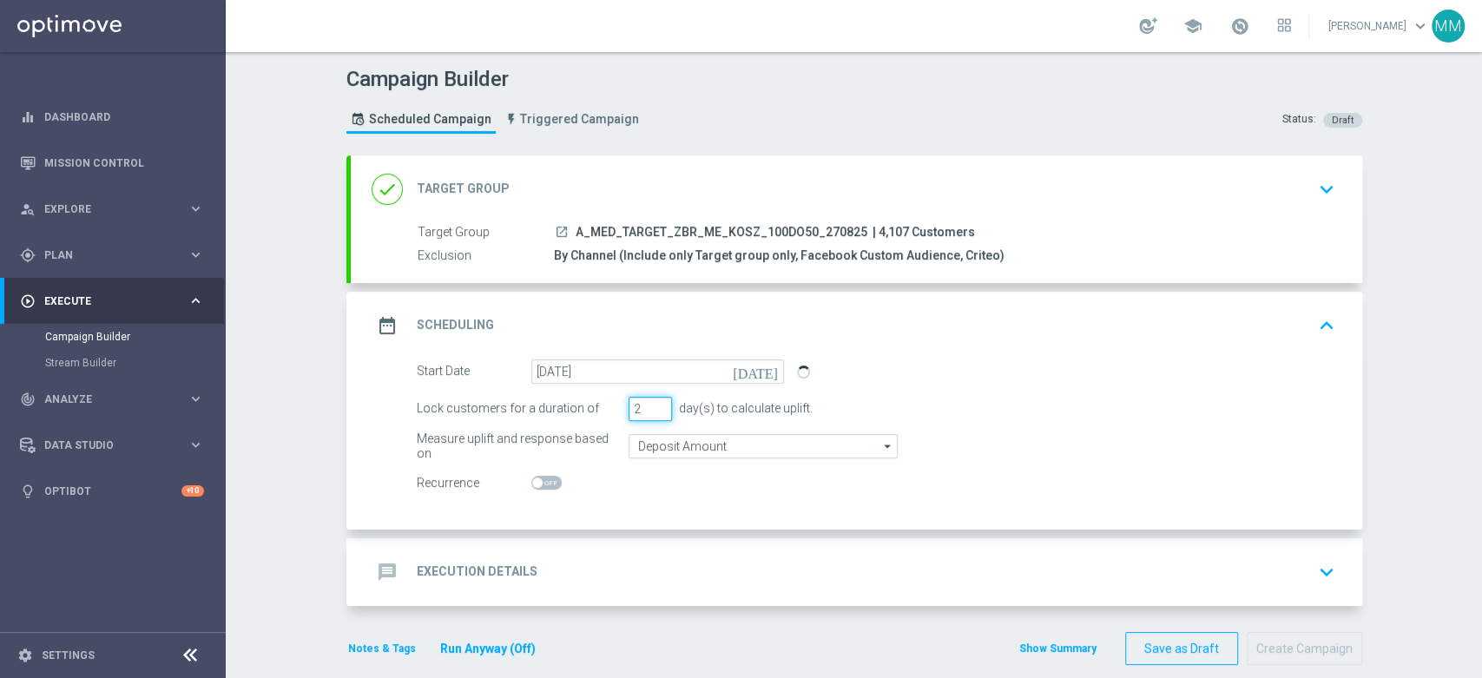
type input "2"
click at [651, 413] on input "2" at bounding box center [650, 409] width 43 height 24
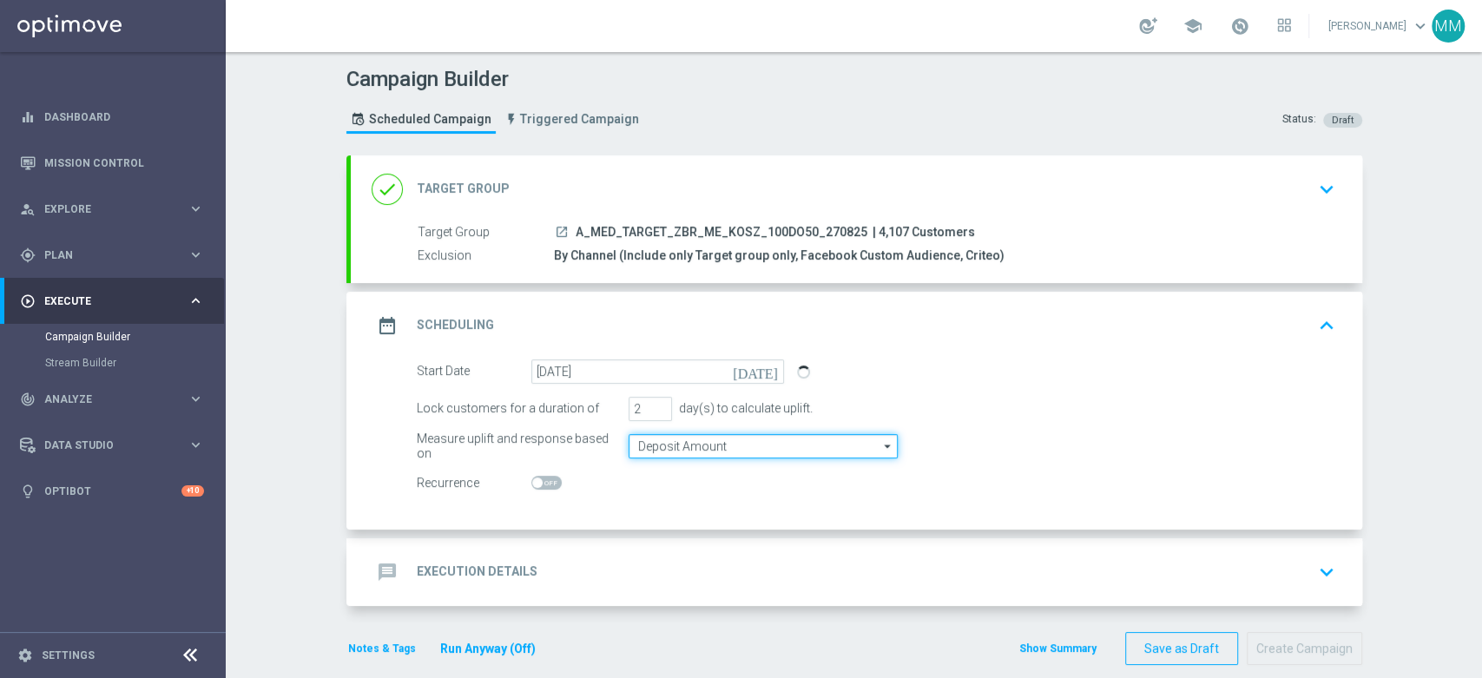
click at [651, 445] on input "Deposit Amount" at bounding box center [763, 446] width 269 height 24
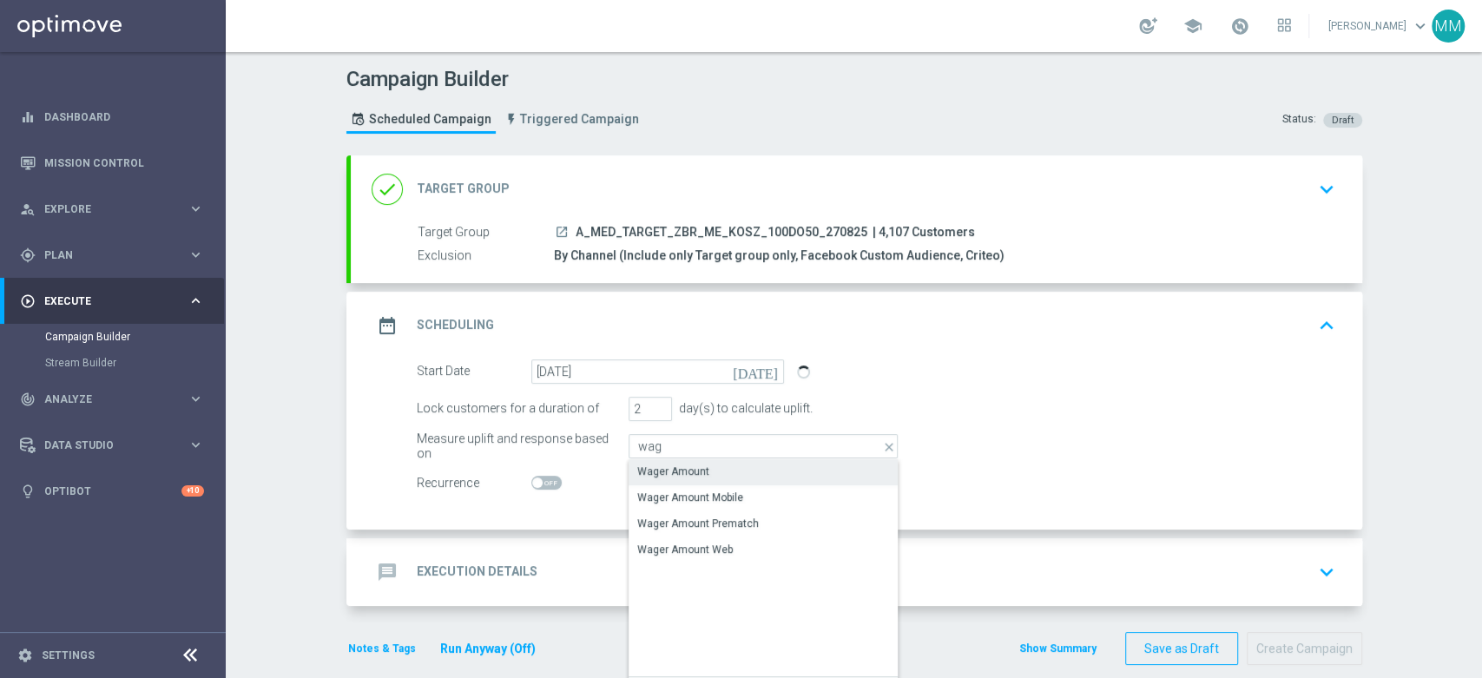
click at [656, 462] on div "Wager Amount" at bounding box center [763, 471] width 269 height 24
type input "Wager Amount"
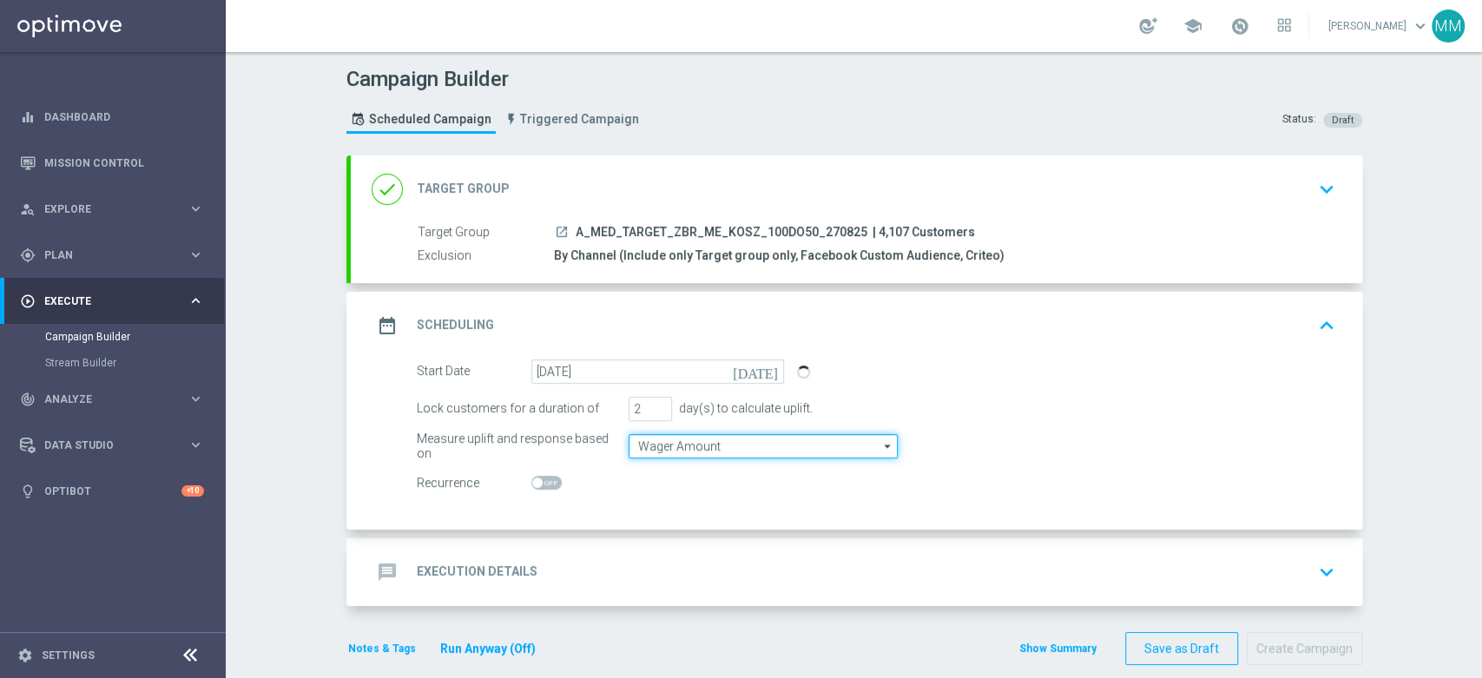
click at [660, 444] on input "Wager Amount" at bounding box center [763, 446] width 269 height 24
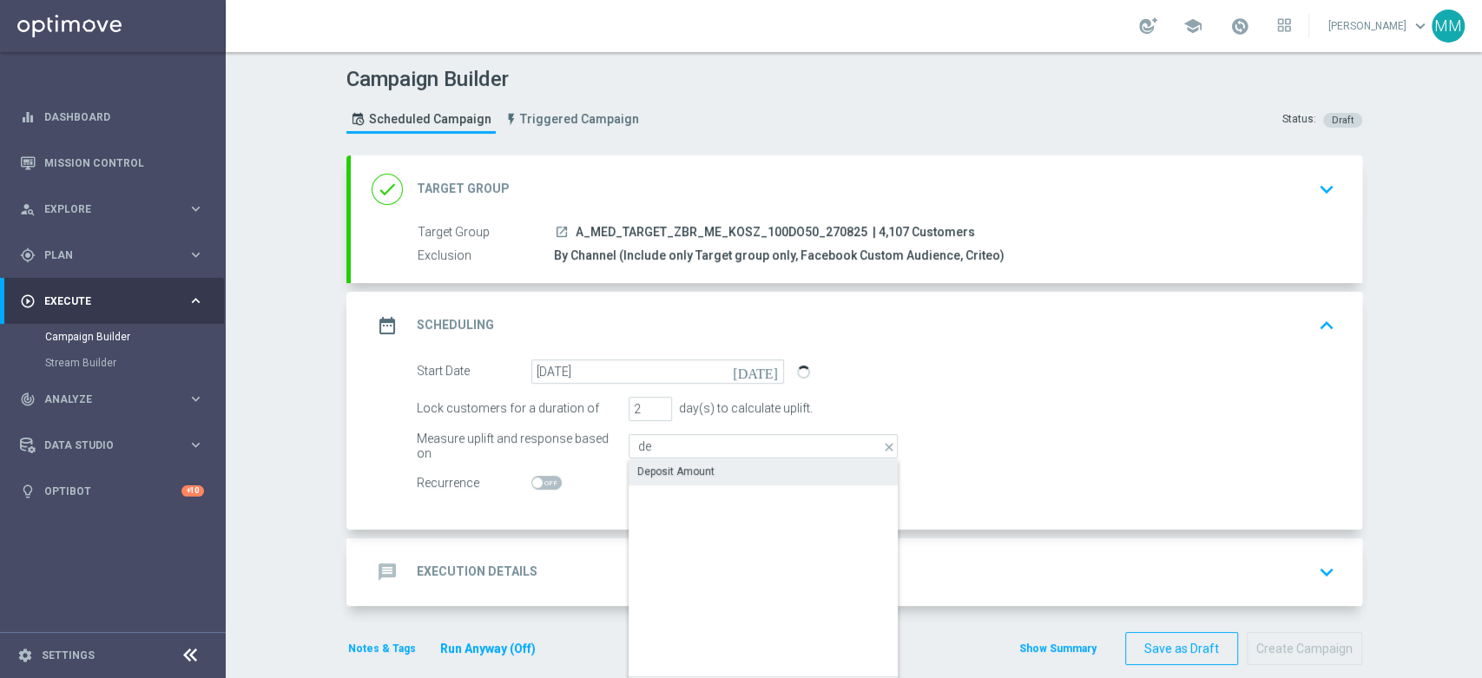
click at [656, 460] on div "Deposit Amount" at bounding box center [763, 471] width 269 height 24
type input "Deposit Amount"
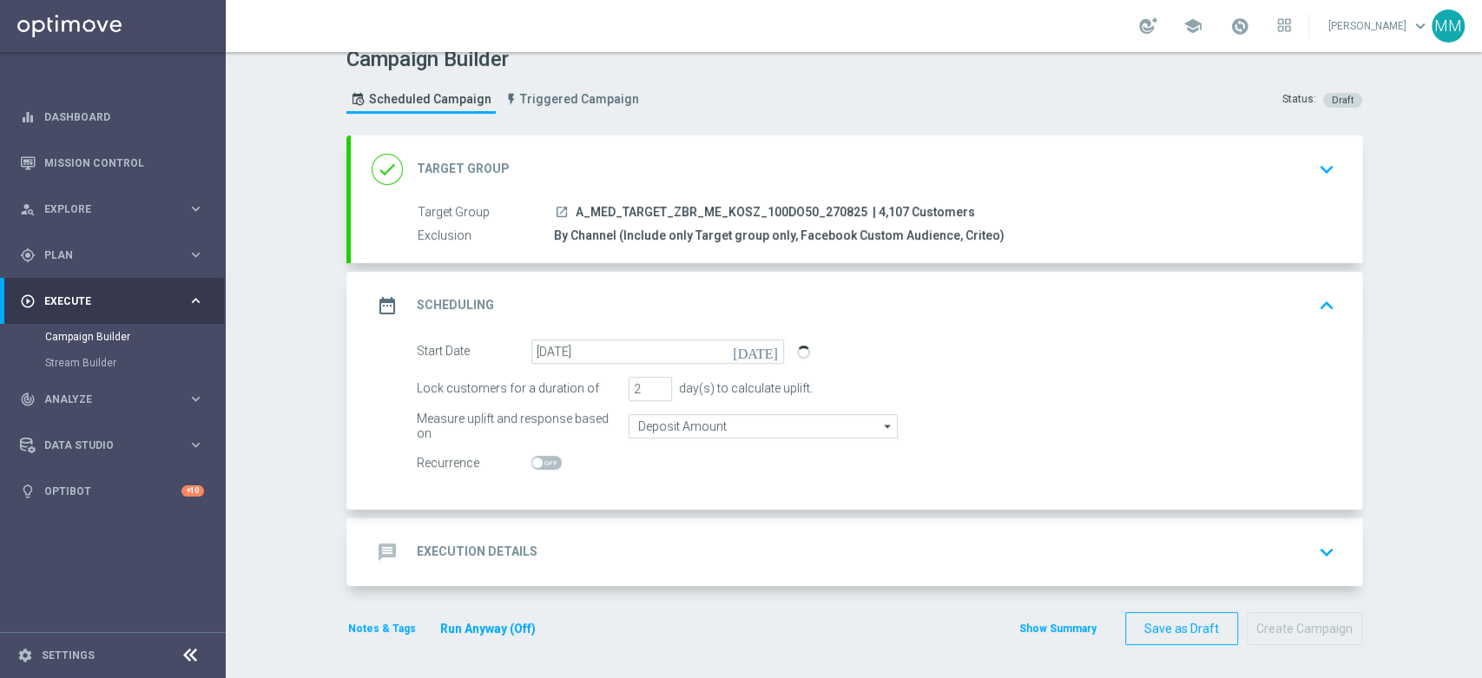
click at [603, 522] on div "message Execution Details keyboard_arrow_down" at bounding box center [856, 552] width 1011 height 68
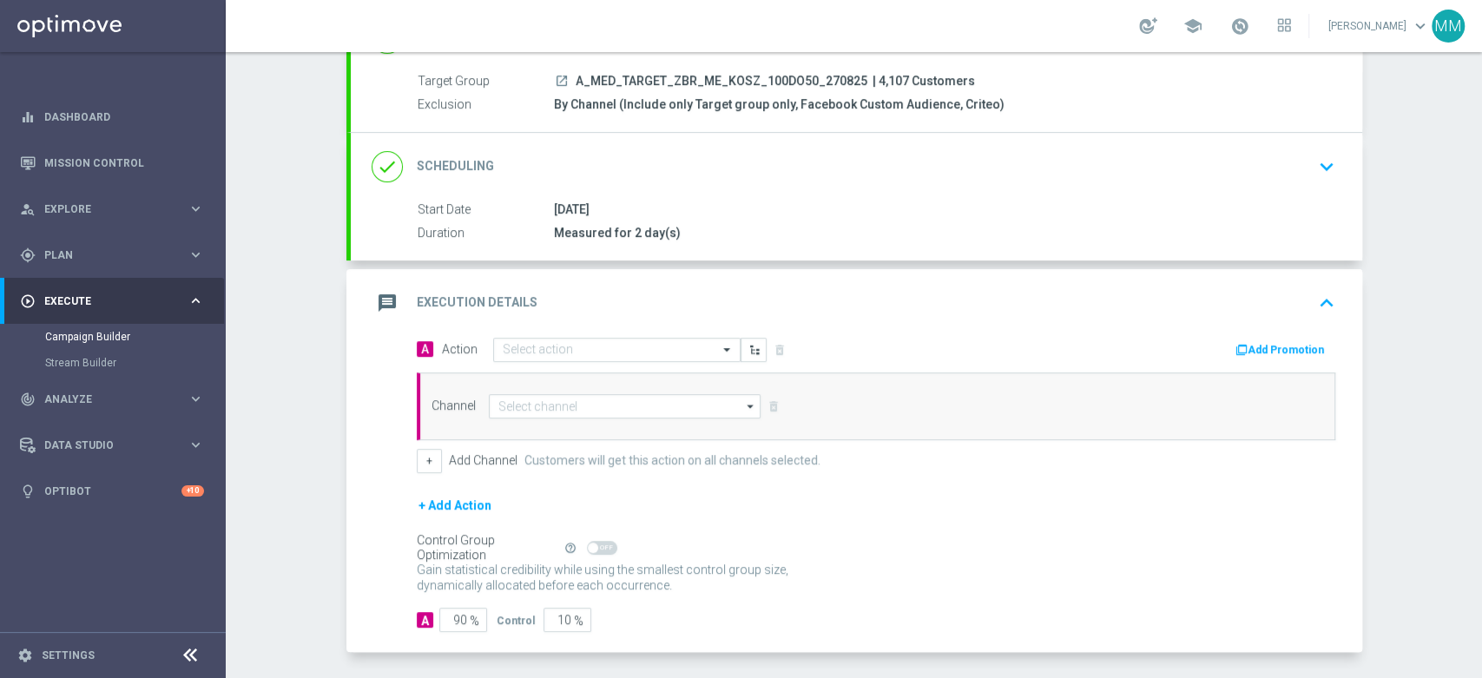
scroll to position [166, 0]
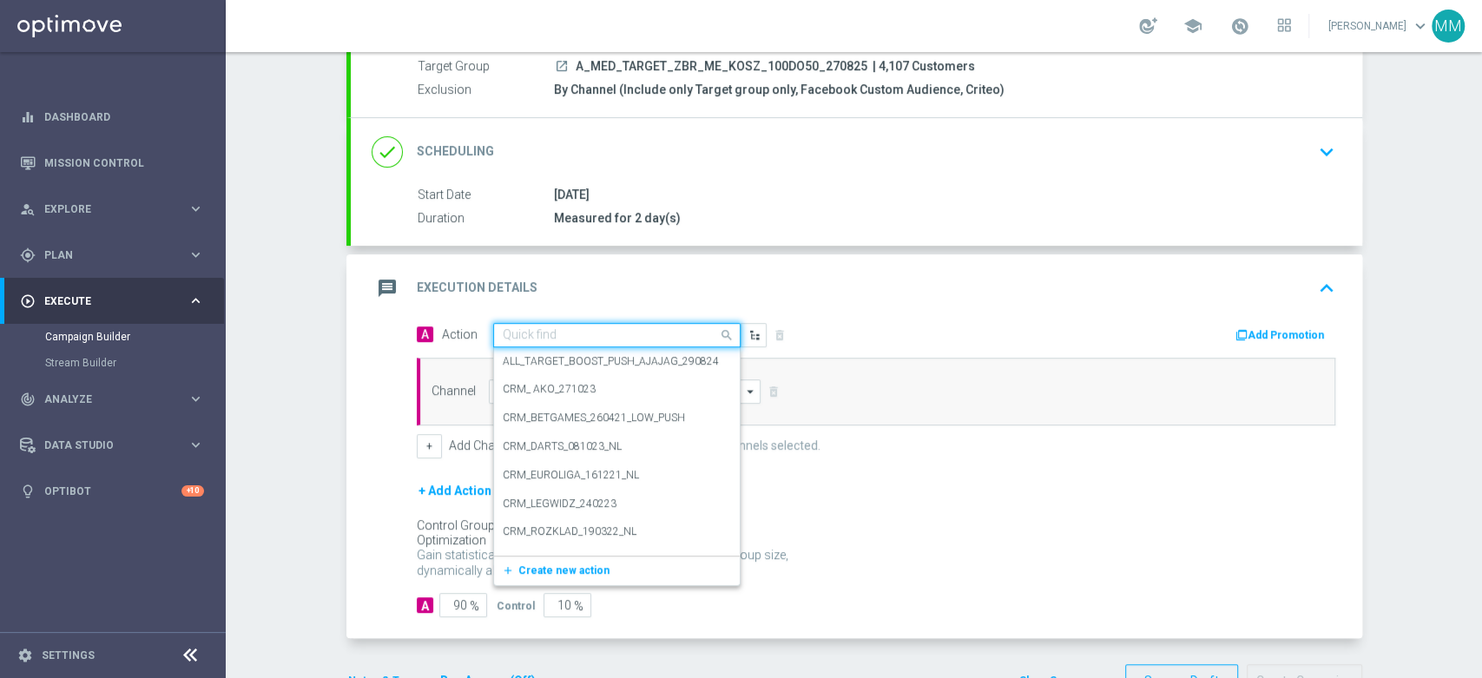
click at [564, 340] on input "text" at bounding box center [600, 335] width 194 height 15
click at [567, 578] on button "add_new Create new action" at bounding box center [614, 571] width 240 height 20
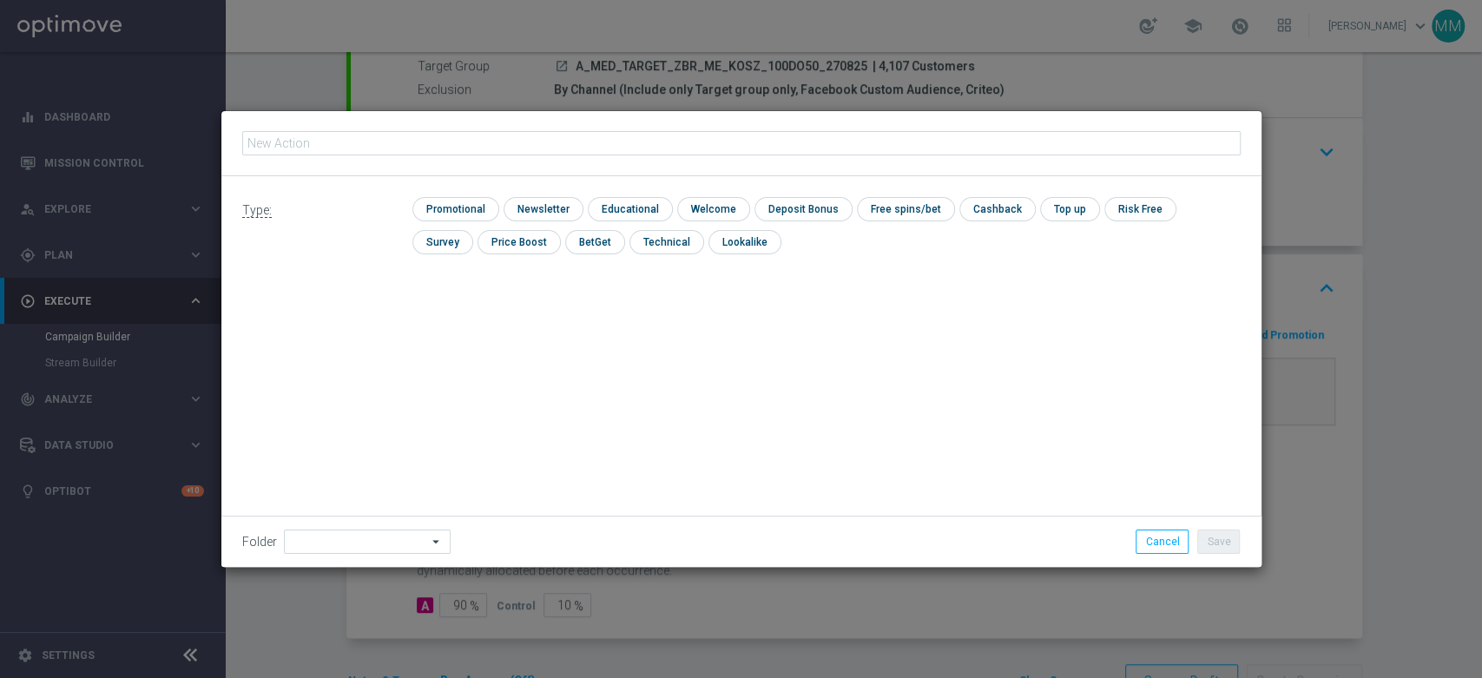
type input "A_MED_TARGET_ZBR_ME_KOSZ_100DO50_270825"
click at [440, 210] on input "checkbox" at bounding box center [453, 208] width 82 height 23
checkbox input "true"
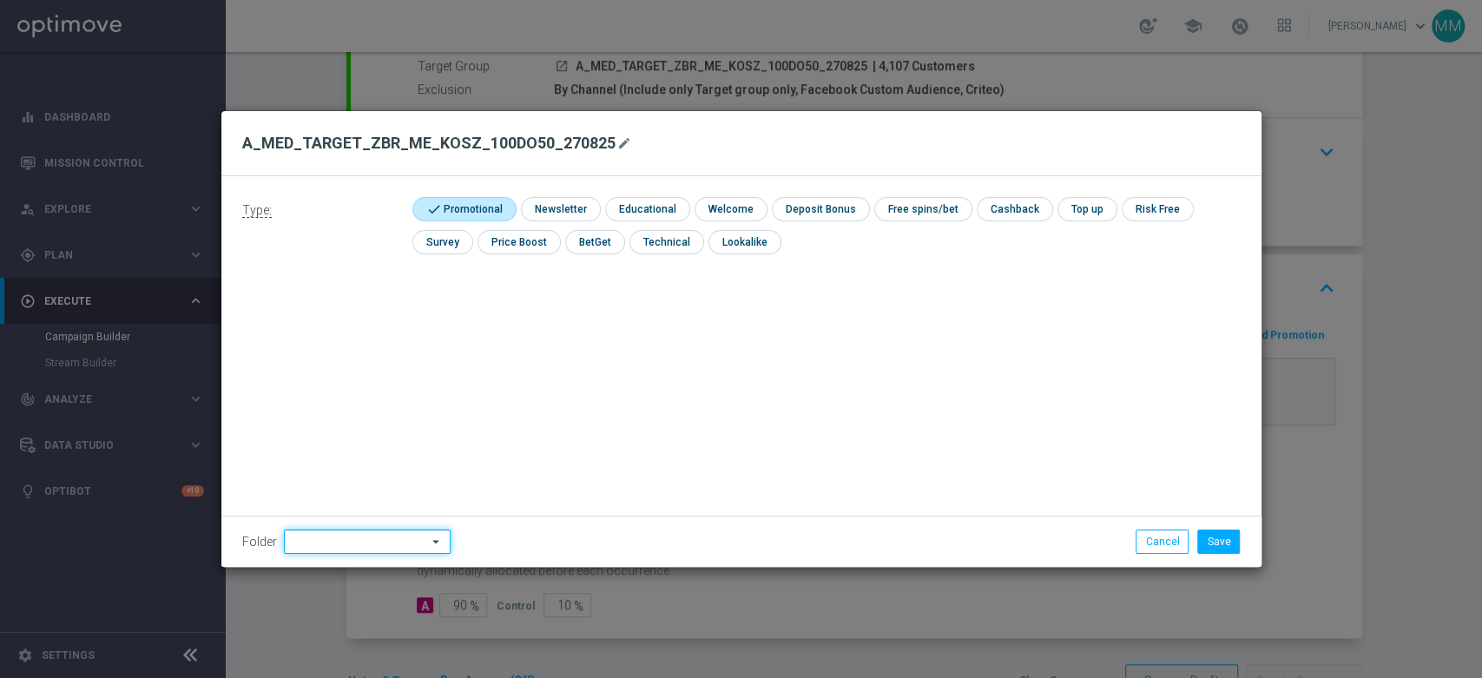
drag, startPoint x: 366, startPoint y: 535, endPoint x: 364, endPoint y: 501, distance: 33.9
click at [366, 537] on input at bounding box center [367, 542] width 167 height 24
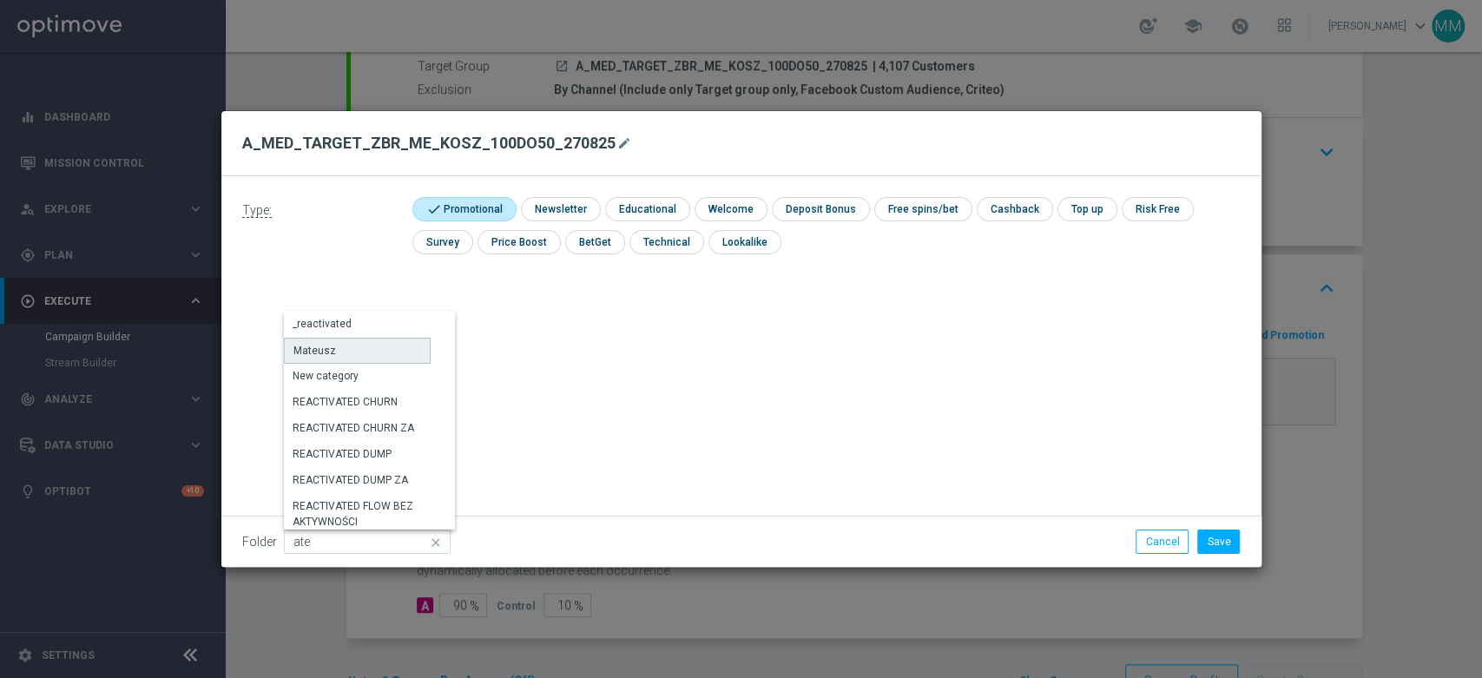
click at [353, 352] on div "Mateusz" at bounding box center [357, 351] width 147 height 26
type input "Mateusz"
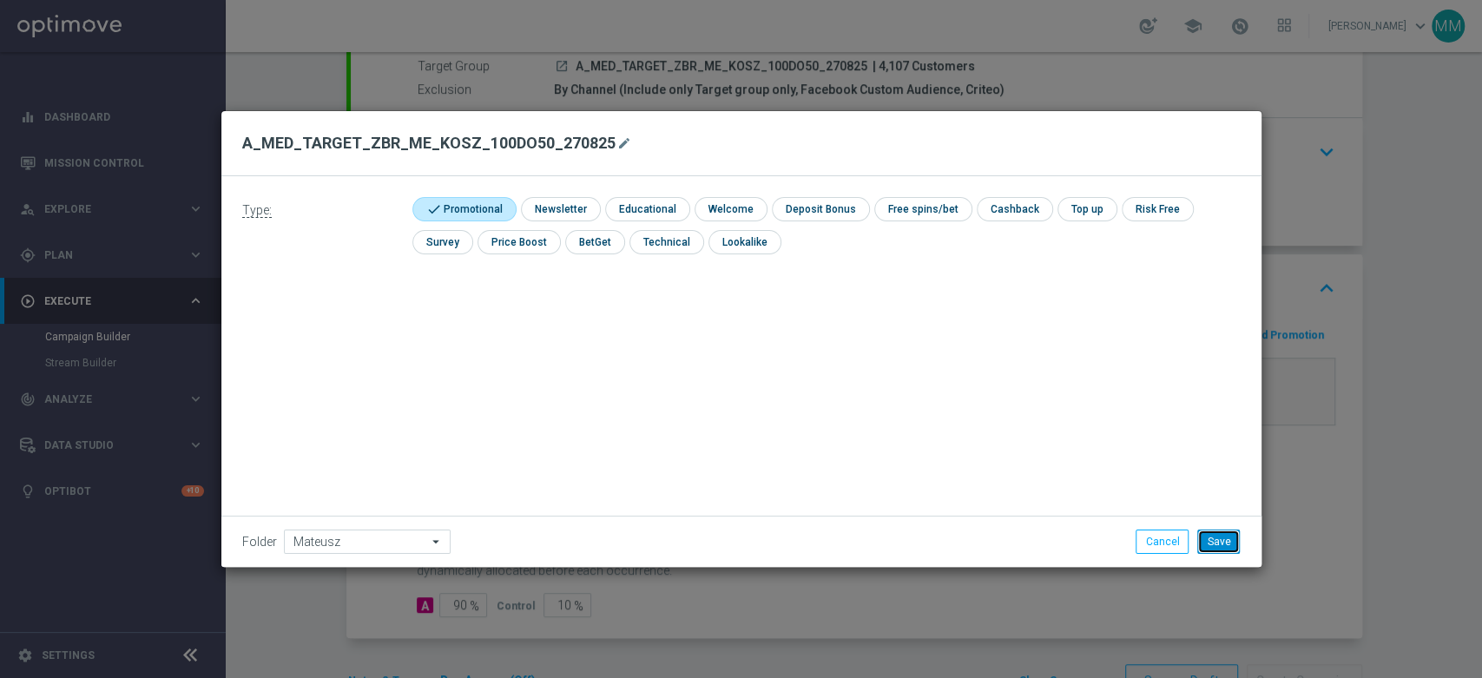
click at [1202, 540] on button "Save" at bounding box center [1218, 542] width 43 height 24
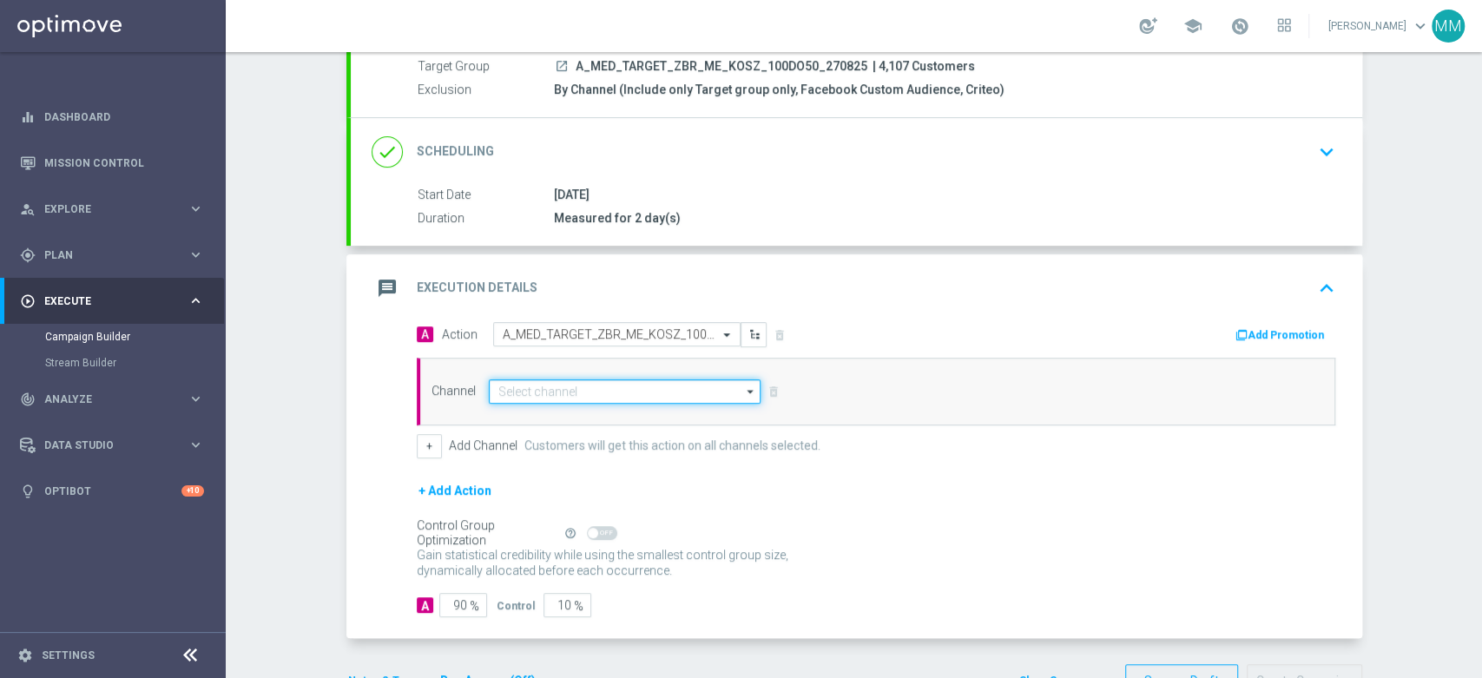
click at [588, 385] on input at bounding box center [625, 391] width 273 height 24
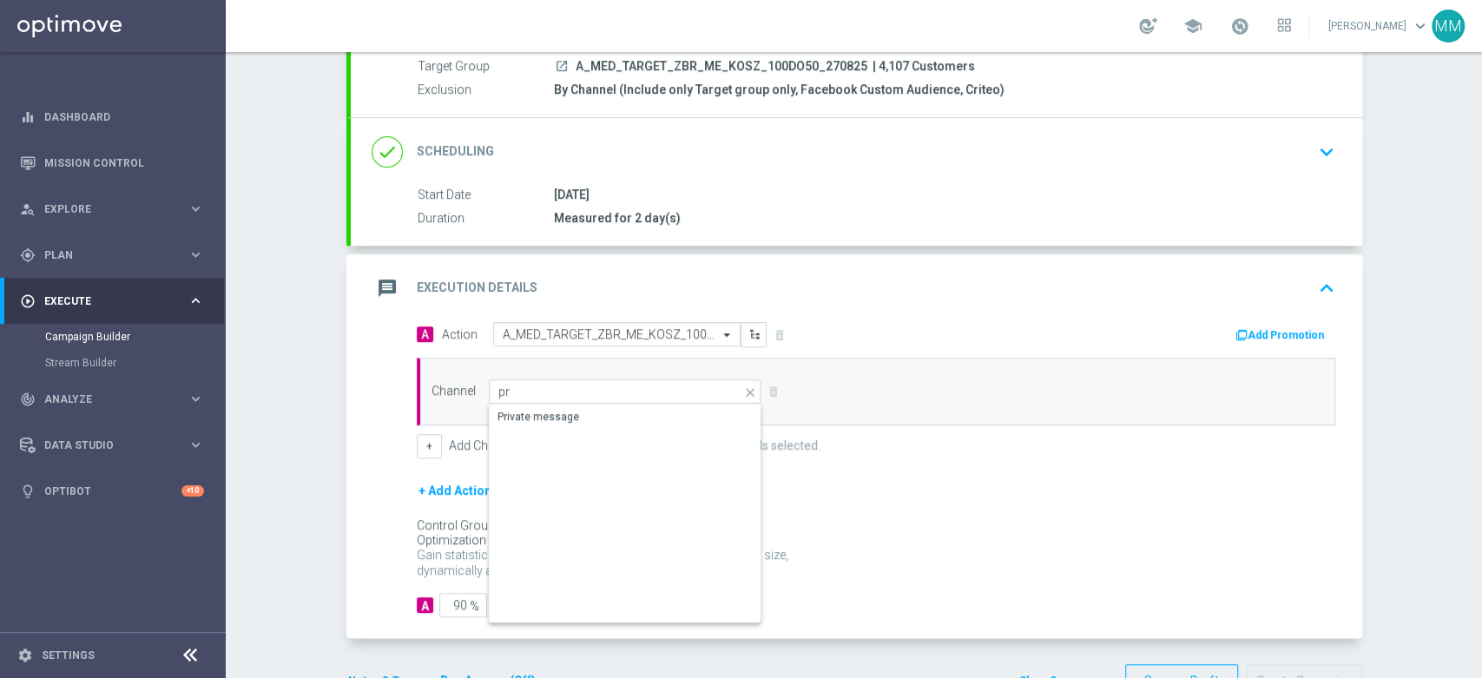
click at [570, 427] on div "Private message" at bounding box center [625, 418] width 273 height 26
click at [647, 422] on div "Private message" at bounding box center [625, 418] width 273 height 26
type input "Private message"
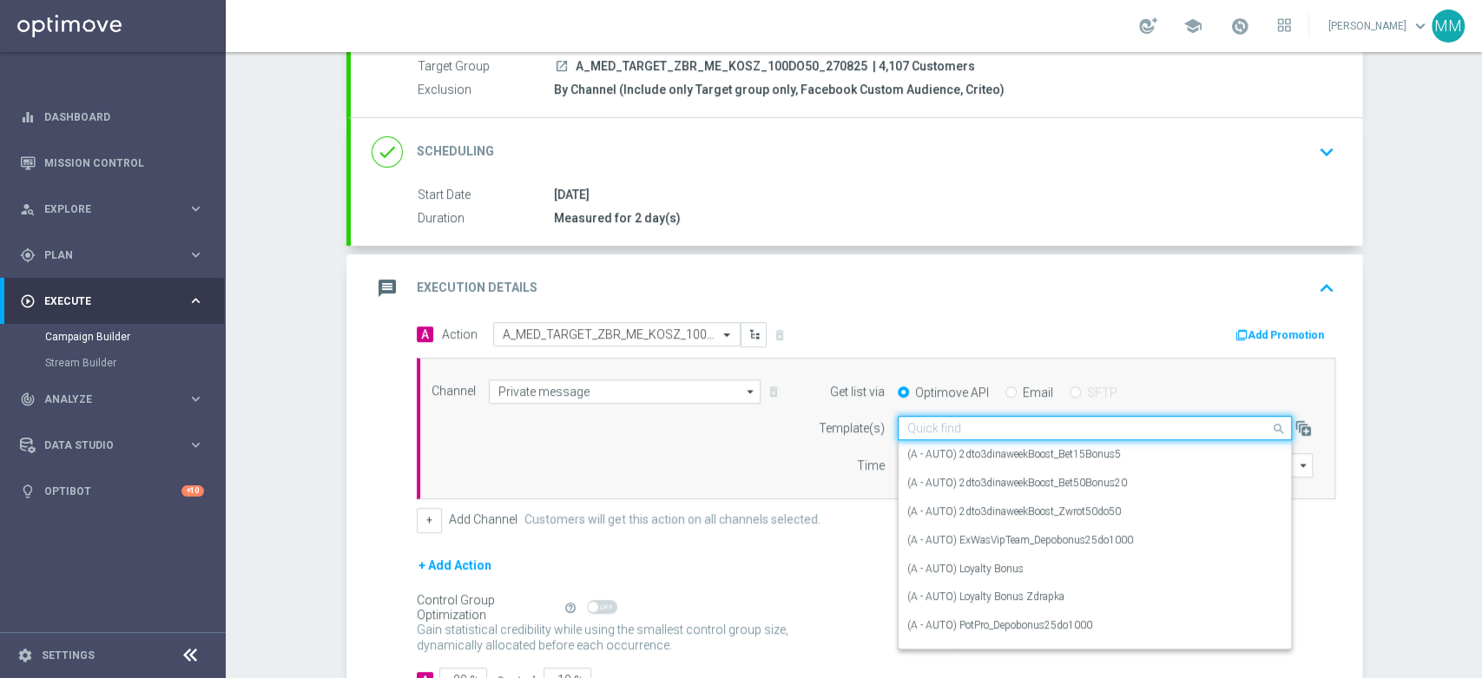
click at [1011, 421] on input "text" at bounding box center [1077, 428] width 340 height 15
paste input "A_MED_TARGET_ZBR_ME_KOSZ_100DO50_270825"
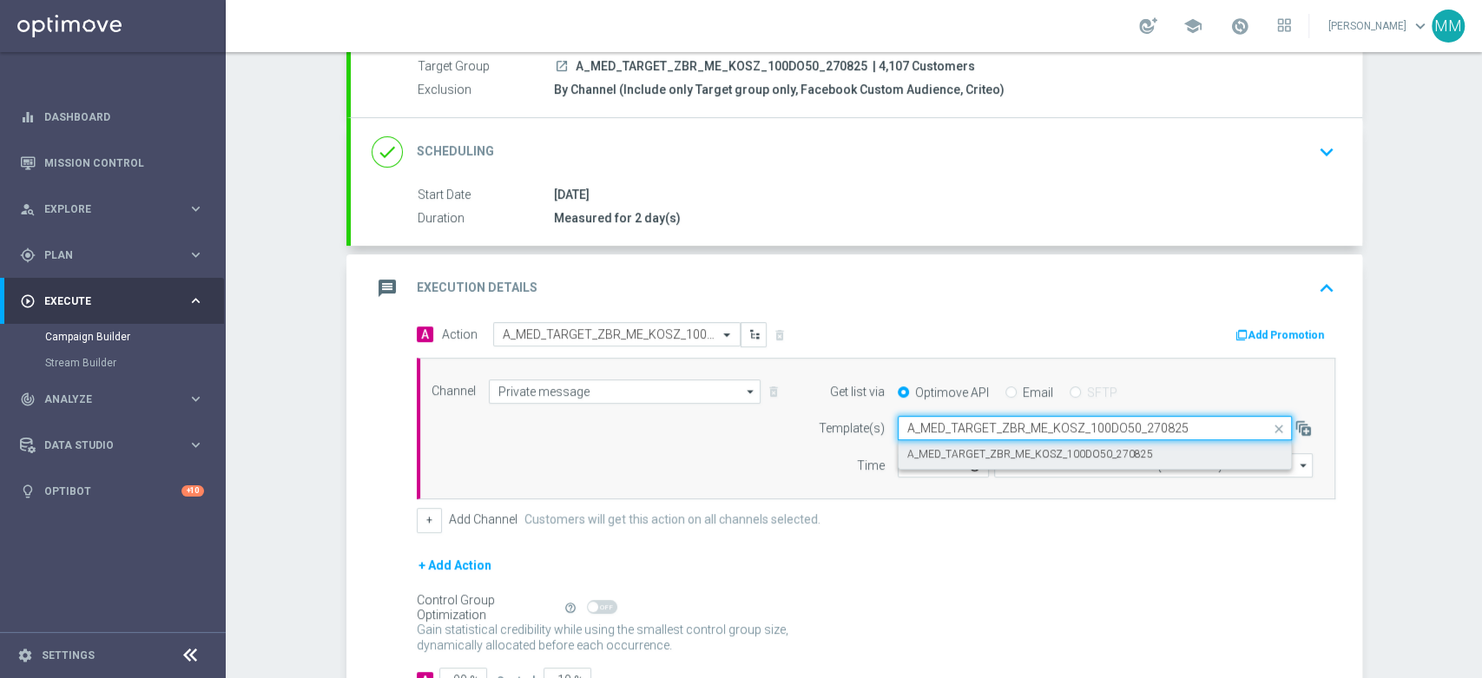
click at [970, 444] on div "A_MED_TARGET_ZBR_ME_KOSZ_100DO50_270825" at bounding box center [1094, 454] width 375 height 29
type input "A_MED_TARGET_ZBR_ME_KOSZ_100DO50_270825"
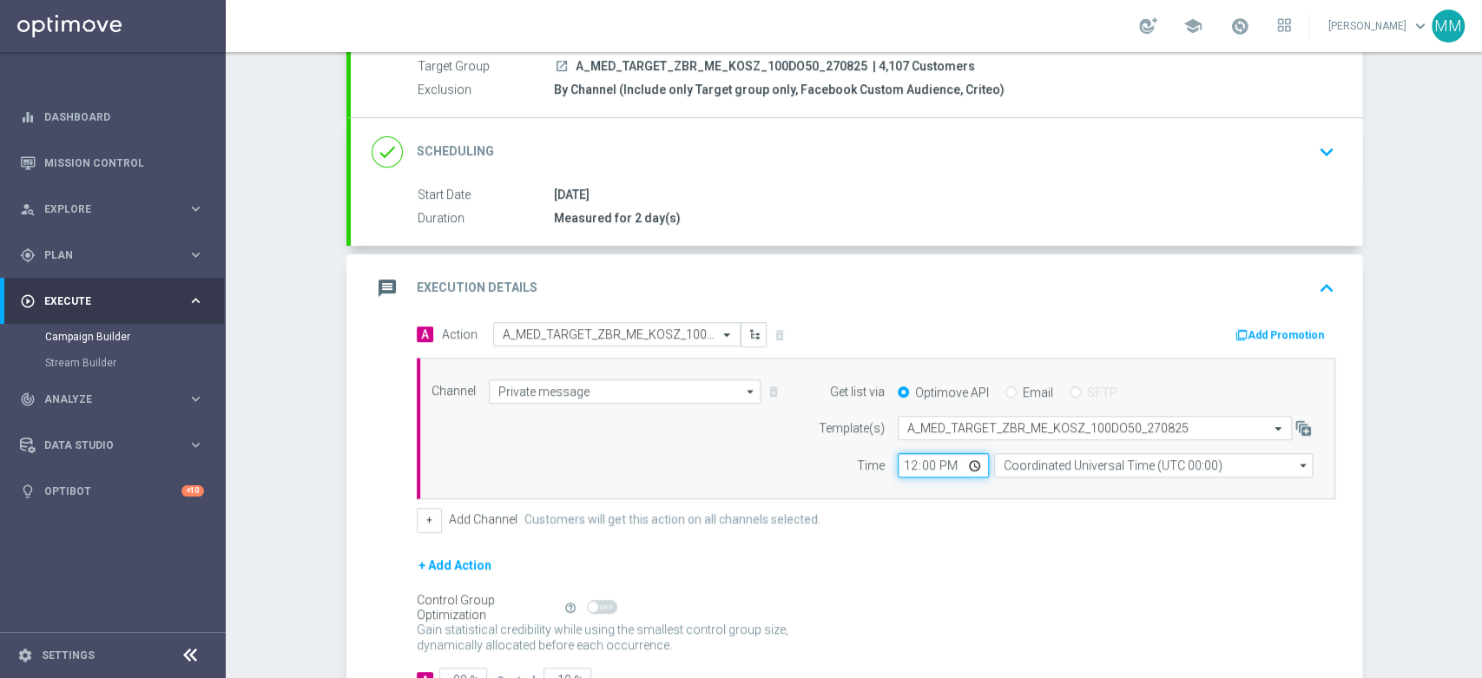
click at [898, 461] on input "12:00" at bounding box center [943, 465] width 91 height 24
type input "15:06"
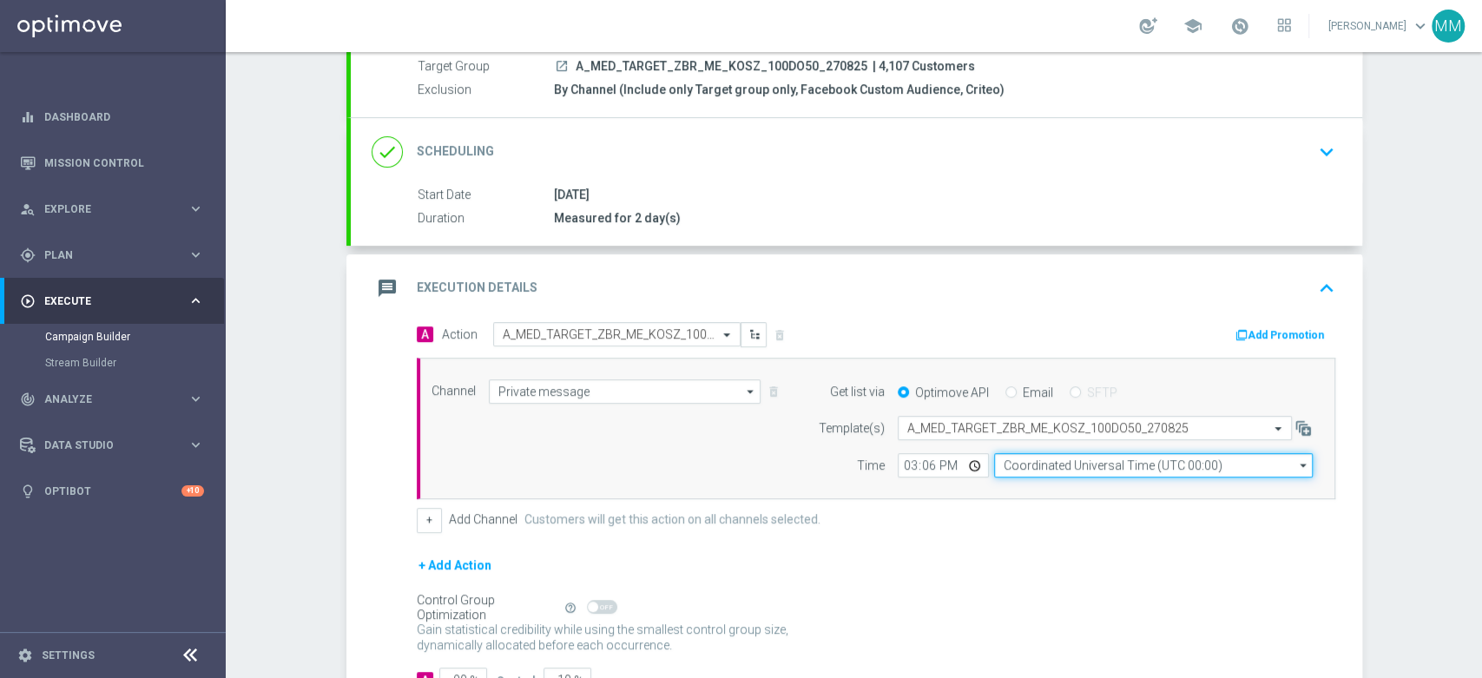
click at [1004, 458] on input "Coordinated Universal Time (UTC 00:00)" at bounding box center [1153, 465] width 319 height 24
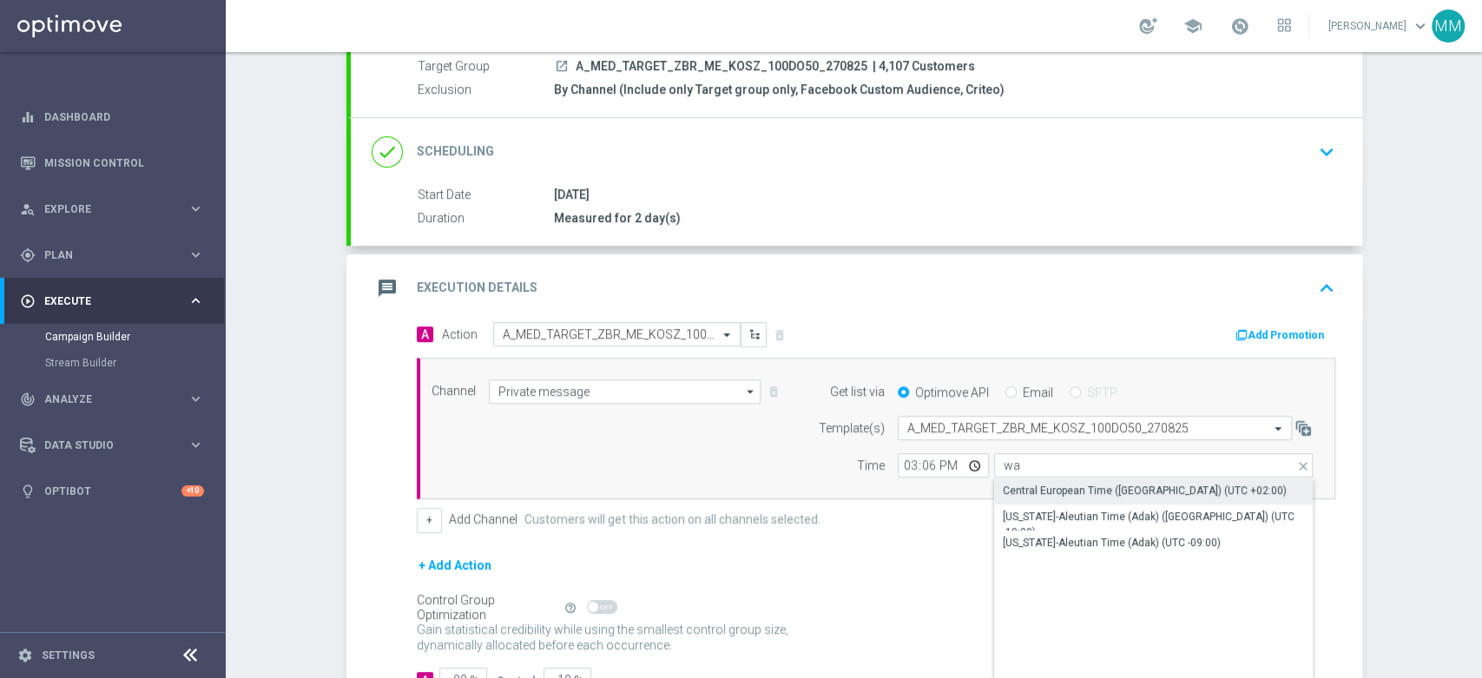
click at [1016, 490] on div "Central European Time ([GEOGRAPHIC_DATA]) (UTC +02:00)" at bounding box center [1145, 491] width 284 height 16
type input "Central European Time ([GEOGRAPHIC_DATA]) (UTC +02:00)"
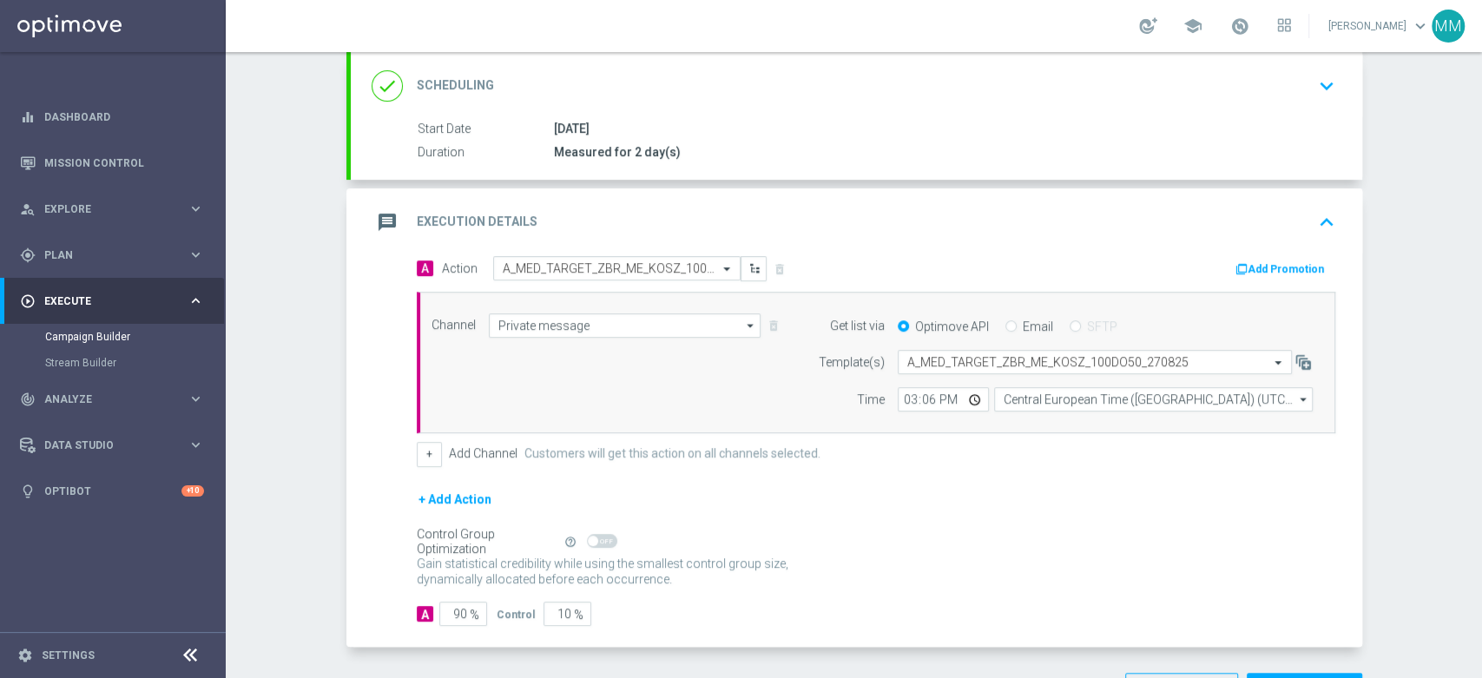
scroll to position [292, 0]
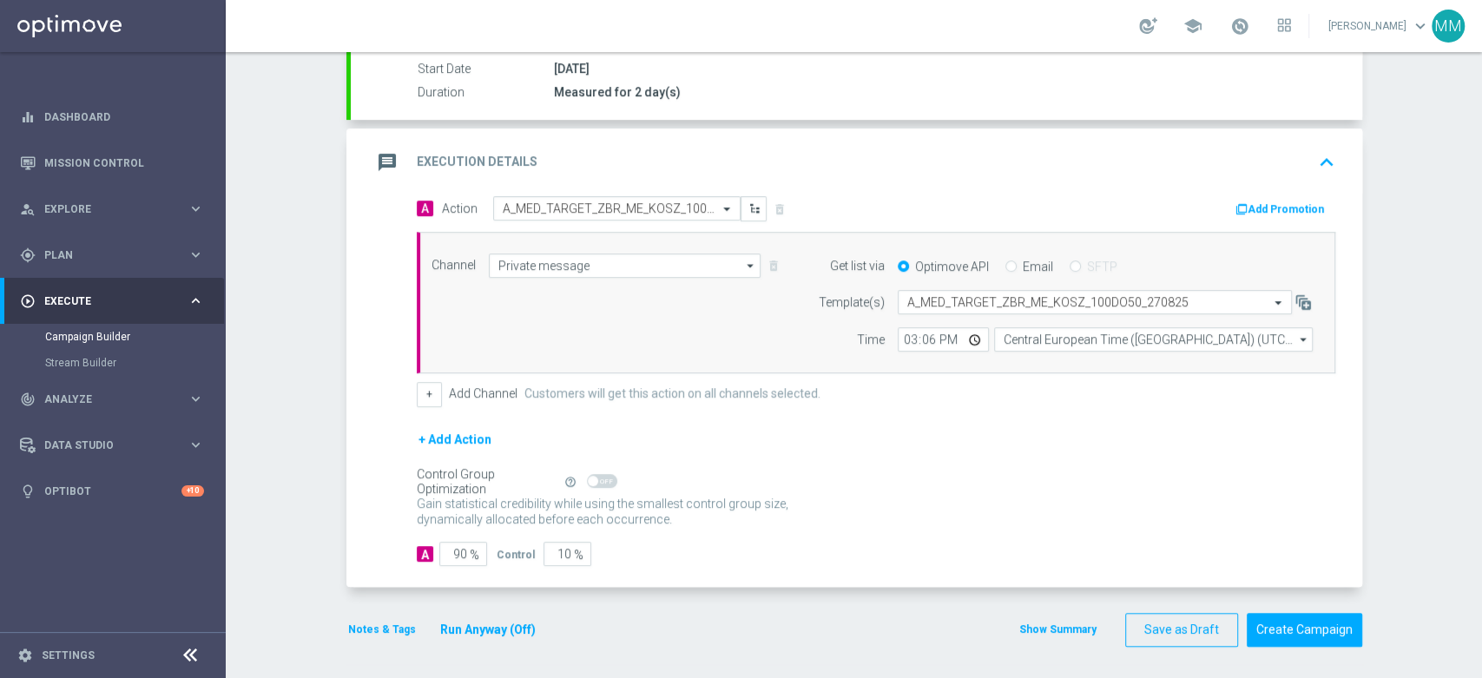
click at [394, 620] on button "Notes & Tags" at bounding box center [381, 629] width 71 height 19
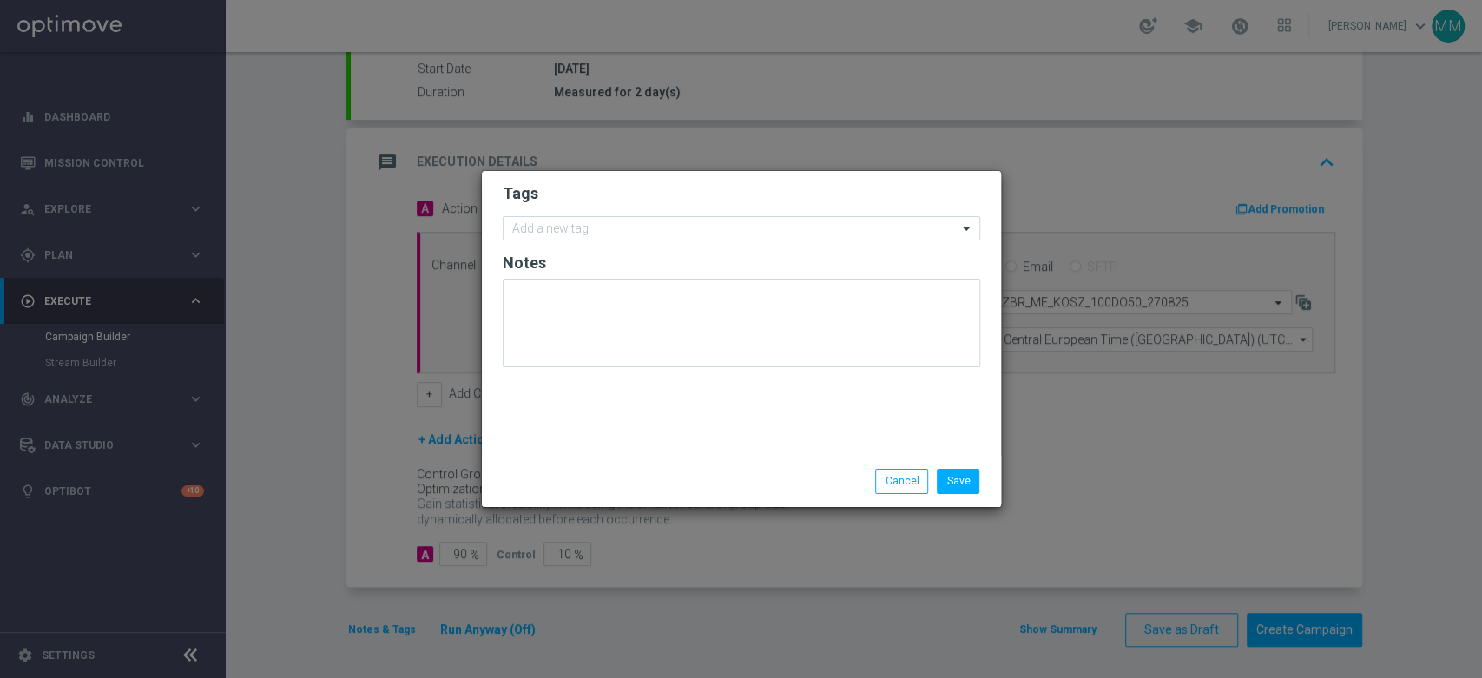
click at [597, 247] on form "Tags Add a new tag Notes" at bounding box center [742, 279] width 478 height 201
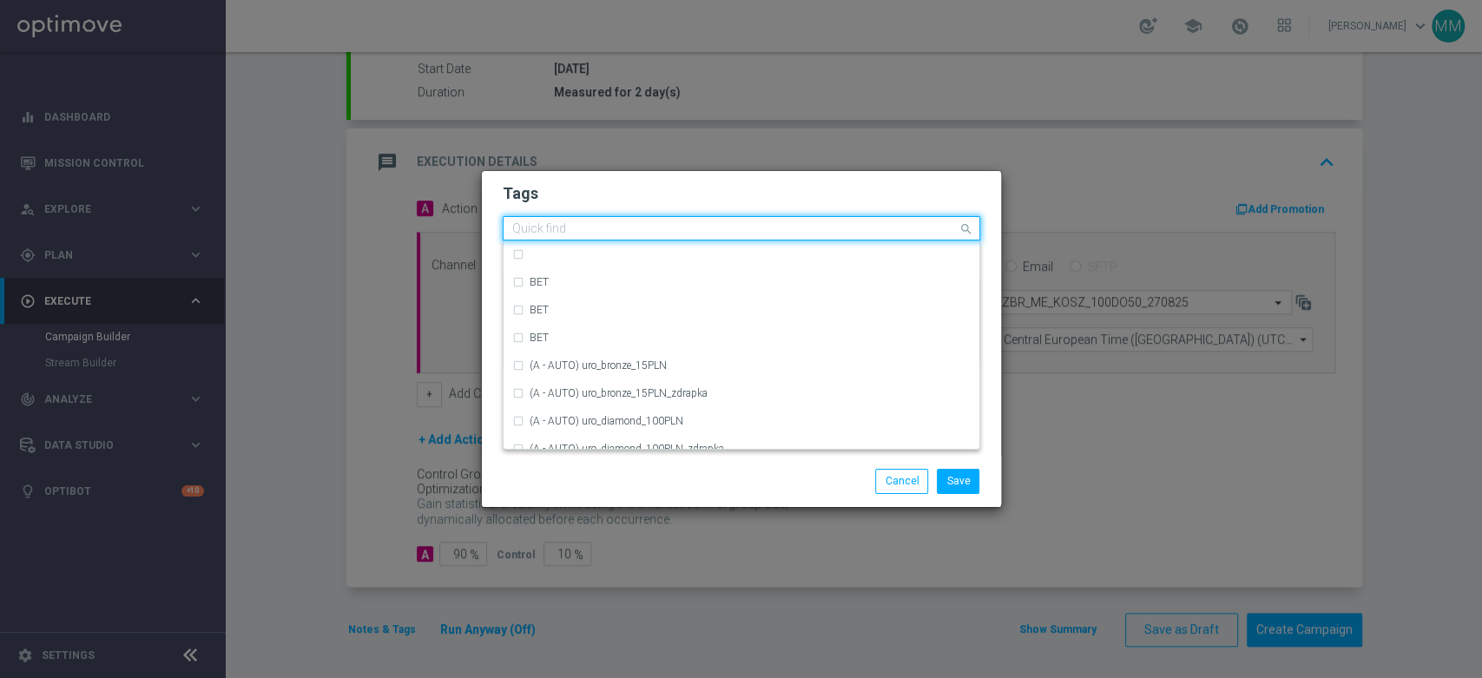
click at [600, 232] on input "text" at bounding box center [734, 229] width 445 height 15
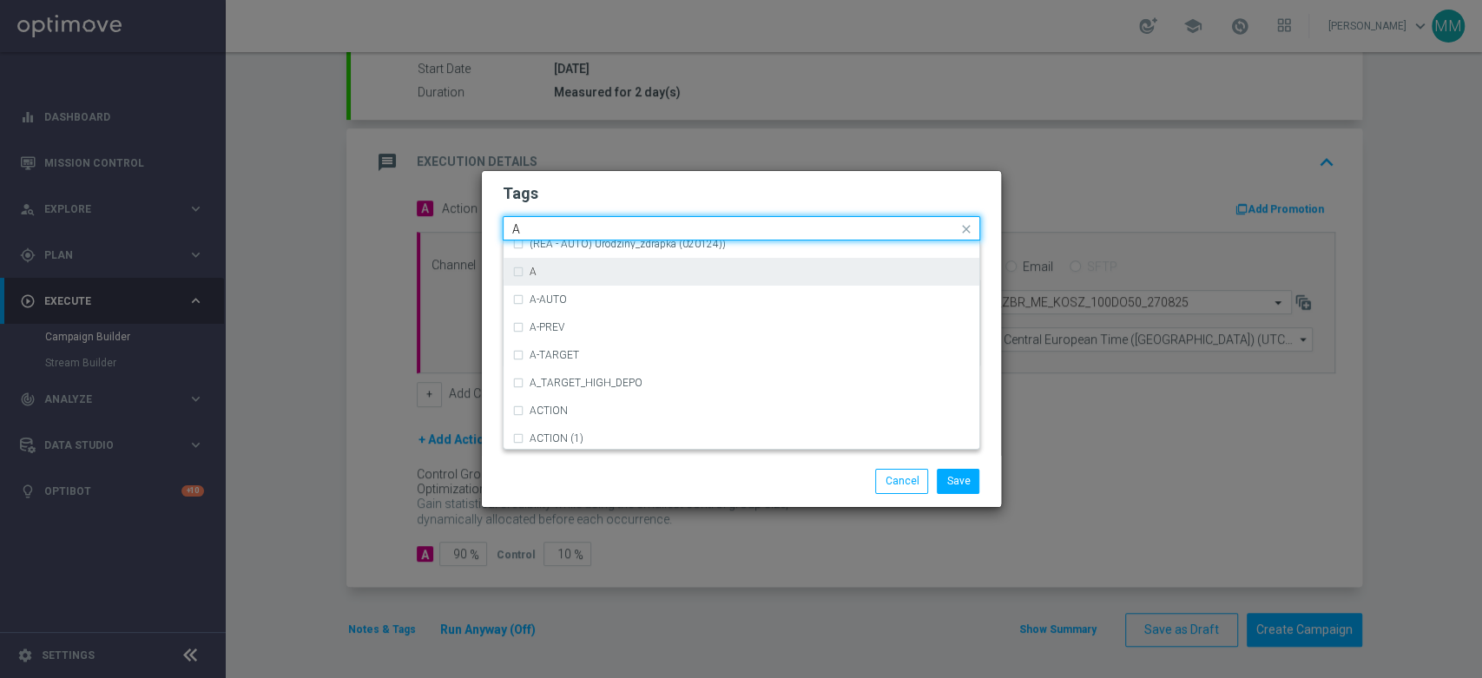
click at [576, 269] on div "A" at bounding box center [750, 272] width 441 height 10
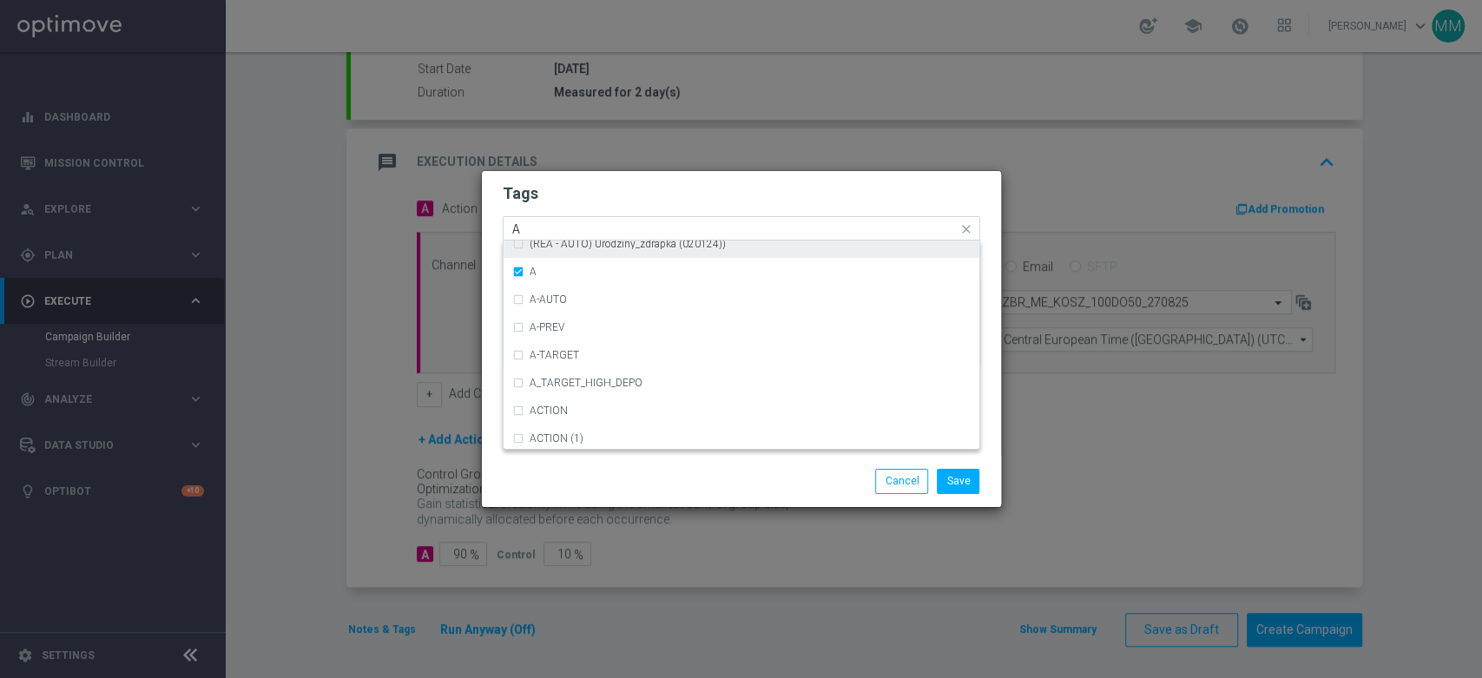
click at [567, 232] on input "A" at bounding box center [734, 229] width 445 height 15
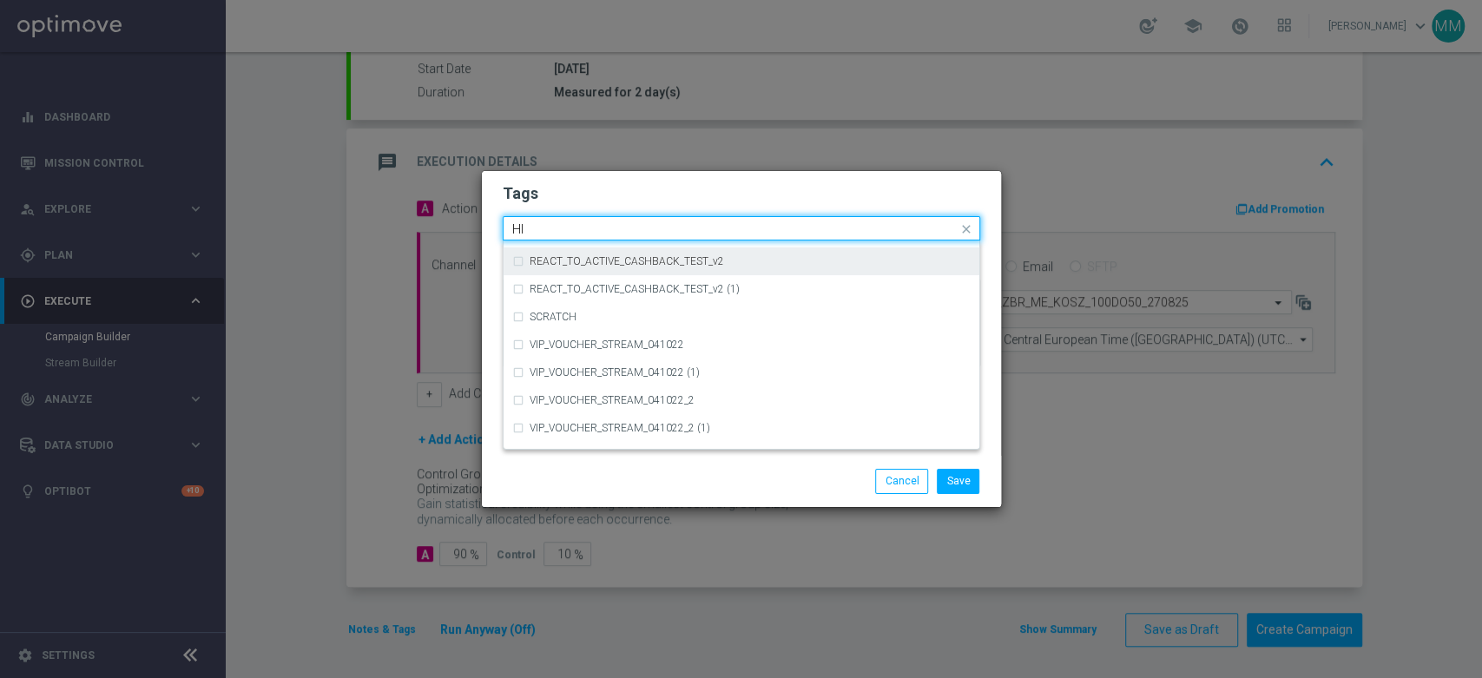
scroll to position [0, 0]
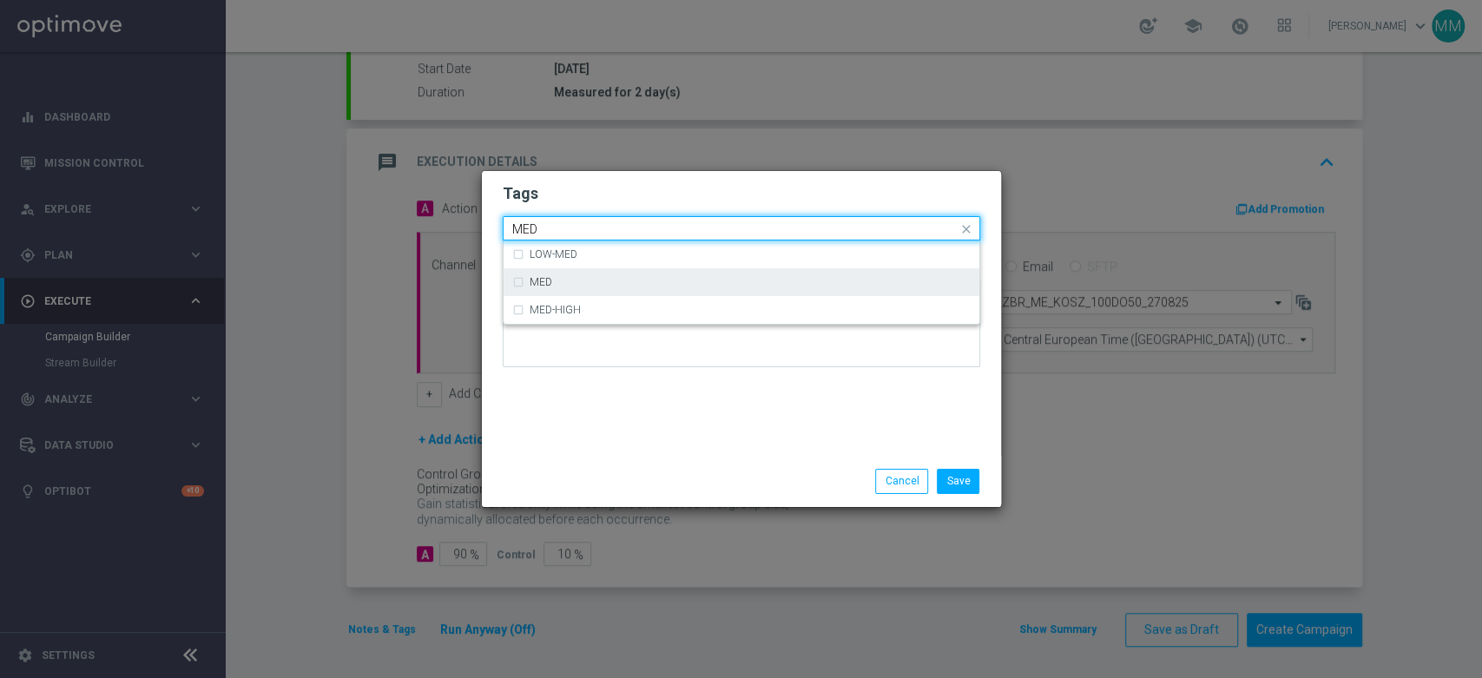
click at [575, 287] on div "MED" at bounding box center [750, 282] width 441 height 10
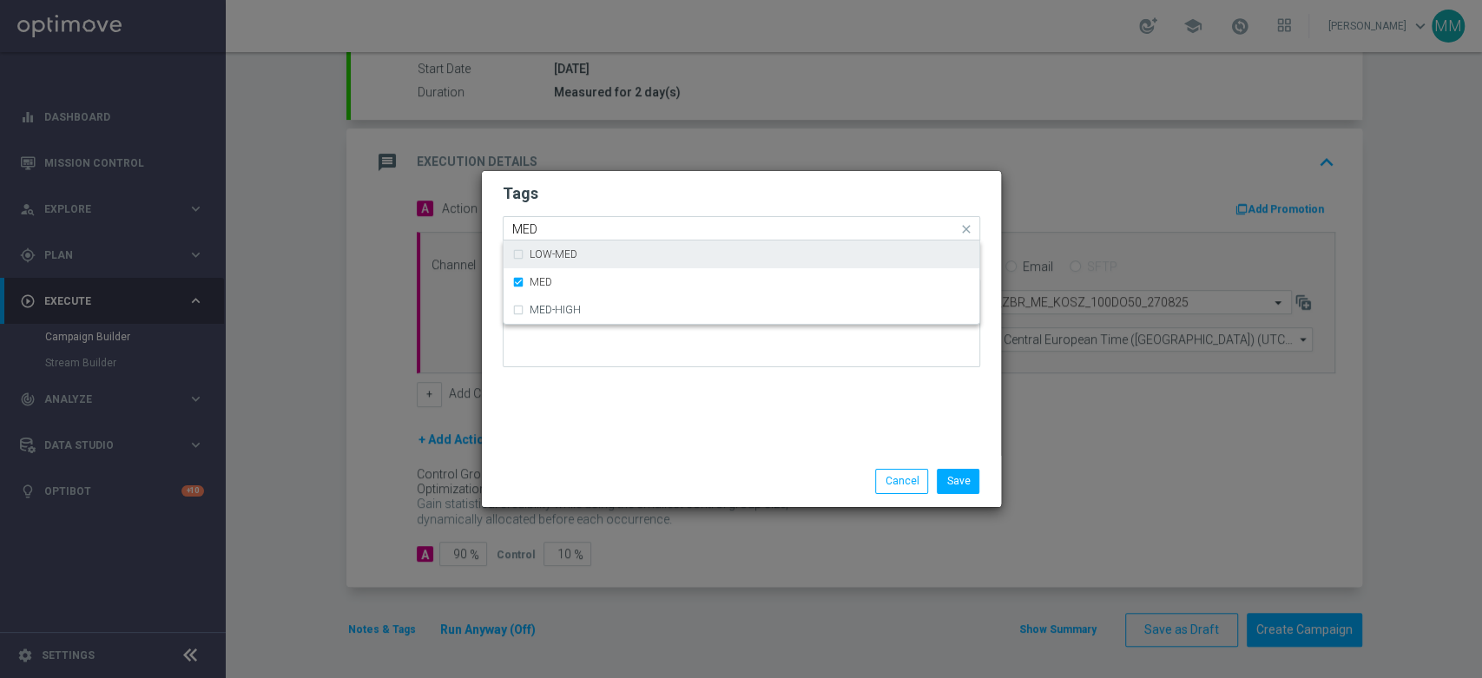
click at [557, 226] on input "MED" at bounding box center [734, 229] width 445 height 15
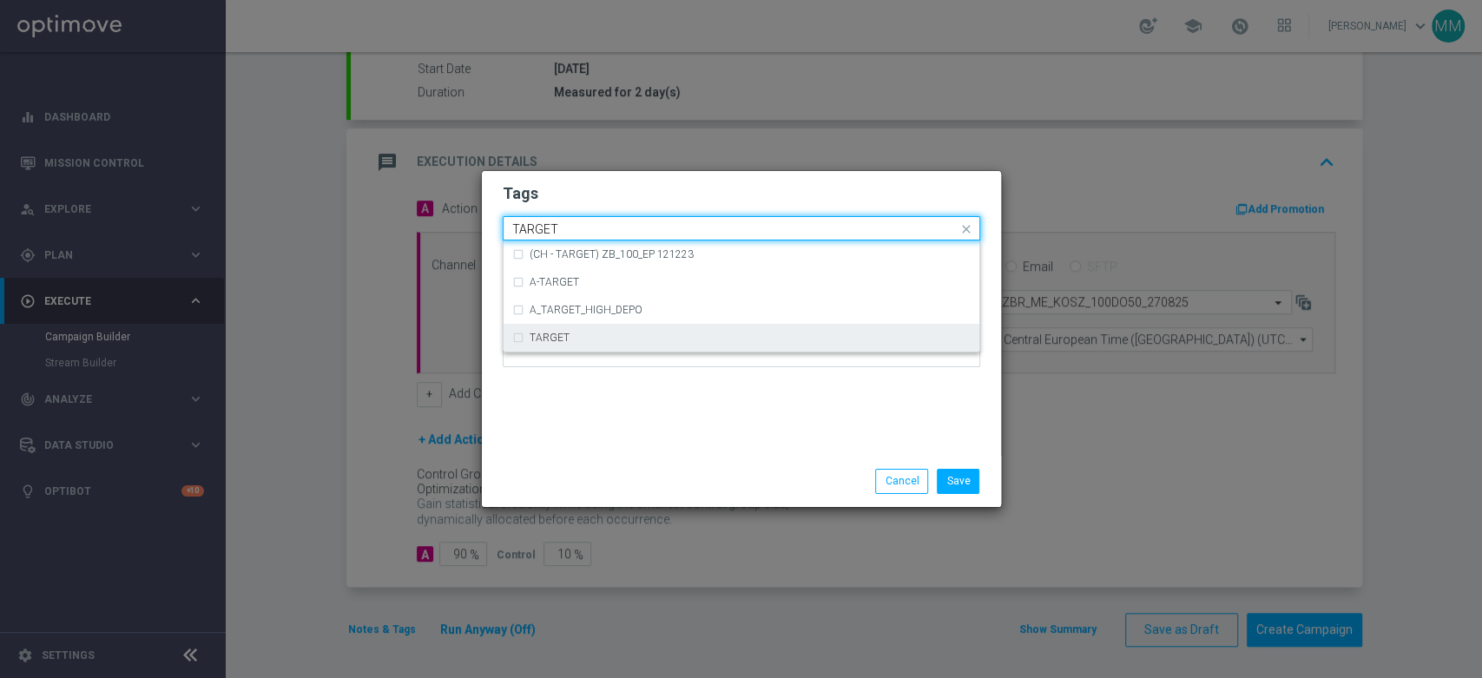
click at [583, 334] on div "TARGET" at bounding box center [750, 338] width 441 height 10
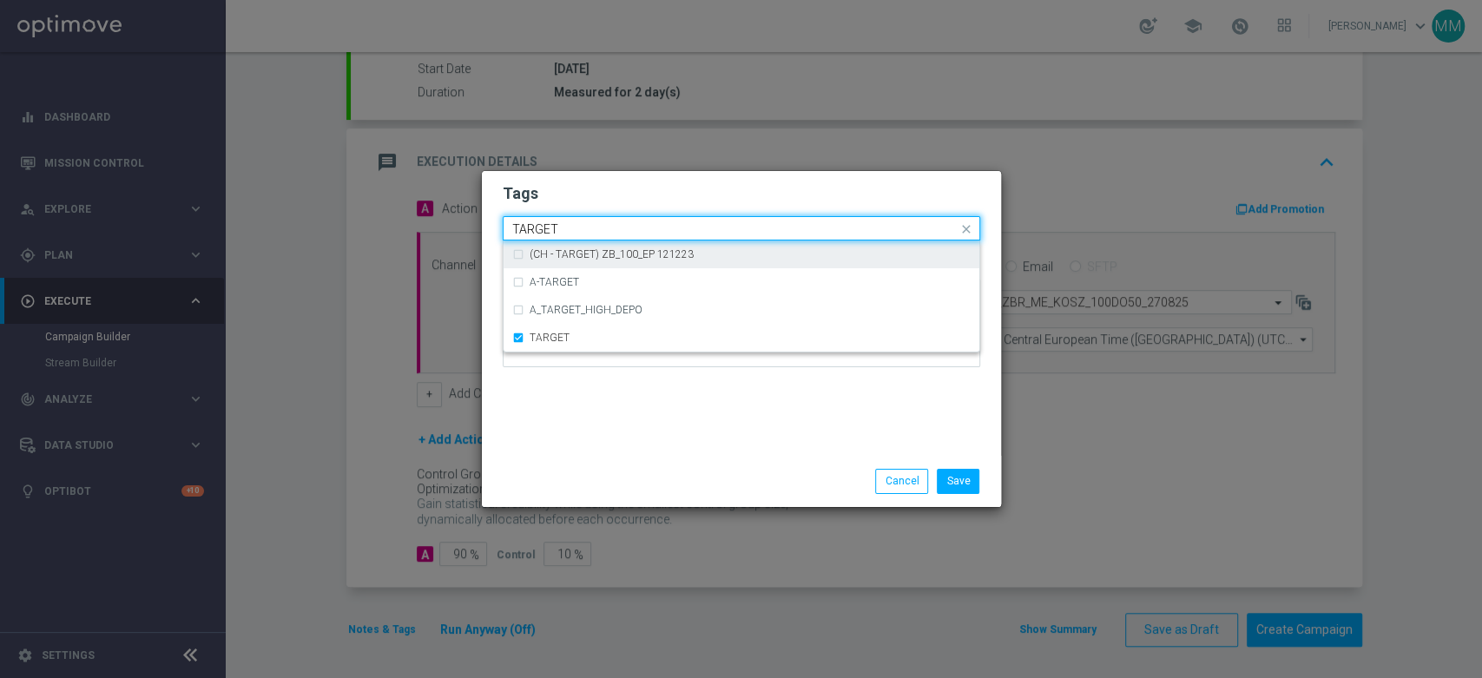
click at [552, 234] on input "TARGET" at bounding box center [734, 229] width 445 height 15
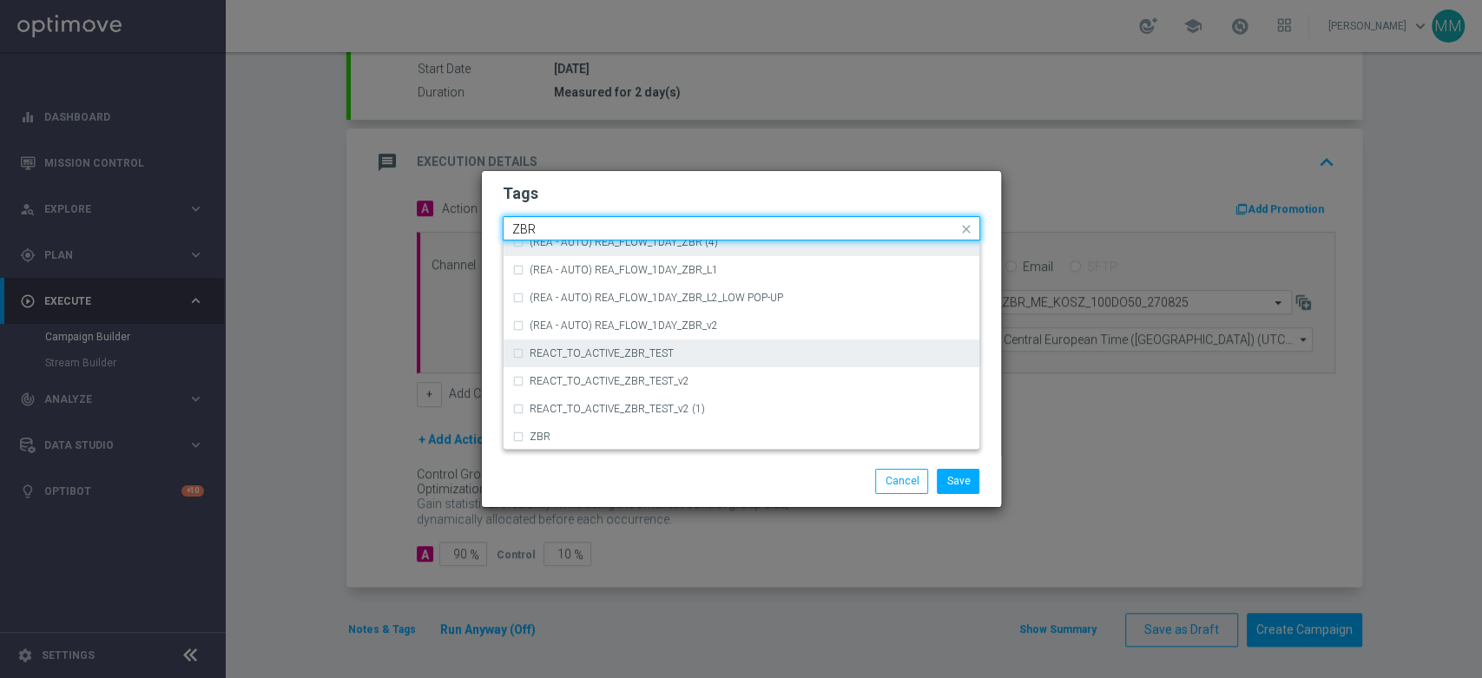
scroll to position [181, 0]
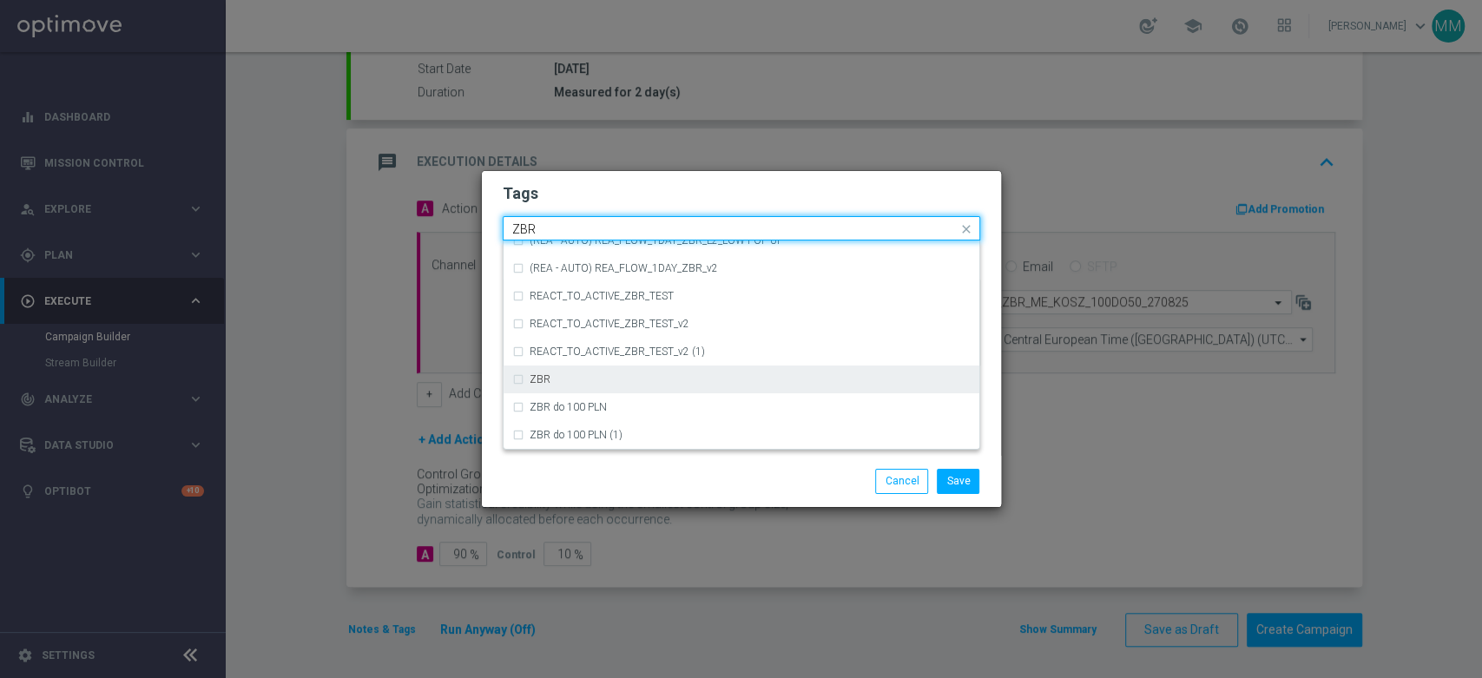
click at [599, 374] on div "ZBR" at bounding box center [750, 379] width 441 height 10
type input "ZBR"
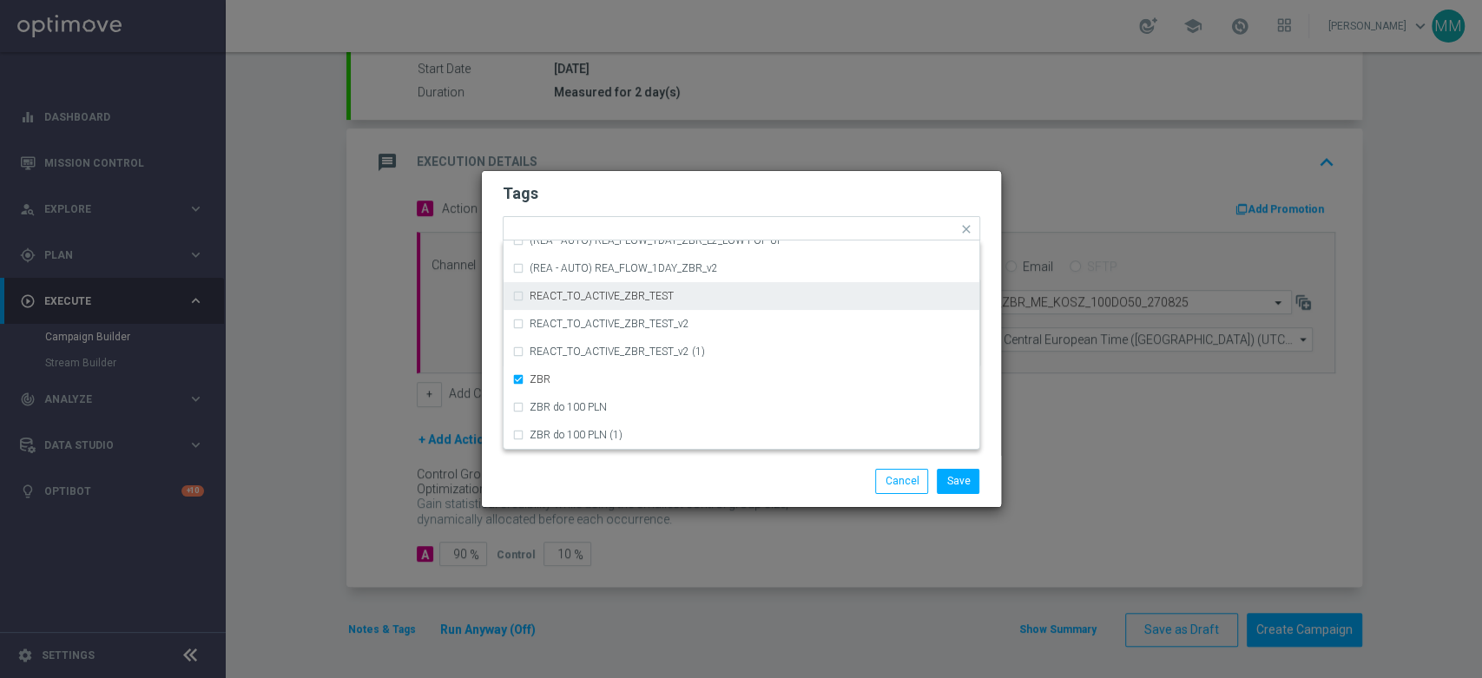
click at [598, 210] on form "Tags Quick find × A × MED × TARGET × ZBR (REA - AUTO) REA_FLOW_1DAY_ZBR (REA - …" at bounding box center [742, 279] width 478 height 201
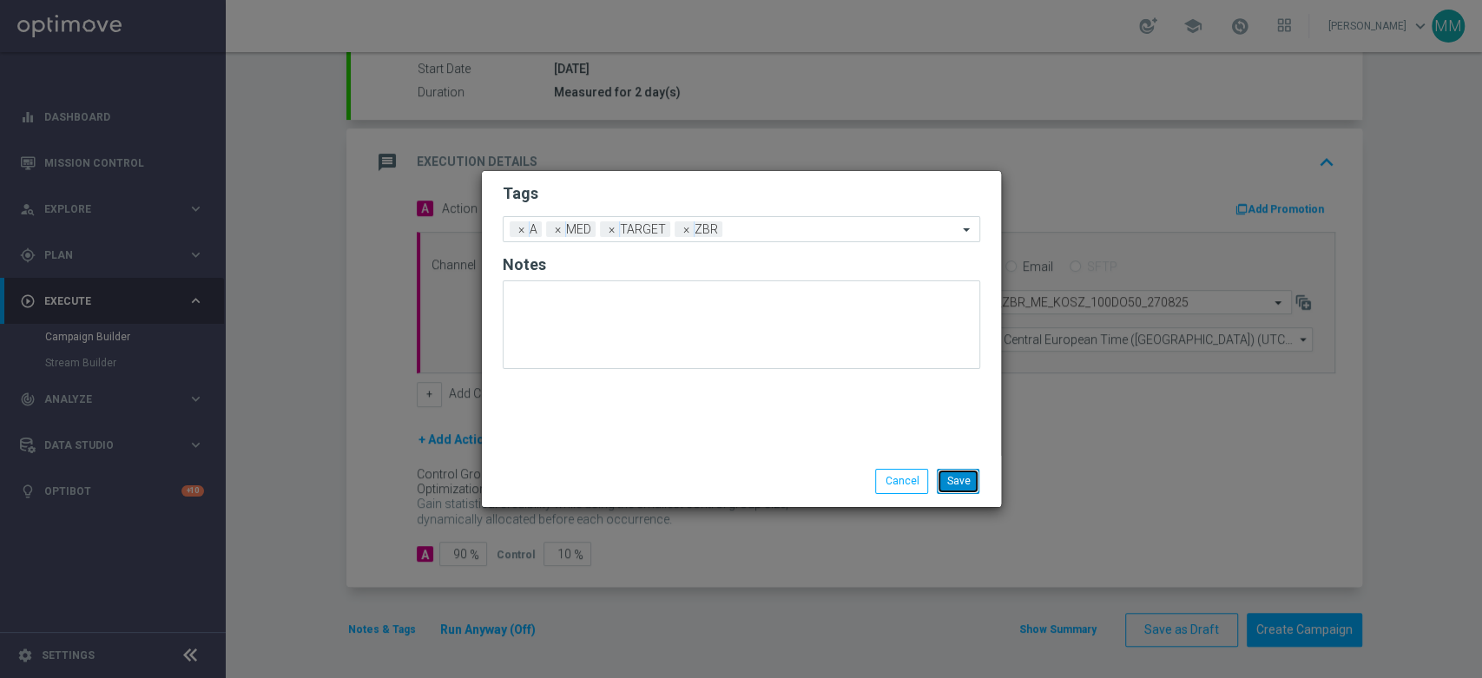
click at [977, 480] on button "Save" at bounding box center [958, 481] width 43 height 24
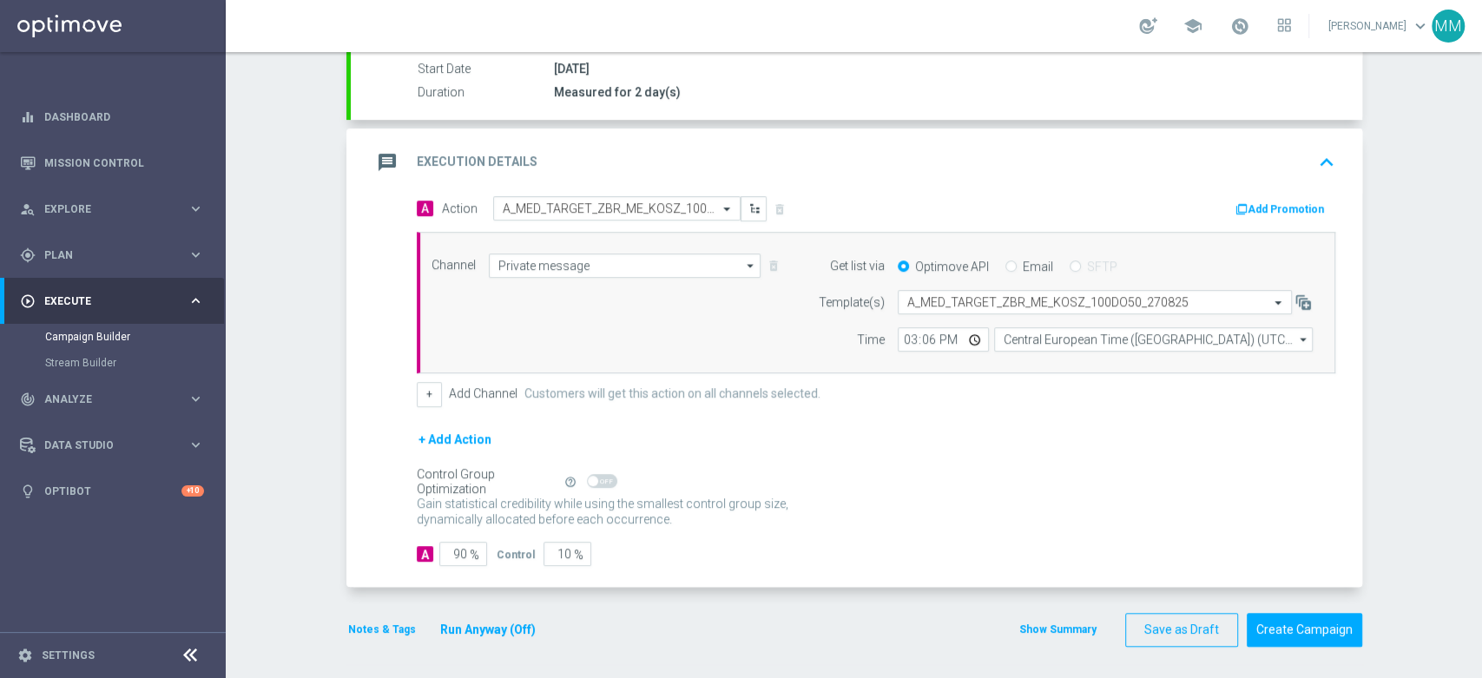
click at [1244, 207] on button "Add Promotion" at bounding box center [1282, 209] width 96 height 19
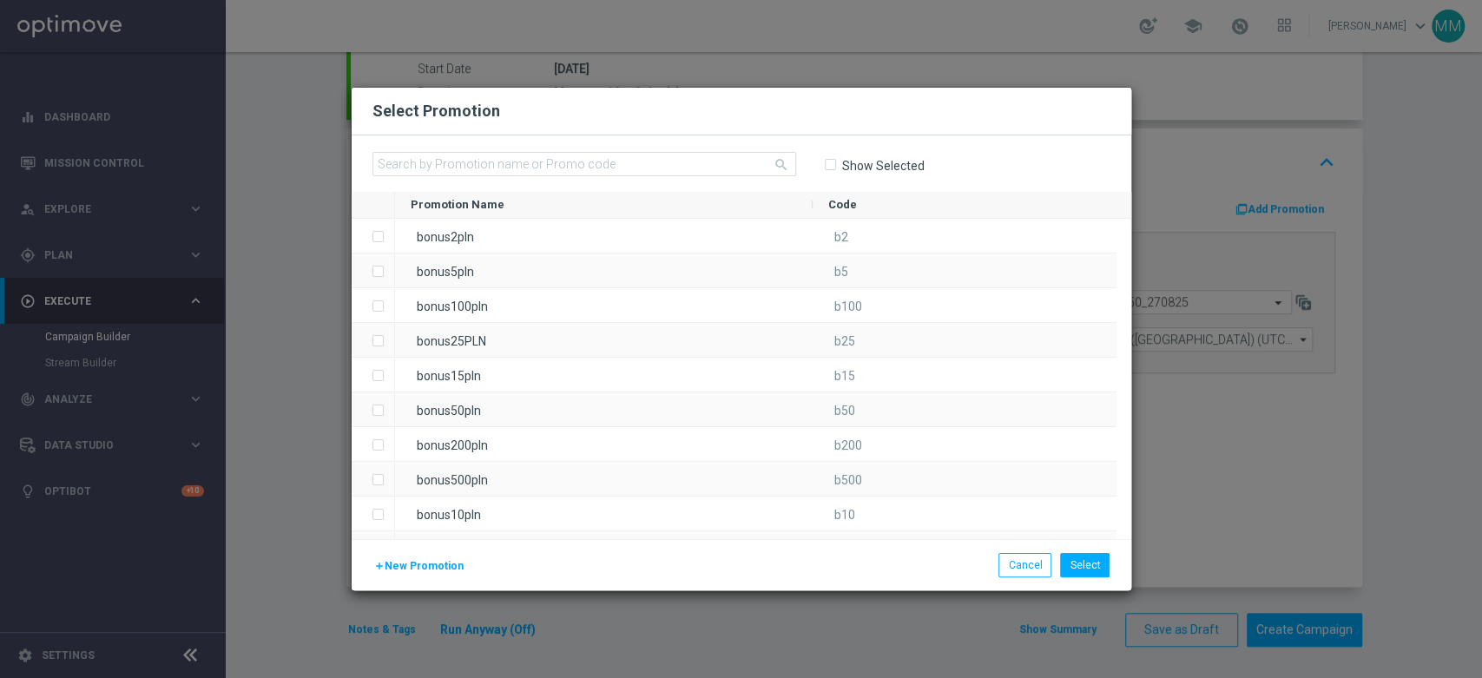
click at [439, 577] on div "add New Promotion Select Cancel" at bounding box center [742, 564] width 780 height 51
click at [442, 567] on span "New Promotion" at bounding box center [424, 566] width 79 height 12
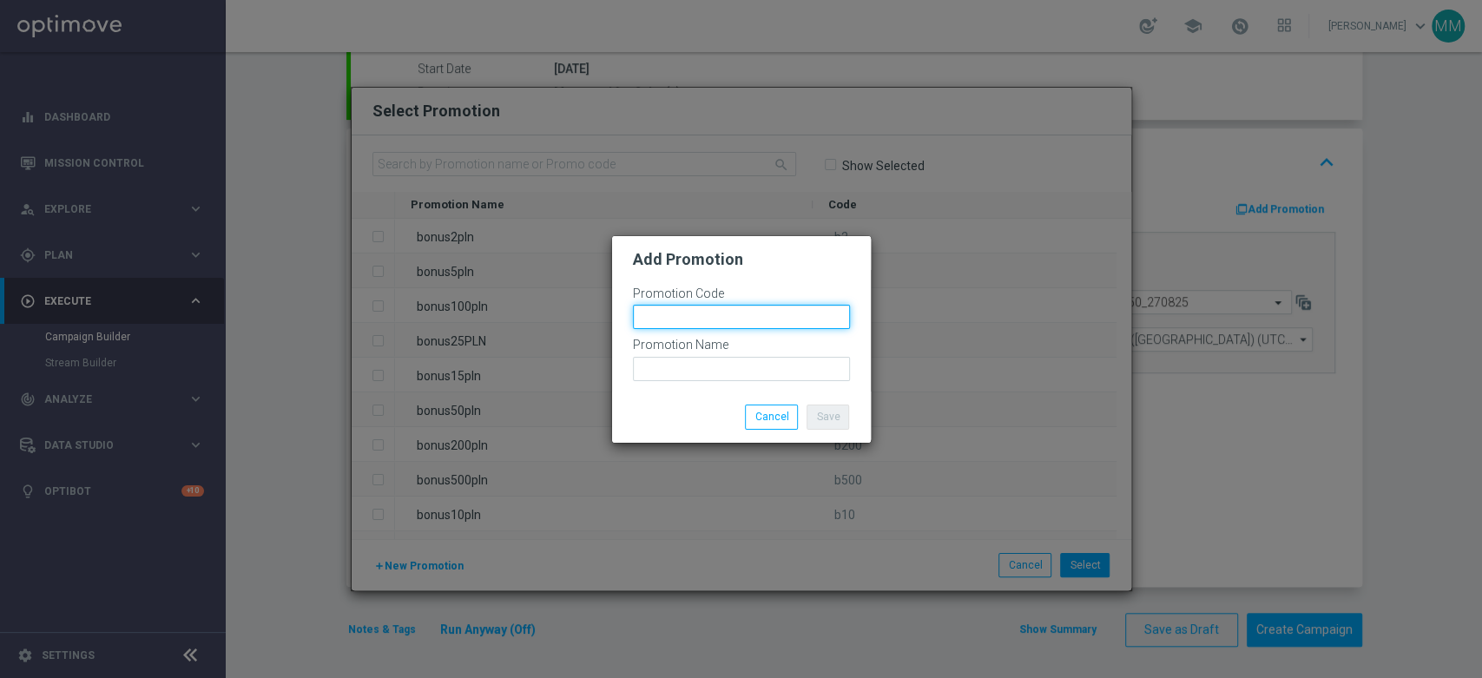
click at [724, 322] on input "text" at bounding box center [741, 317] width 217 height 24
click at [715, 313] on input "bonusapi_tg-" at bounding box center [741, 317] width 217 height 24
paste input "172359"
type input "bonusapi_tg-172359"
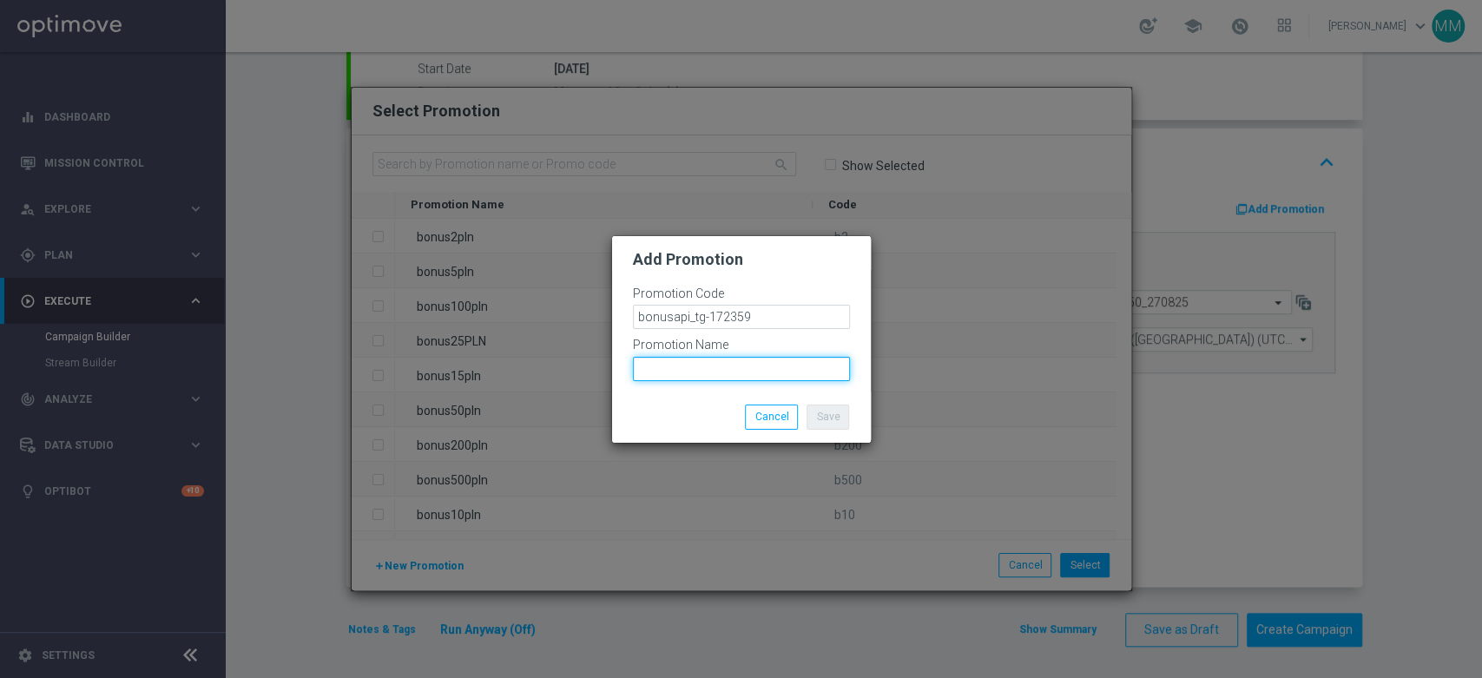
click at [741, 367] on input "text" at bounding box center [741, 369] width 217 height 24
paste input "bonusapi_tg-172359"
type input "bonusapi_tg-172359"
click at [815, 409] on button "Save" at bounding box center [828, 417] width 43 height 24
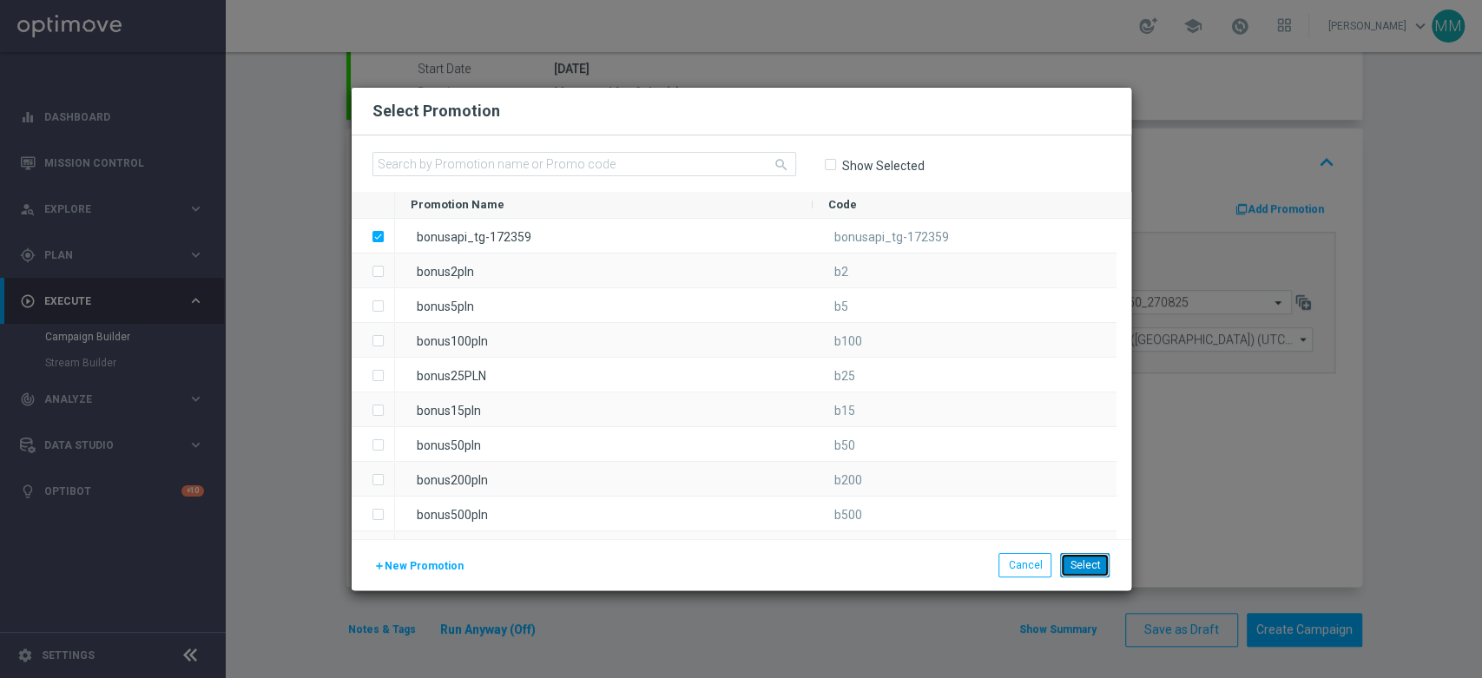
click at [1084, 563] on button "Select" at bounding box center [1084, 565] width 49 height 24
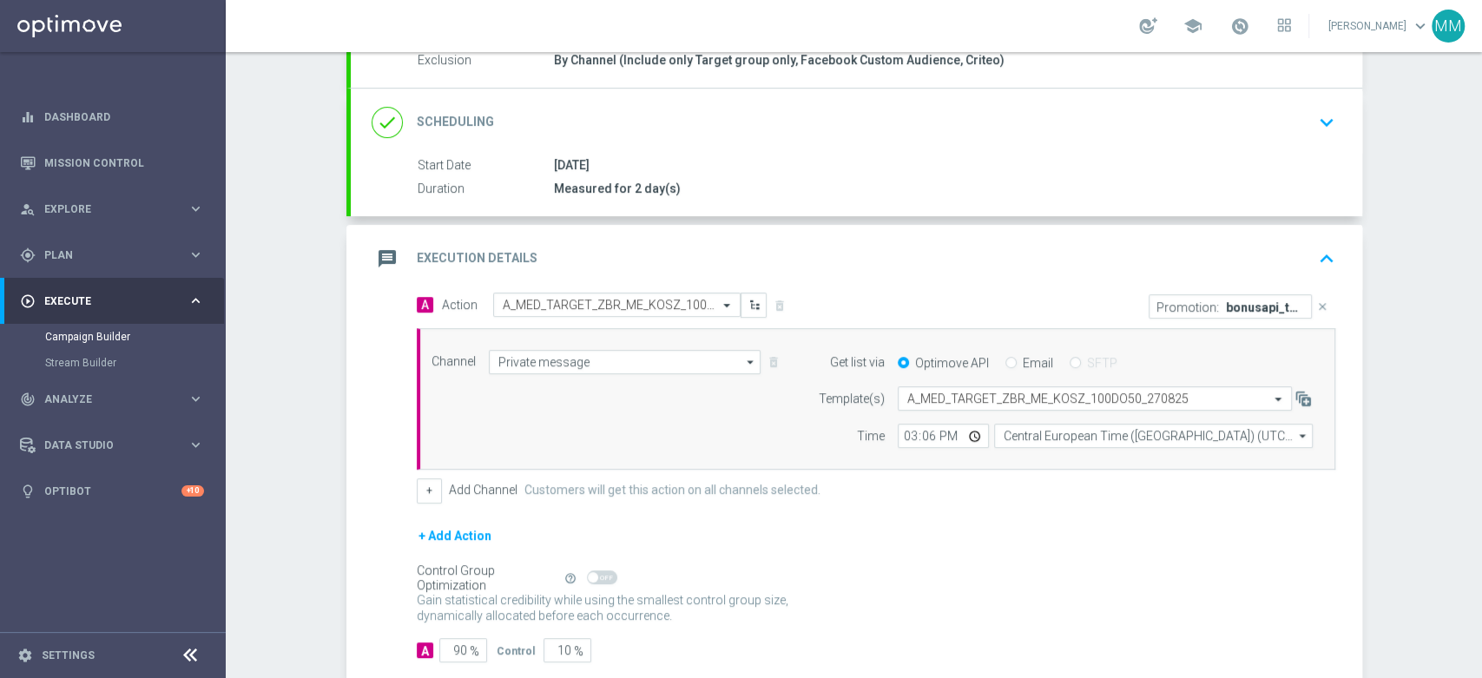
click at [758, 273] on div "message Execution Details keyboard_arrow_up" at bounding box center [856, 259] width 1011 height 68
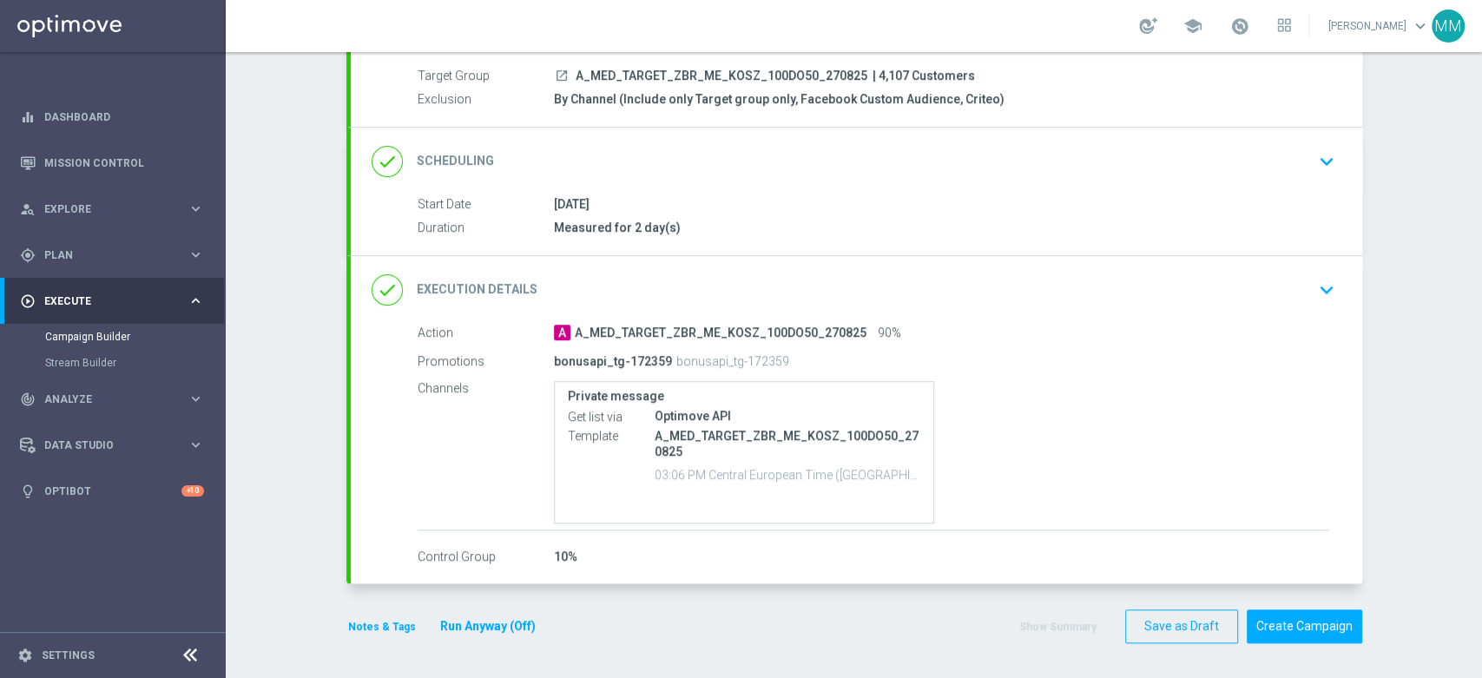
scroll to position [3, 0]
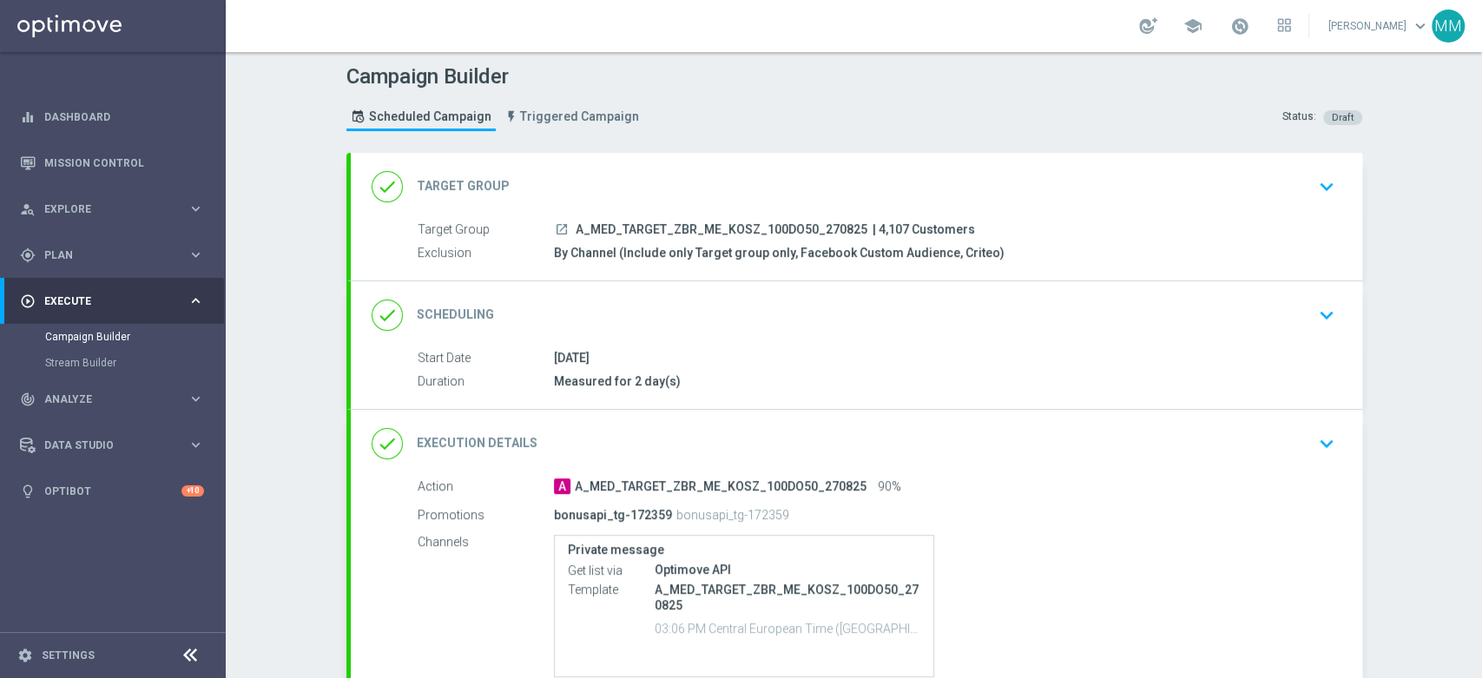
click at [688, 319] on div "done Scheduling keyboard_arrow_down" at bounding box center [857, 315] width 970 height 33
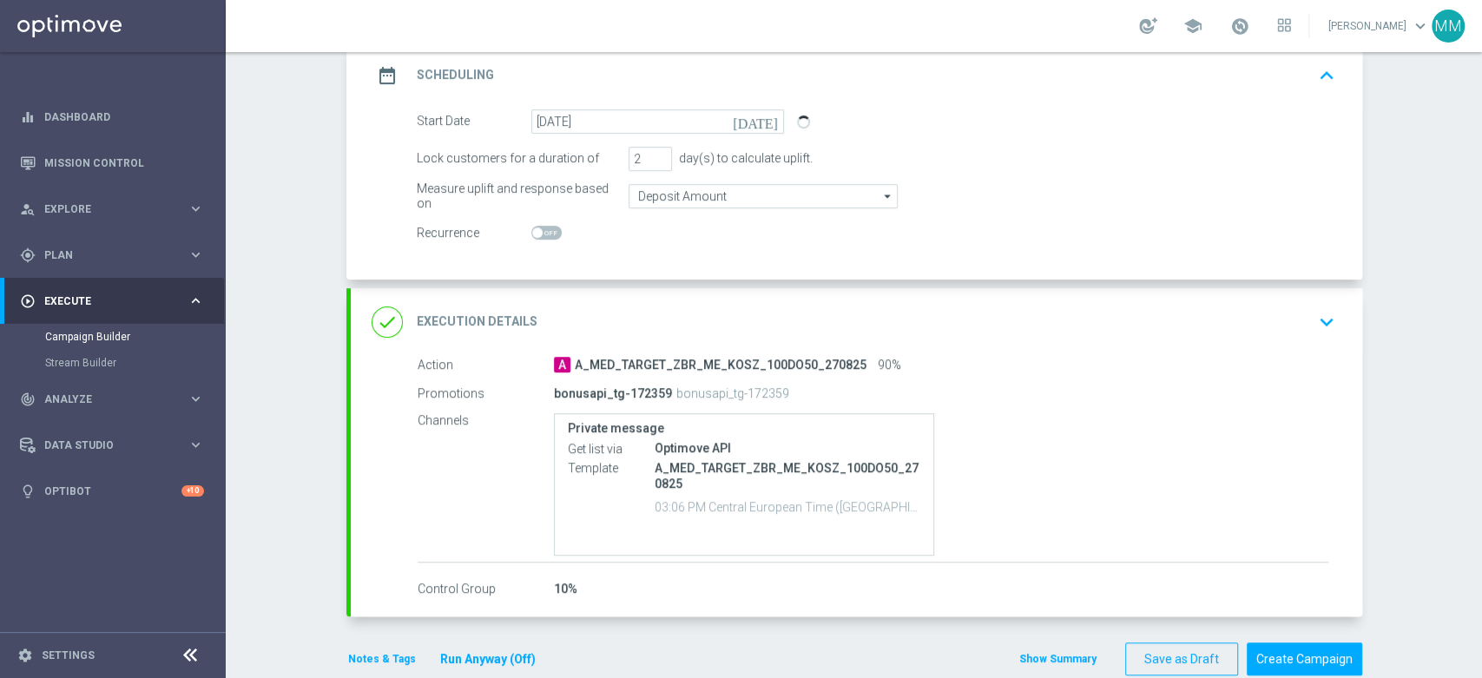
scroll to position [280, 0]
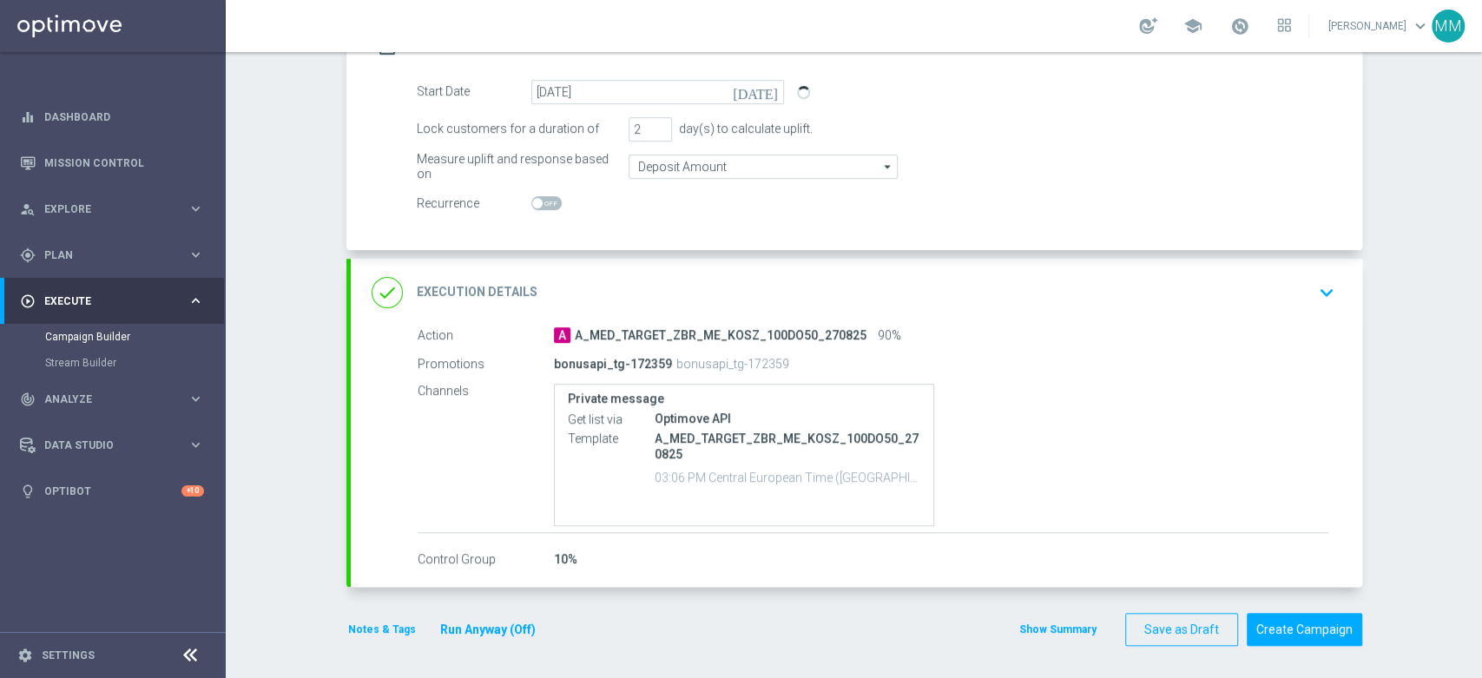
click at [364, 625] on button "Notes & Tags" at bounding box center [381, 629] width 71 height 19
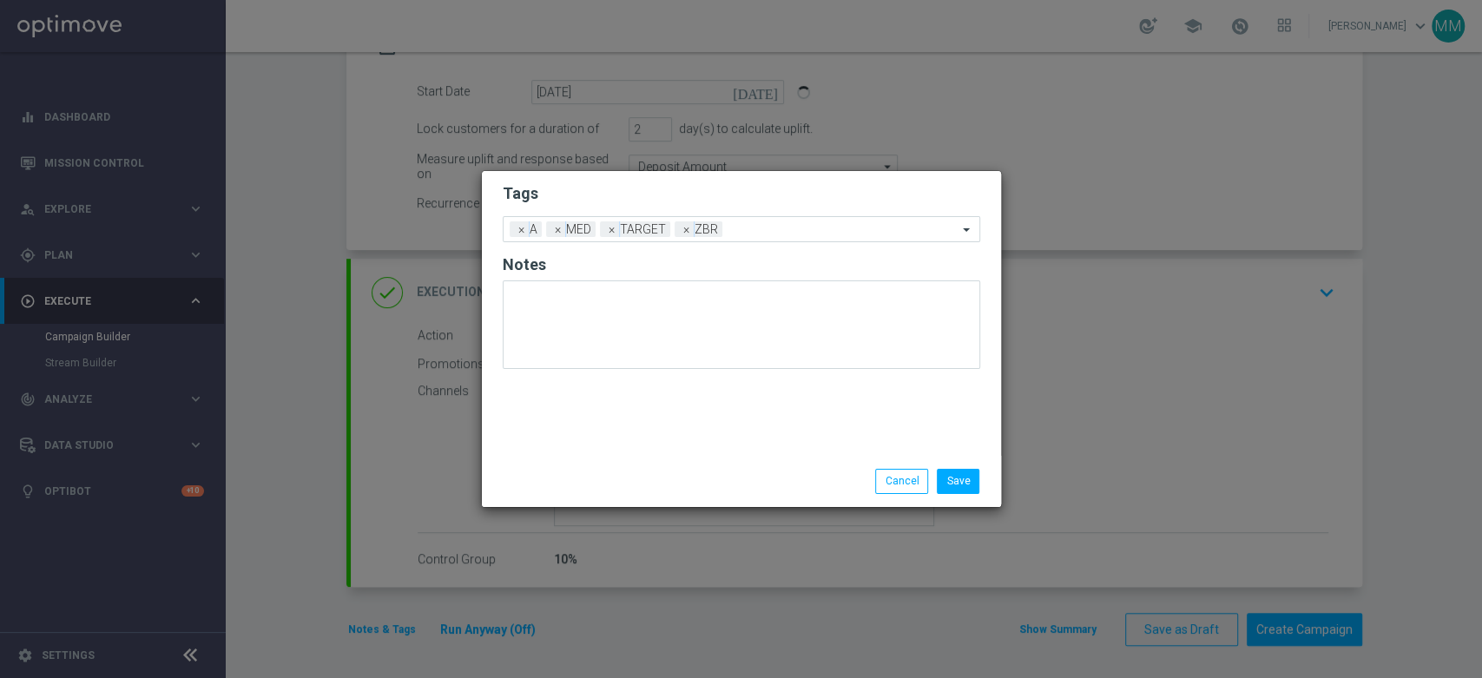
click at [950, 464] on div "Save Cancel" at bounding box center [741, 481] width 519 height 50
click at [959, 476] on button "Save" at bounding box center [958, 481] width 43 height 24
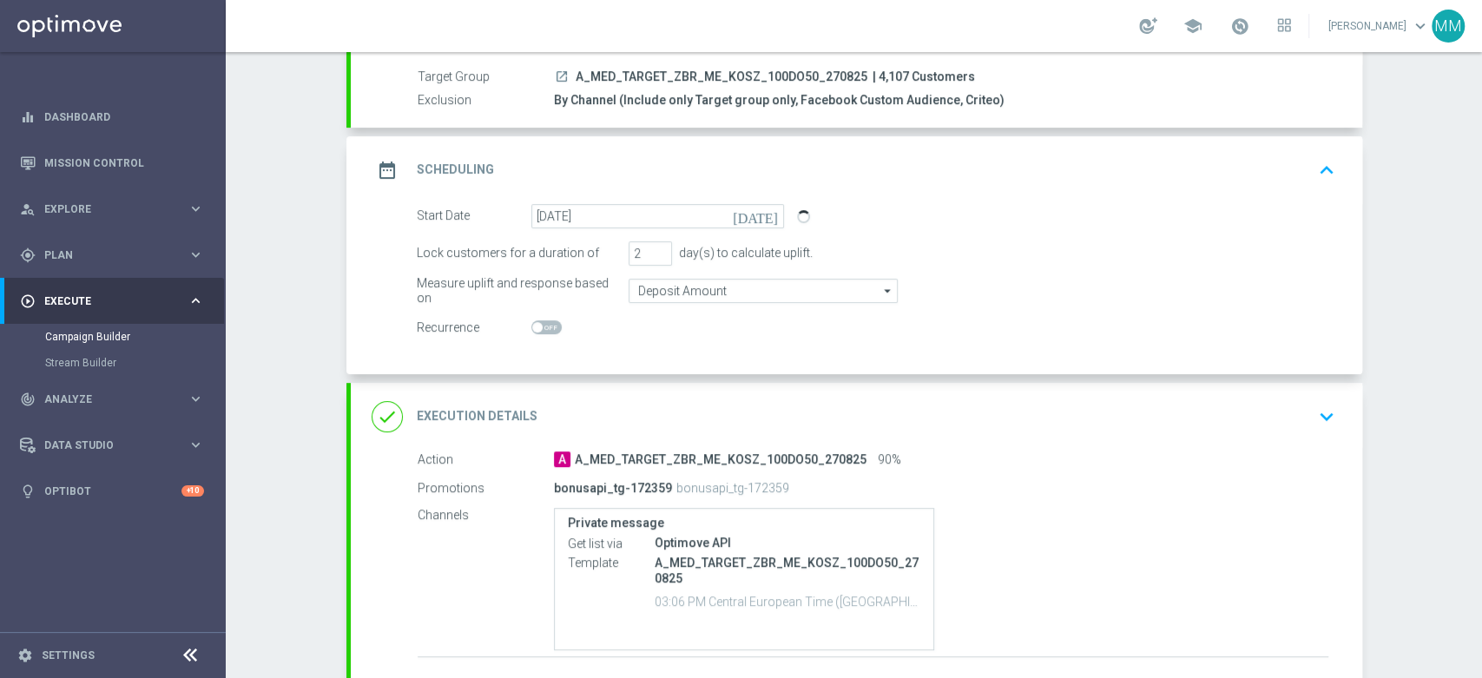
scroll to position [0, 0]
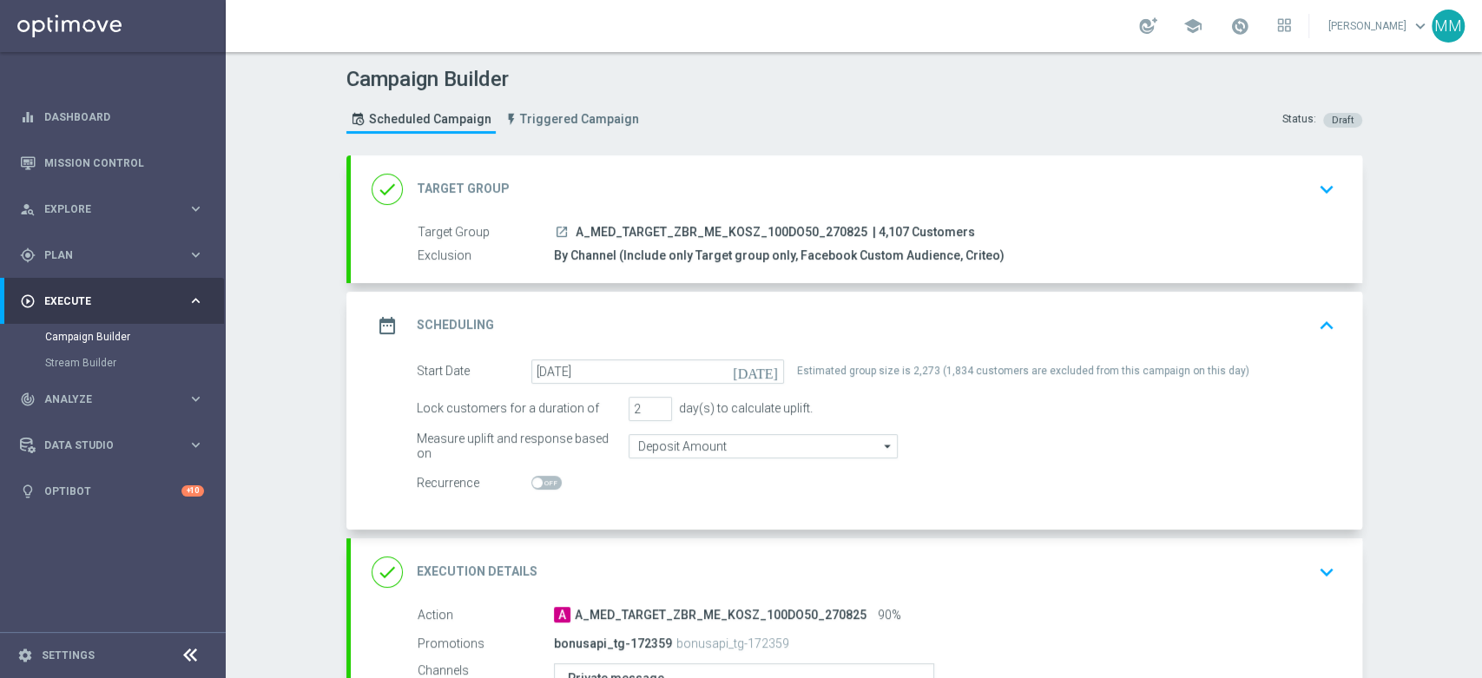
click at [777, 321] on div "date_range Scheduling keyboard_arrow_up" at bounding box center [857, 325] width 970 height 33
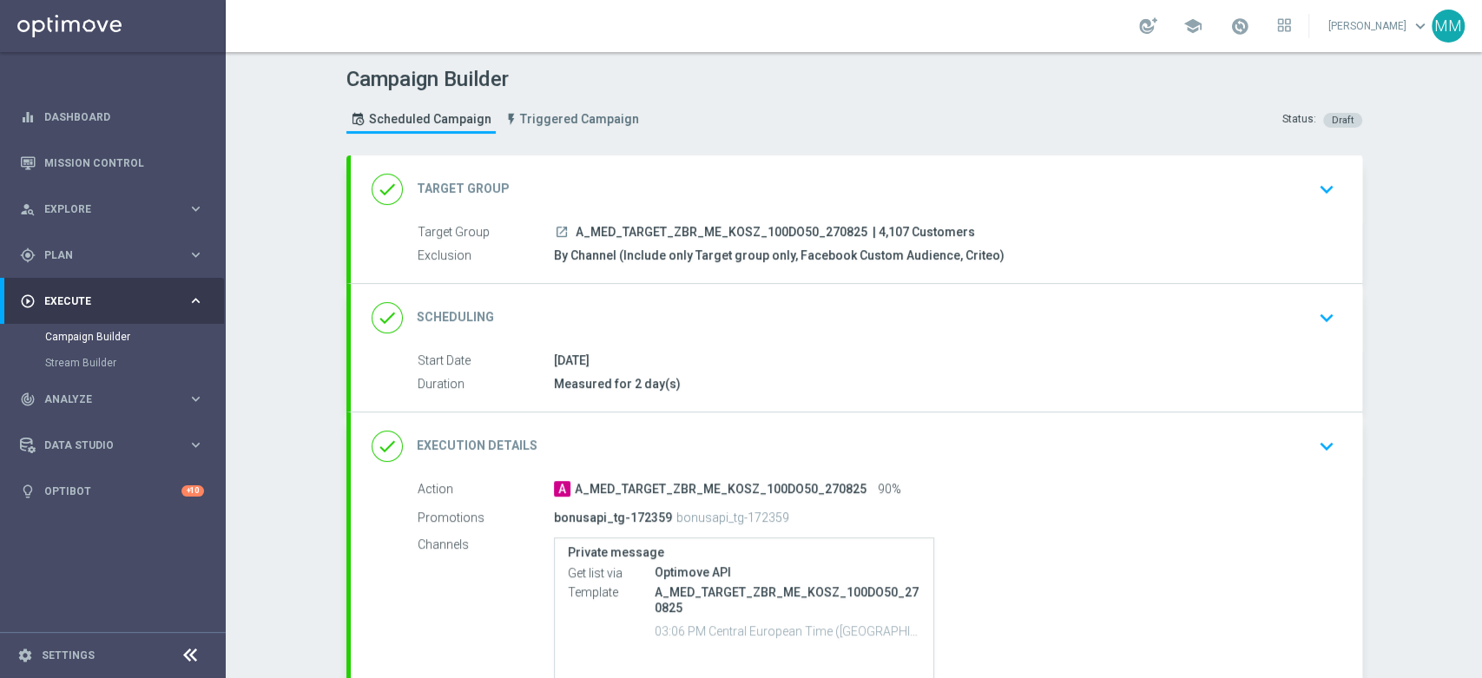
click at [691, 163] on div "done Target Group keyboard_arrow_down" at bounding box center [856, 189] width 1011 height 68
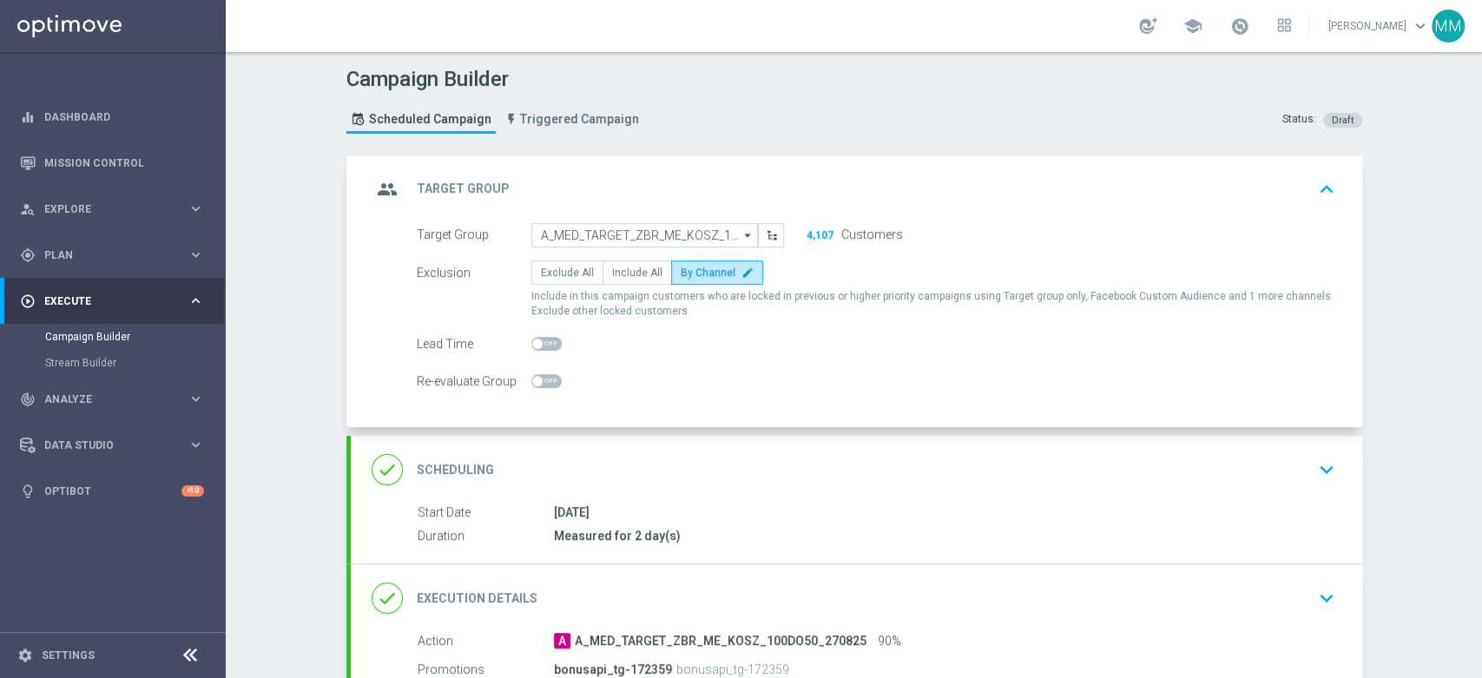
click at [689, 175] on div "group Target Group keyboard_arrow_up" at bounding box center [857, 189] width 970 height 33
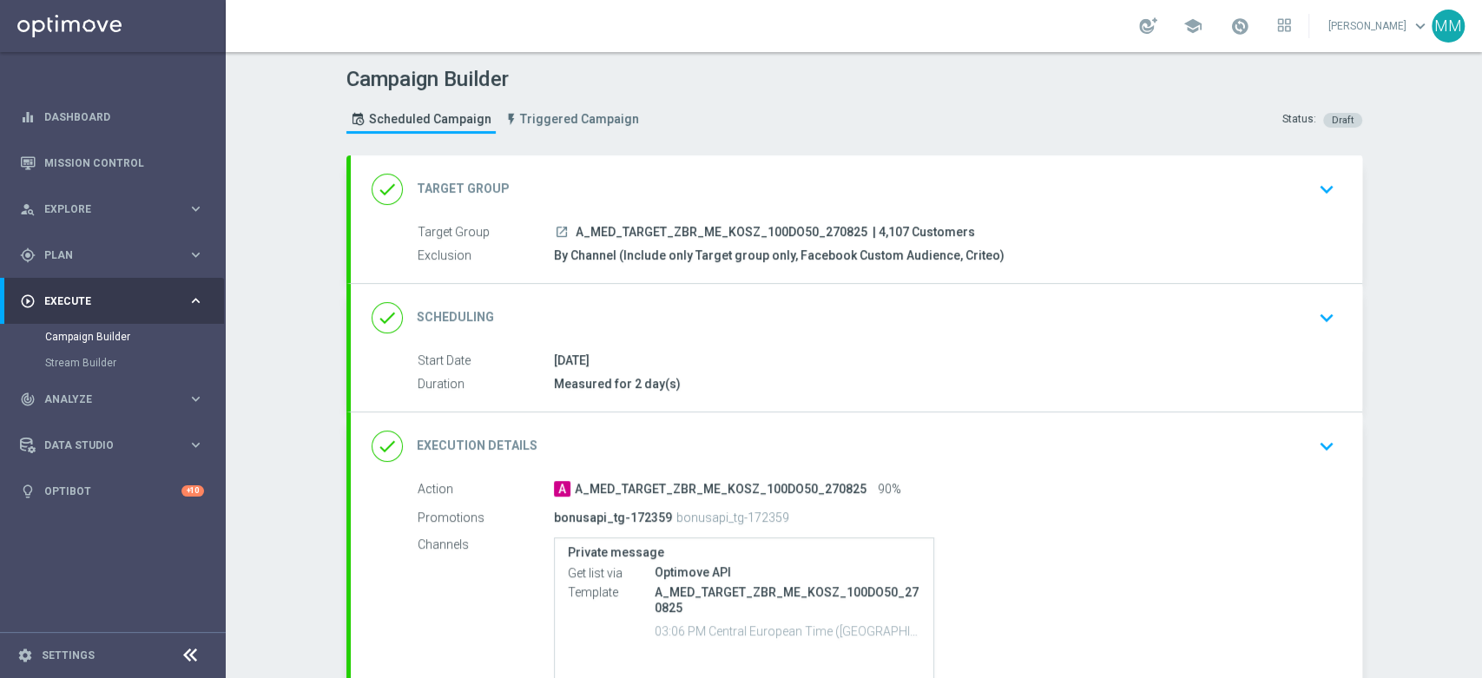
scroll to position [154, 0]
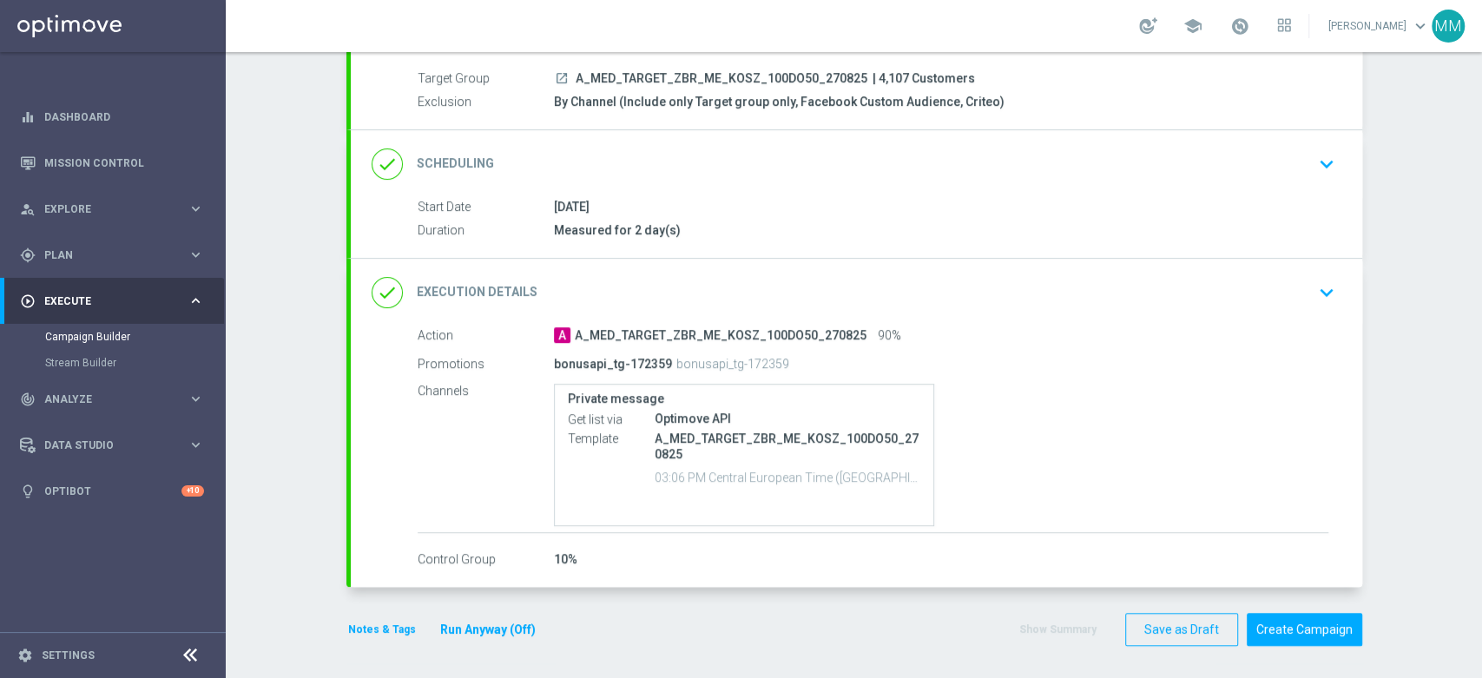
click at [384, 629] on button "Notes & Tags" at bounding box center [381, 629] width 71 height 19
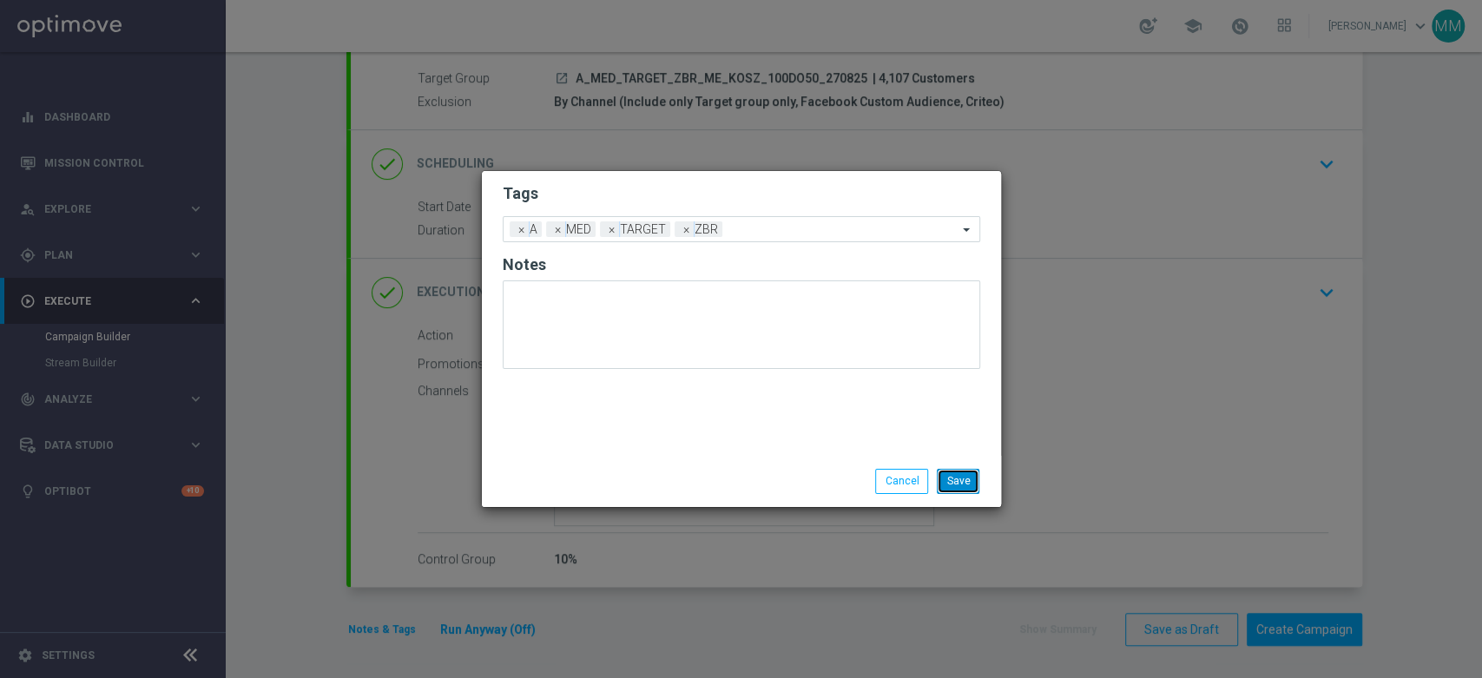
click at [973, 483] on button "Save" at bounding box center [958, 481] width 43 height 24
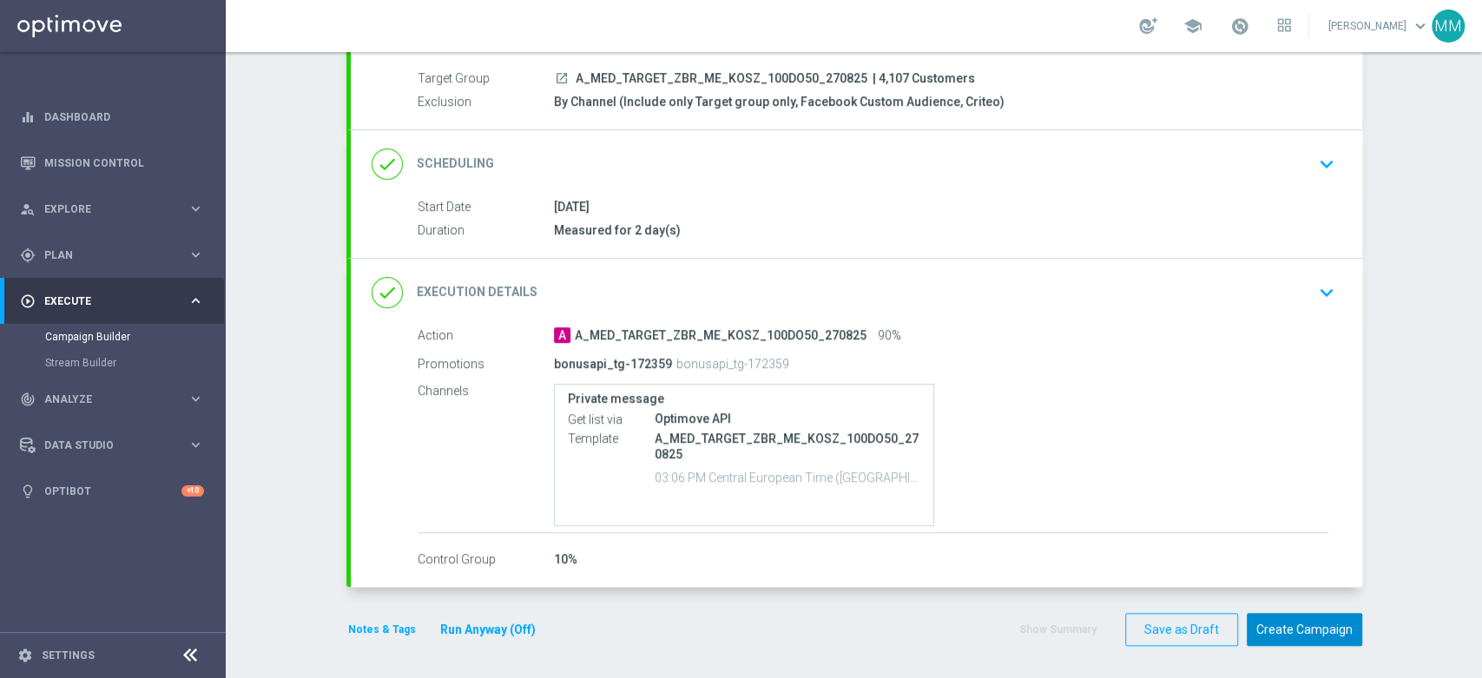
click at [1288, 617] on button "Create Campaign" at bounding box center [1304, 630] width 115 height 34
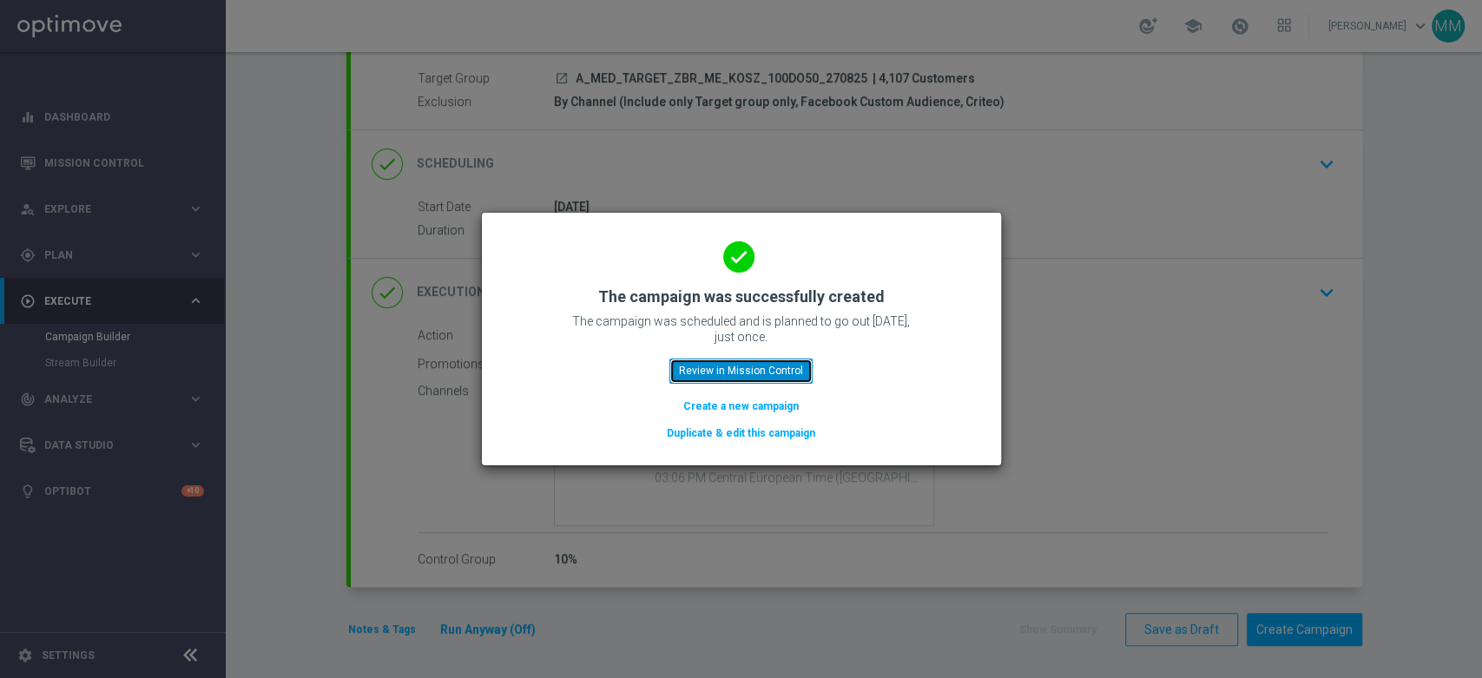
click at [765, 378] on button "Review in Mission Control" at bounding box center [740, 371] width 143 height 24
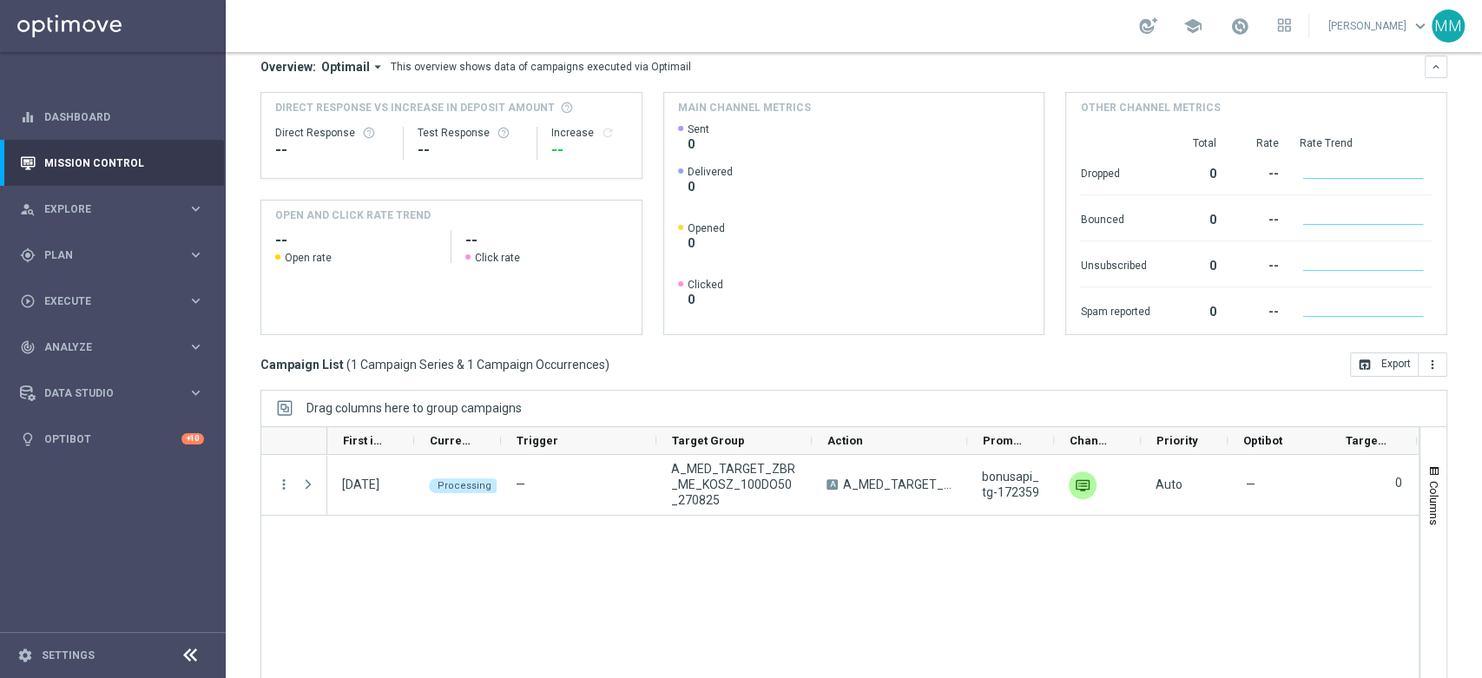
scroll to position [188, 0]
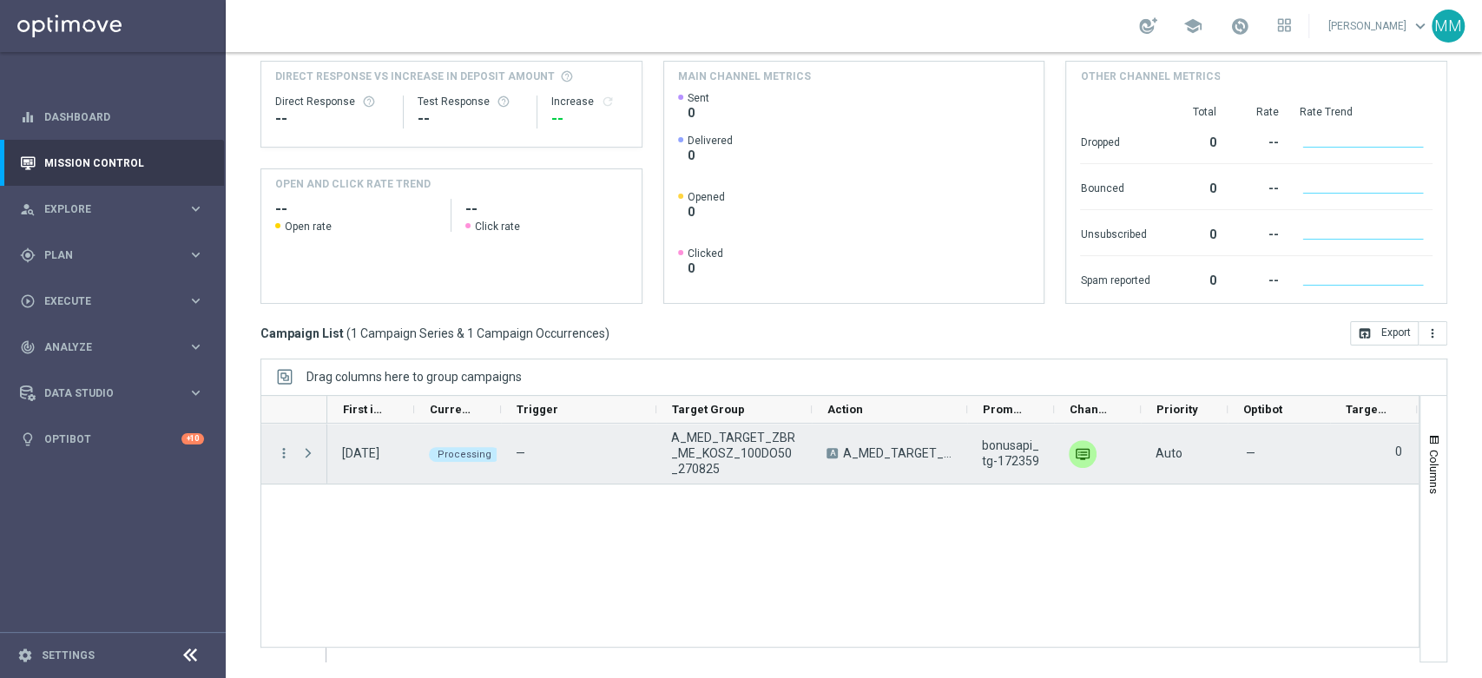
click at [308, 447] on span "Press SPACE to select this row." at bounding box center [308, 453] width 16 height 14
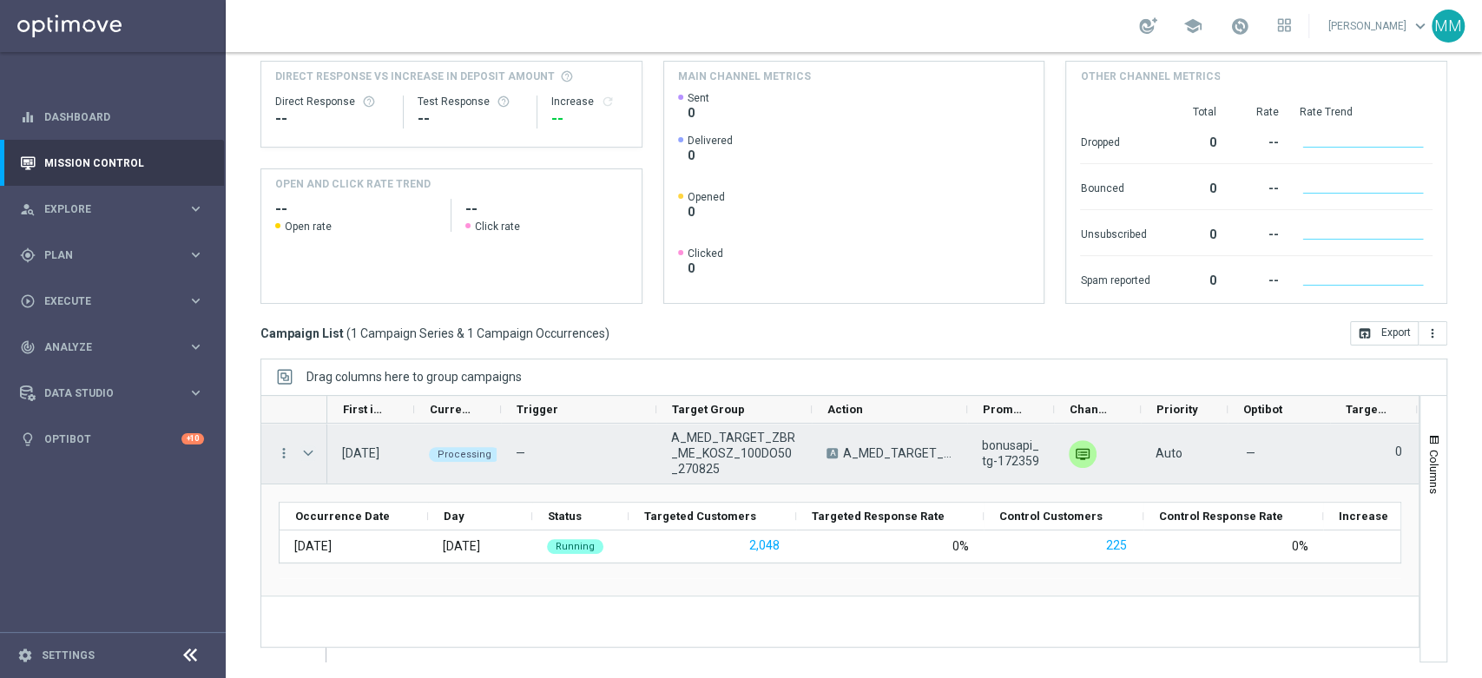
click at [311, 456] on span "Press SPACE to select this row." at bounding box center [308, 453] width 16 height 14
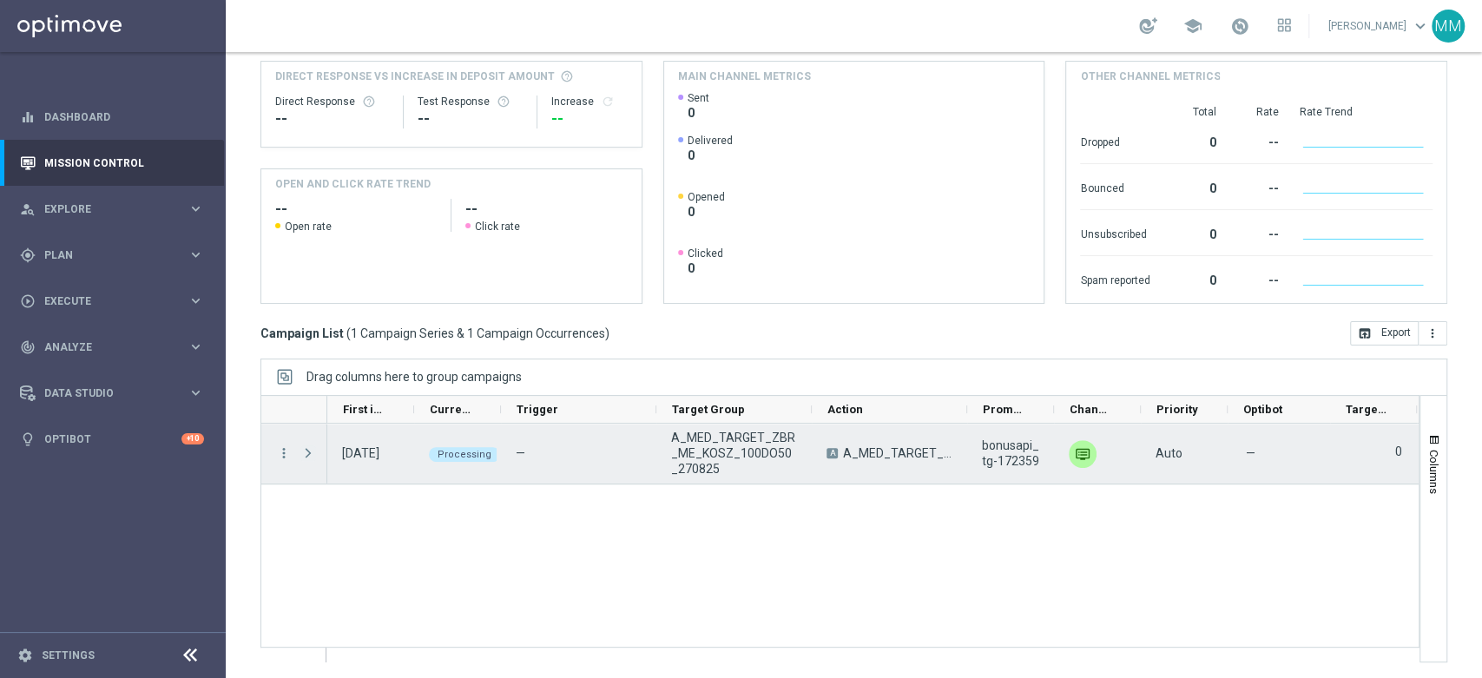
click at [310, 456] on span "Press SPACE to select this row." at bounding box center [308, 453] width 16 height 14
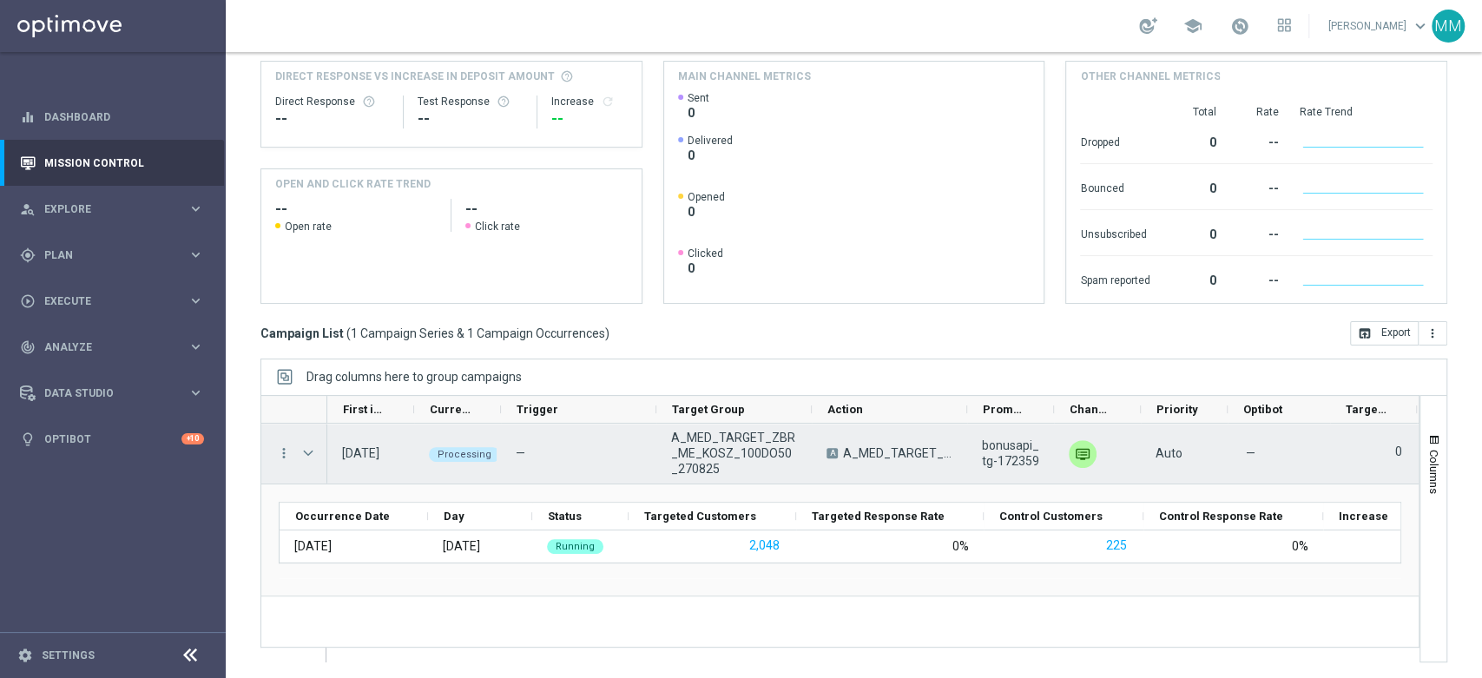
click at [310, 456] on span "Press SPACE to select this row." at bounding box center [308, 453] width 16 height 14
